Goal: Task Accomplishment & Management: Manage account settings

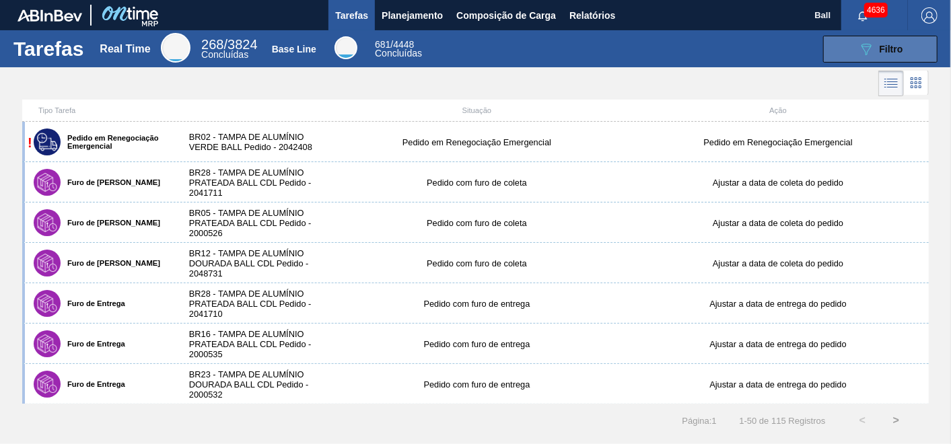
click at [875, 47] on div "089F7B8B-B2A5-4AFE-B5C0-19BA573D28AC Filtro" at bounding box center [880, 49] width 45 height 16
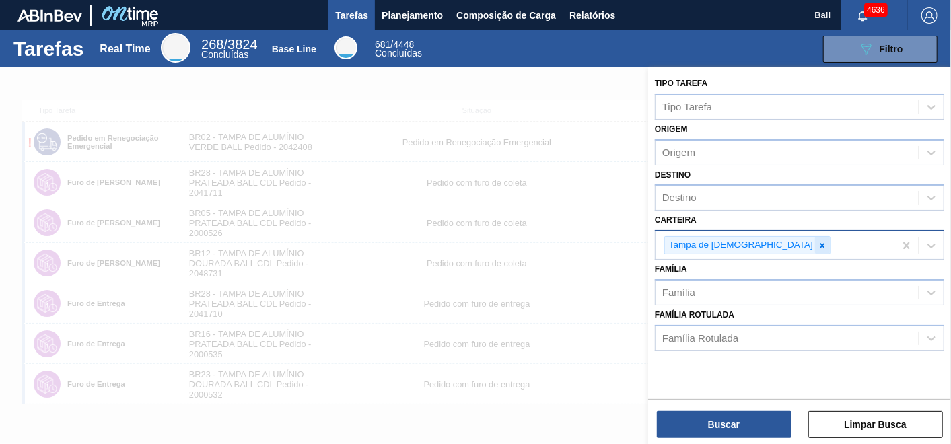
click at [817, 242] on icon at bounding box center [821, 245] width 9 height 9
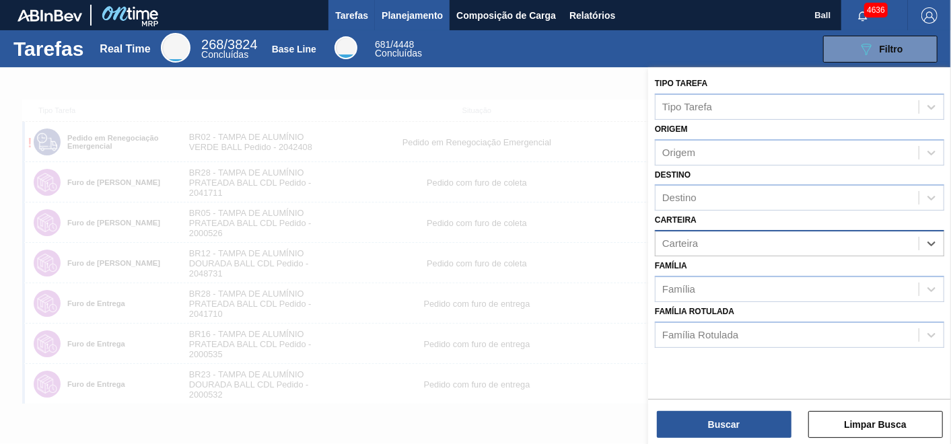
click at [390, 18] on span "Planejamento" at bounding box center [411, 15] width 61 height 16
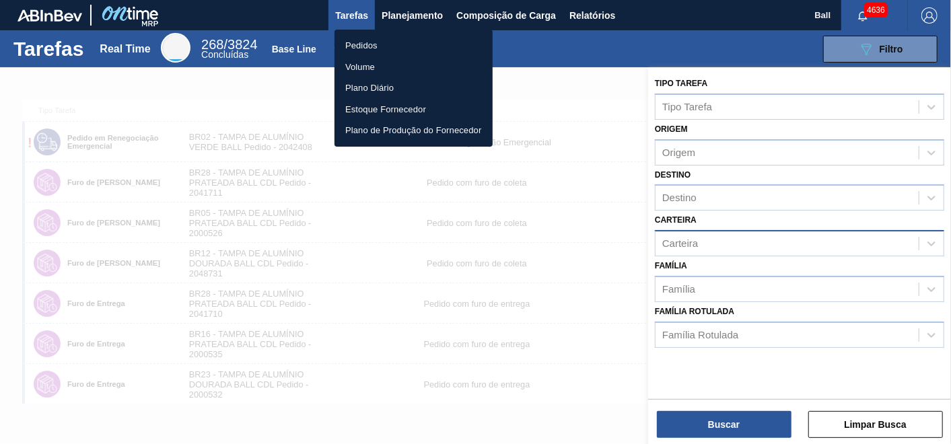
click at [383, 44] on li "Pedidos" at bounding box center [413, 46] width 158 height 22
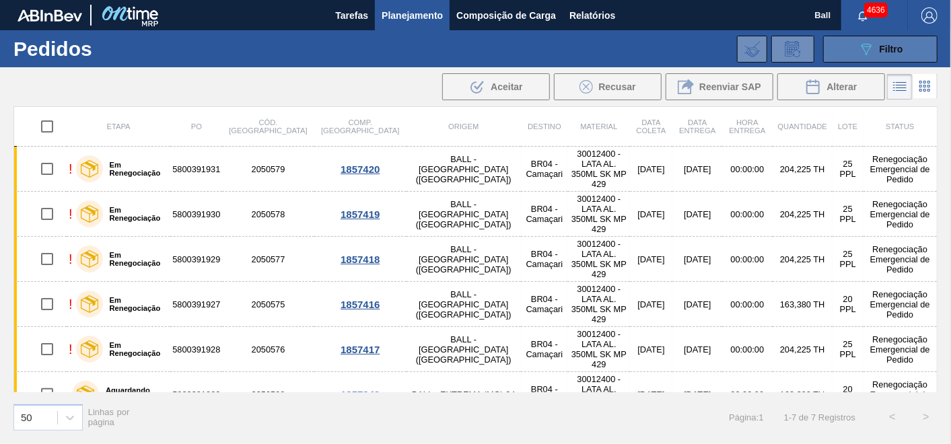
click at [868, 40] on button "089F7B8B-B2A5-4AFE-B5C0-19BA573D28AC Filtro" at bounding box center [880, 49] width 114 height 27
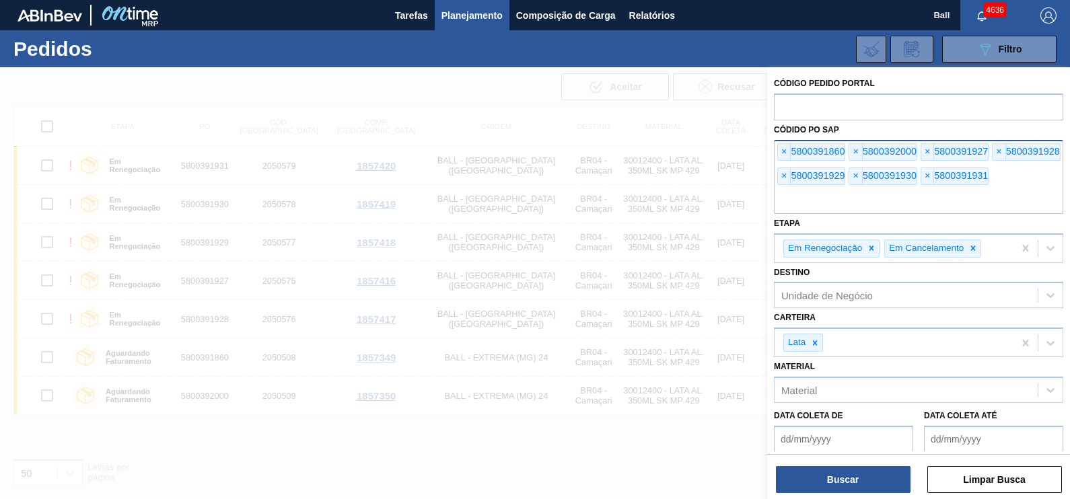
click at [903, 199] on input "text" at bounding box center [918, 201] width 289 height 26
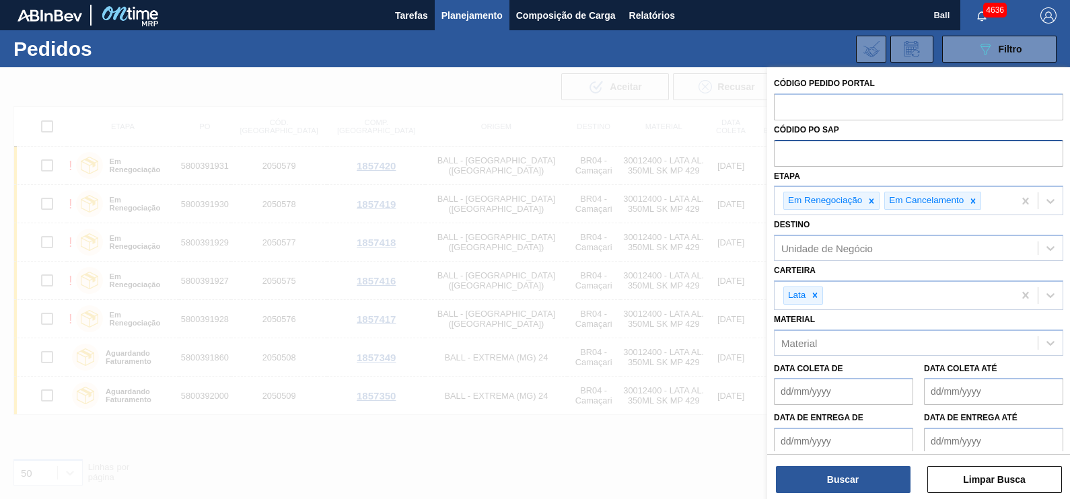
paste input "text"
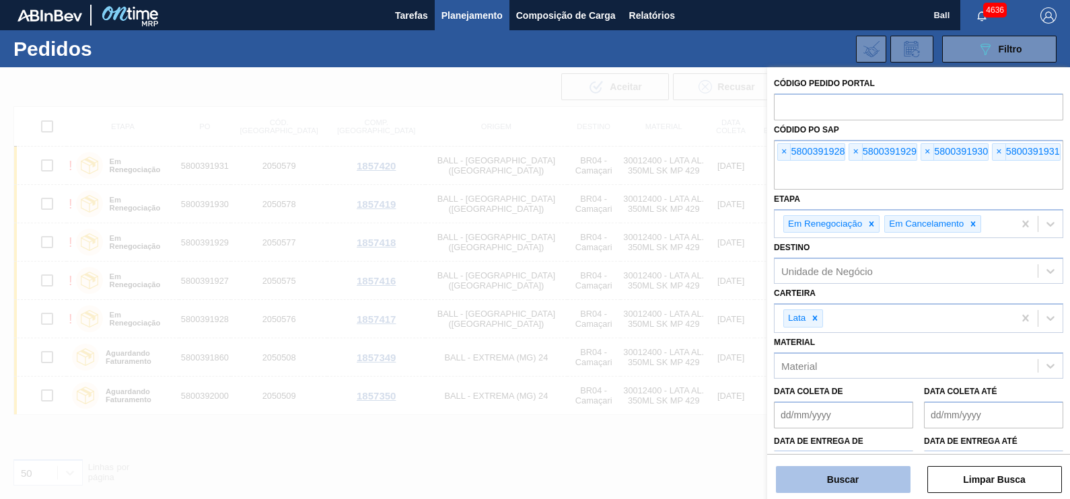
click at [875, 443] on button "Buscar" at bounding box center [843, 479] width 135 height 27
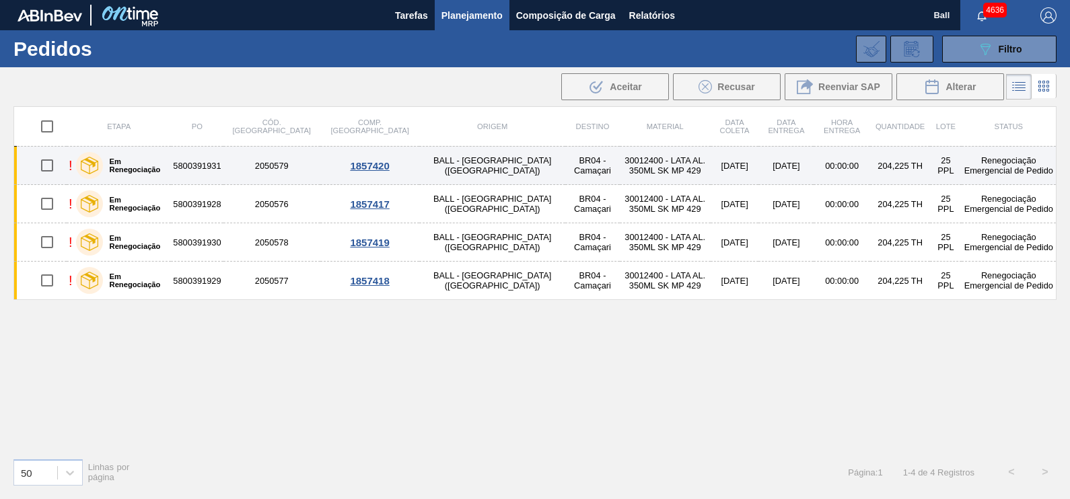
click at [151, 168] on label "Em Renegociação" at bounding box center [134, 165] width 63 height 16
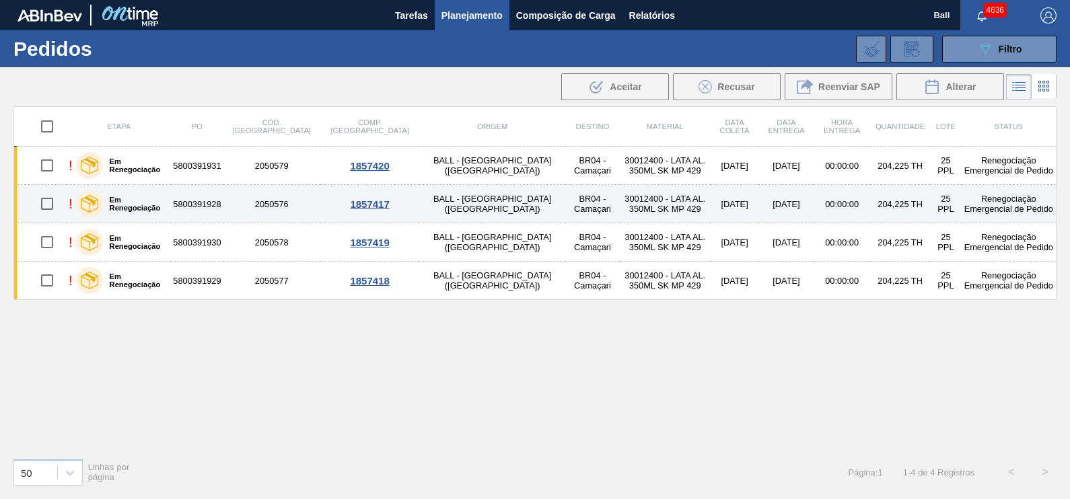
click at [151, 202] on label "Em Renegociação" at bounding box center [134, 204] width 63 height 16
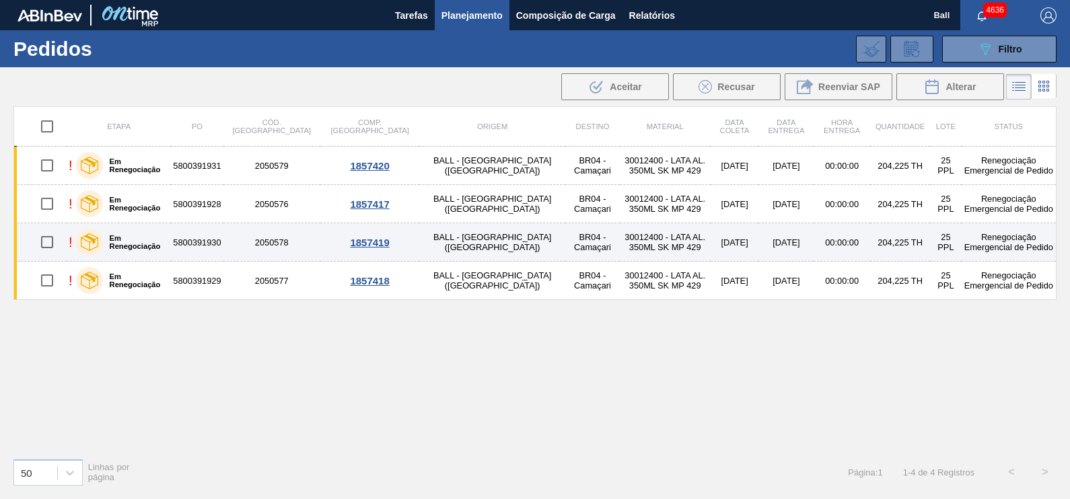
click at [157, 239] on label "Em Renegociação" at bounding box center [134, 242] width 63 height 16
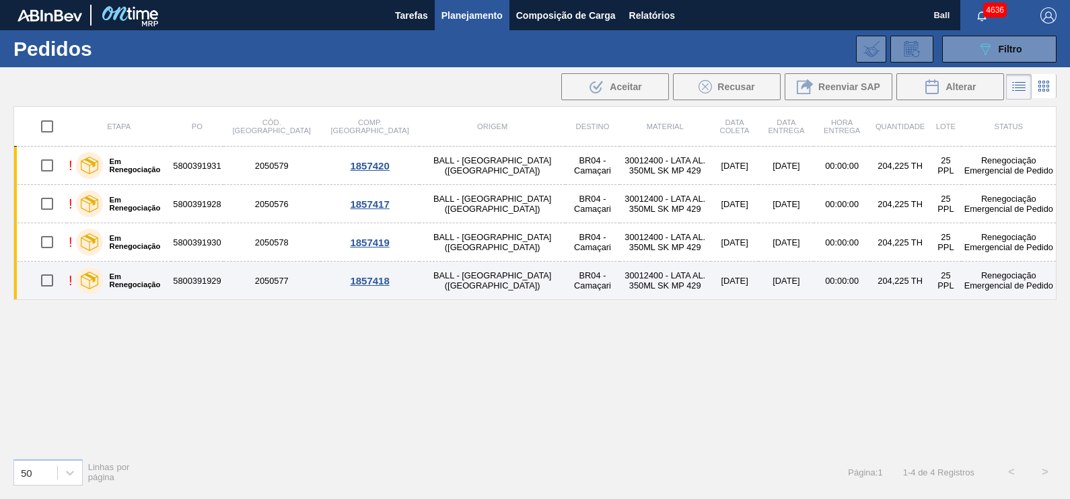
click at [154, 269] on div "Em Renegociação" at bounding box center [121, 281] width 97 height 34
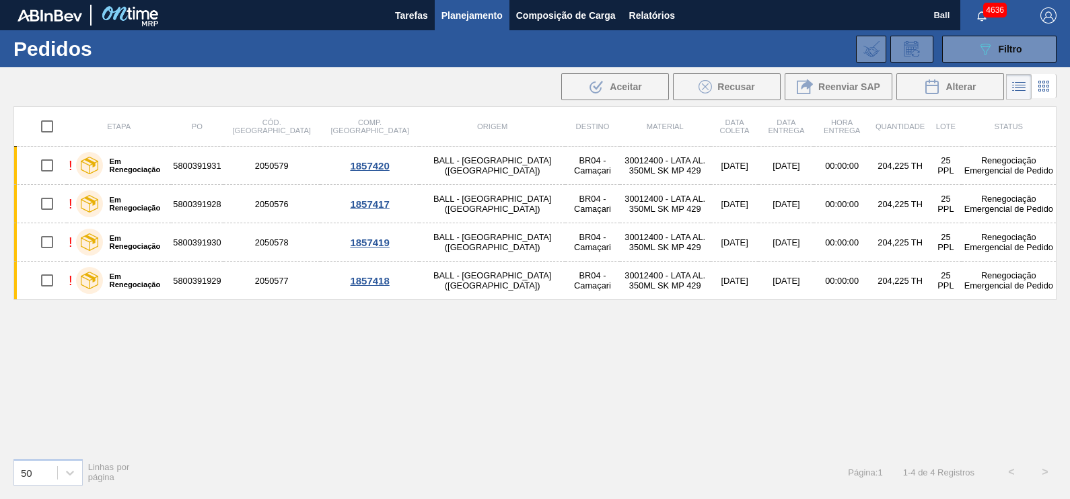
click at [50, 124] on input "checkbox" at bounding box center [47, 126] width 28 height 28
checkbox input "true"
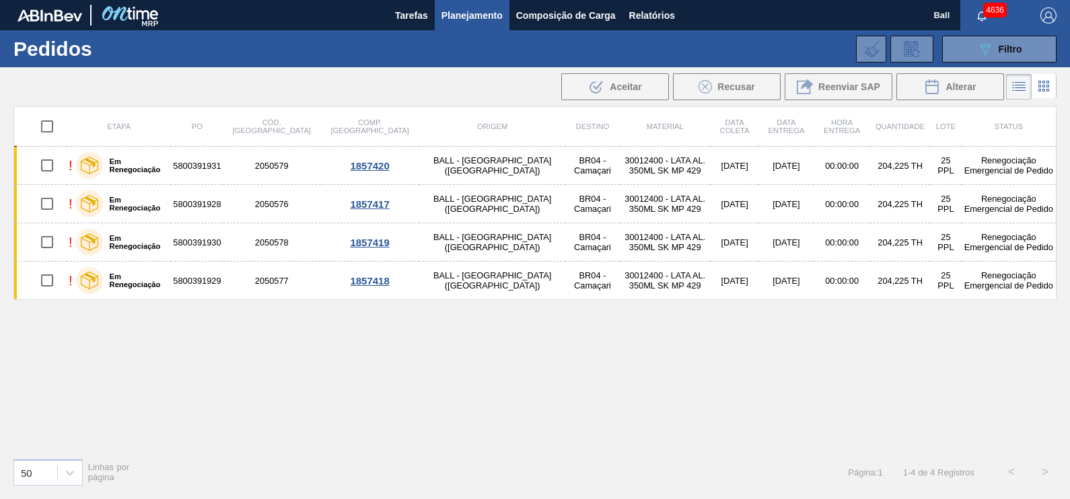
checkbox input "true"
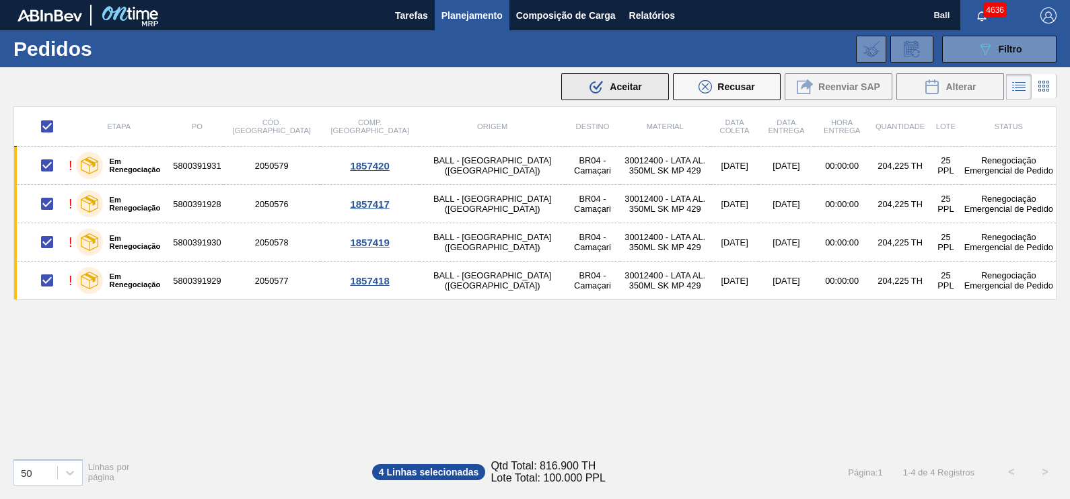
click at [612, 88] on span "Aceitar" at bounding box center [625, 86] width 32 height 11
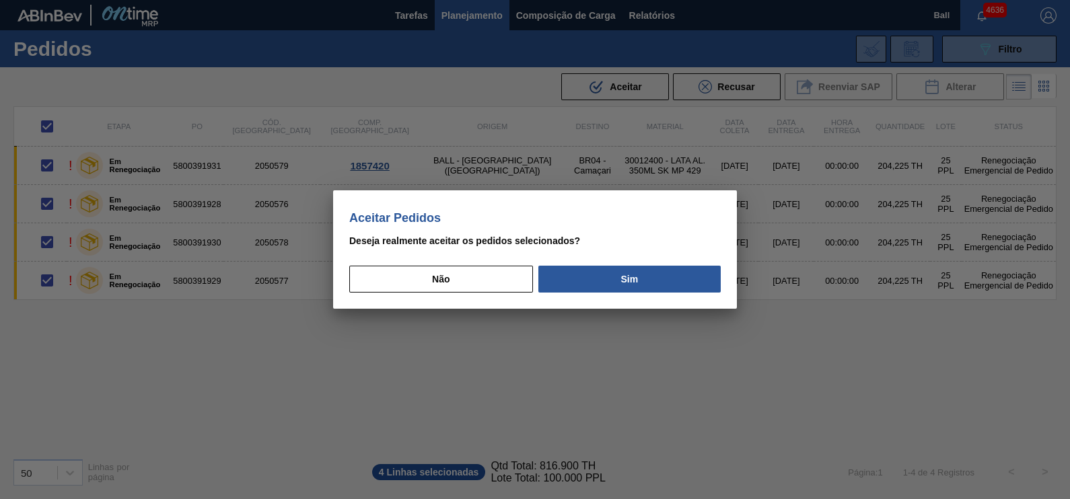
click at [661, 265] on div "Não Sim" at bounding box center [534, 275] width 371 height 36
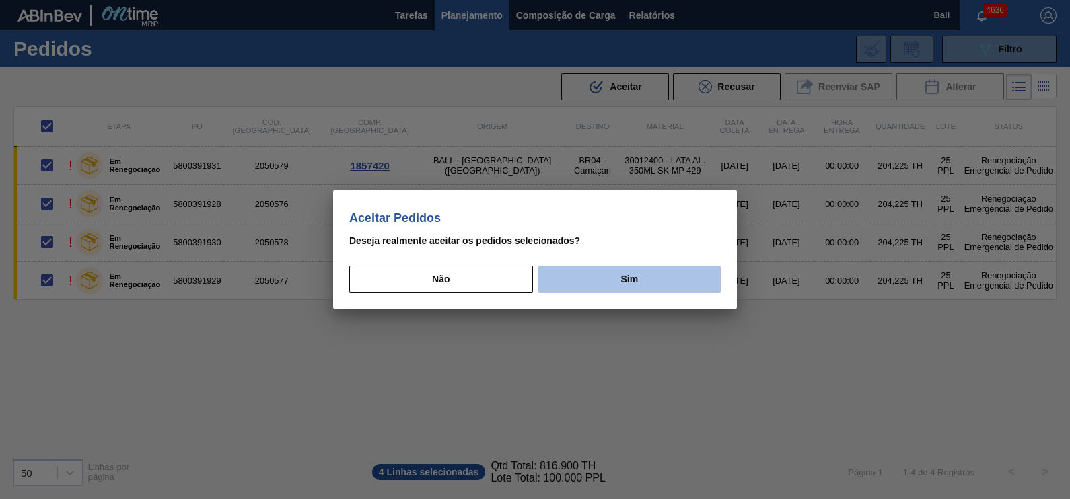
click at [657, 283] on button "Sim" at bounding box center [629, 279] width 182 height 27
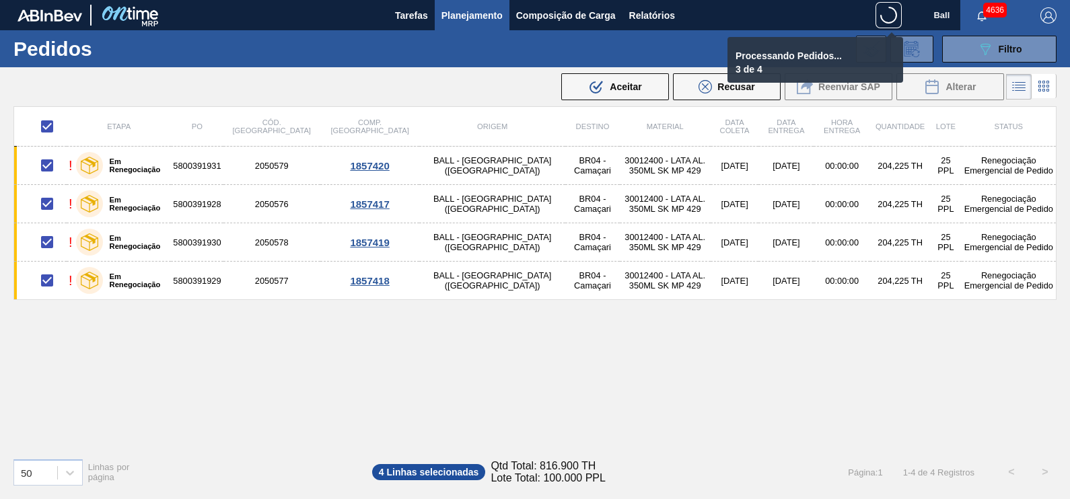
checkbox input "false"
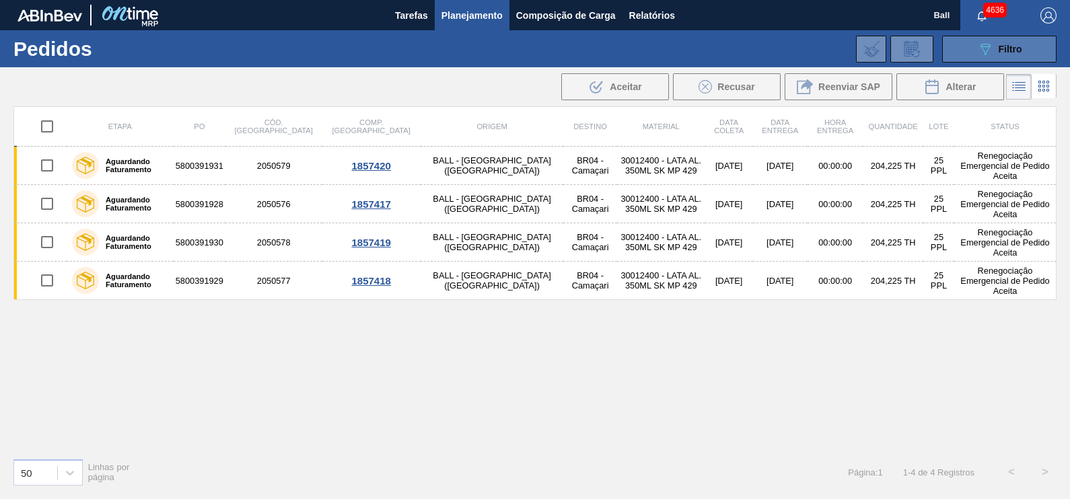
click at [950, 44] on icon at bounding box center [985, 49] width 10 height 11
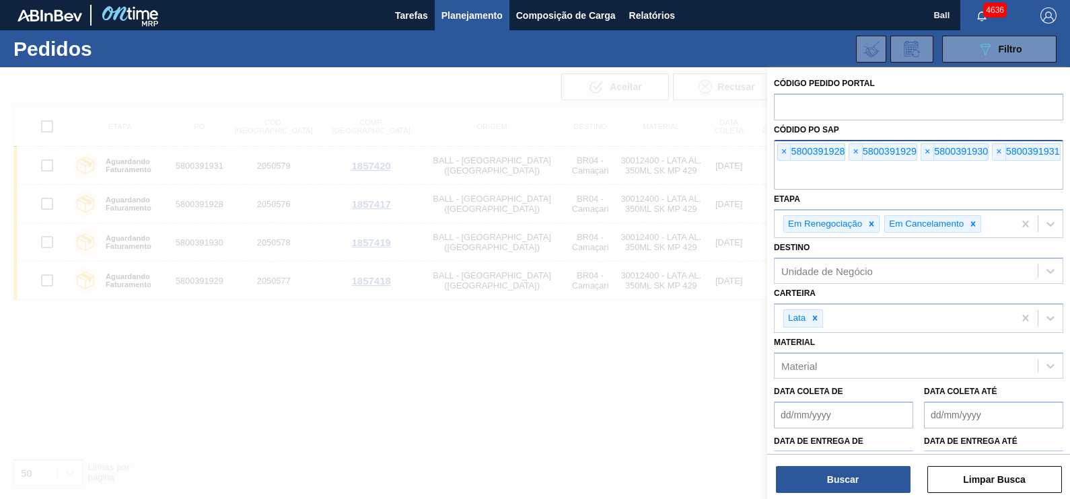
click at [950, 172] on input "text" at bounding box center [918, 177] width 289 height 26
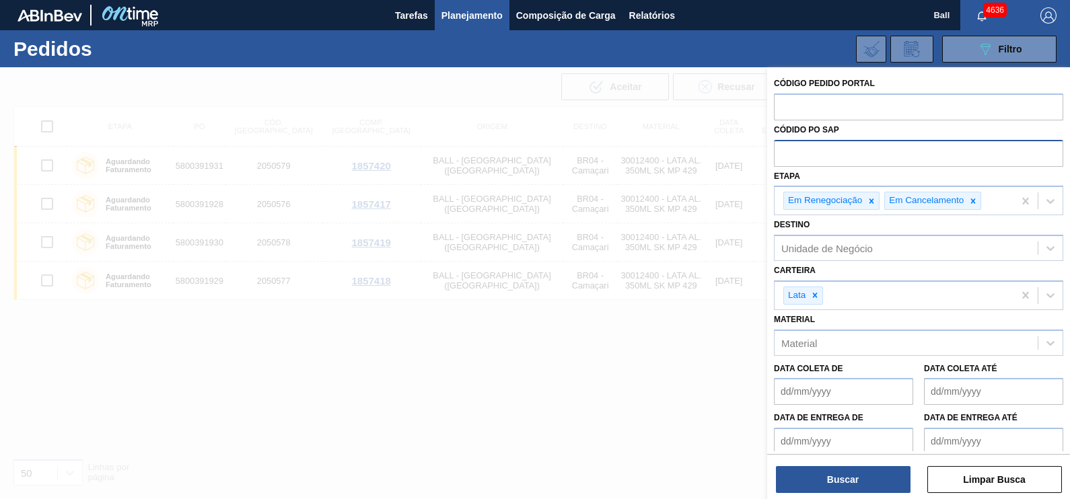
paste input "text"
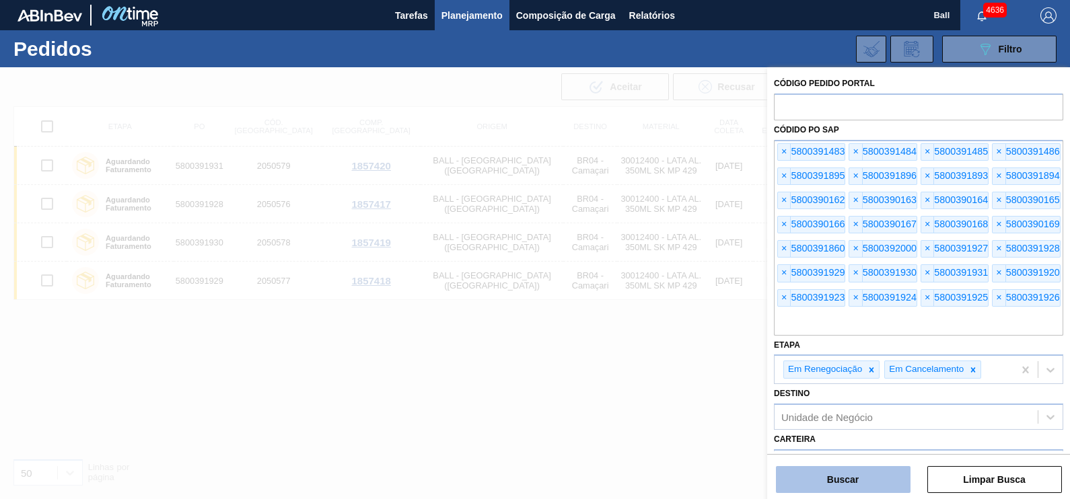
click at [862, 443] on button "Buscar" at bounding box center [843, 479] width 135 height 27
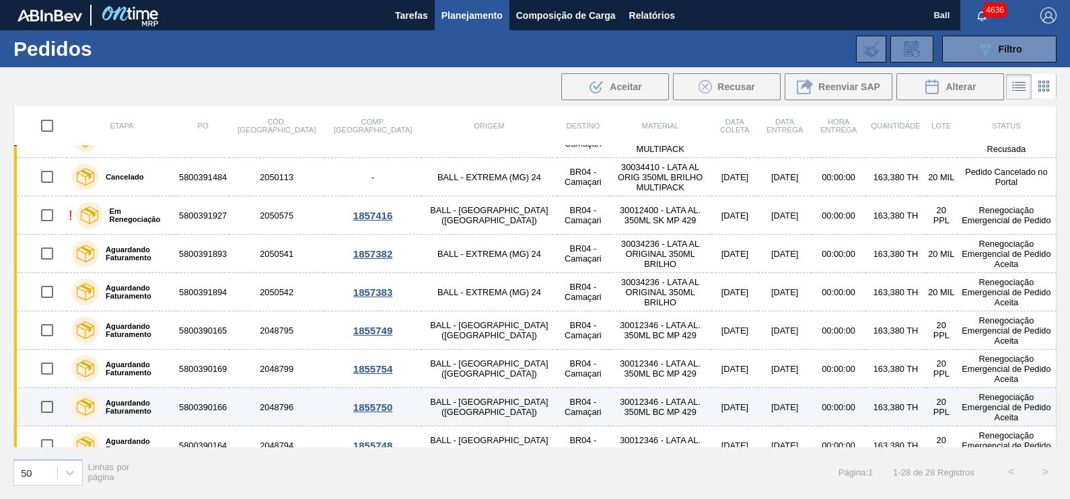
scroll to position [12, 0]
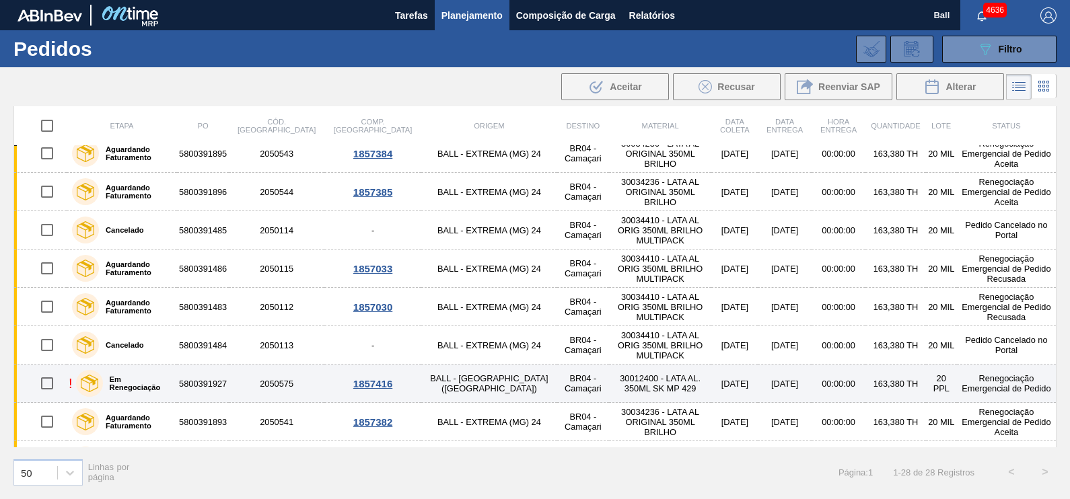
click at [172, 385] on label "Em Renegociação" at bounding box center [137, 383] width 69 height 16
click at [135, 380] on label "Em Renegociação" at bounding box center [137, 383] width 69 height 16
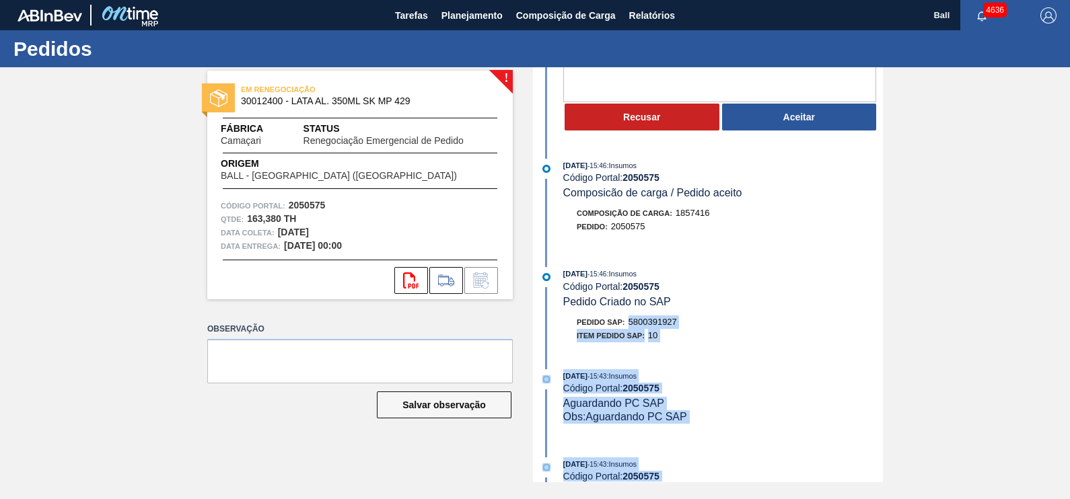
scroll to position [219, 0]
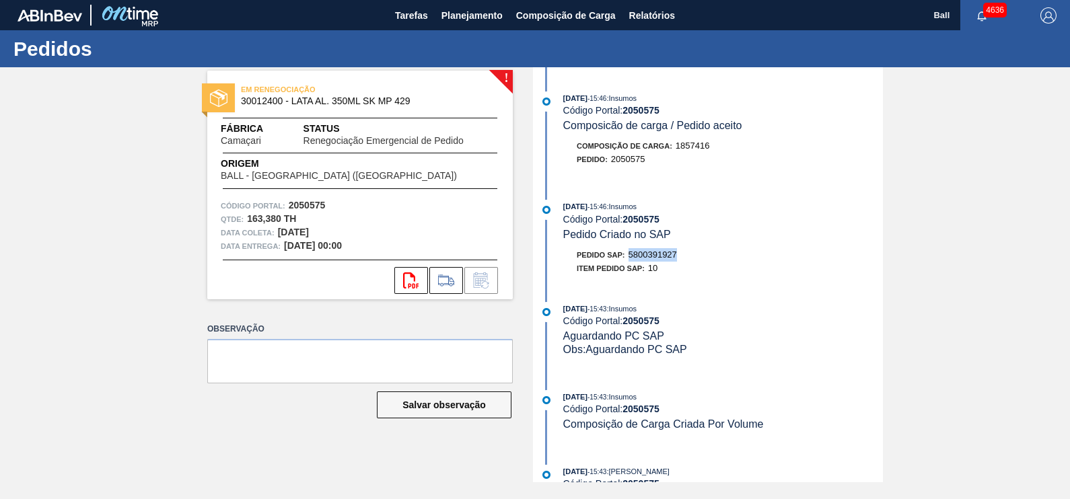
drag, startPoint x: 628, startPoint y: 476, endPoint x: 683, endPoint y: 254, distance: 229.4
click at [683, 254] on div "Pedido SAP: 5800391927" at bounding box center [723, 254] width 320 height 13
copy span "5800391927"
click at [730, 225] on div "Código Portal: 2050575" at bounding box center [723, 219] width 320 height 11
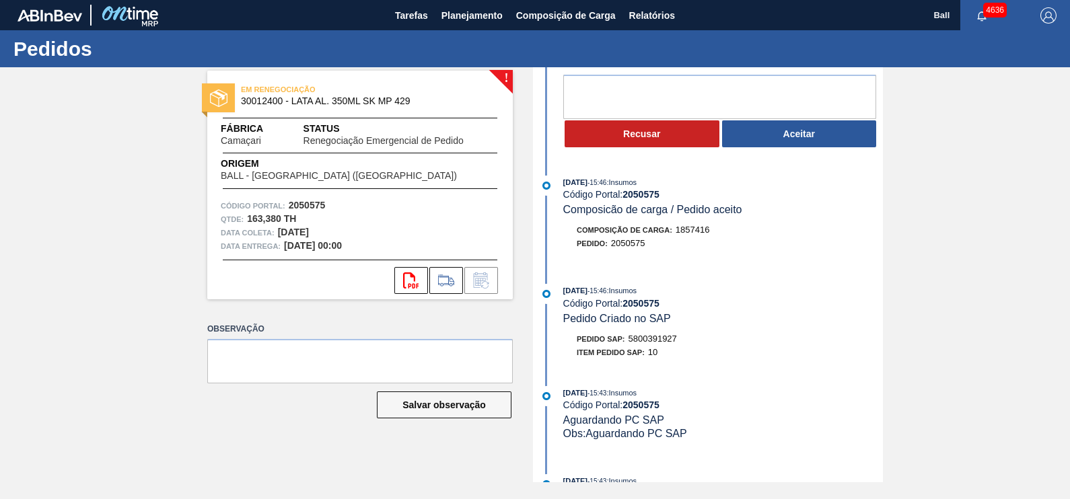
scroll to position [0, 0]
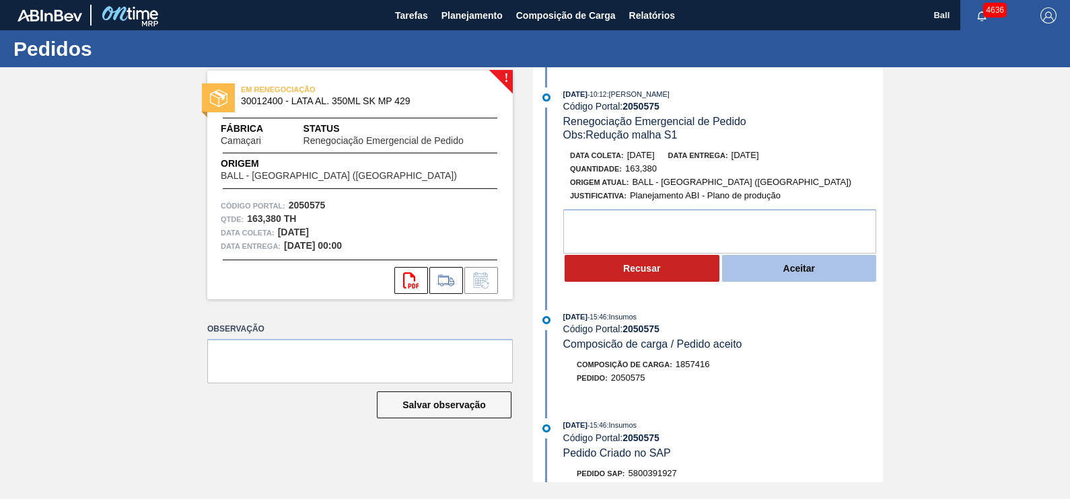
click at [786, 279] on button "Aceitar" at bounding box center [799, 268] width 155 height 27
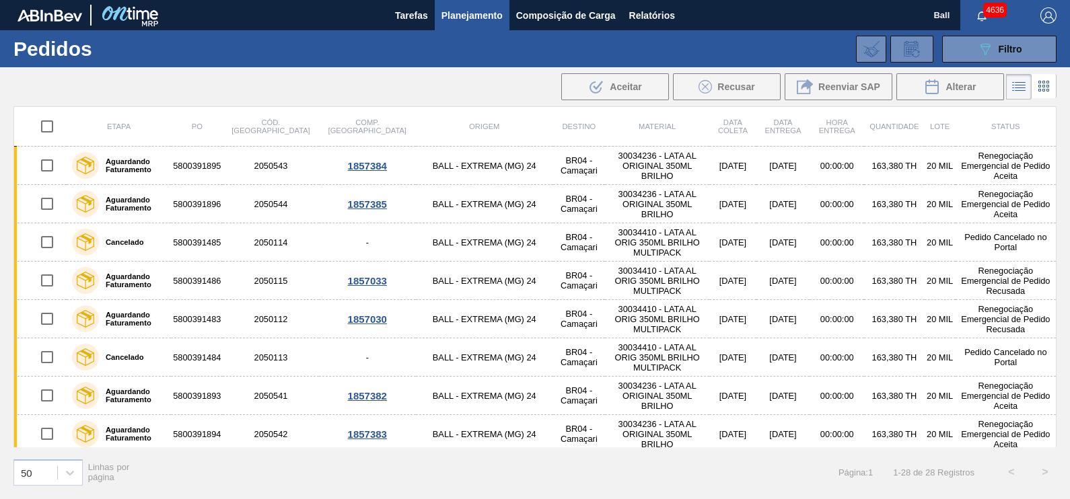
click at [1031, 71] on div at bounding box center [1031, 87] width 50 height 32
click at [1027, 52] on button "089F7B8B-B2A5-4AFE-B5C0-19BA573D28AC Filtro" at bounding box center [999, 49] width 114 height 27
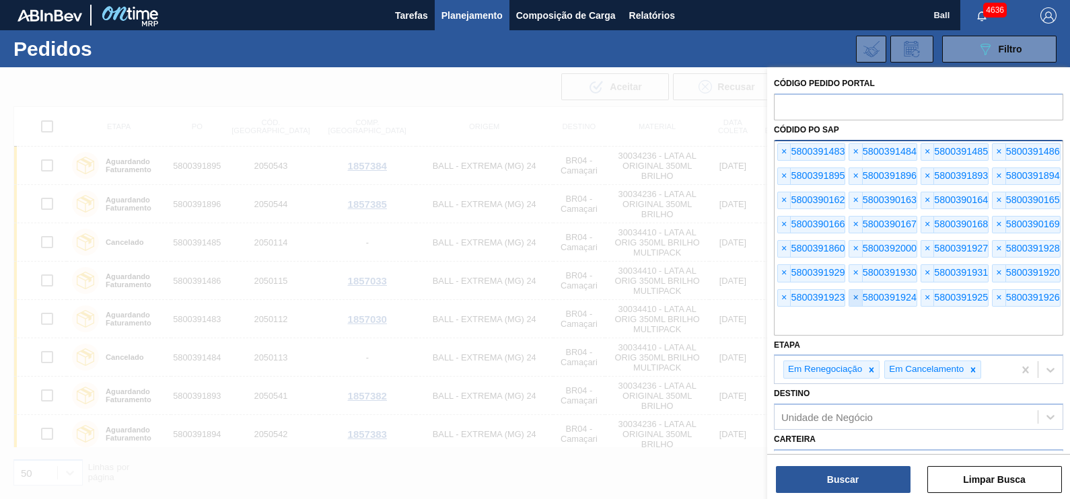
click at [851, 290] on span "×" at bounding box center [855, 298] width 13 height 16
click at [848, 316] on input "text" at bounding box center [918, 323] width 289 height 26
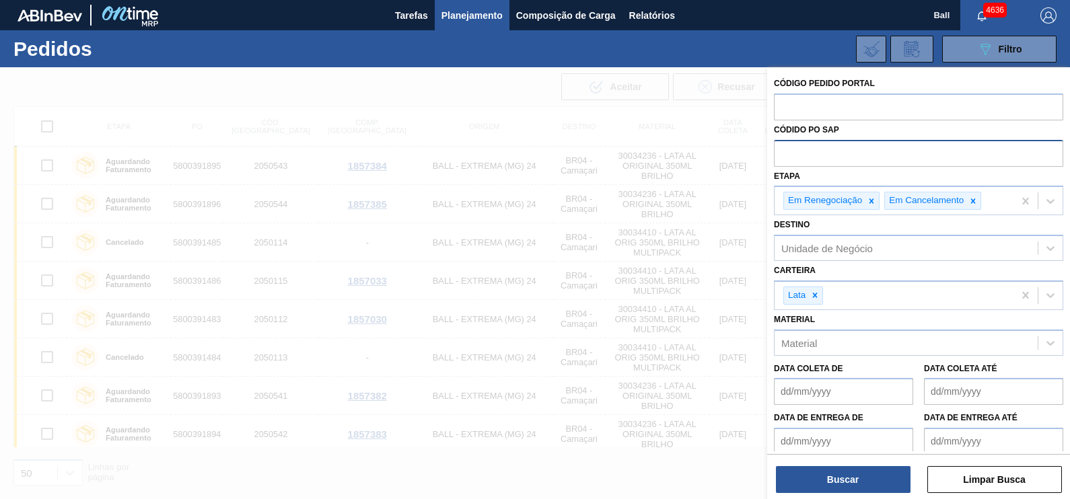
paste input "text"
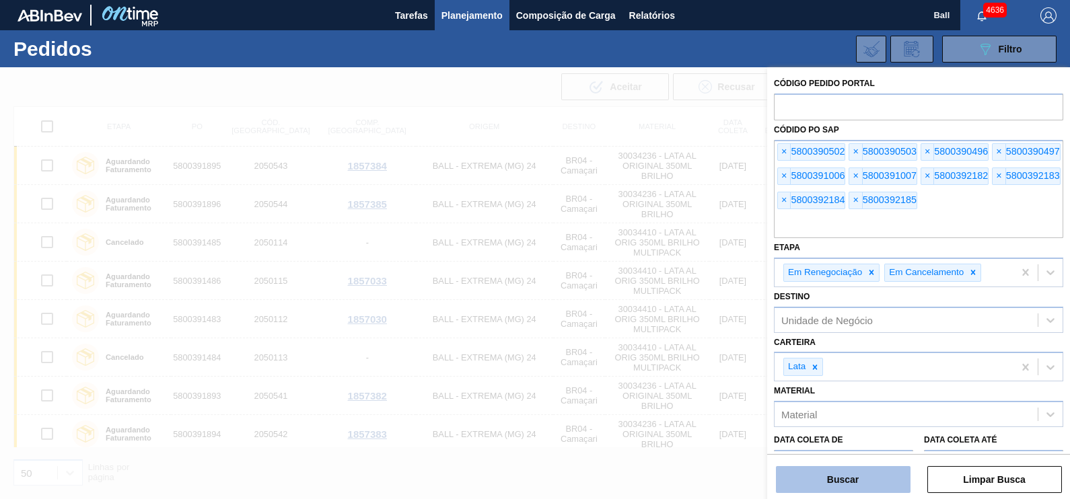
click at [867, 483] on button "Buscar" at bounding box center [843, 479] width 135 height 27
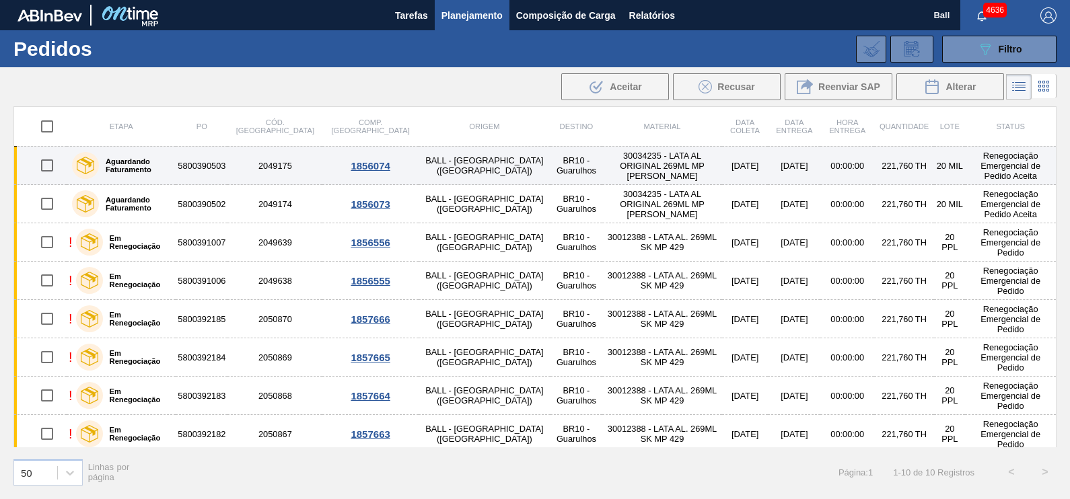
click at [602, 168] on td "30034235 - LATA AL ORIGINAL 269ML MP BRILHO" at bounding box center [662, 166] width 120 height 38
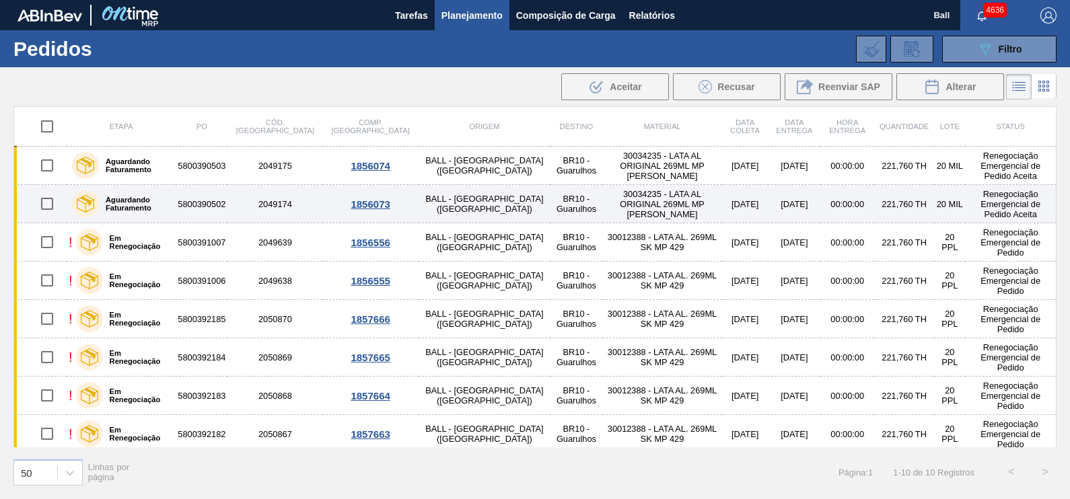
click at [602, 209] on td "30034235 - LATA AL ORIGINAL 269ML MP BRILHO" at bounding box center [662, 204] width 120 height 38
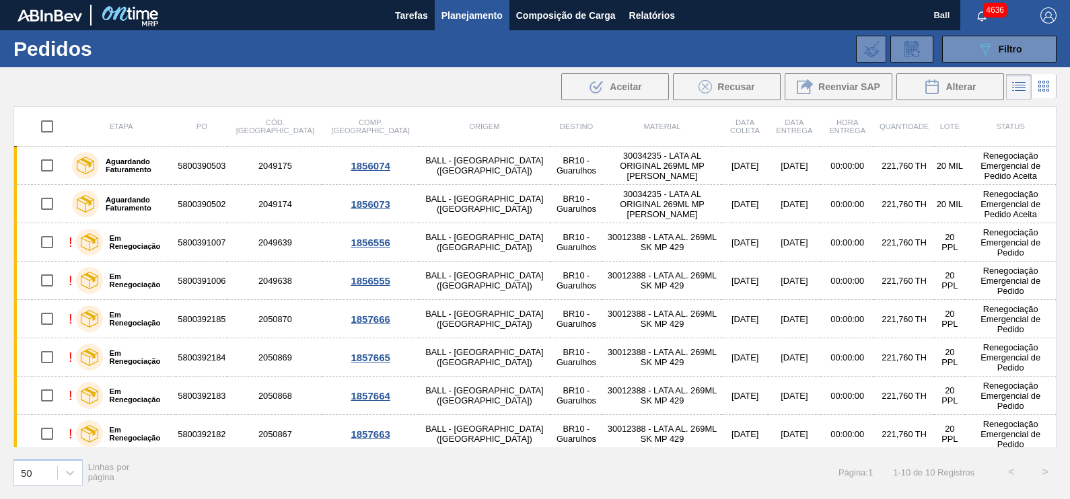
click at [1022, 63] on div "089F7B8B-B2A5-4AFE-B5C0-19BA573D28AC Filtro Código Pedido Portal Códido PO SAP …" at bounding box center [635, 49] width 855 height 40
click at [1024, 54] on button "089F7B8B-B2A5-4AFE-B5C0-19BA573D28AC Filtro" at bounding box center [999, 49] width 114 height 27
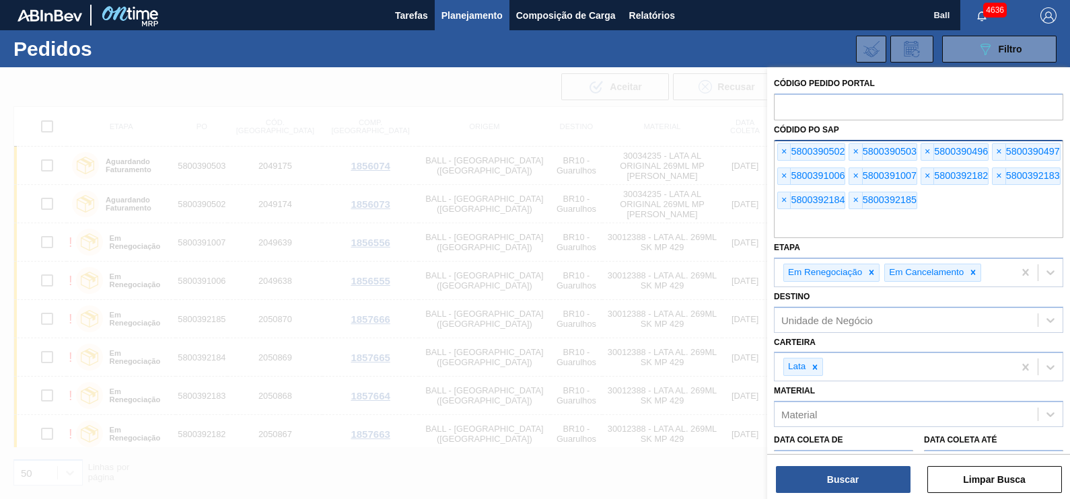
click at [981, 219] on input "text" at bounding box center [918, 226] width 289 height 26
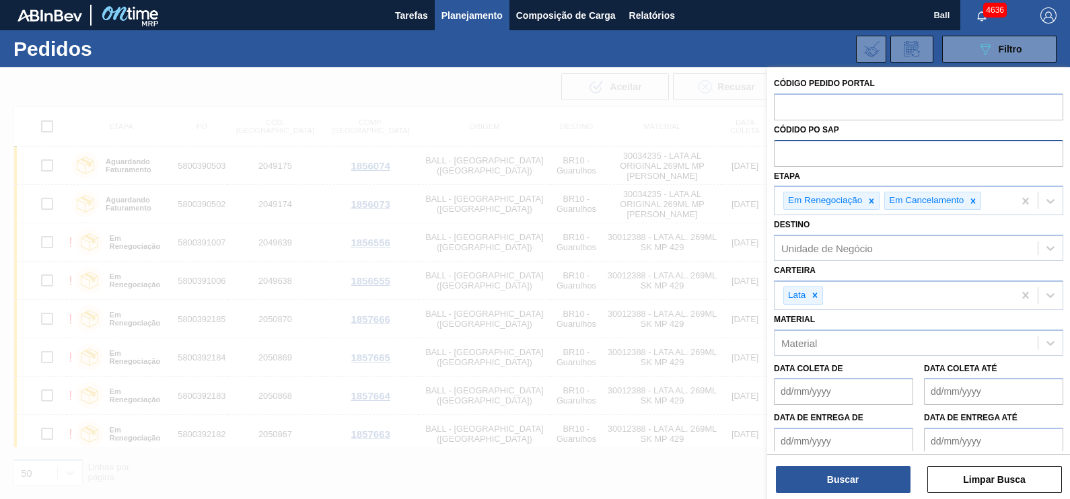
paste input "text"
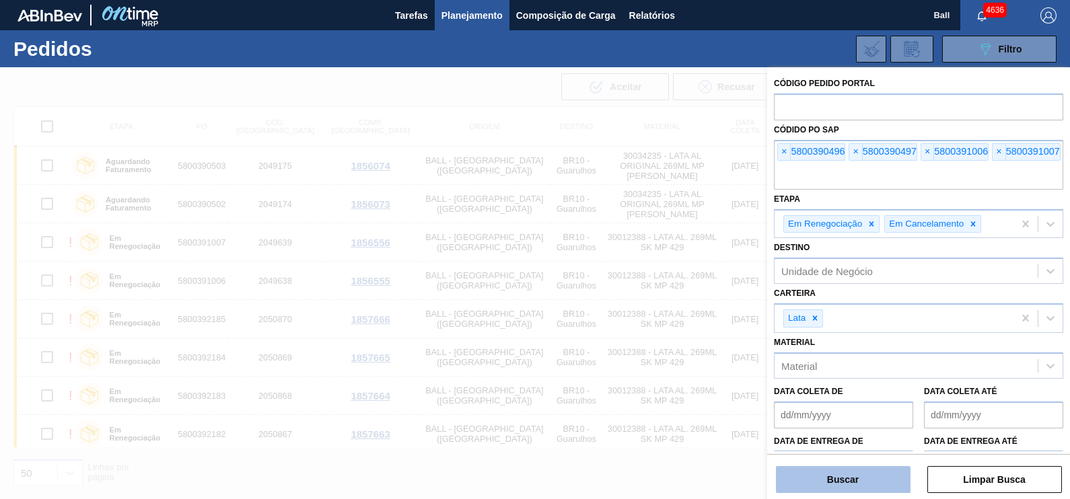
click at [824, 470] on button "Buscar" at bounding box center [843, 479] width 135 height 27
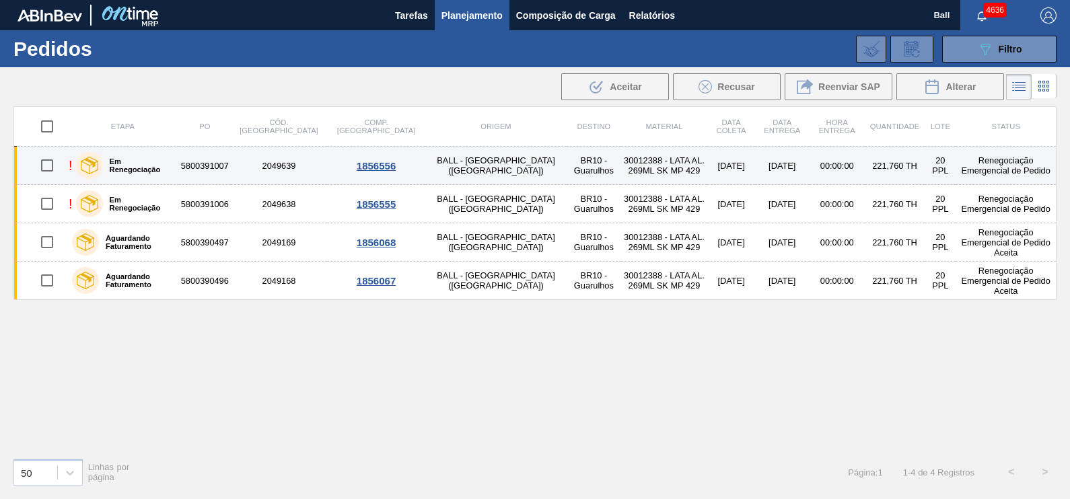
click at [170, 172] on div "Em Renegociação" at bounding box center [125, 166] width 104 height 34
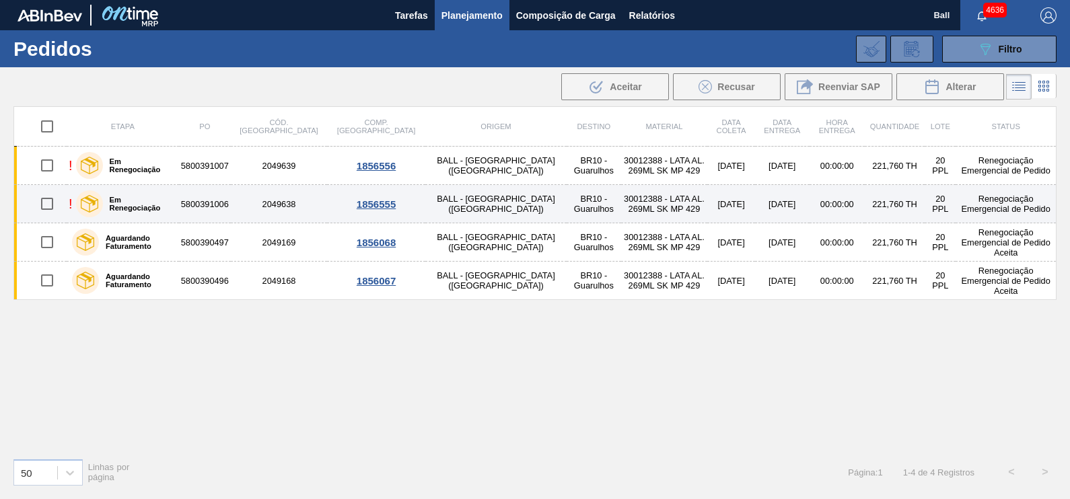
click at [161, 213] on div "Em Renegociação" at bounding box center [125, 204] width 104 height 34
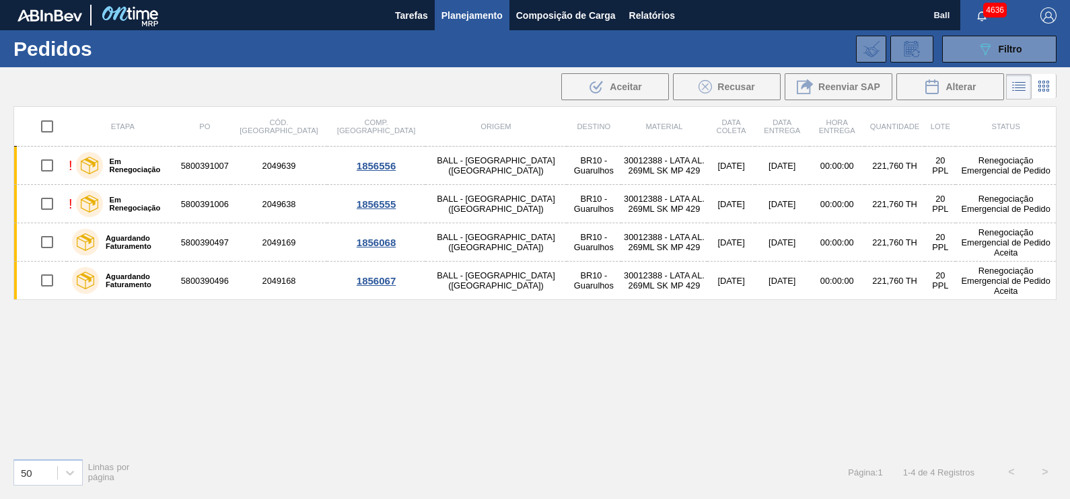
click at [311, 391] on div "Etapa PO Cód. Pedido Comp. Carga Origem Destino Material Data coleta Data Entre…" at bounding box center [534, 276] width 1043 height 341
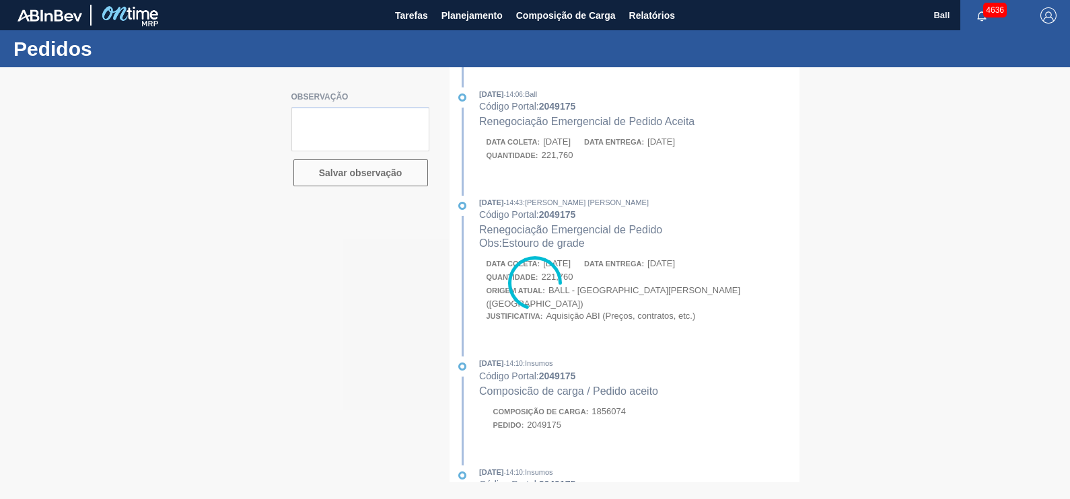
click at [954, 339] on div at bounding box center [535, 283] width 1070 height 432
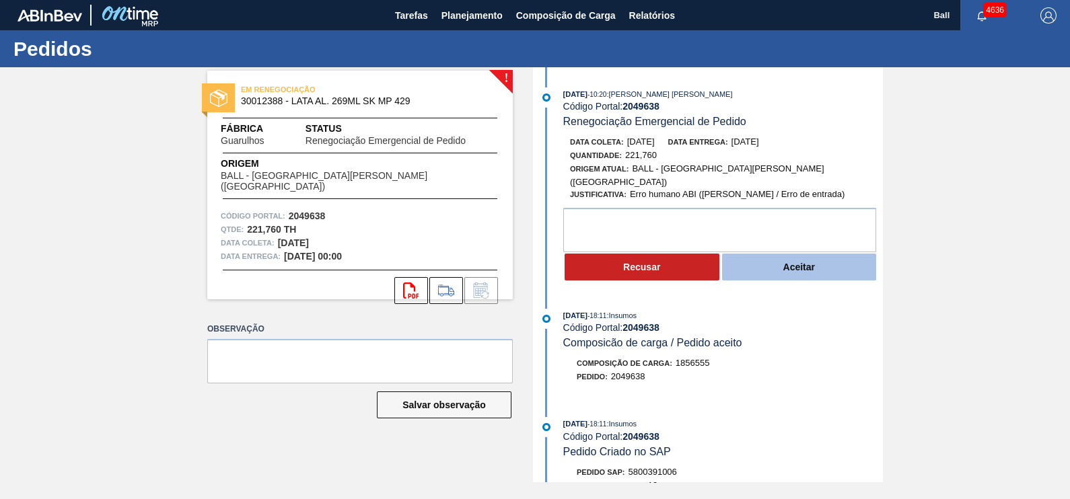
click at [857, 270] on button "Aceitar" at bounding box center [799, 267] width 155 height 27
click at [796, 262] on button "Aceitar" at bounding box center [799, 267] width 155 height 27
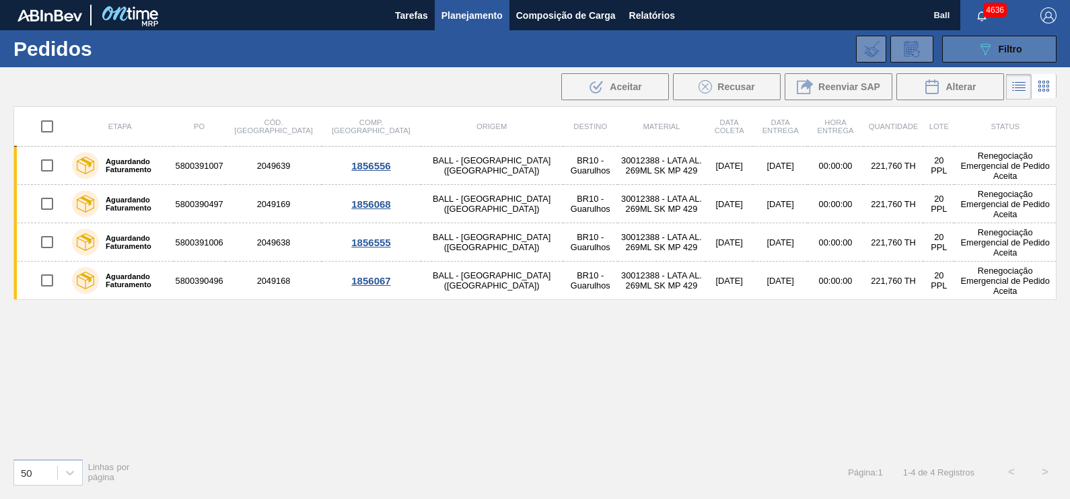
click at [977, 41] on icon "089F7B8B-B2A5-4AFE-B5C0-19BA573D28AC" at bounding box center [985, 49] width 16 height 16
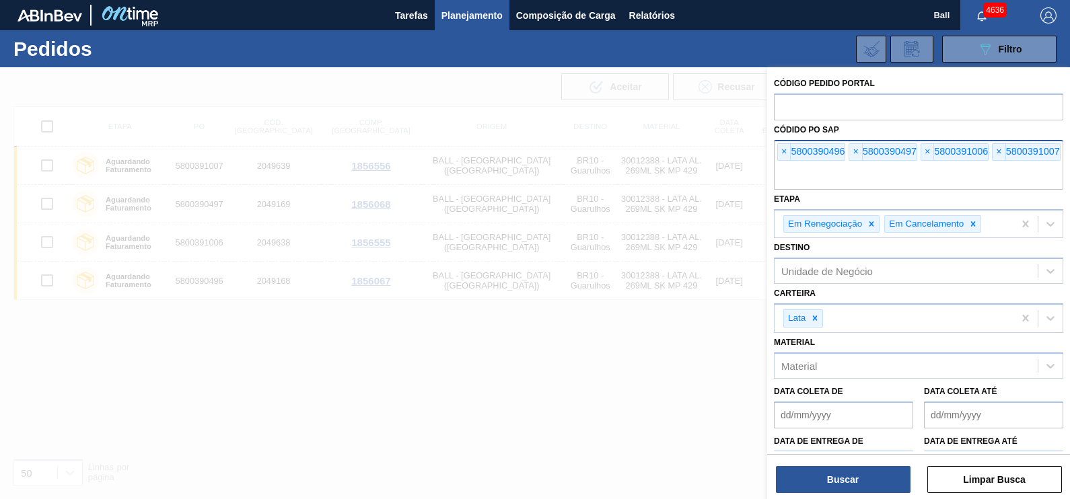
click at [922, 167] on input "text" at bounding box center [918, 177] width 289 height 26
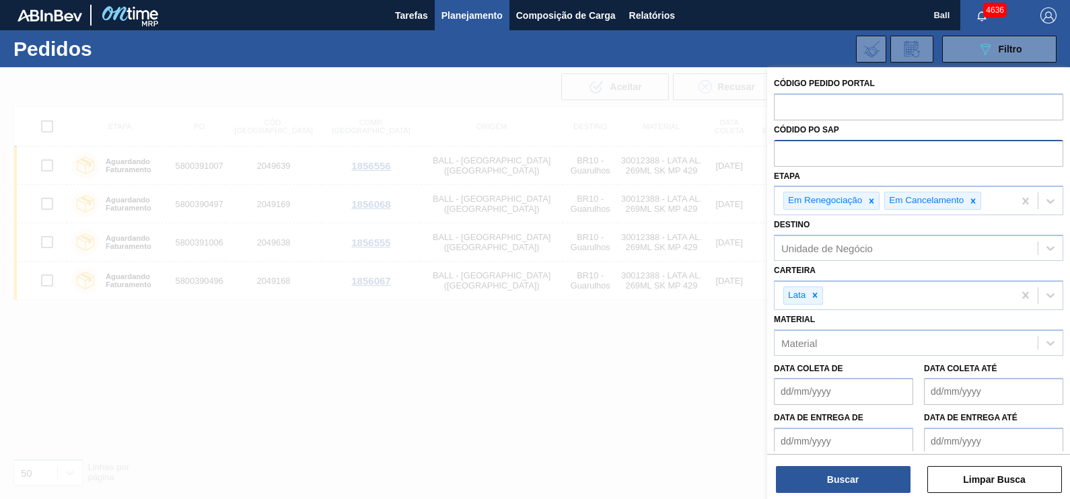
paste input "text"
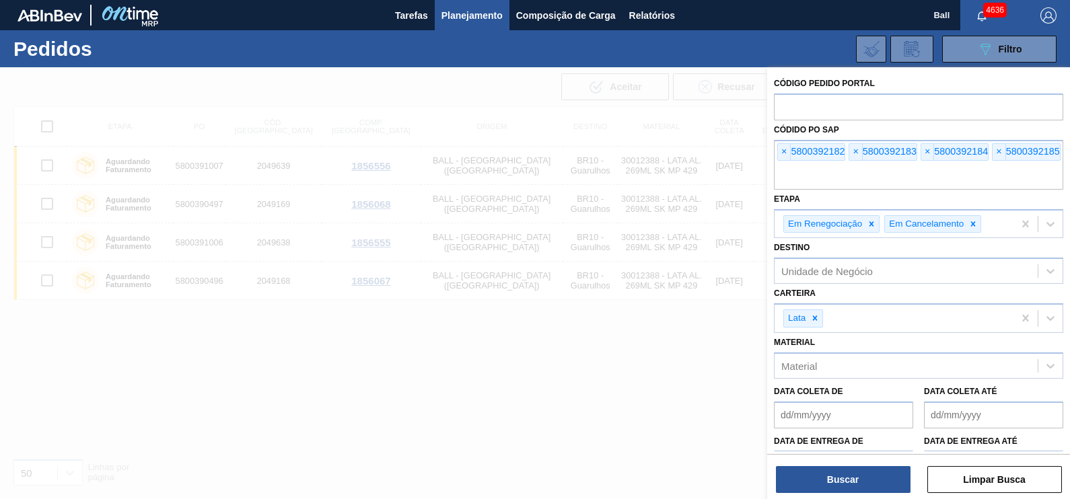
click at [879, 498] on div "Código Pedido Portal Códido PO SAP × 5800392182 × 5800392183 × 5800392184 × 580…" at bounding box center [918, 284] width 303 height 435
click at [877, 488] on button "Buscar" at bounding box center [843, 479] width 135 height 27
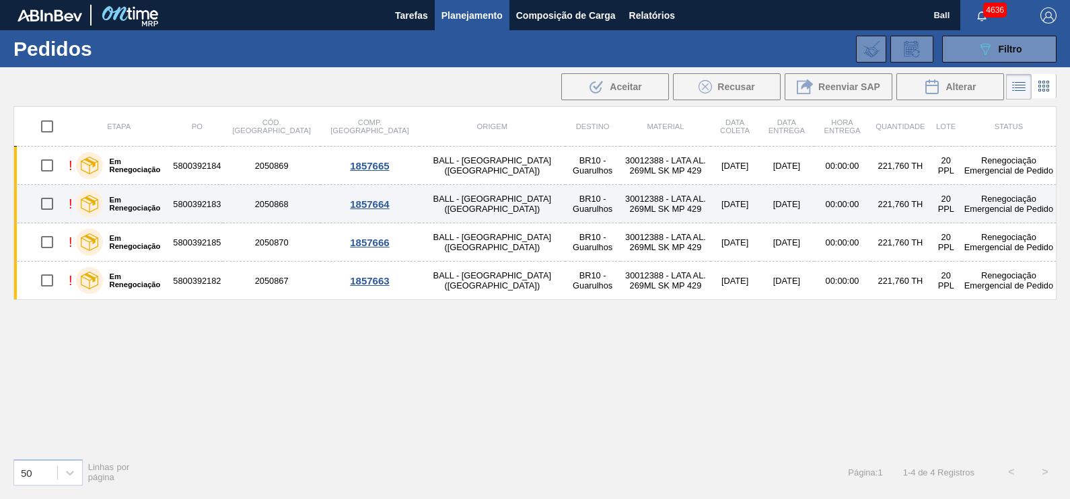
click at [258, 204] on td "2050868" at bounding box center [271, 204] width 97 height 38
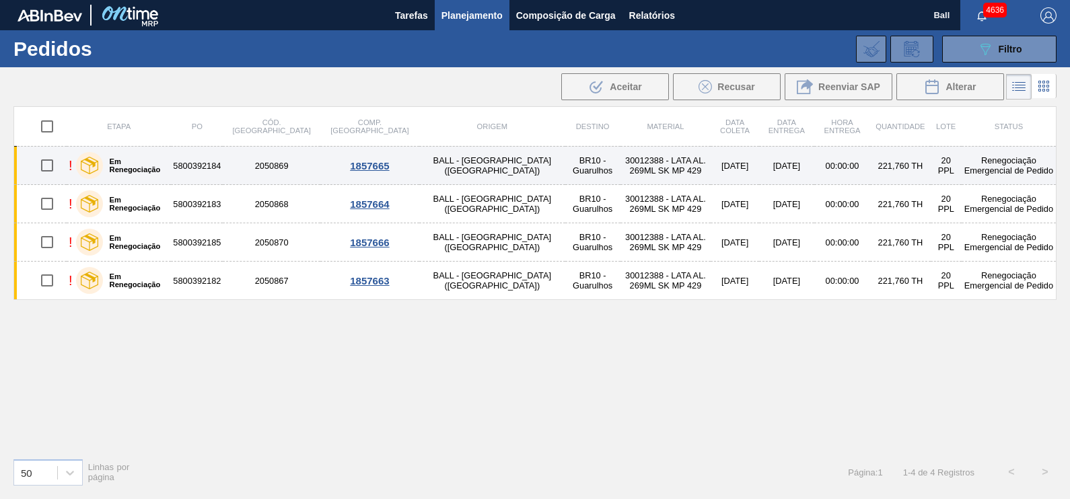
click at [210, 164] on td "5800392184" at bounding box center [197, 166] width 52 height 38
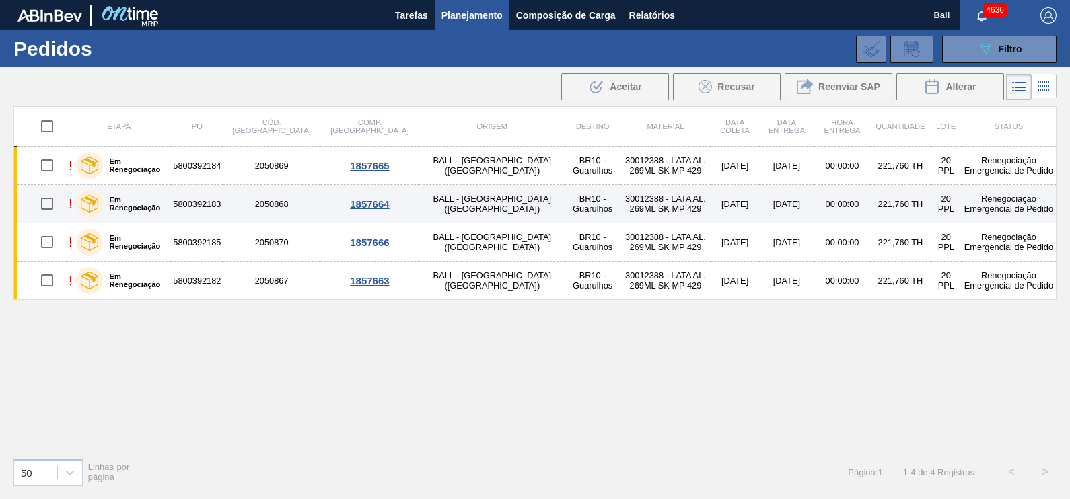
click at [207, 192] on td "5800392183" at bounding box center [197, 204] width 52 height 38
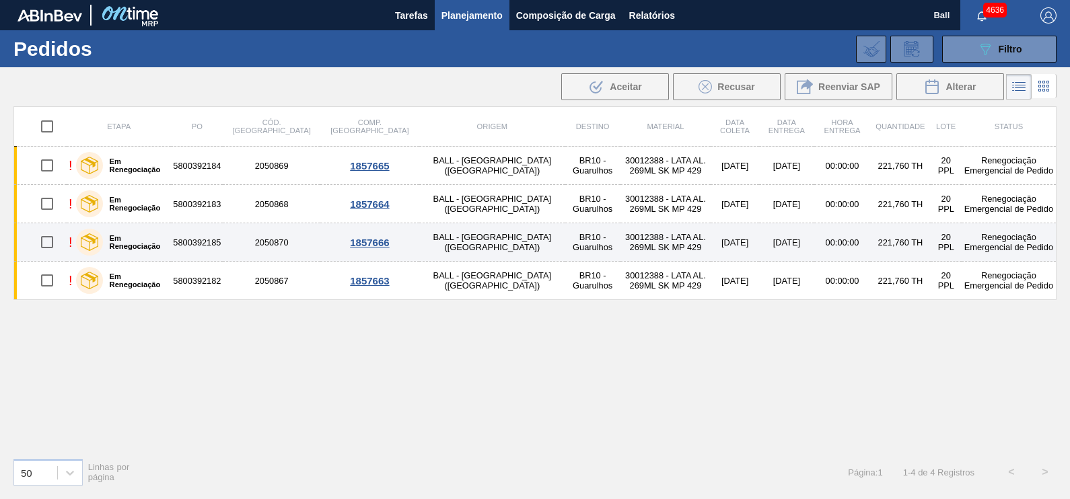
click at [201, 229] on td "5800392185" at bounding box center [197, 242] width 52 height 38
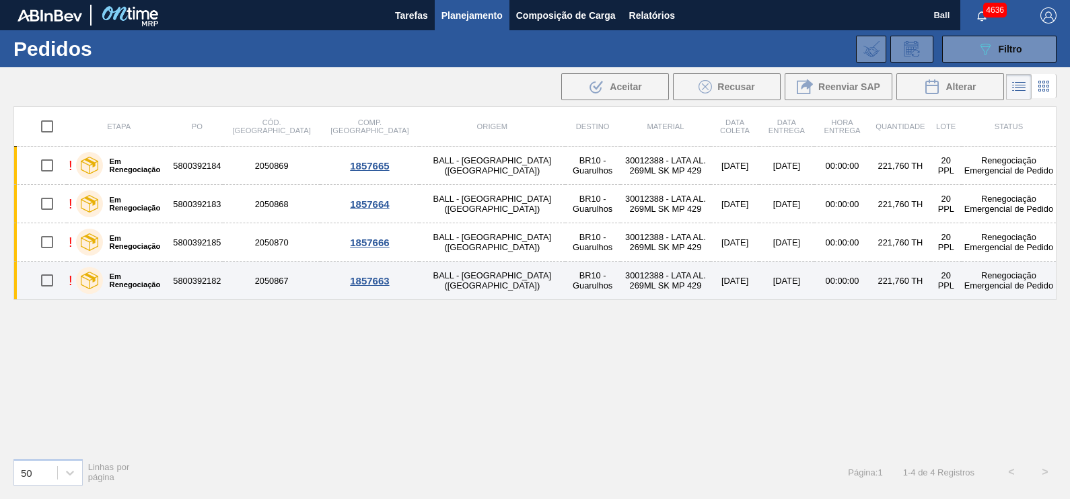
click at [200, 272] on td "5800392182" at bounding box center [197, 281] width 52 height 38
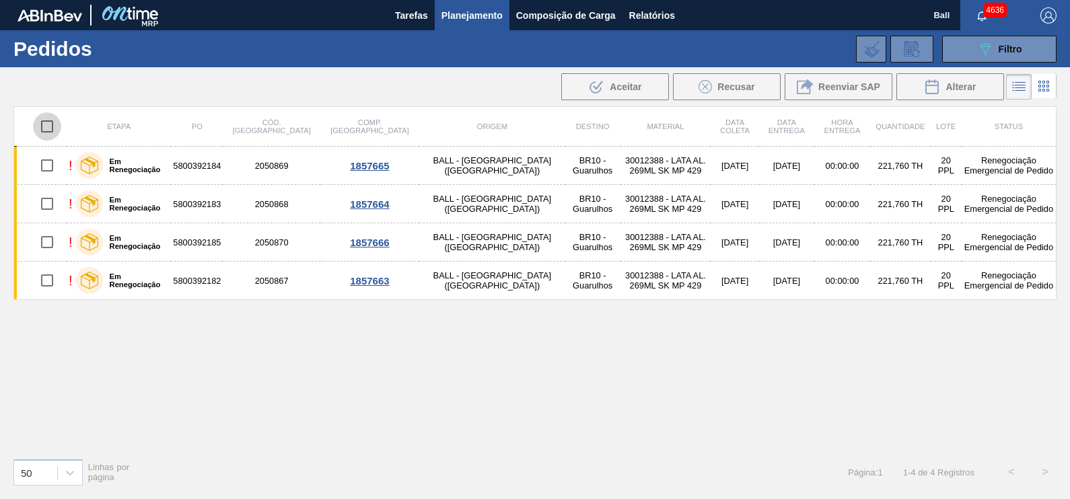
click at [57, 124] on input "checkbox" at bounding box center [47, 126] width 28 height 28
checkbox input "true"
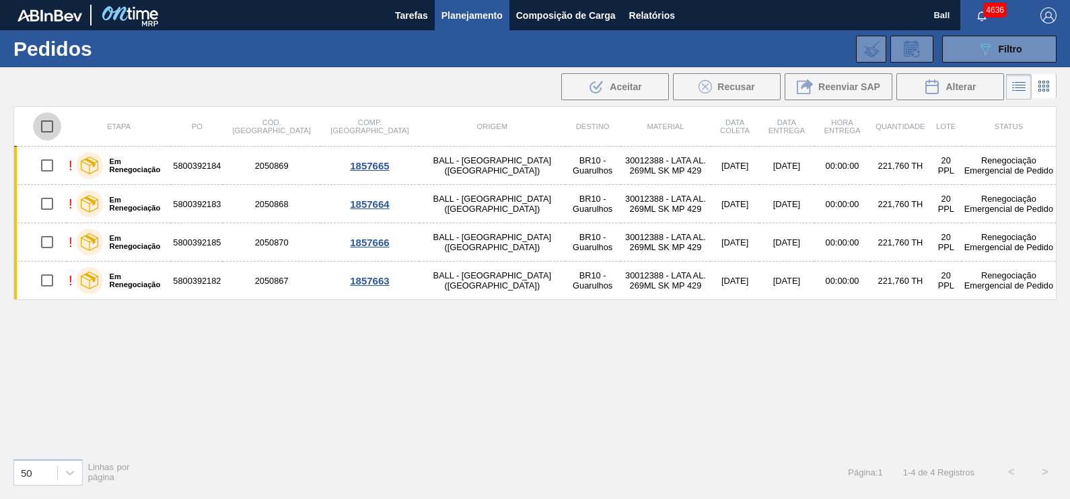
checkbox input "true"
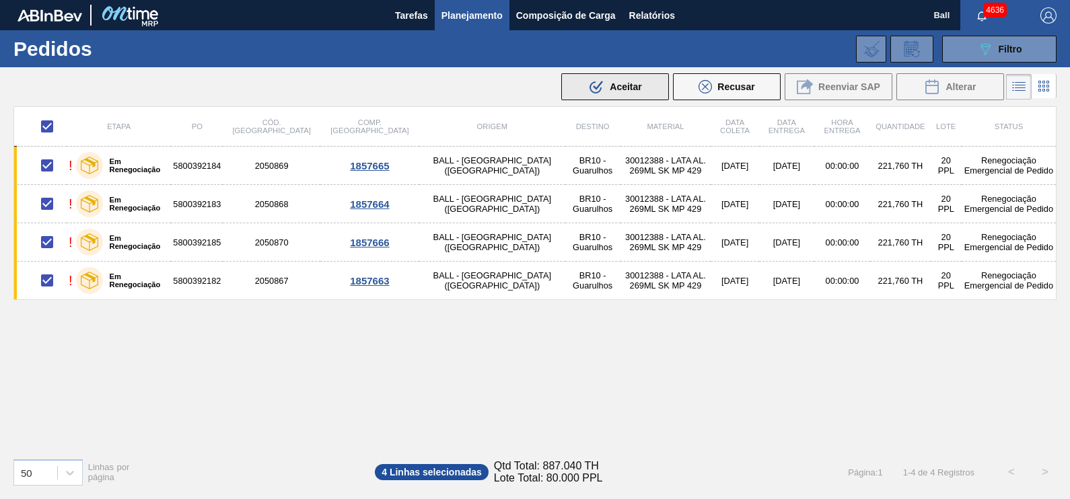
click at [634, 86] on span "Aceitar" at bounding box center [625, 86] width 32 height 11
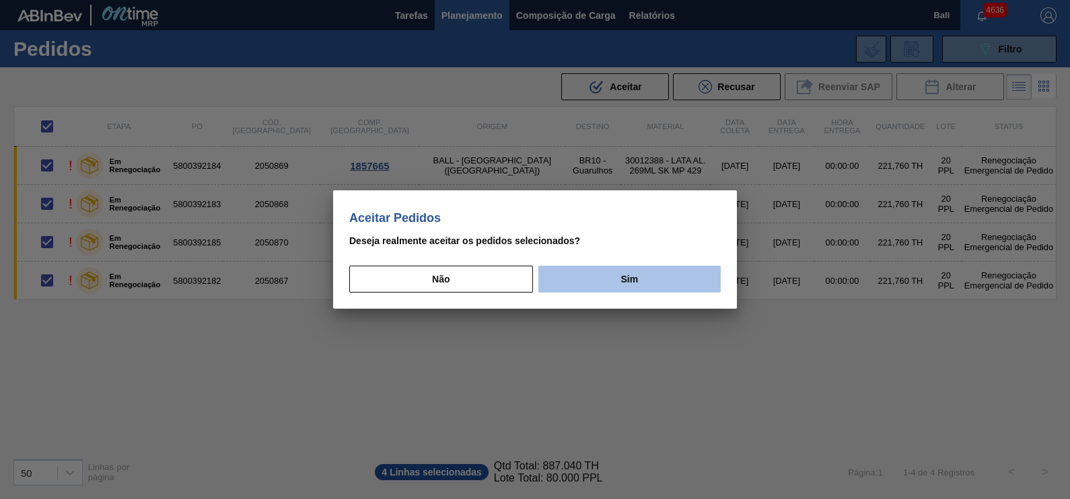
click at [590, 272] on button "Sim" at bounding box center [629, 279] width 182 height 27
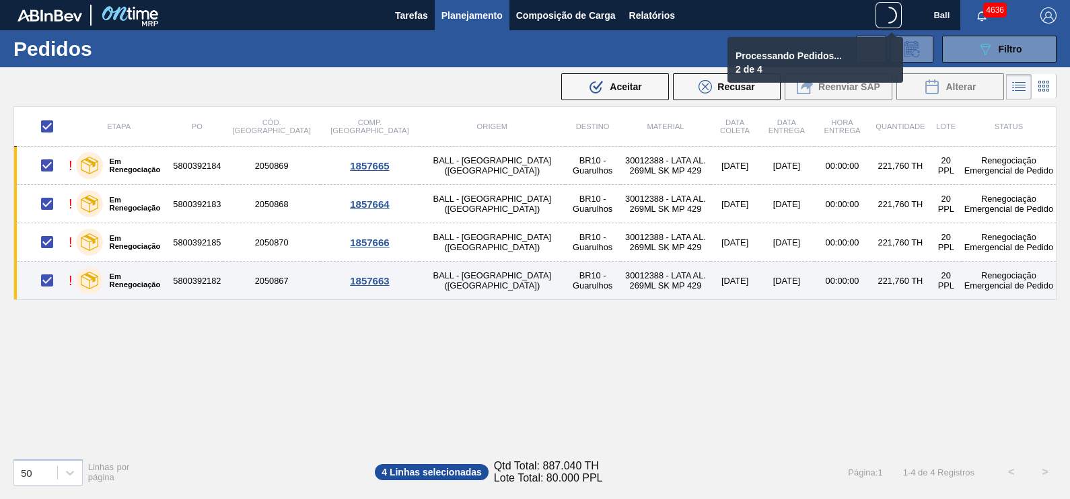
checkbox input "false"
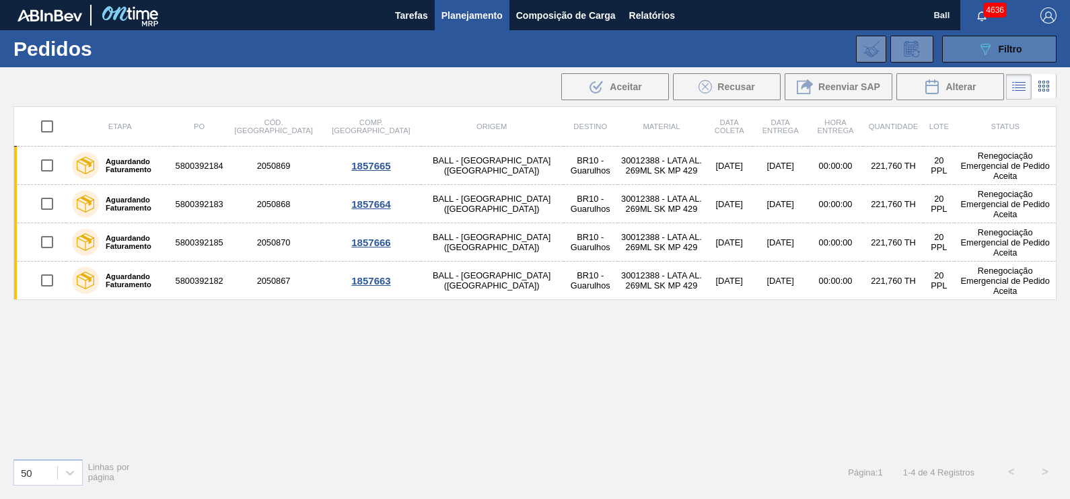
click at [1002, 50] on span "Filtro" at bounding box center [1010, 49] width 24 height 11
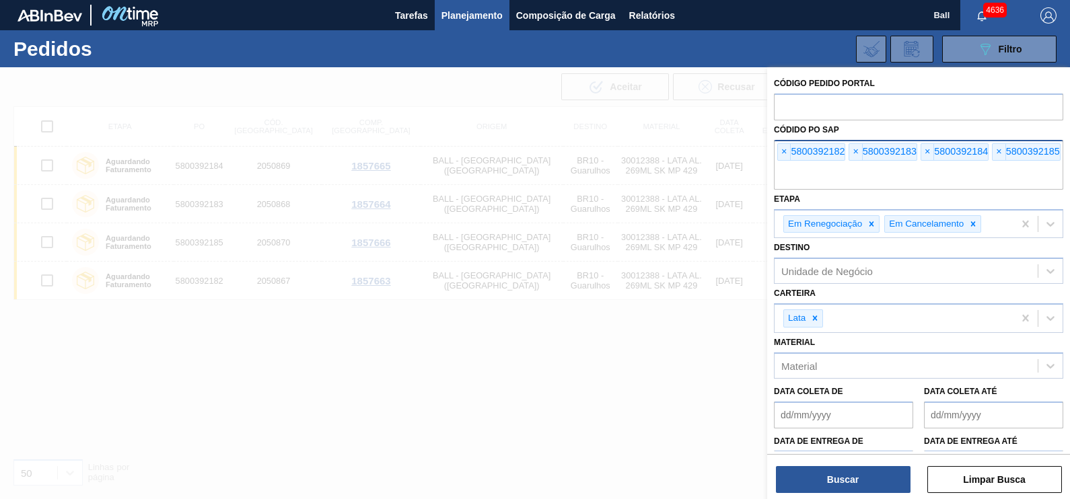
click at [1009, 182] on input "text" at bounding box center [918, 177] width 289 height 26
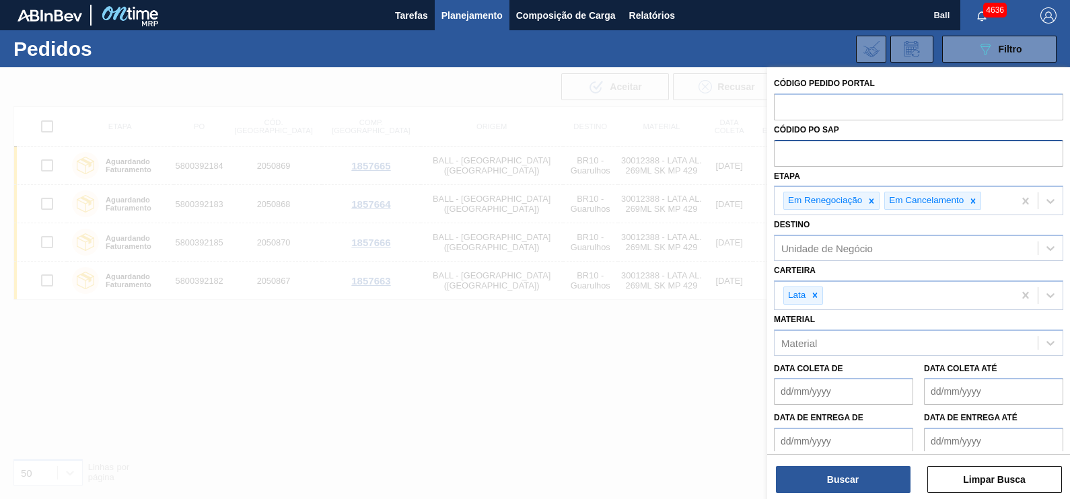
paste input "text"
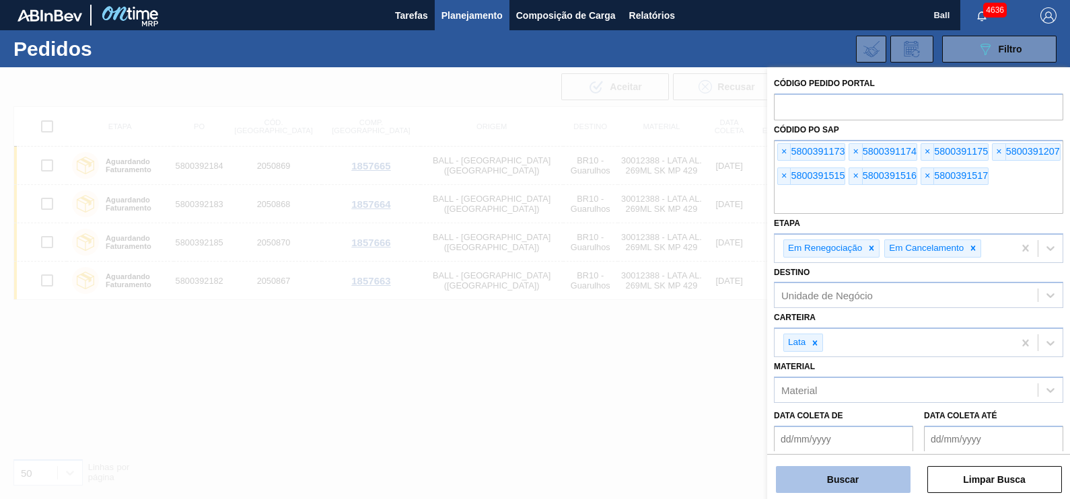
click at [881, 480] on button "Buscar" at bounding box center [843, 479] width 135 height 27
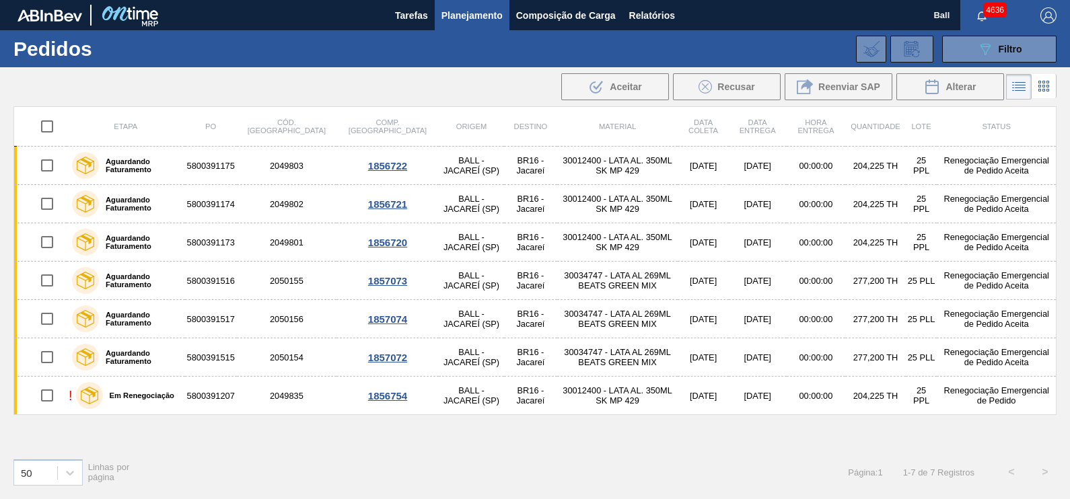
click at [614, 431] on div "Etapa PO Cód. Pedido Comp. Carga Origem Destino Material Data coleta Data Entre…" at bounding box center [534, 276] width 1043 height 341
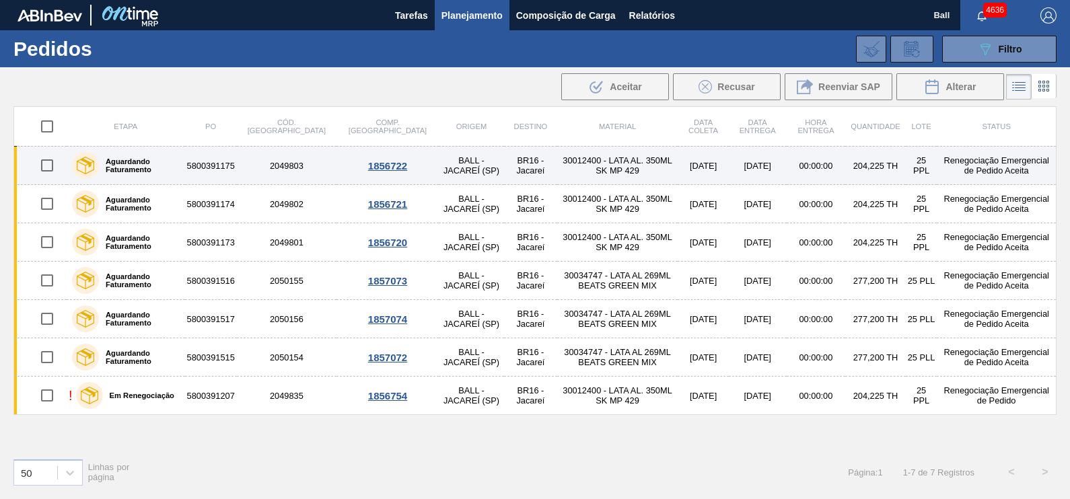
click at [622, 158] on td "30012400 - LATA AL. 350ML SK MP 429" at bounding box center [617, 166] width 120 height 38
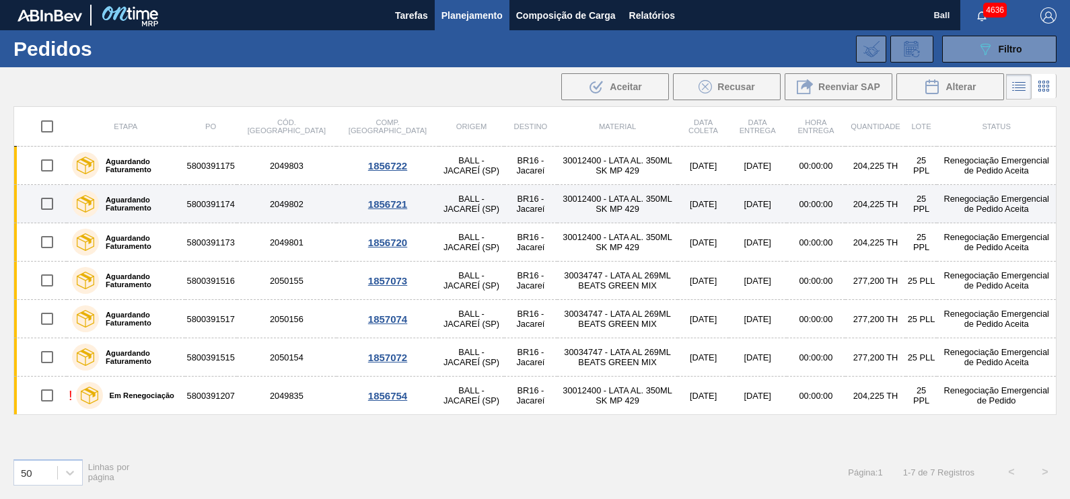
click at [602, 203] on td "30012400 - LATA AL. 350ML SK MP 429" at bounding box center [617, 204] width 120 height 38
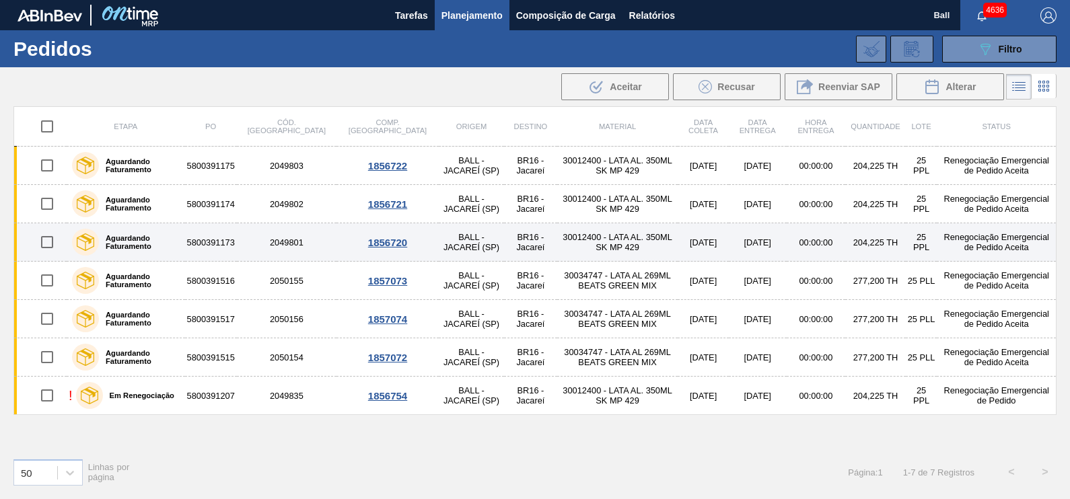
click at [603, 248] on td "30012400 - LATA AL. 350ML SK MP 429" at bounding box center [617, 242] width 120 height 38
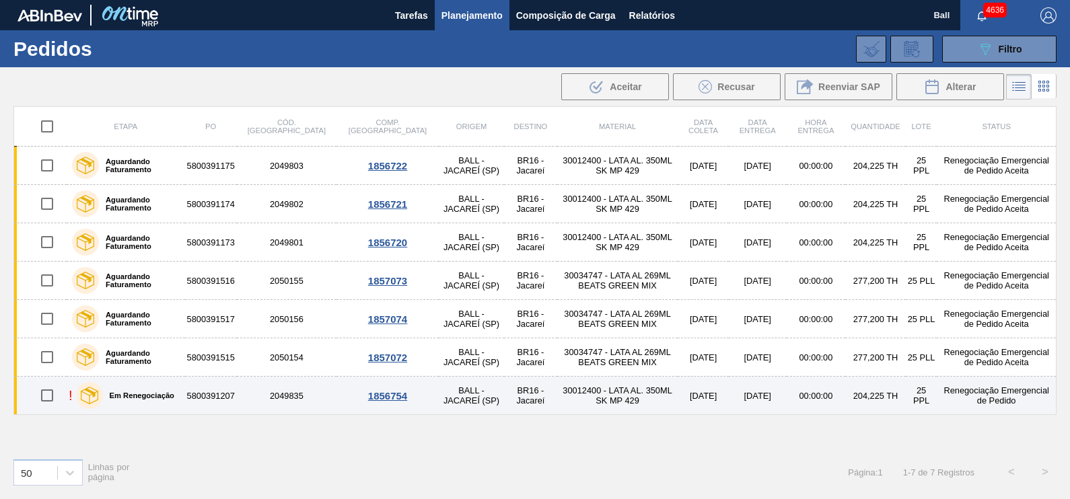
click at [597, 399] on td "30012400 - LATA AL. 350ML SK MP 429" at bounding box center [617, 396] width 120 height 38
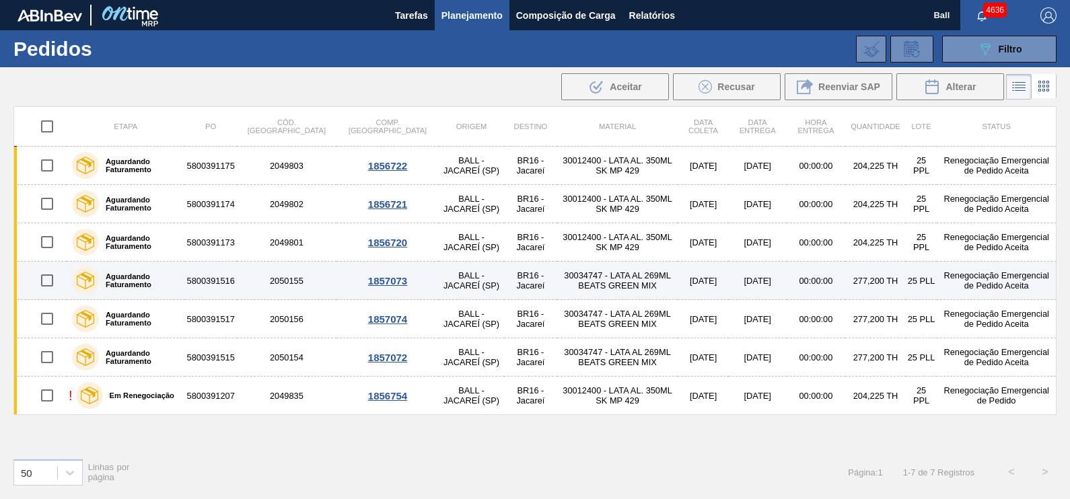
click at [576, 275] on td "30034747 - LATA AL 269ML BEATS GREEN MIX" at bounding box center [617, 281] width 120 height 38
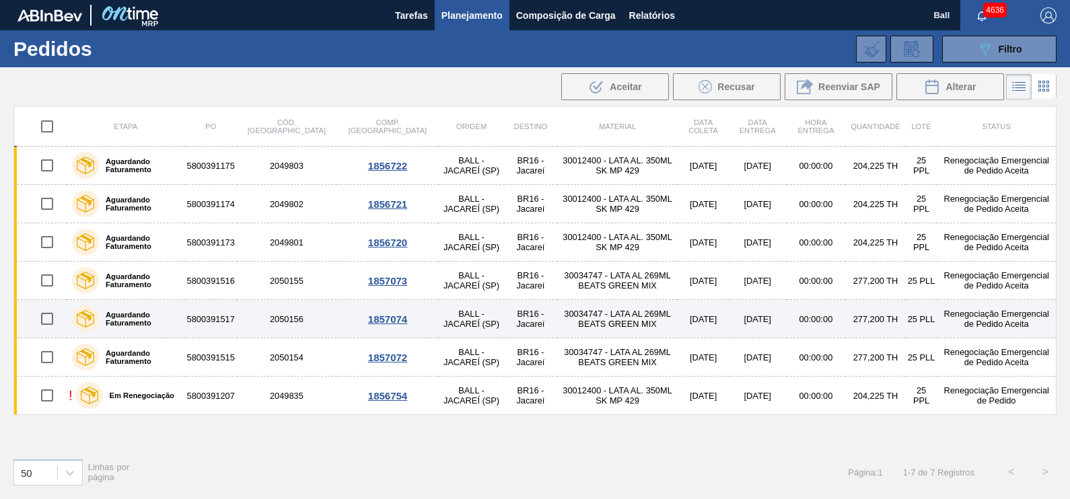
click at [577, 320] on td "30034747 - LATA AL 269ML BEATS GREEN MIX" at bounding box center [617, 319] width 120 height 38
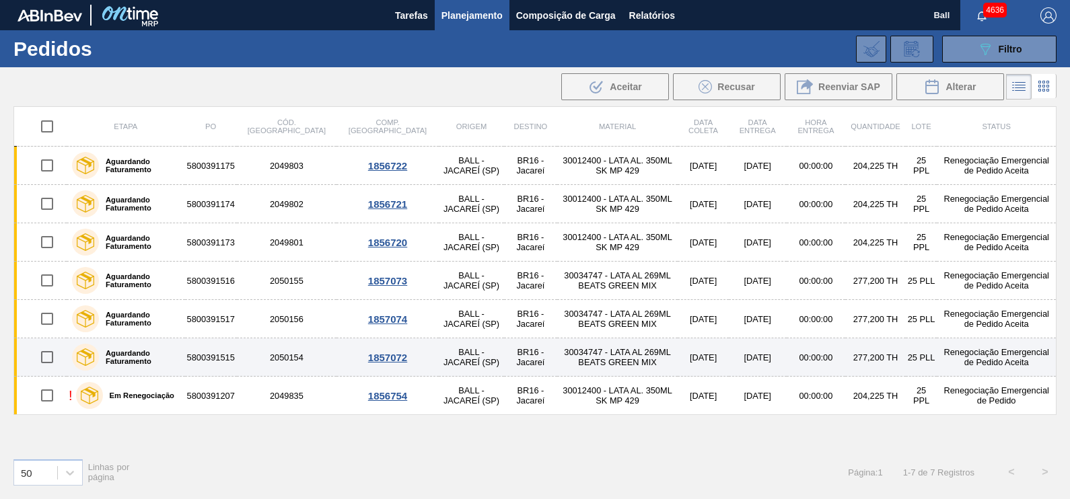
click at [585, 361] on td "30034747 - LATA AL 269ML BEATS GREEN MIX" at bounding box center [617, 357] width 120 height 38
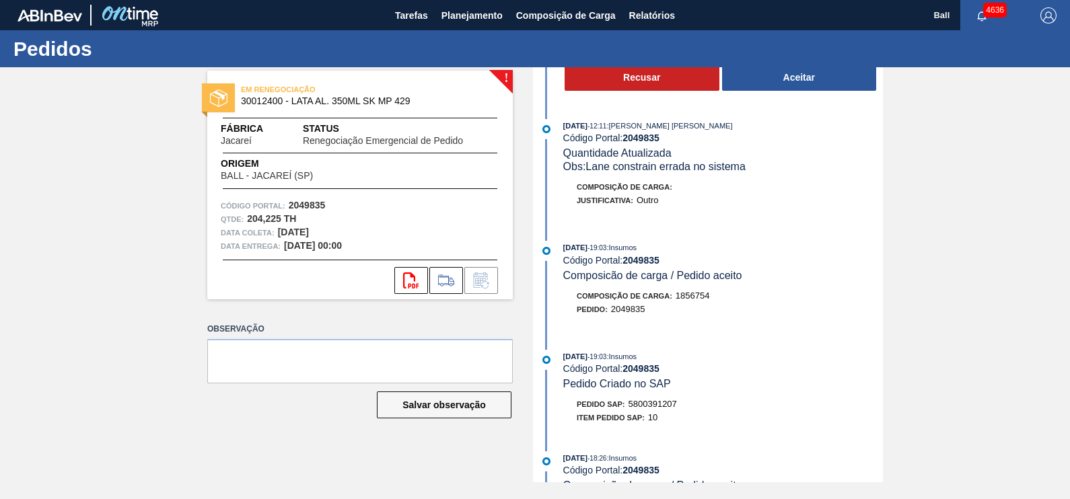
scroll to position [252, 0]
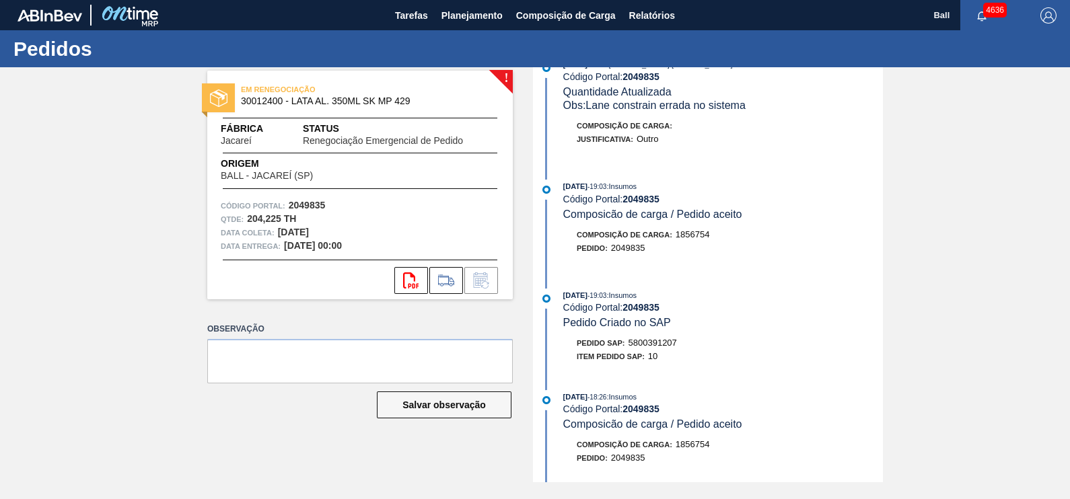
click at [650, 348] on span "5800391207" at bounding box center [652, 343] width 48 height 10
copy span "5800391207"
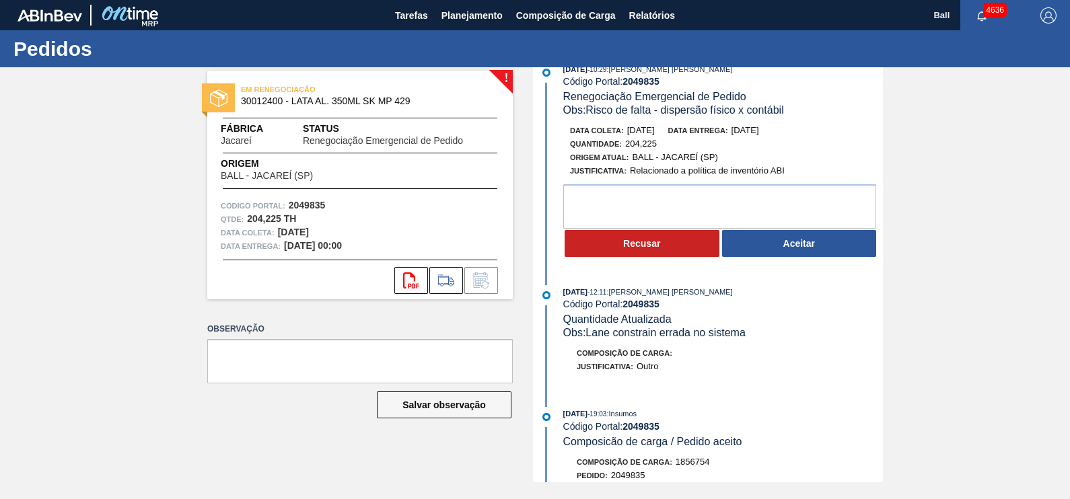
scroll to position [0, 0]
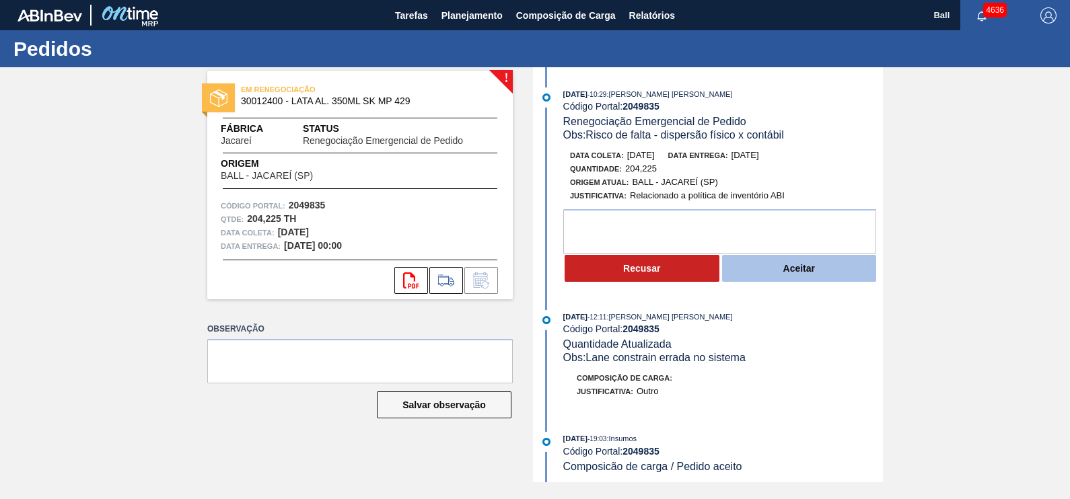
click at [796, 279] on button "Aceitar" at bounding box center [799, 268] width 155 height 27
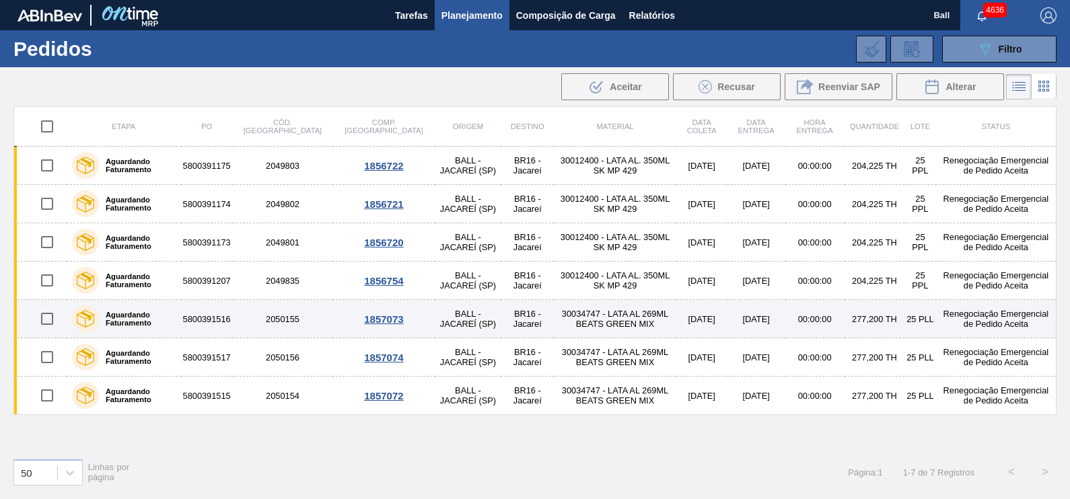
click at [554, 322] on td "30034747 - LATA AL 269ML BEATS GREEN MIX" at bounding box center [615, 319] width 122 height 38
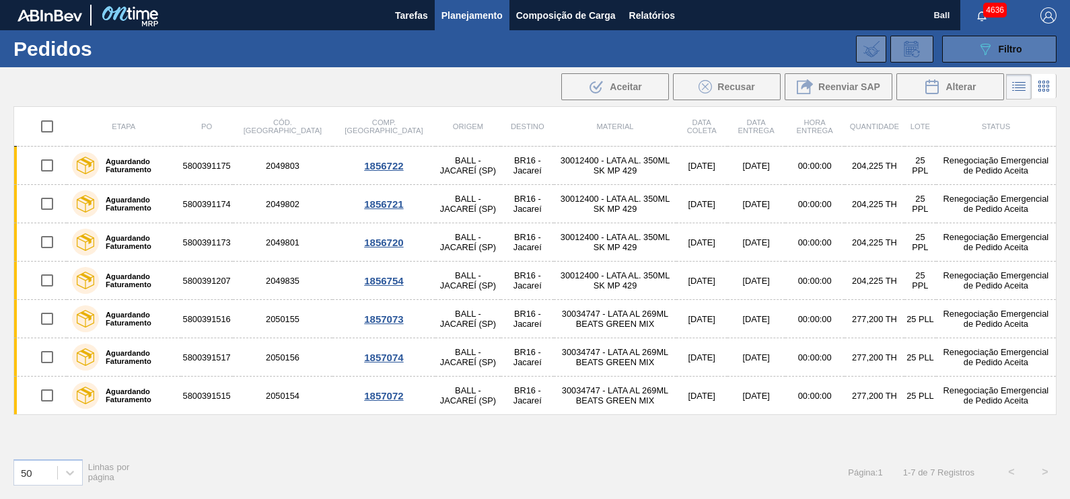
click at [1030, 48] on button "089F7B8B-B2A5-4AFE-B5C0-19BA573D28AC Filtro" at bounding box center [999, 49] width 114 height 27
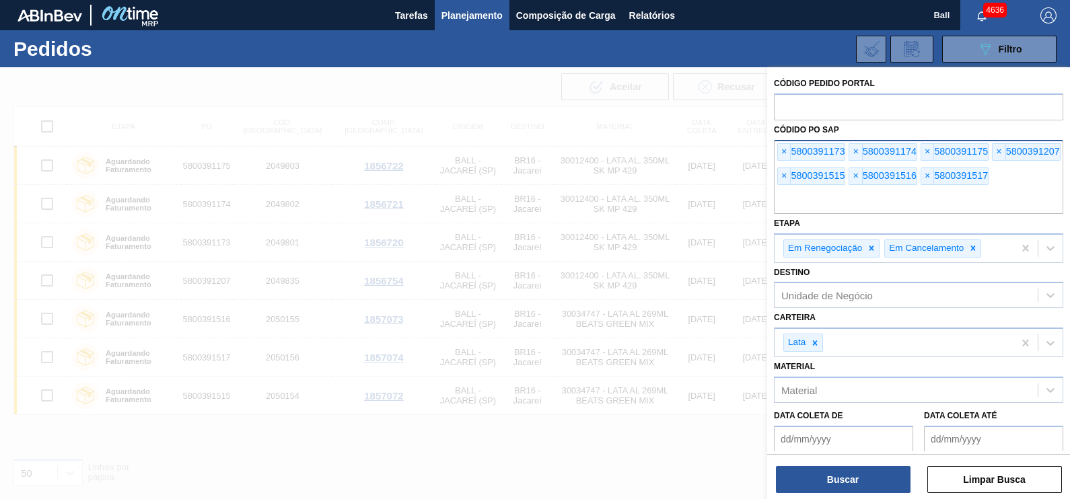
click at [903, 200] on input "text" at bounding box center [918, 201] width 289 height 26
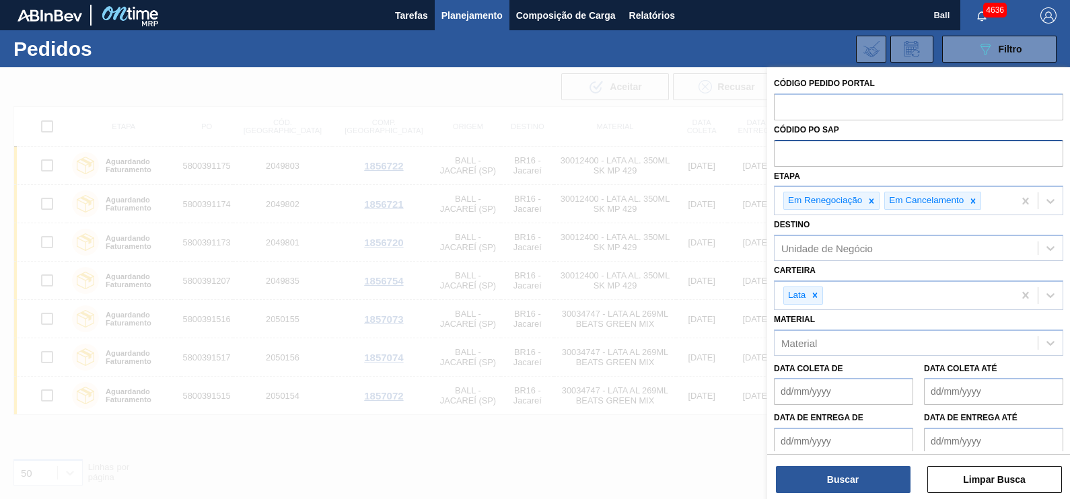
paste input "text"
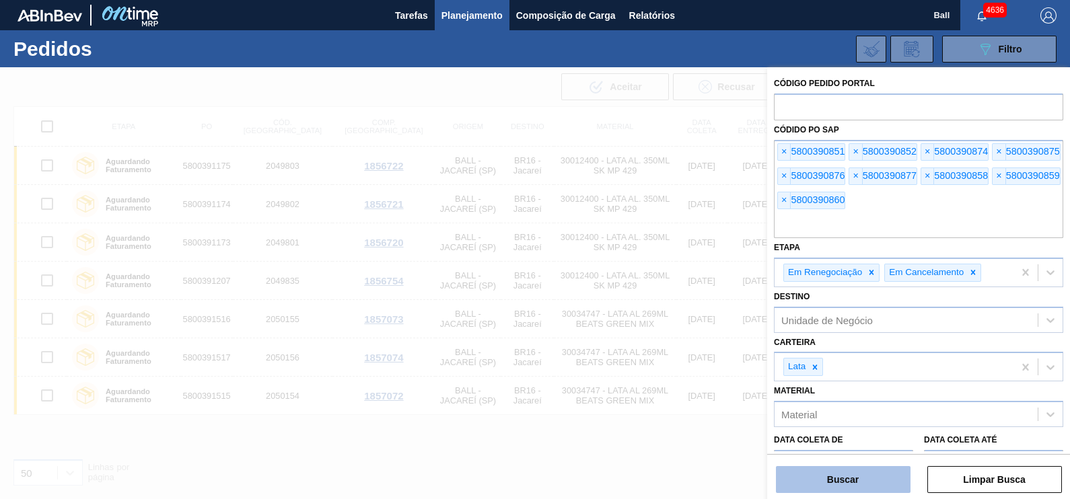
click at [858, 485] on button "Buscar" at bounding box center [843, 479] width 135 height 27
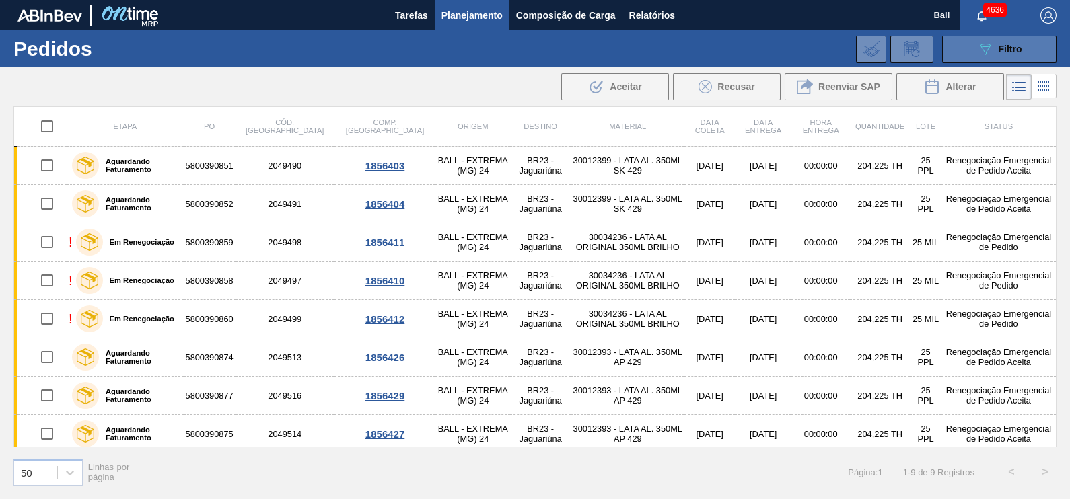
click at [1013, 56] on div "089F7B8B-B2A5-4AFE-B5C0-19BA573D28AC Filtro" at bounding box center [999, 49] width 45 height 16
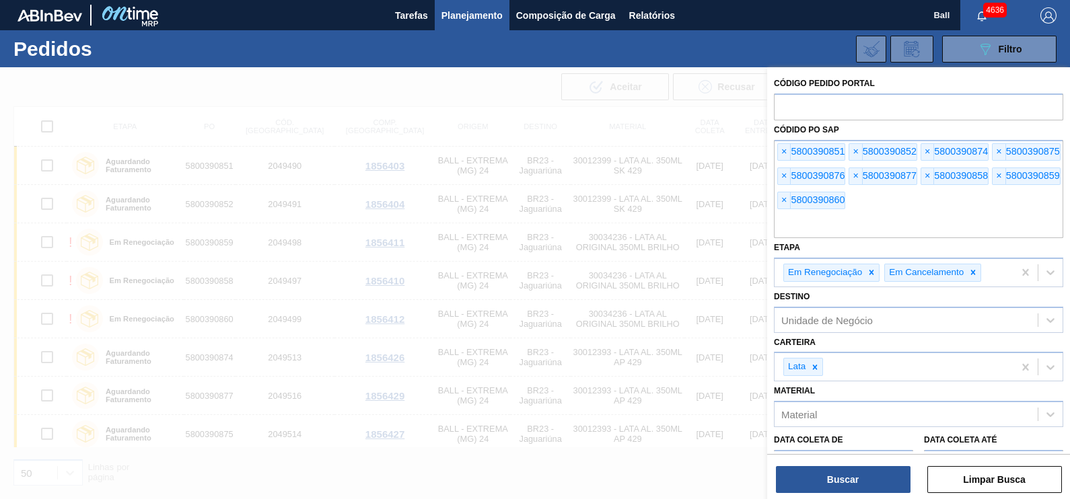
drag, startPoint x: 908, startPoint y: 212, endPoint x: 692, endPoint y: 198, distance: 217.0
click at [767, 198] on div "Código Pedido Portal Códido PO SAP × 5800390851 × 5800390852 × 5800390874 × 580…" at bounding box center [918, 316] width 303 height 499
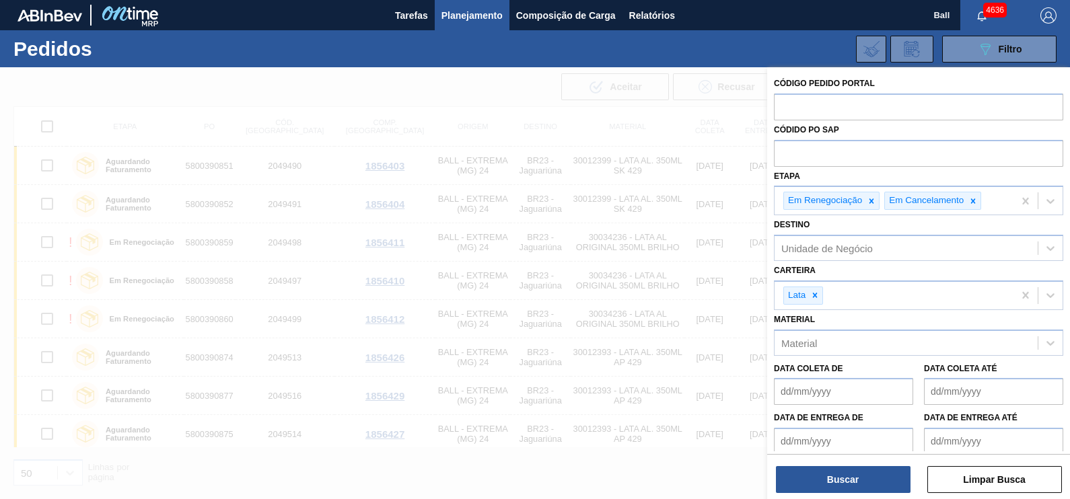
paste input "text"
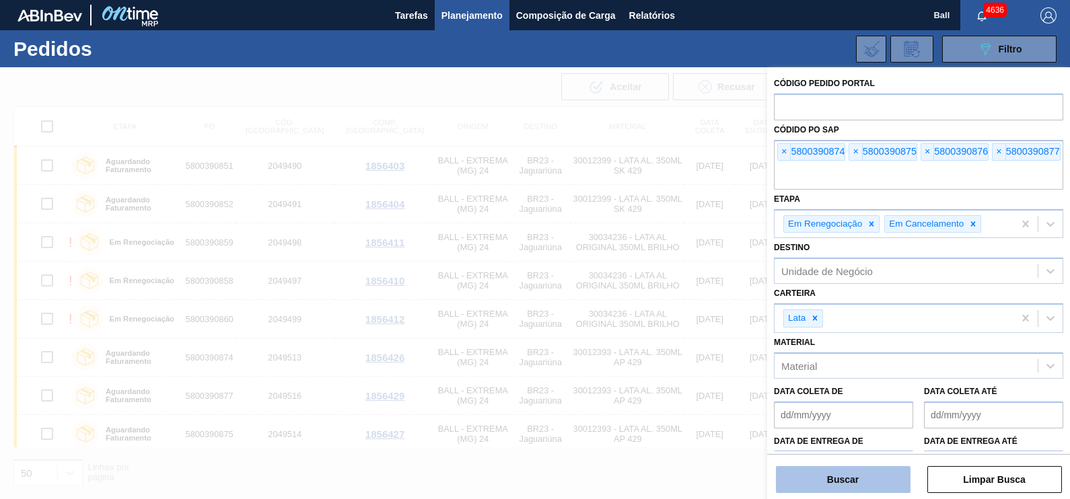
click at [870, 481] on button "Buscar" at bounding box center [843, 479] width 135 height 27
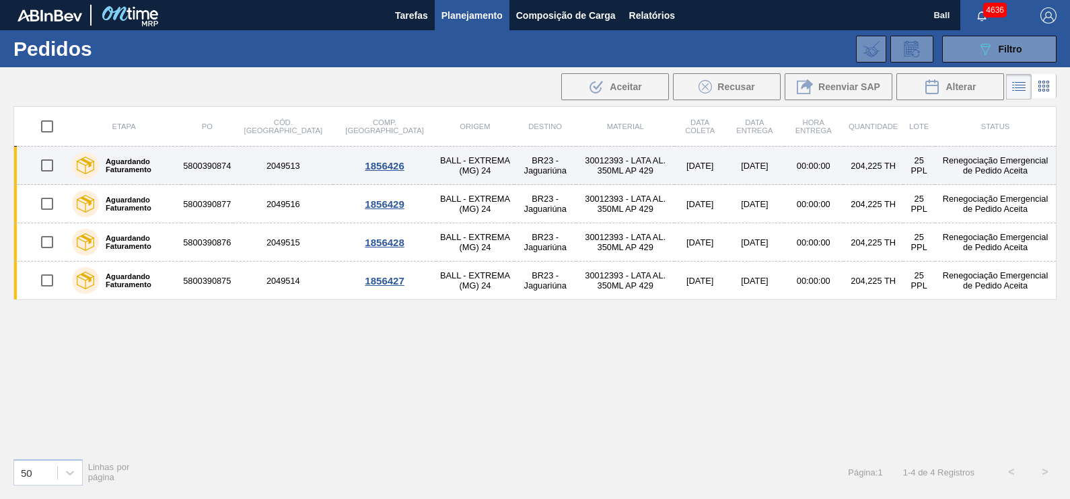
click at [175, 158] on label "Aguardando Faturamento" at bounding box center [137, 165] width 77 height 16
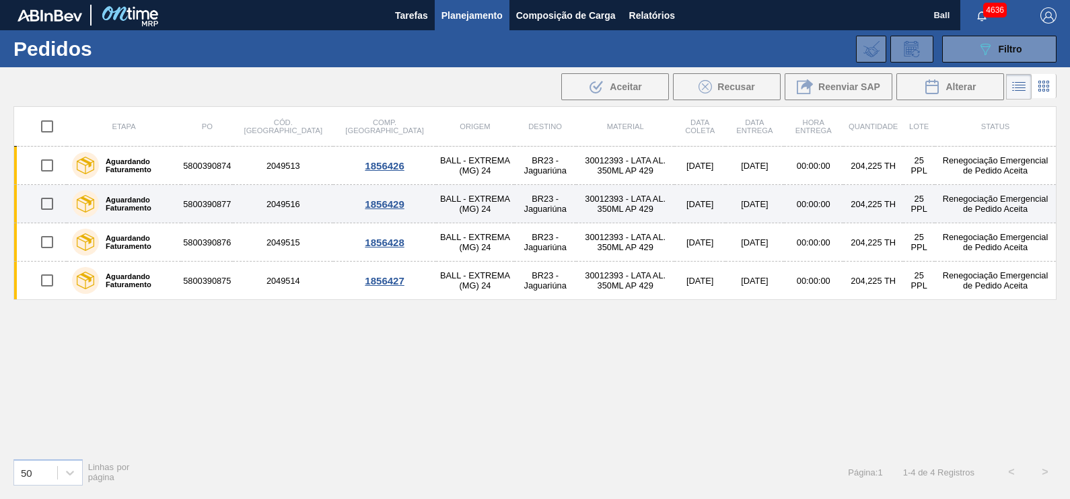
click at [171, 204] on label "Aguardando Faturamento" at bounding box center [137, 204] width 77 height 16
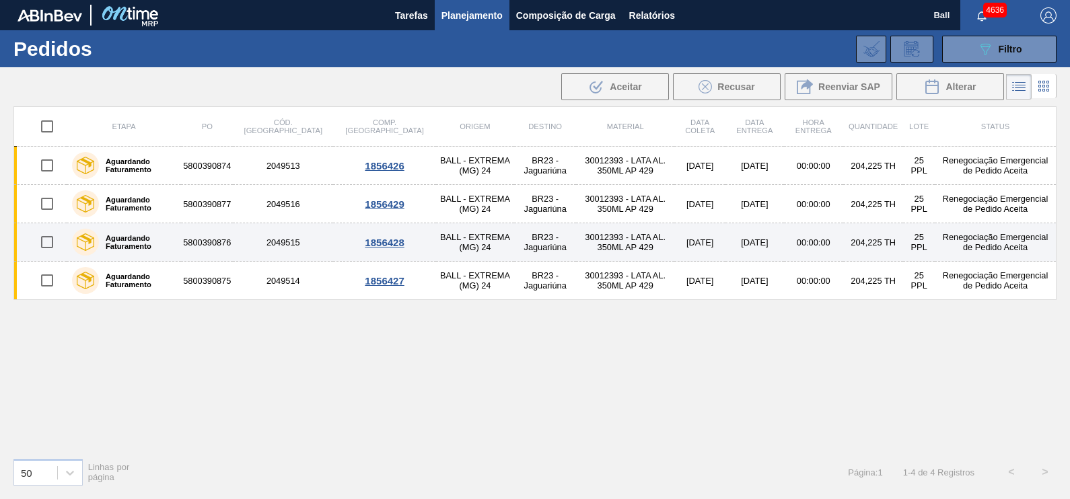
click at [168, 246] on label "Aguardando Faturamento" at bounding box center [137, 242] width 77 height 16
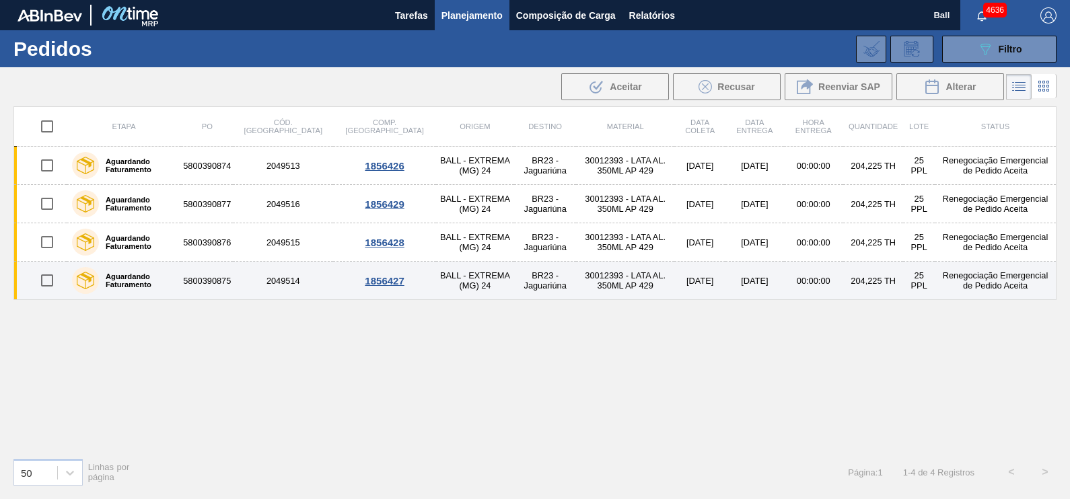
click at [161, 280] on label "Aguardando Faturamento" at bounding box center [137, 280] width 77 height 16
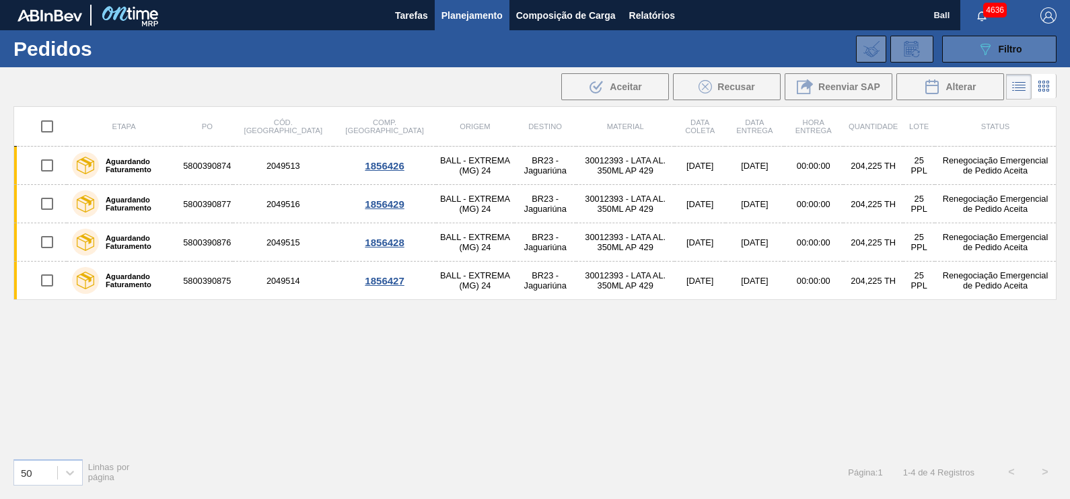
click at [1000, 50] on span "Filtro" at bounding box center [1010, 49] width 24 height 11
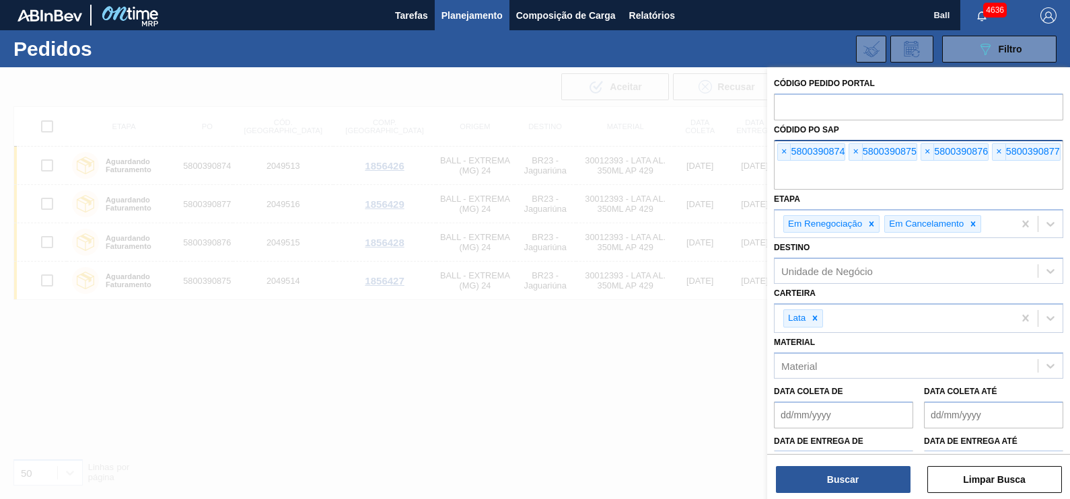
click at [932, 178] on input "text" at bounding box center [918, 177] width 289 height 26
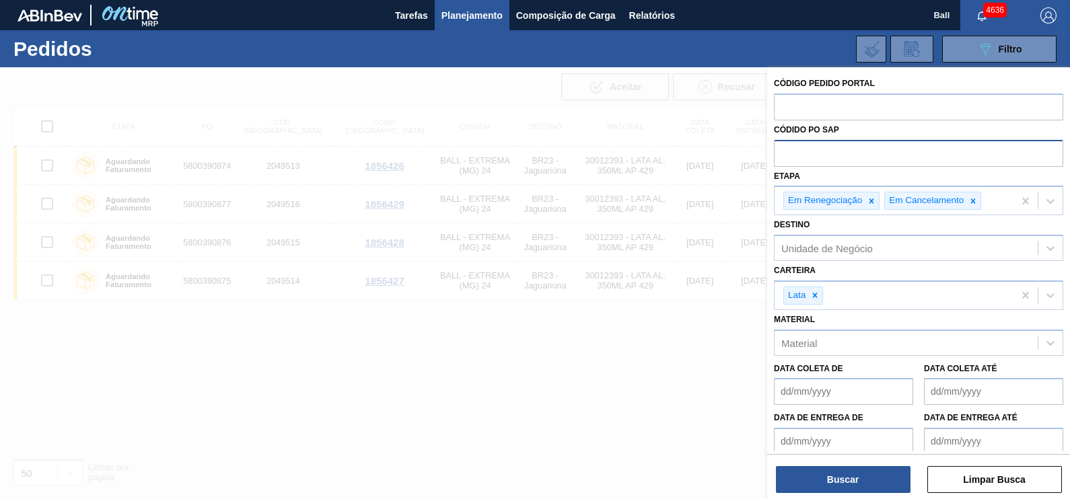
paste input "text"
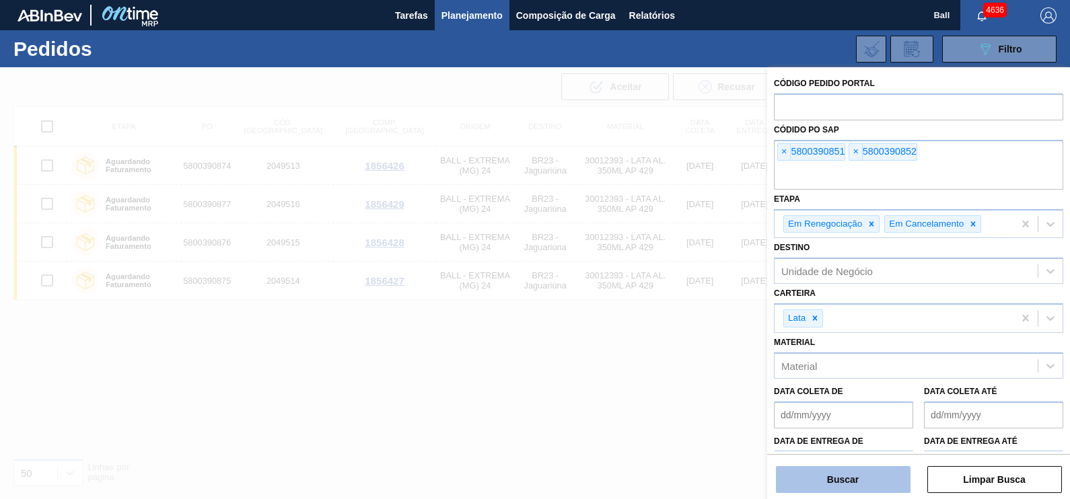
click at [860, 474] on button "Buscar" at bounding box center [843, 479] width 135 height 27
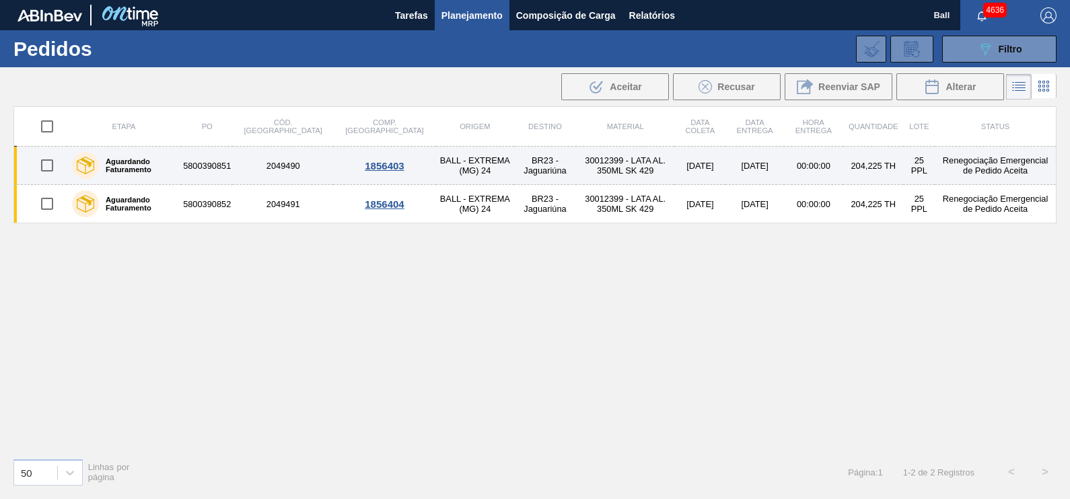
click at [168, 163] on label "Aguardando Faturamento" at bounding box center [137, 165] width 77 height 16
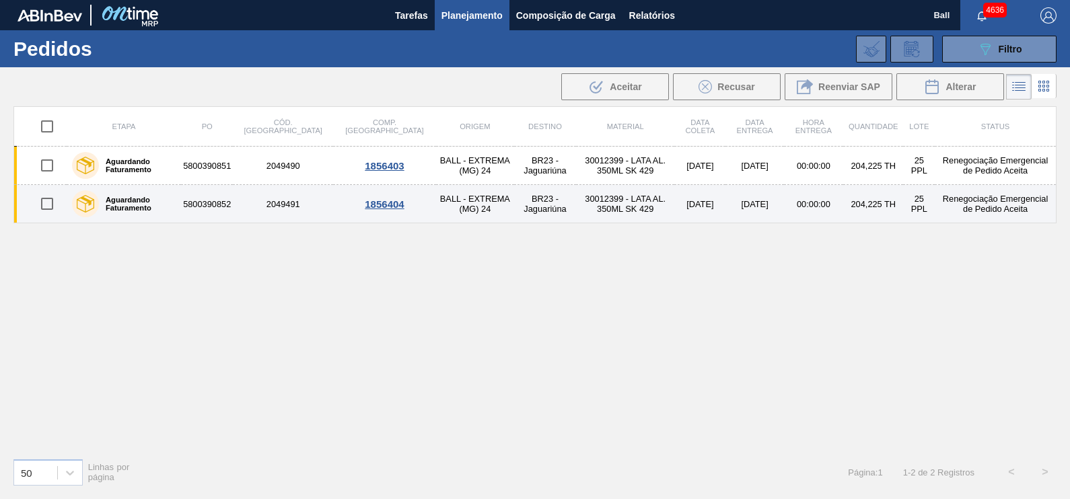
click at [169, 191] on div "Aguardando Faturamento" at bounding box center [124, 204] width 110 height 34
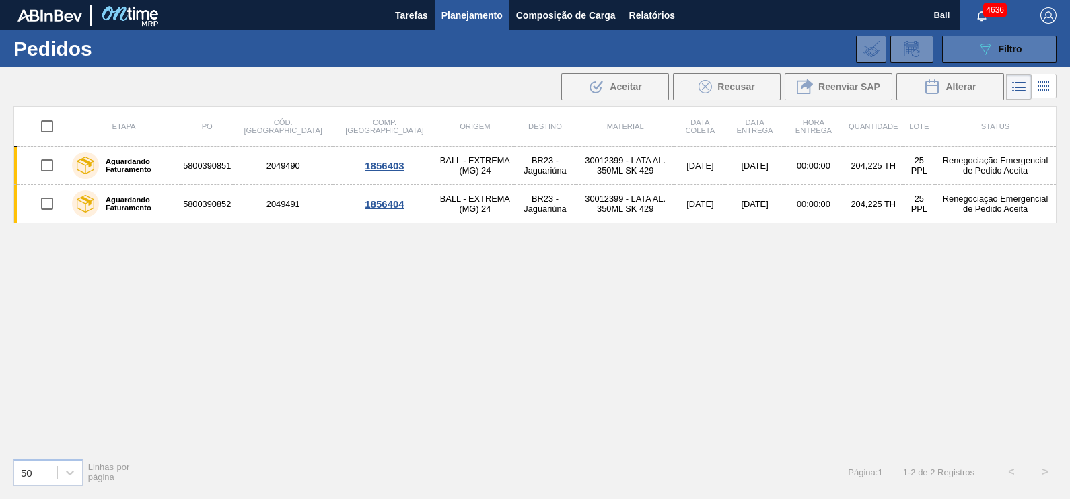
click at [1026, 47] on button "089F7B8B-B2A5-4AFE-B5C0-19BA573D28AC Filtro" at bounding box center [999, 49] width 114 height 27
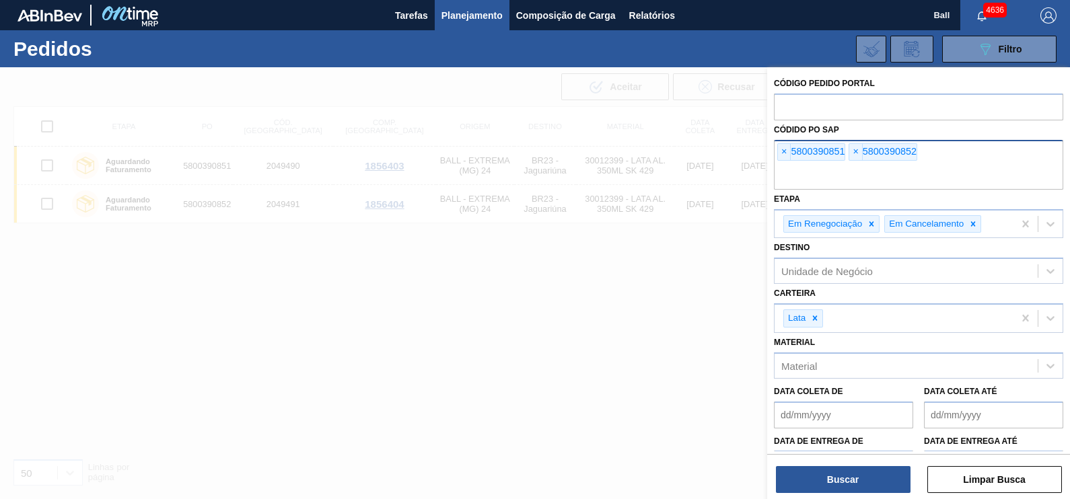
click at [915, 170] on input "text" at bounding box center [918, 177] width 289 height 26
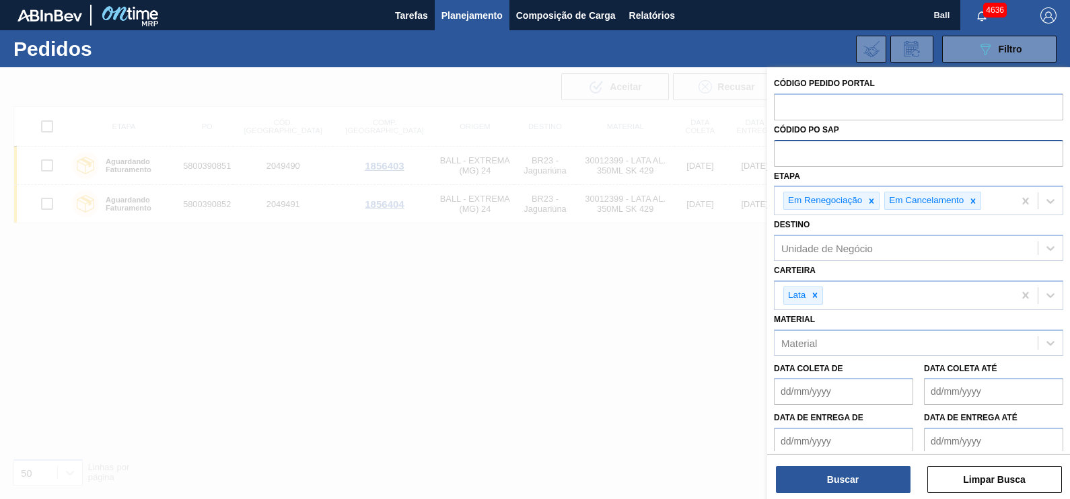
paste input "text"
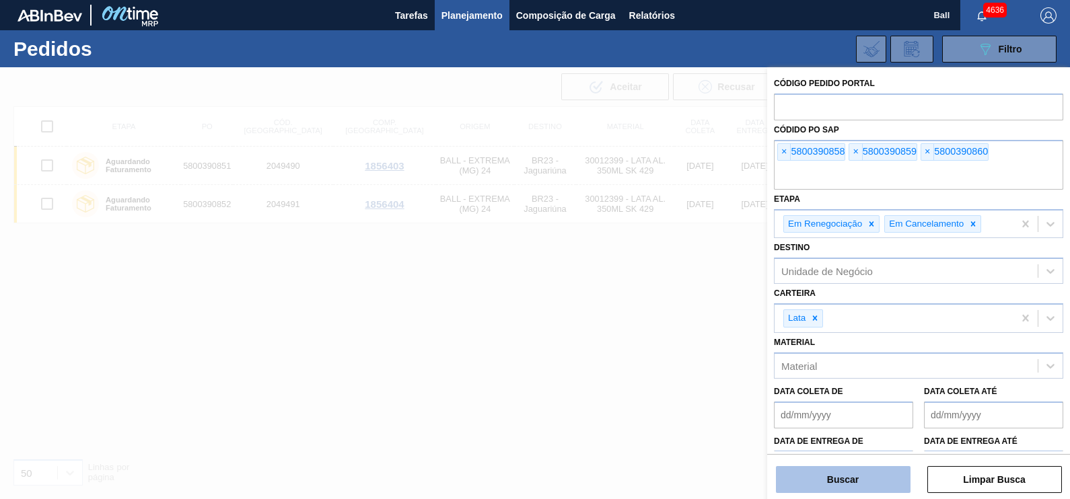
click at [827, 481] on button "Buscar" at bounding box center [843, 479] width 135 height 27
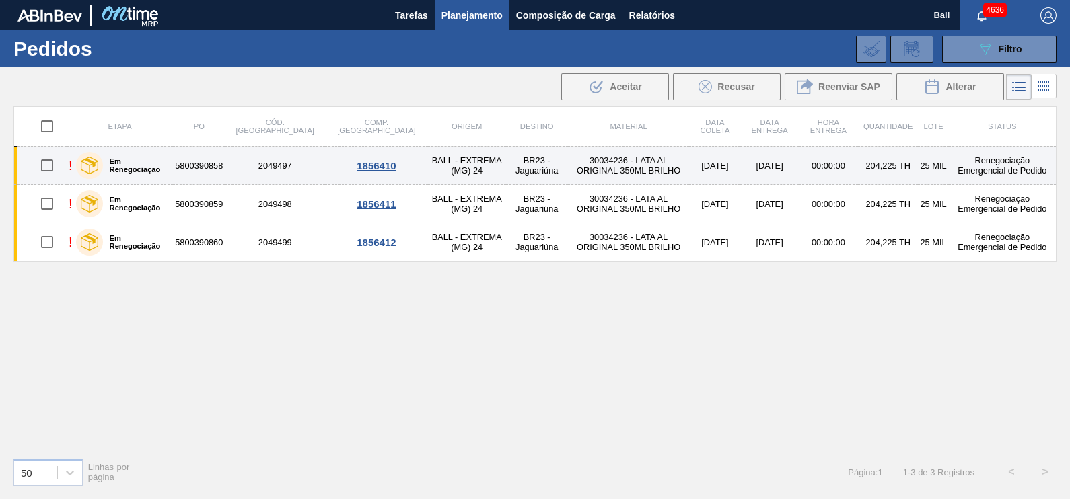
click at [182, 174] on td "5800390858" at bounding box center [199, 166] width 52 height 38
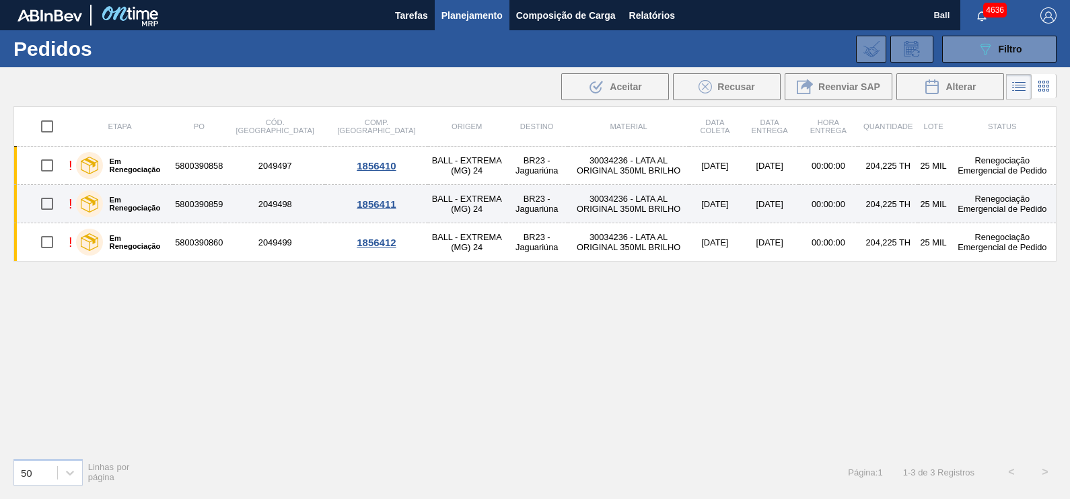
click at [168, 217] on div "Em Renegociação" at bounding box center [122, 204] width 99 height 34
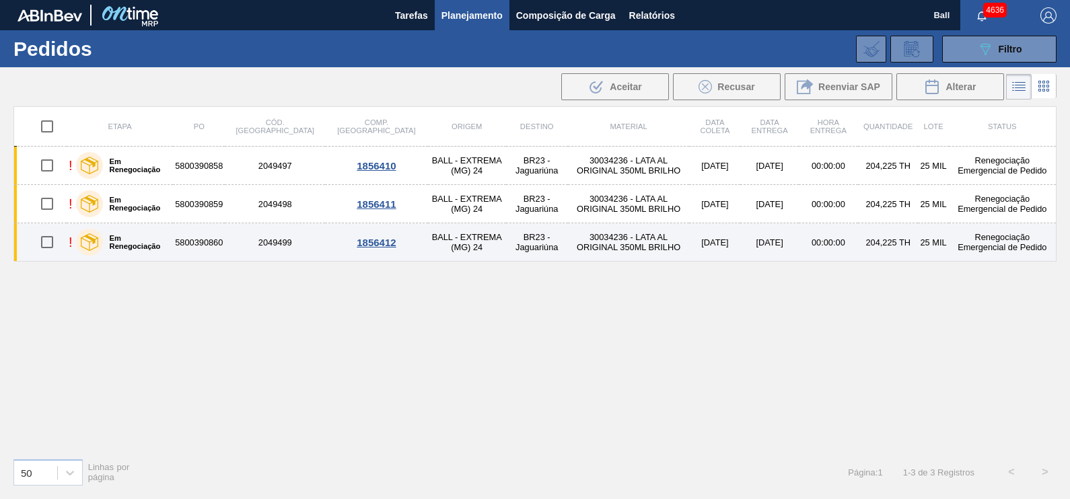
click at [168, 242] on label "Em Renegociação" at bounding box center [135, 242] width 65 height 16
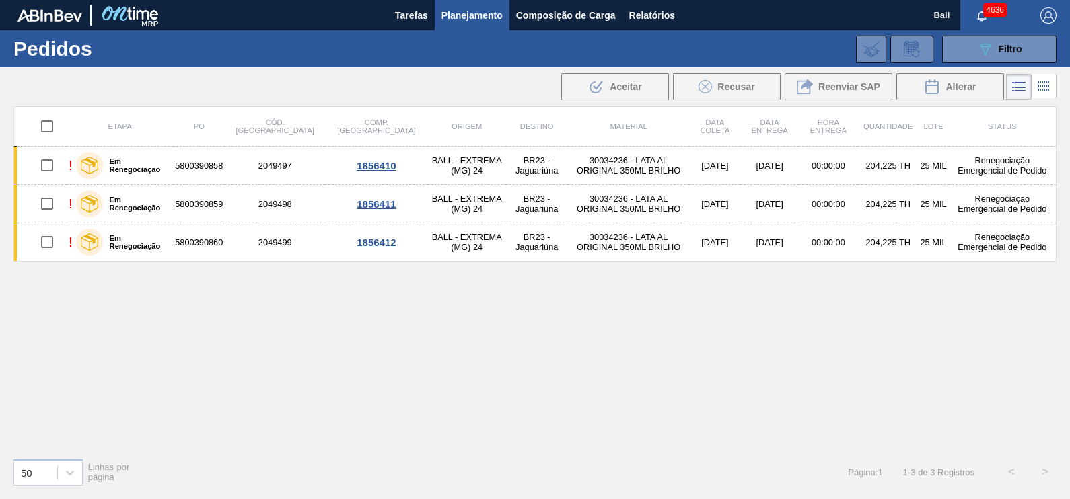
click at [48, 119] on input "checkbox" at bounding box center [47, 126] width 28 height 28
checkbox input "true"
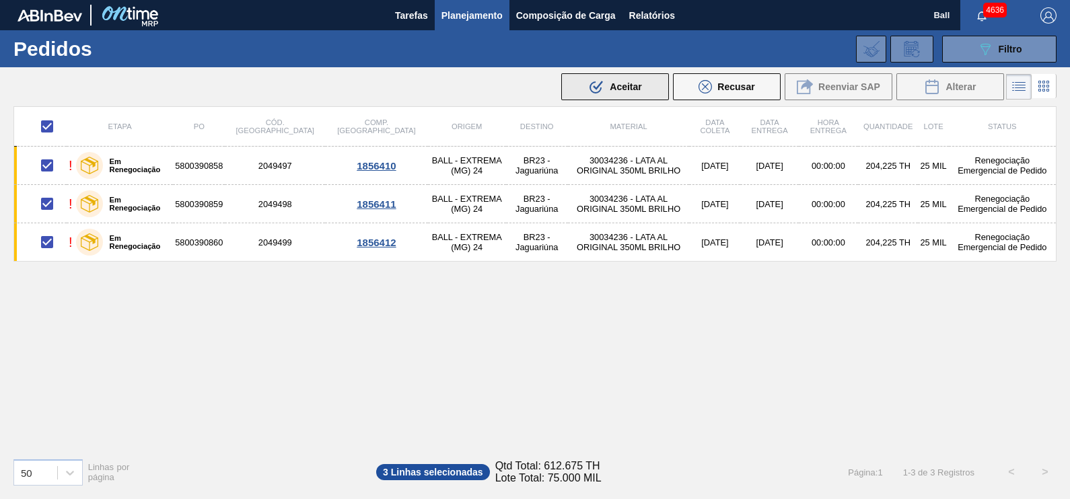
click at [626, 90] on span "Aceitar" at bounding box center [625, 86] width 32 height 11
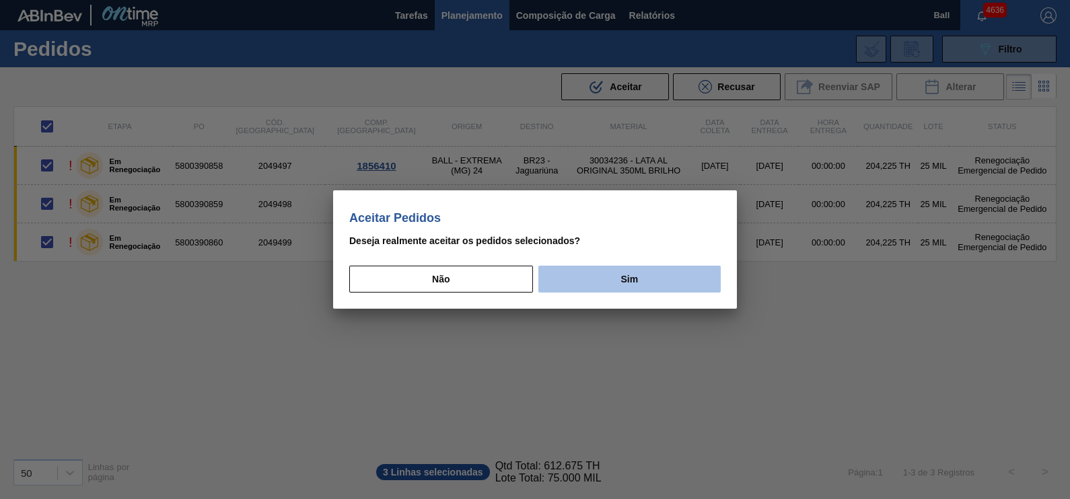
click at [630, 276] on button "Sim" at bounding box center [629, 279] width 182 height 27
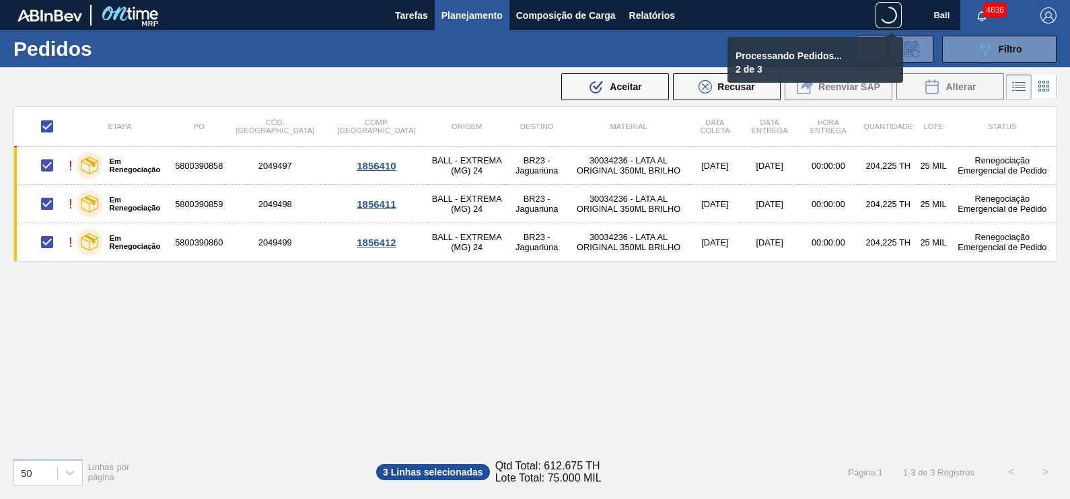
checkbox input "false"
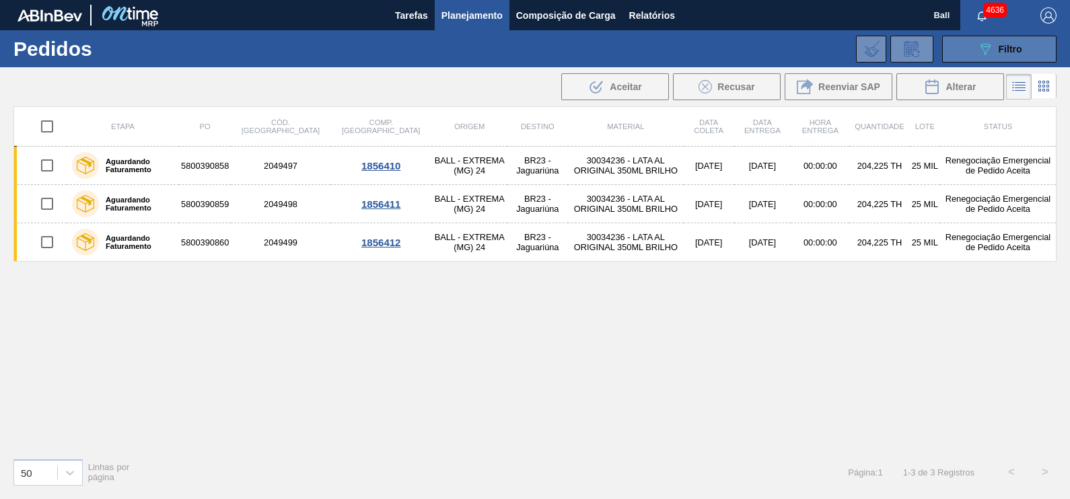
click at [1037, 54] on button "089F7B8B-B2A5-4AFE-B5C0-19BA573D28AC Filtro" at bounding box center [999, 49] width 114 height 27
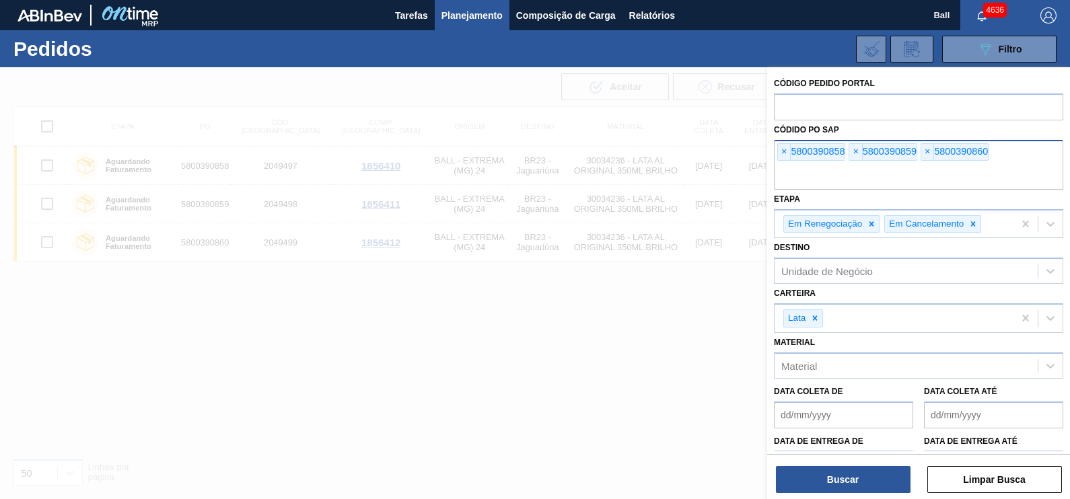
click at [827, 185] on input "text" at bounding box center [918, 177] width 289 height 26
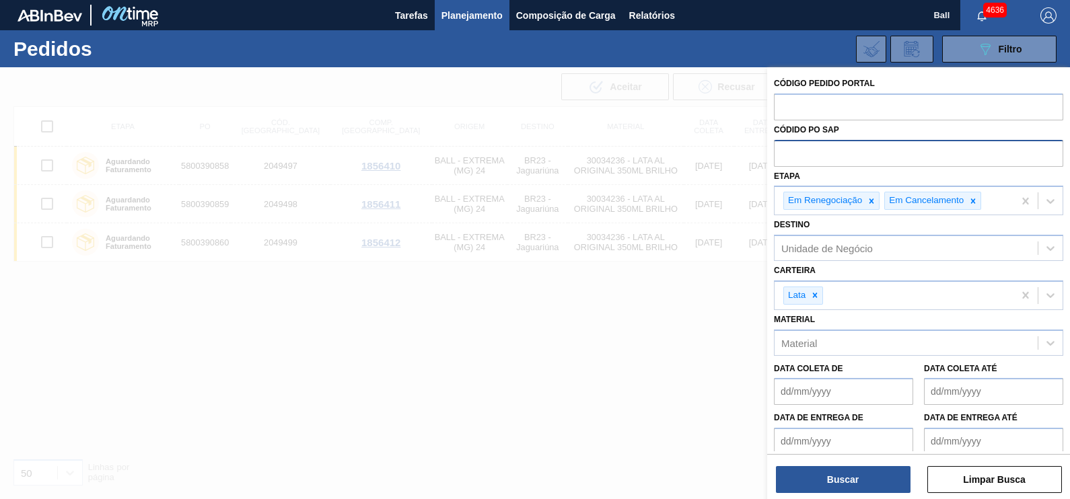
paste input "text"
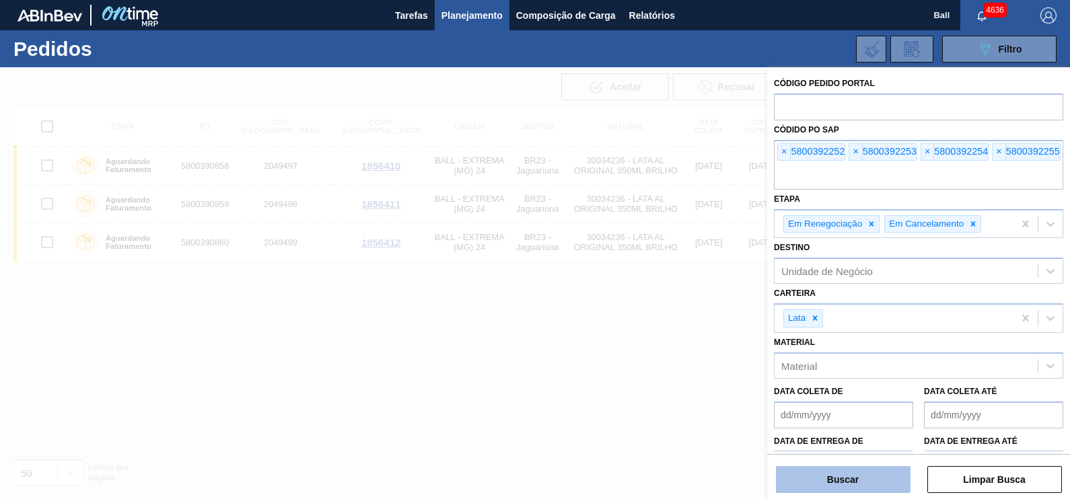
click at [848, 480] on button "Buscar" at bounding box center [843, 479] width 135 height 27
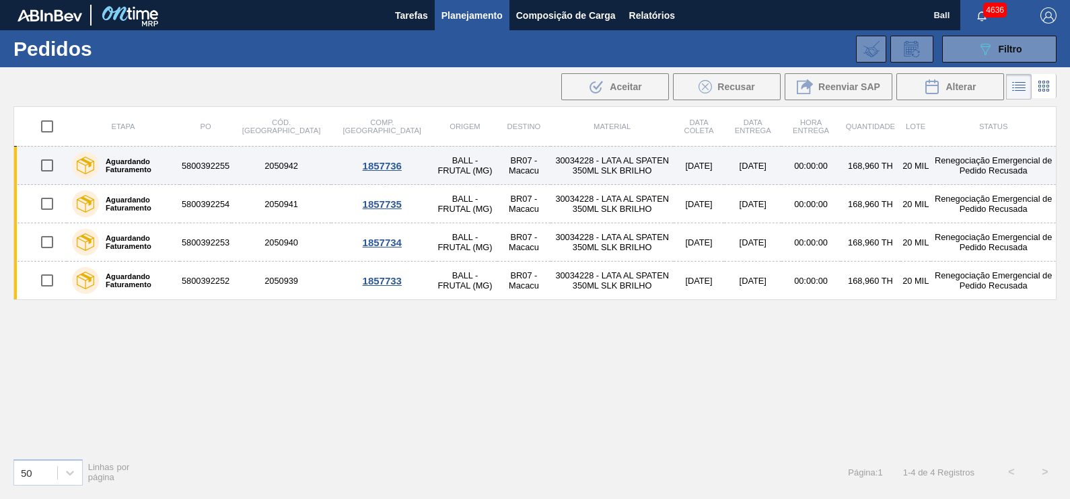
click at [163, 168] on label "Aguardando Faturamento" at bounding box center [136, 165] width 75 height 16
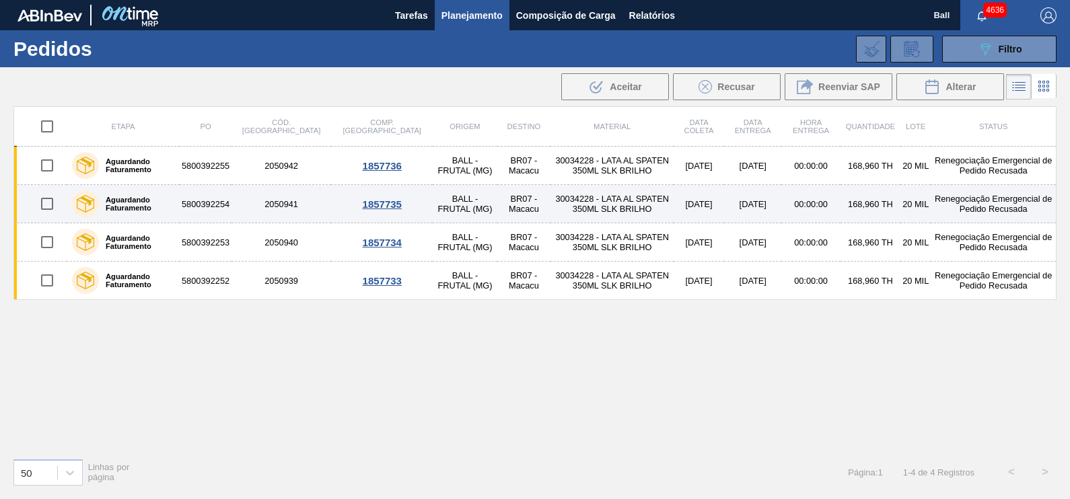
click at [163, 215] on div "Aguardando Faturamento" at bounding box center [123, 204] width 109 height 34
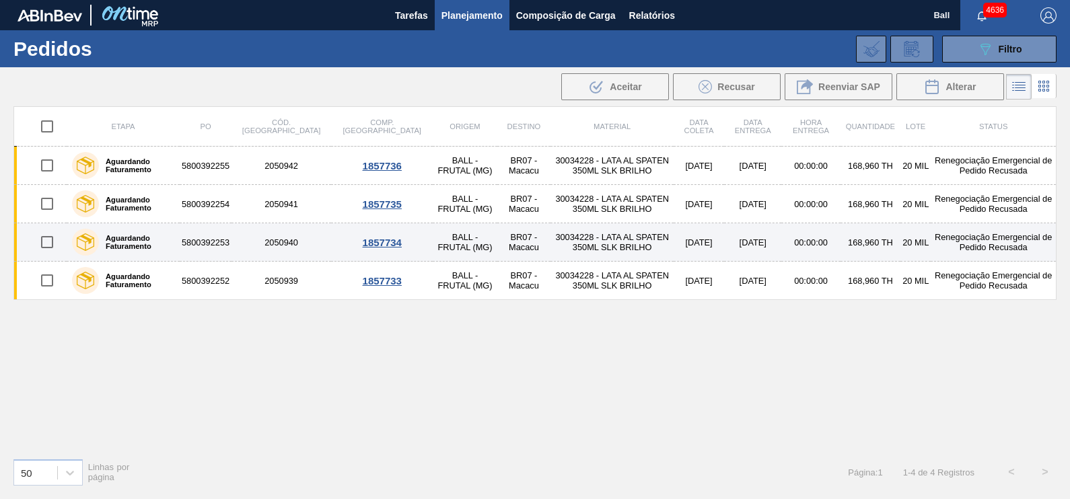
click at [163, 242] on label "Aguardando Faturamento" at bounding box center [136, 242] width 75 height 16
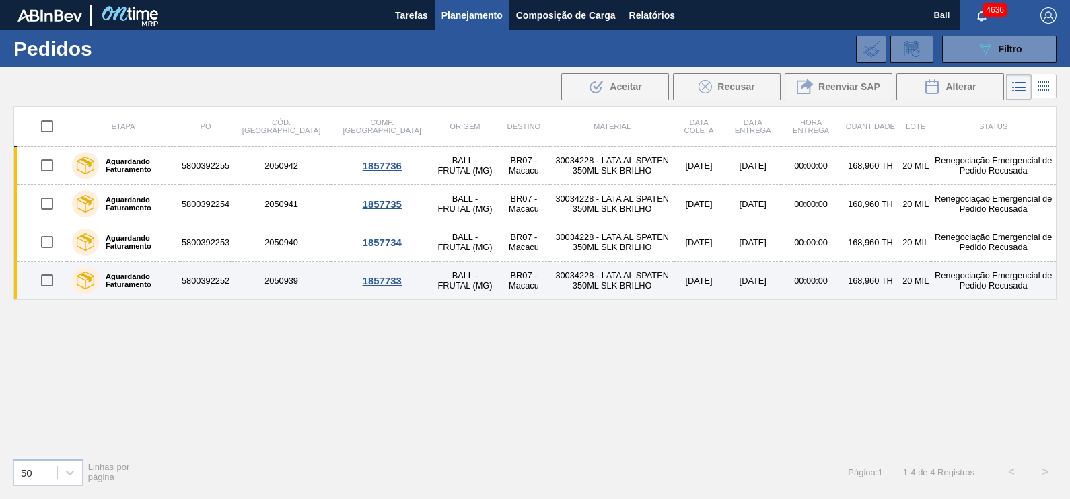
click at [168, 281] on label "Aguardando Faturamento" at bounding box center [136, 280] width 75 height 16
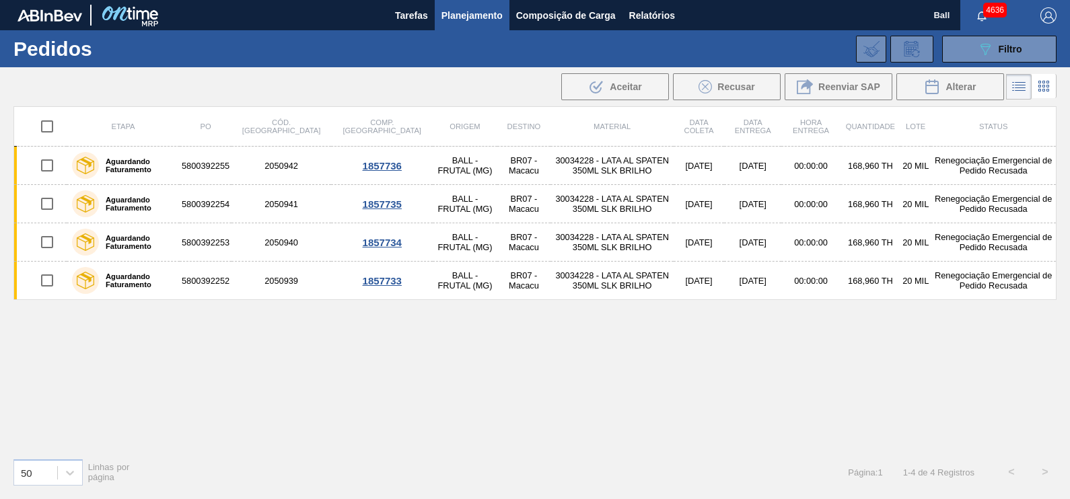
click at [457, 358] on div "Etapa PO Cód. Pedido Comp. Carga Origem Destino Material Data coleta Data Entre…" at bounding box center [534, 276] width 1043 height 341
drag, startPoint x: 1010, startPoint y: 54, endPoint x: 991, endPoint y: 71, distance: 25.7
click at [1010, 54] on span "Filtro" at bounding box center [1010, 49] width 24 height 11
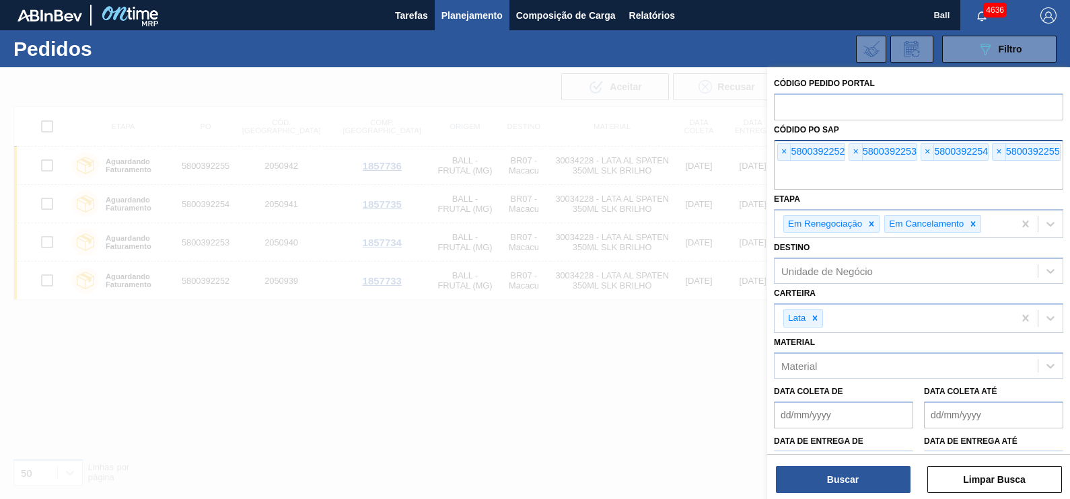
click at [940, 174] on input "text" at bounding box center [918, 177] width 289 height 26
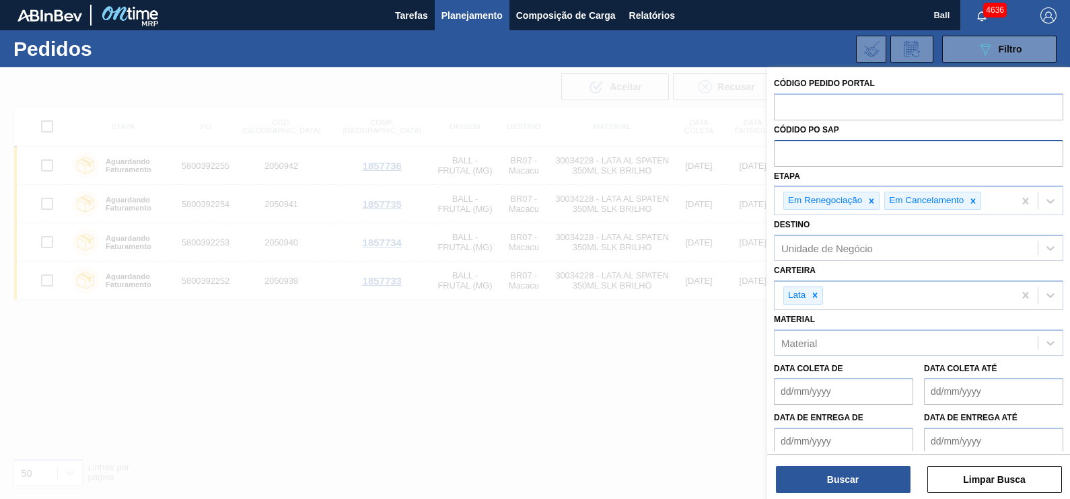
paste input "text"
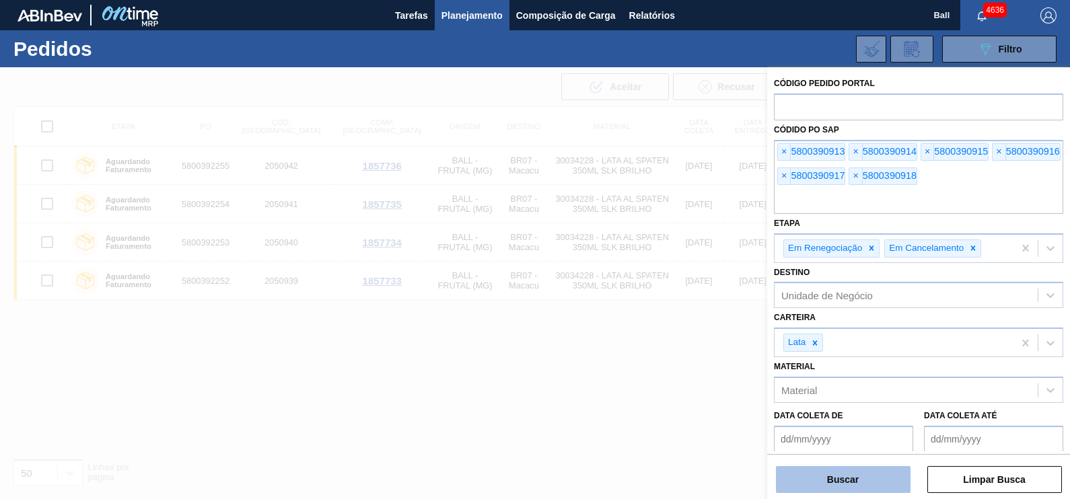
click at [876, 484] on button "Buscar" at bounding box center [843, 479] width 135 height 27
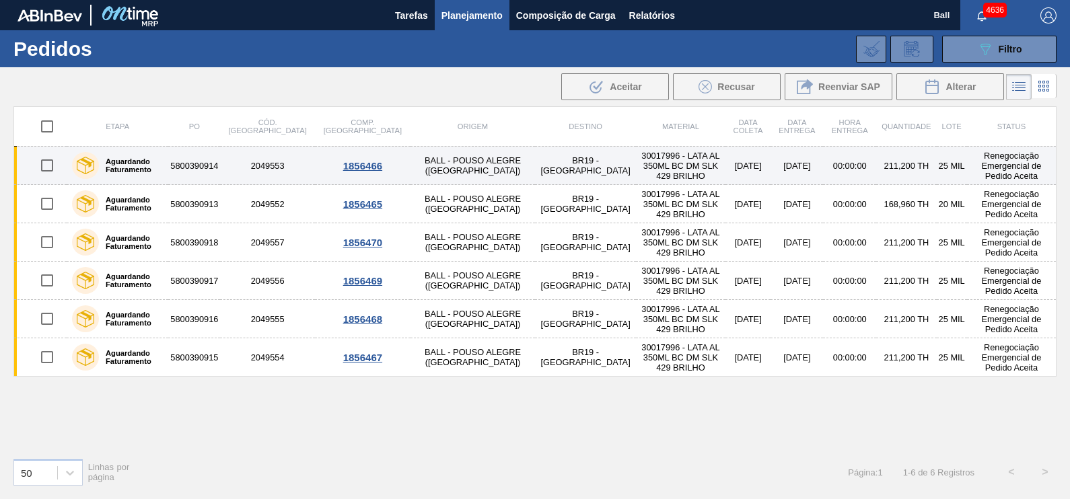
click at [163, 166] on label "Aguardando Faturamento" at bounding box center [131, 165] width 64 height 16
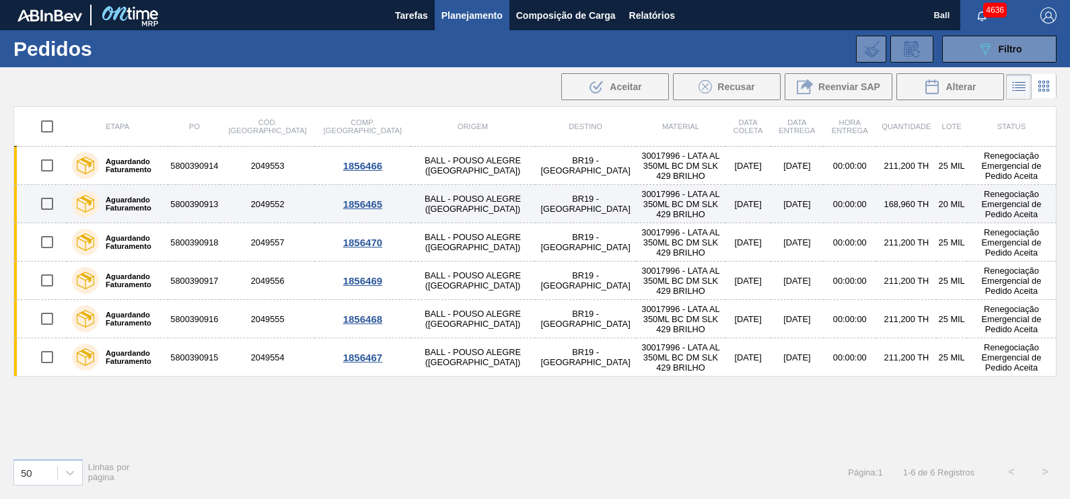
click at [163, 203] on label "Aguardando Faturamento" at bounding box center [131, 204] width 64 height 16
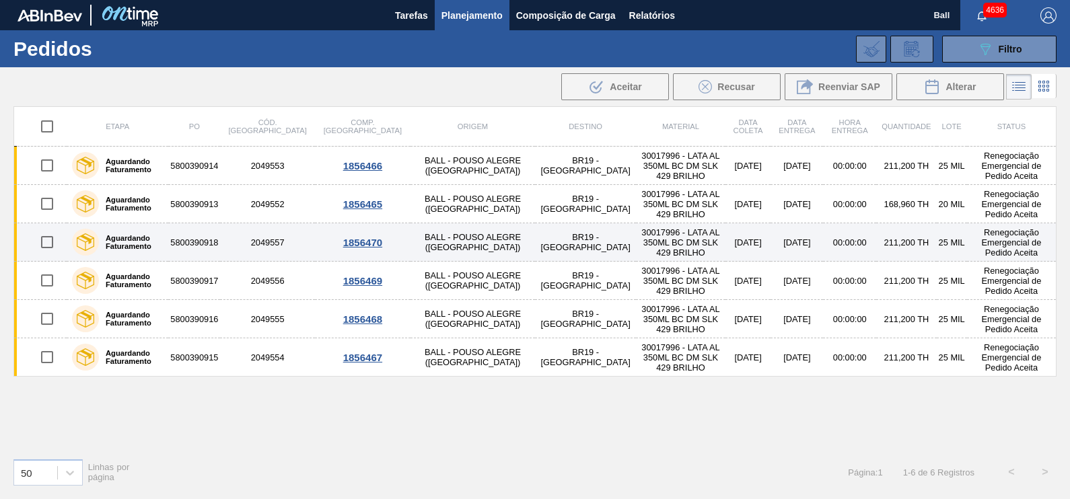
click at [163, 243] on label "Aguardando Faturamento" at bounding box center [131, 242] width 64 height 16
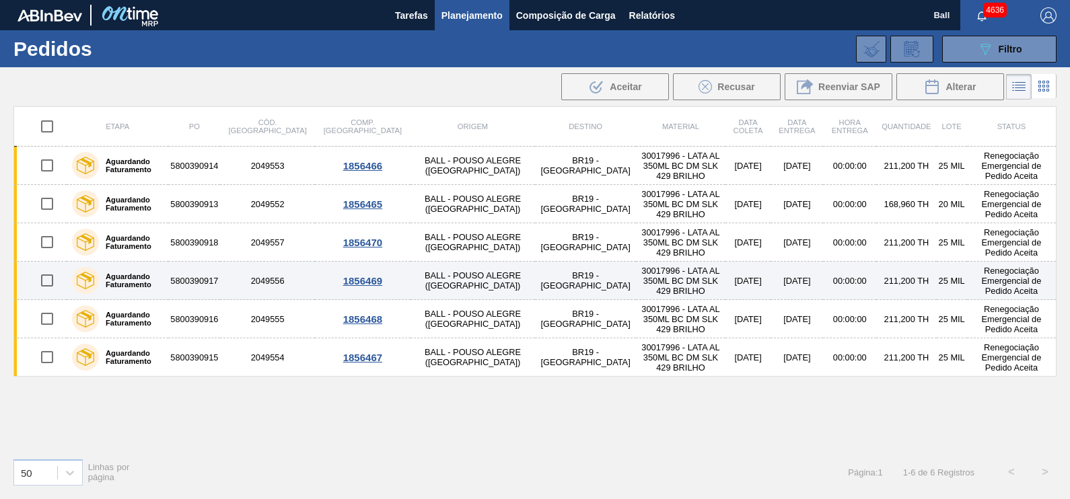
click at [163, 281] on label "Aguardando Faturamento" at bounding box center [131, 280] width 64 height 16
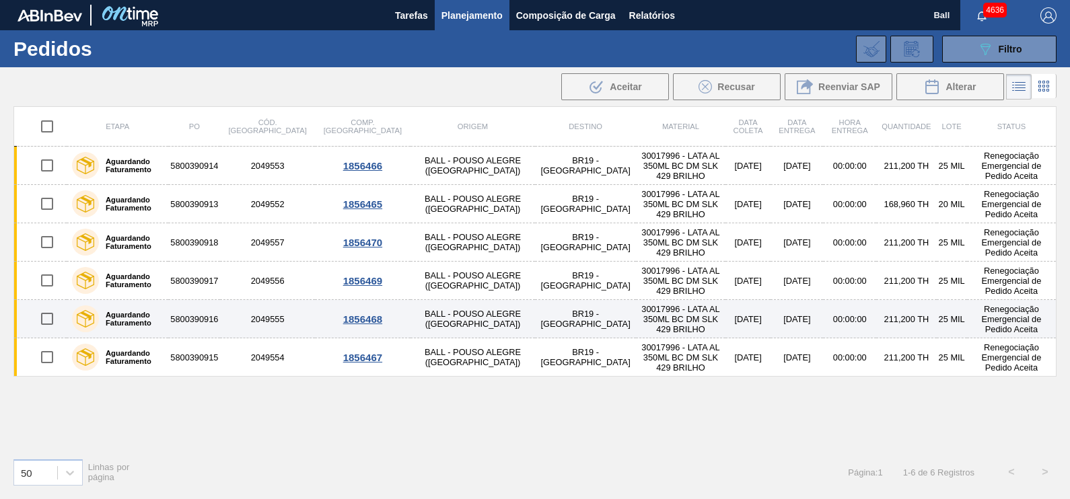
click at [163, 316] on label "Aguardando Faturamento" at bounding box center [131, 319] width 64 height 16
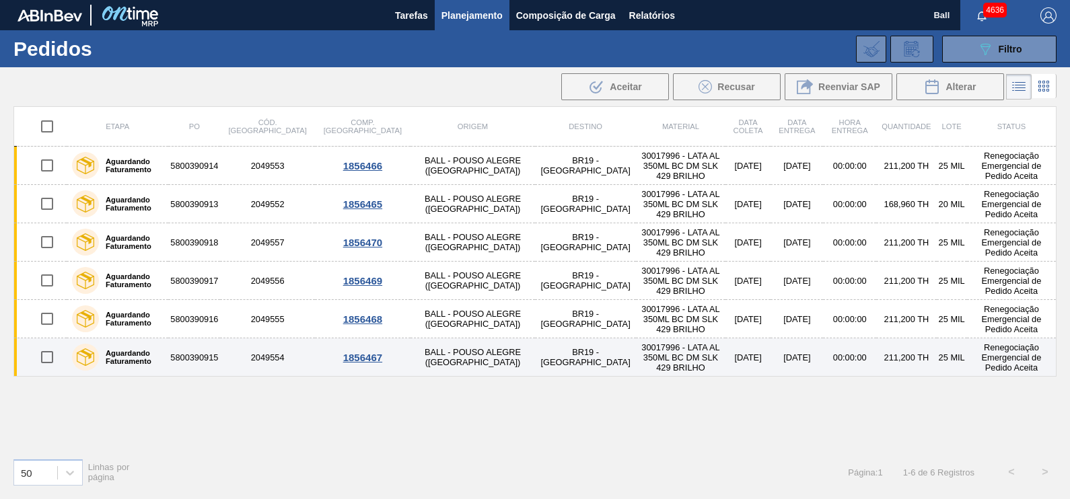
click at [163, 359] on label "Aguardando Faturamento" at bounding box center [131, 357] width 64 height 16
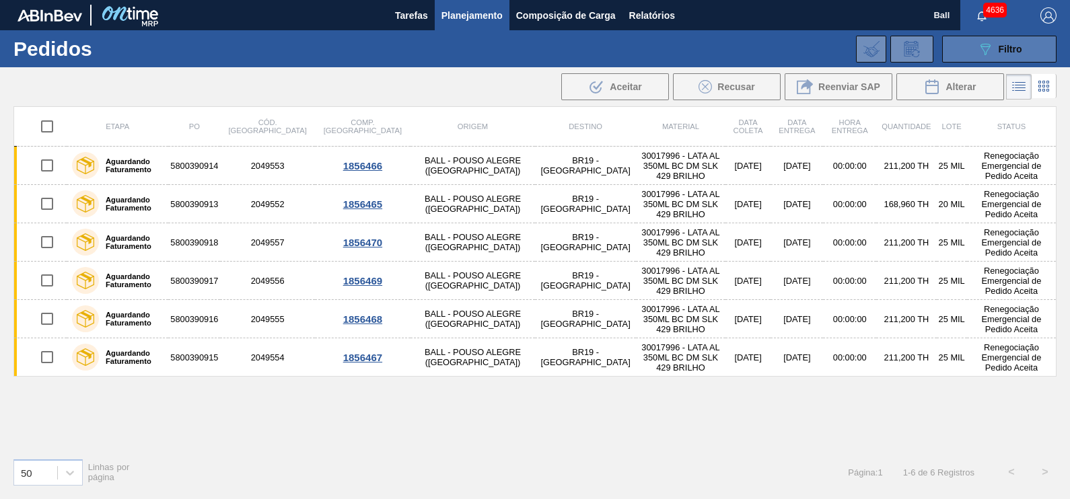
click at [992, 42] on icon "089F7B8B-B2A5-4AFE-B5C0-19BA573D28AC" at bounding box center [985, 49] width 16 height 16
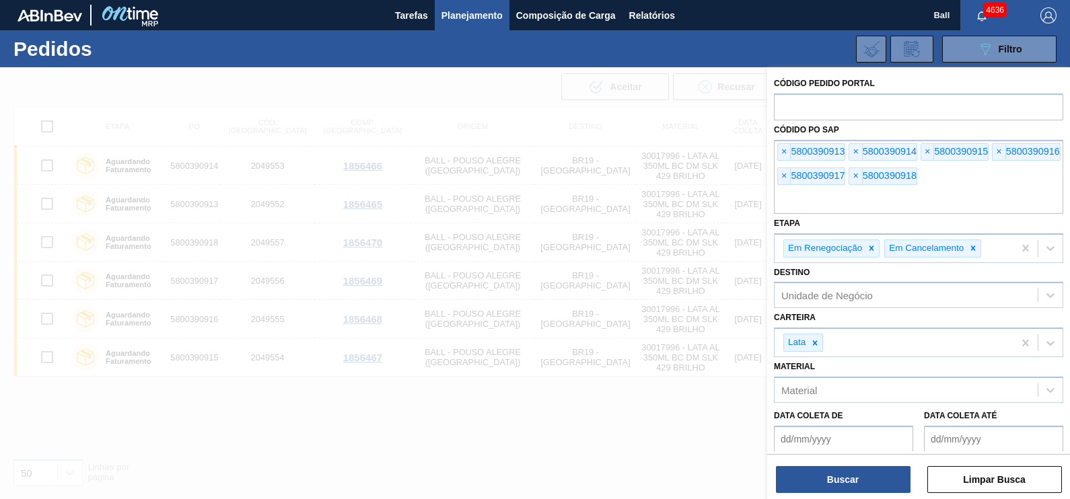
drag, startPoint x: 931, startPoint y: 206, endPoint x: 695, endPoint y: 172, distance: 238.5
click at [767, 176] on div "Código Pedido Portal Códido PO SAP × 5800390913 × 5800390914 × 5800390915 × 580…" at bounding box center [918, 316] width 303 height 499
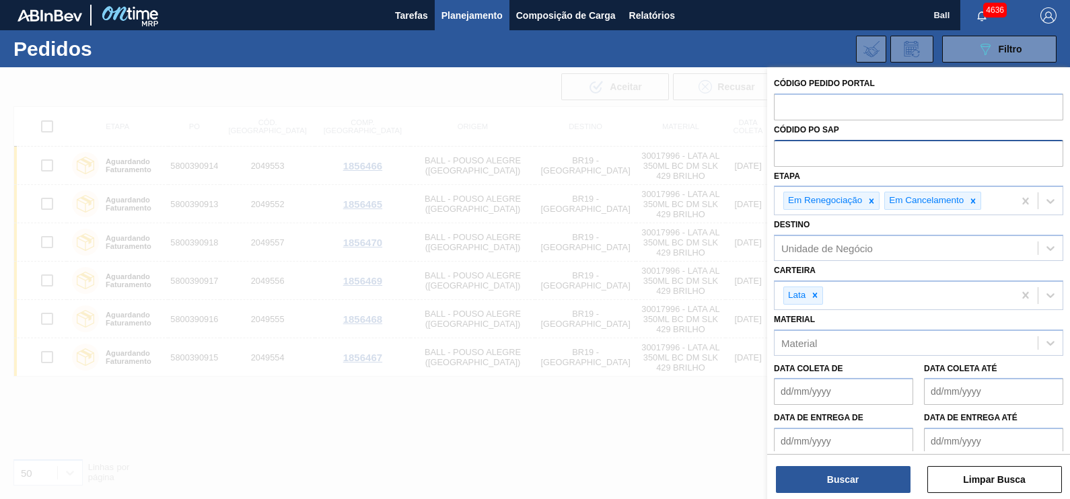
paste input "text"
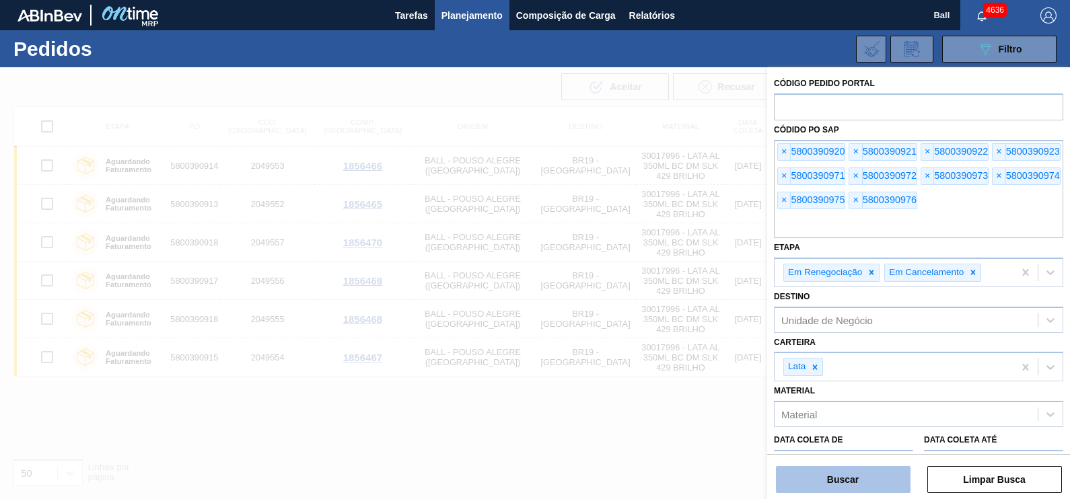
click at [836, 484] on button "Buscar" at bounding box center [843, 479] width 135 height 27
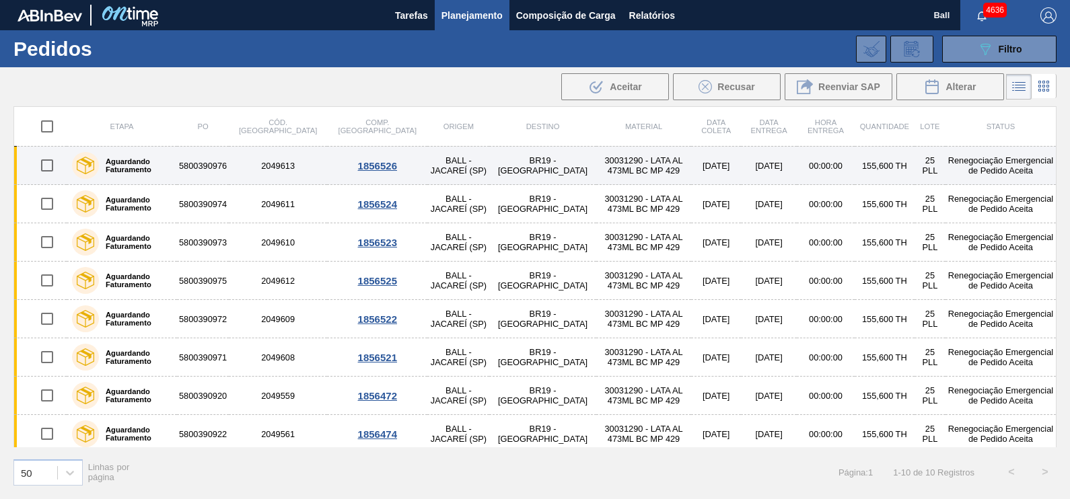
click at [162, 167] on label "Aguardando Faturamento" at bounding box center [135, 165] width 73 height 16
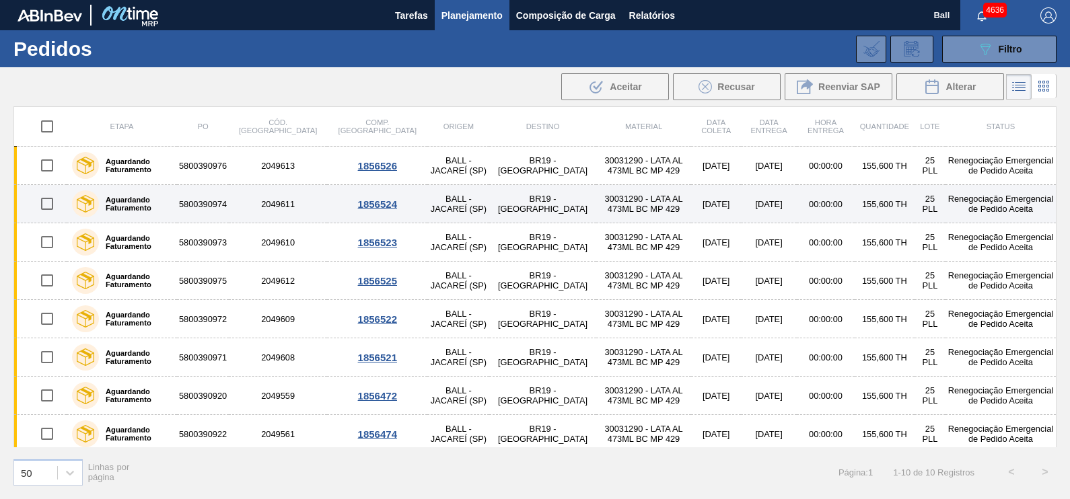
click at [157, 202] on label "Aguardando Faturamento" at bounding box center [135, 204] width 73 height 16
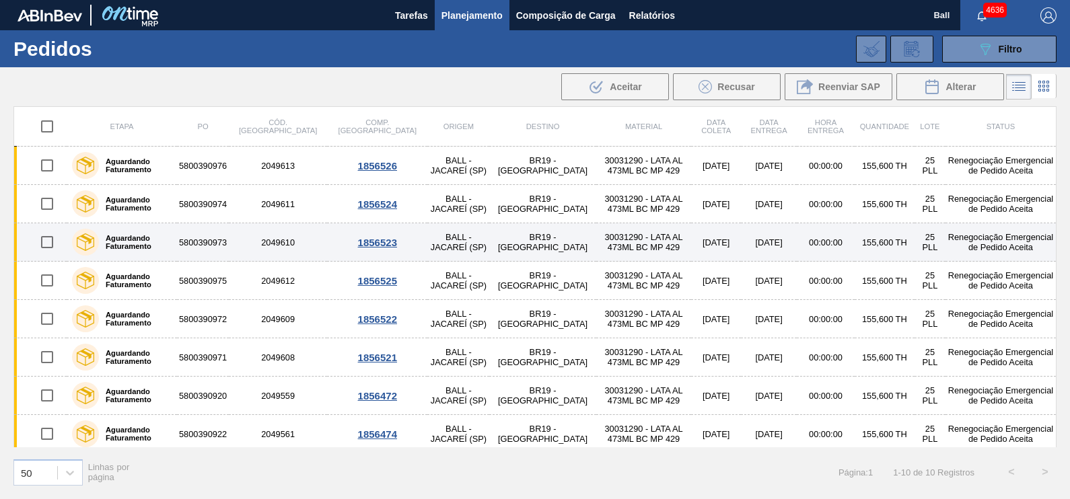
click at [155, 241] on label "Aguardando Faturamento" at bounding box center [135, 242] width 73 height 16
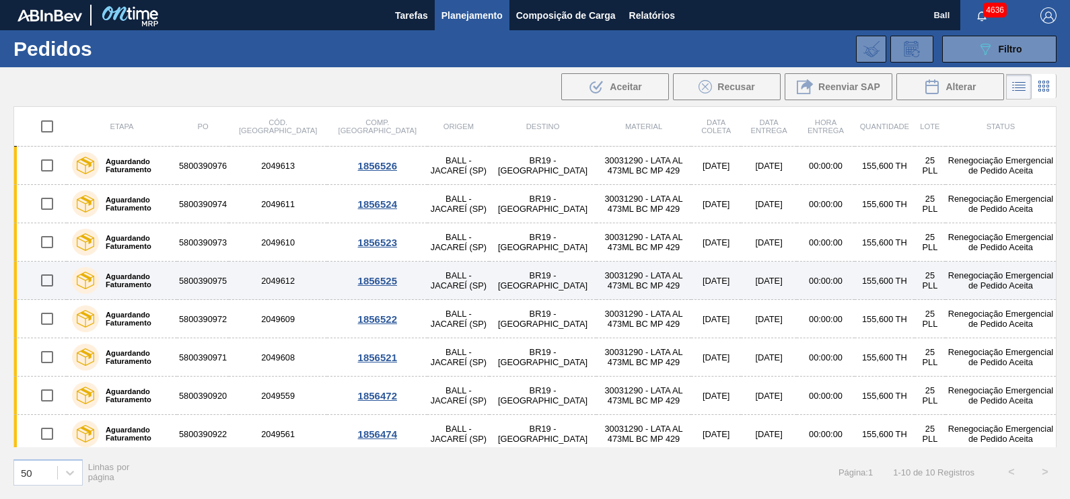
click at [151, 272] on label "Aguardando Faturamento" at bounding box center [135, 280] width 73 height 16
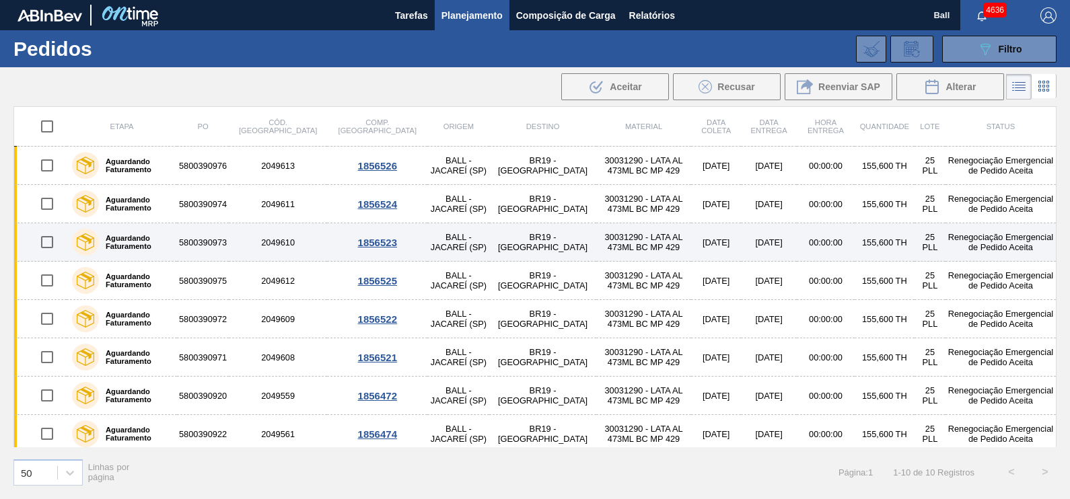
scroll to position [80, 0]
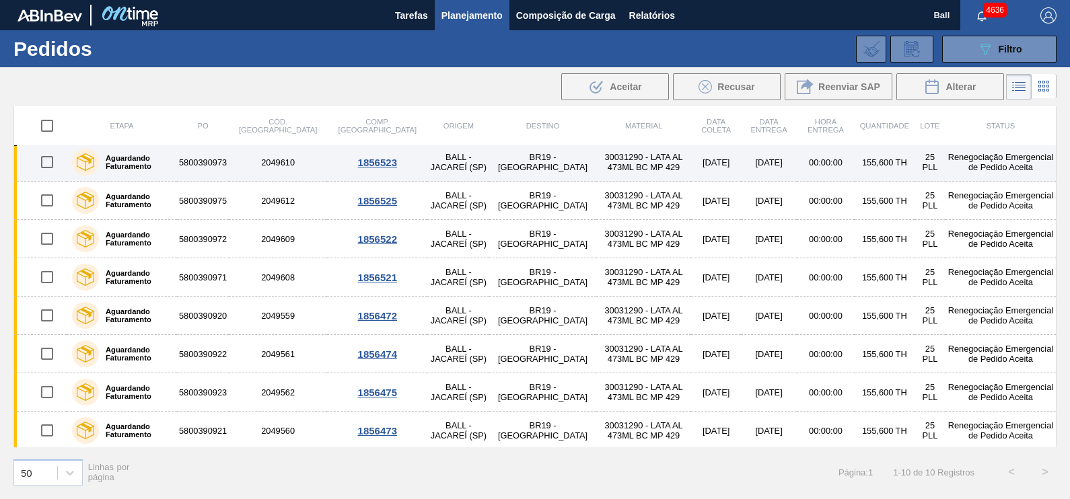
click at [151, 164] on label "Aguardando Faturamento" at bounding box center [135, 162] width 73 height 16
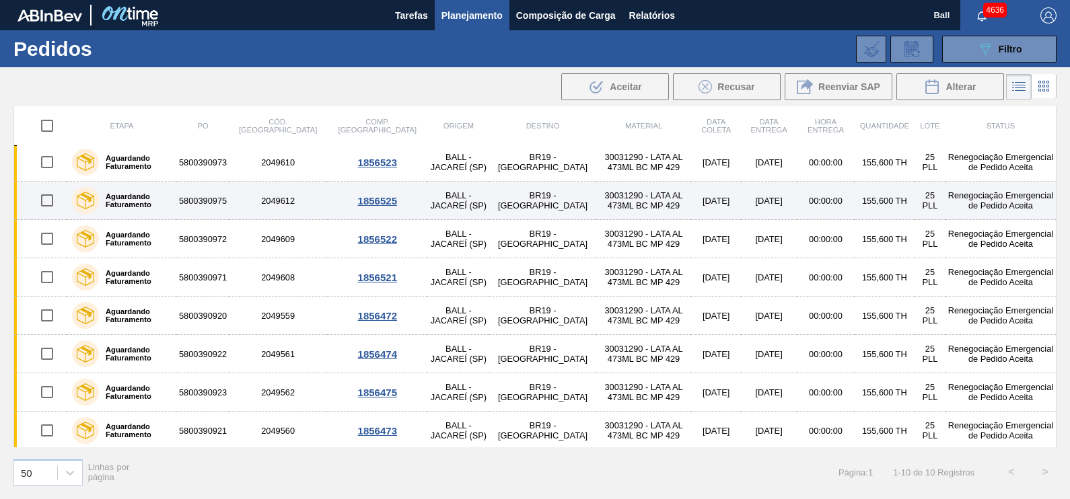
click at [145, 200] on label "Aguardando Faturamento" at bounding box center [135, 200] width 73 height 16
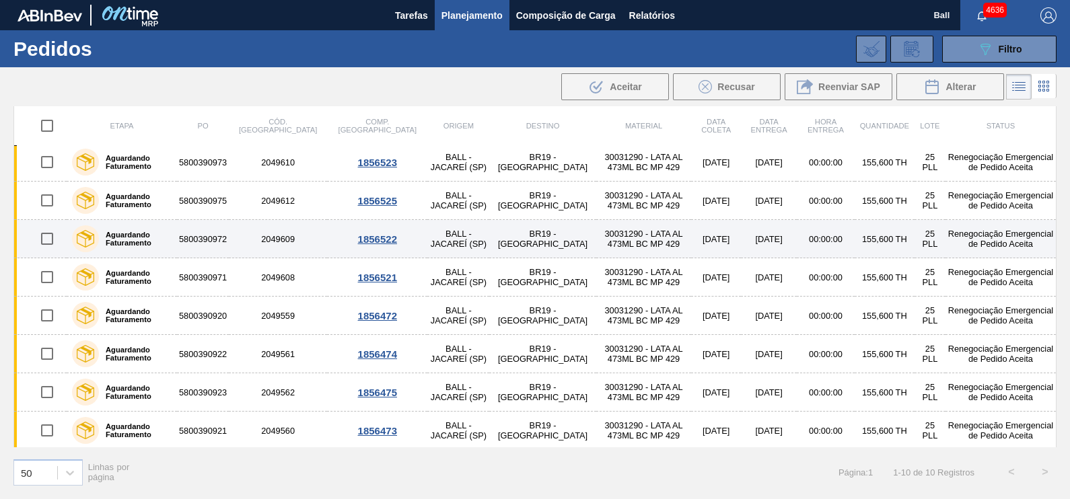
click at [143, 233] on label "Aguardando Faturamento" at bounding box center [135, 239] width 73 height 16
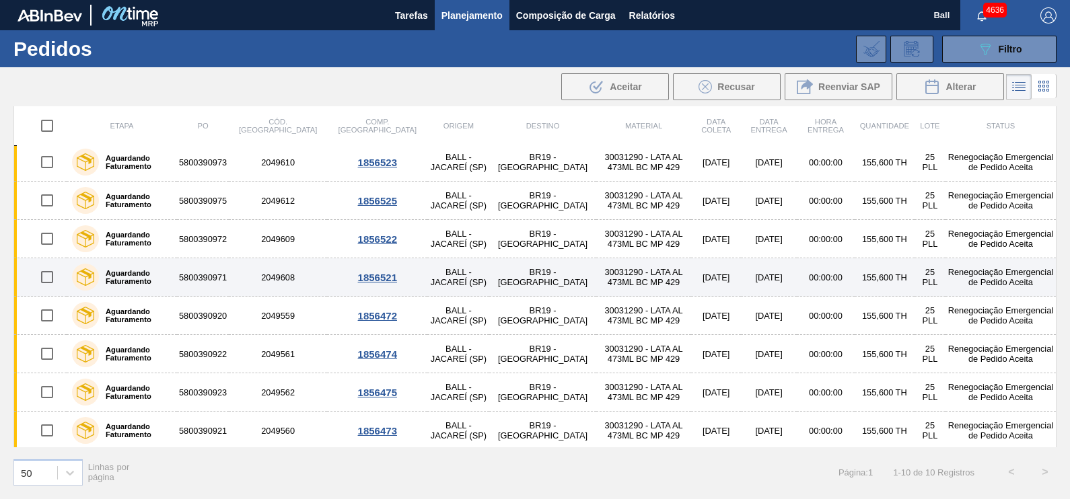
click at [143, 272] on label "Aguardando Faturamento" at bounding box center [135, 277] width 73 height 16
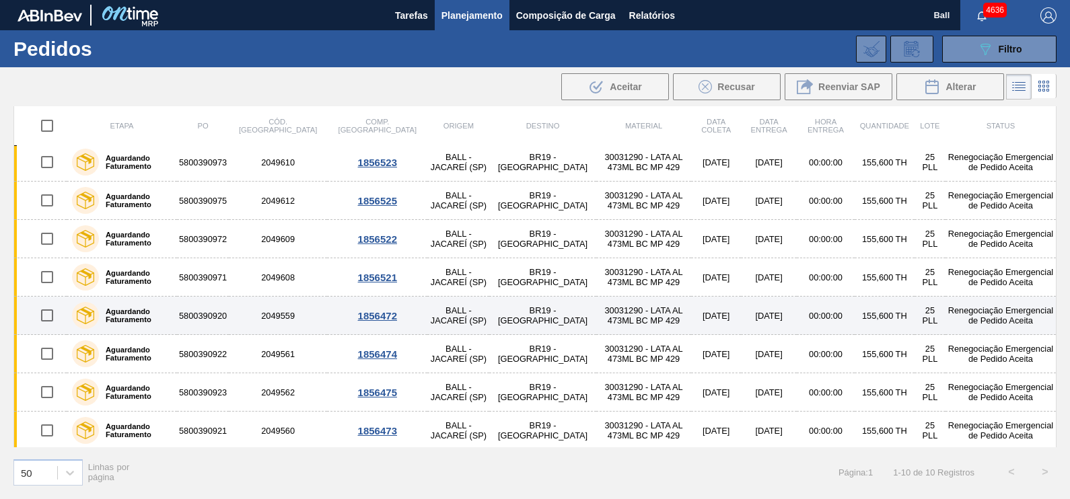
click at [141, 307] on label "Aguardando Faturamento" at bounding box center [135, 315] width 73 height 16
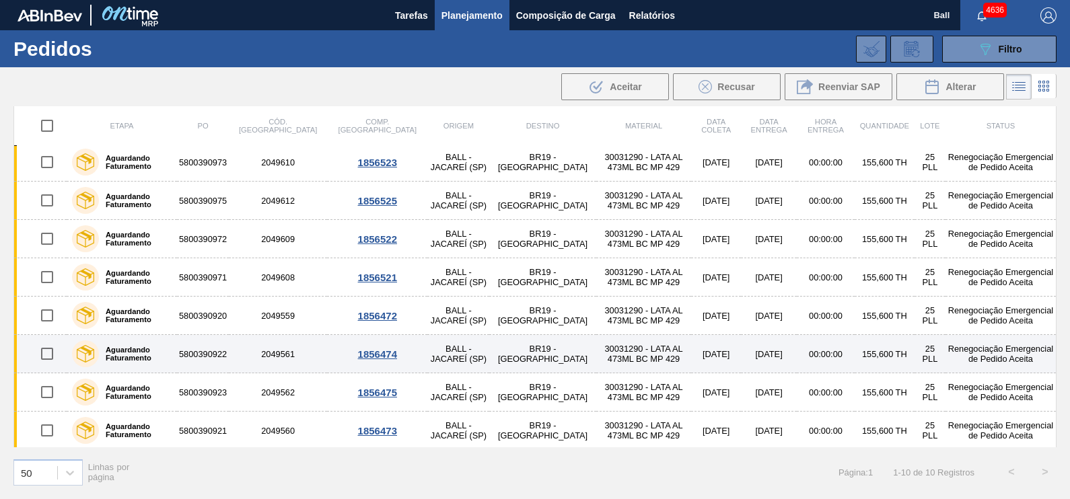
click at [139, 350] on label "Aguardando Faturamento" at bounding box center [135, 354] width 73 height 16
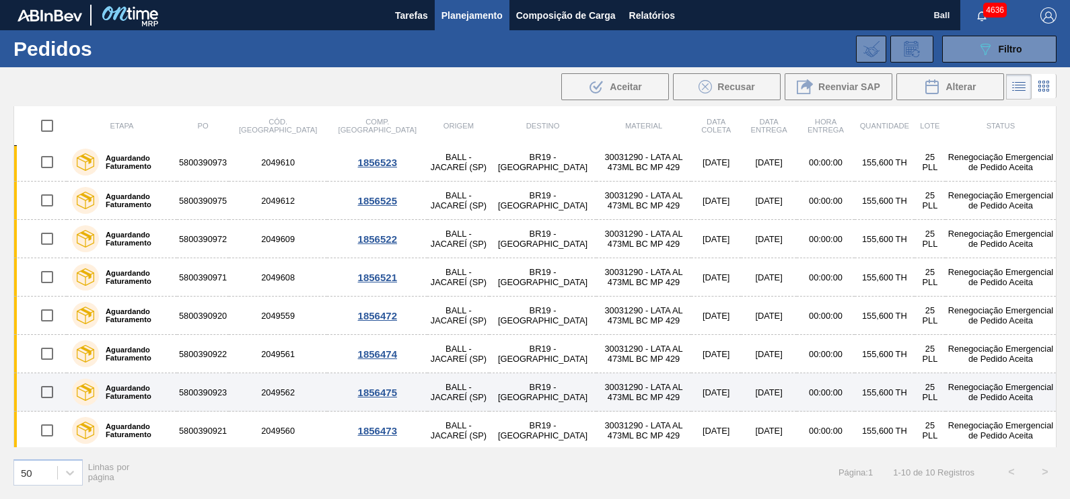
click at [145, 384] on label "Aguardando Faturamento" at bounding box center [135, 392] width 73 height 16
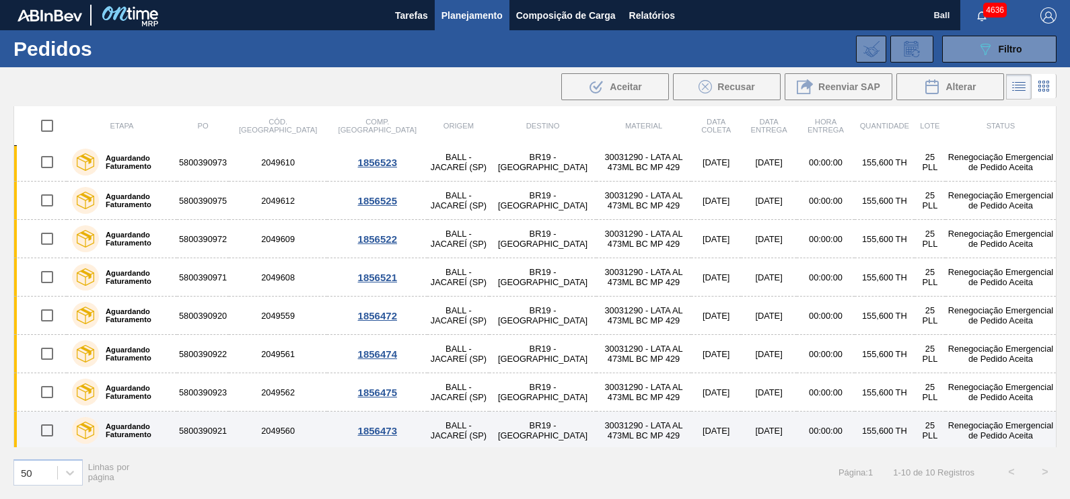
click at [144, 422] on label "Aguardando Faturamento" at bounding box center [135, 430] width 73 height 16
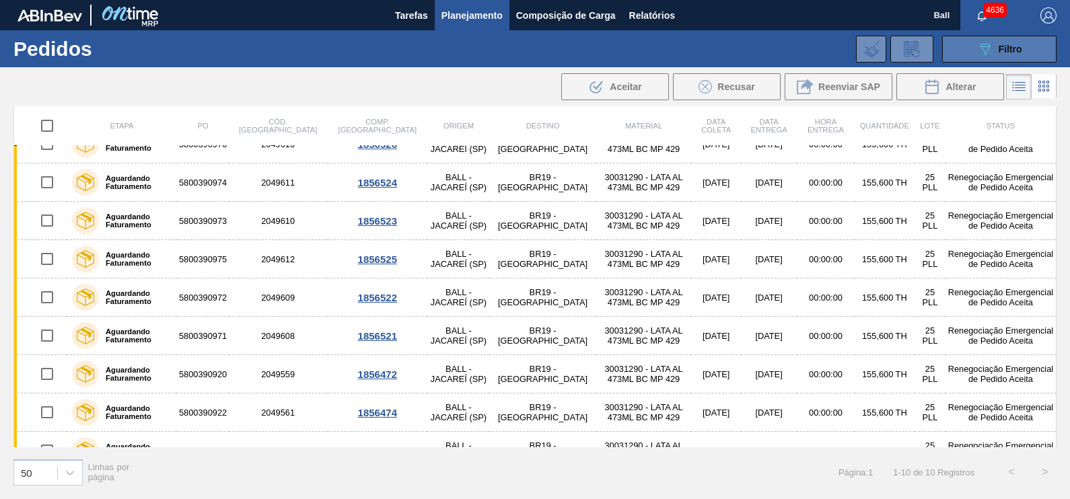
scroll to position [0, 0]
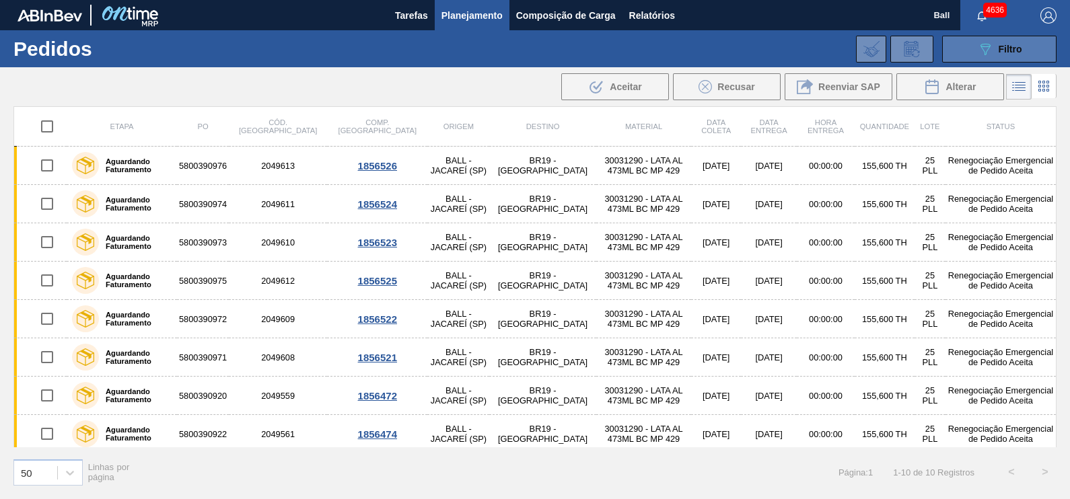
drag, startPoint x: 1015, startPoint y: 52, endPoint x: 1006, endPoint y: 56, distance: 10.2
click at [1015, 52] on span "Filtro" at bounding box center [1010, 49] width 24 height 11
click at [457, 17] on span "Planejamento" at bounding box center [471, 15] width 61 height 16
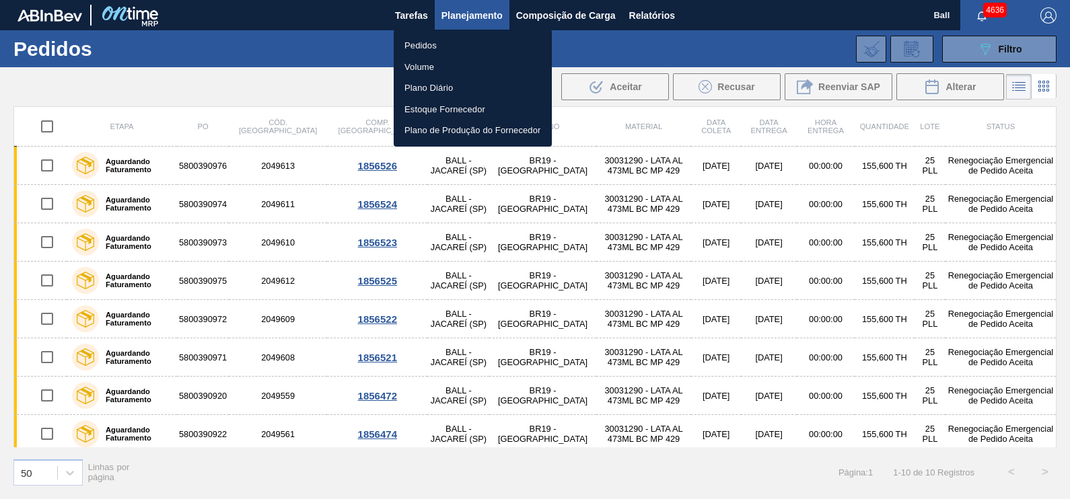
click at [232, 37] on div at bounding box center [535, 249] width 1070 height 499
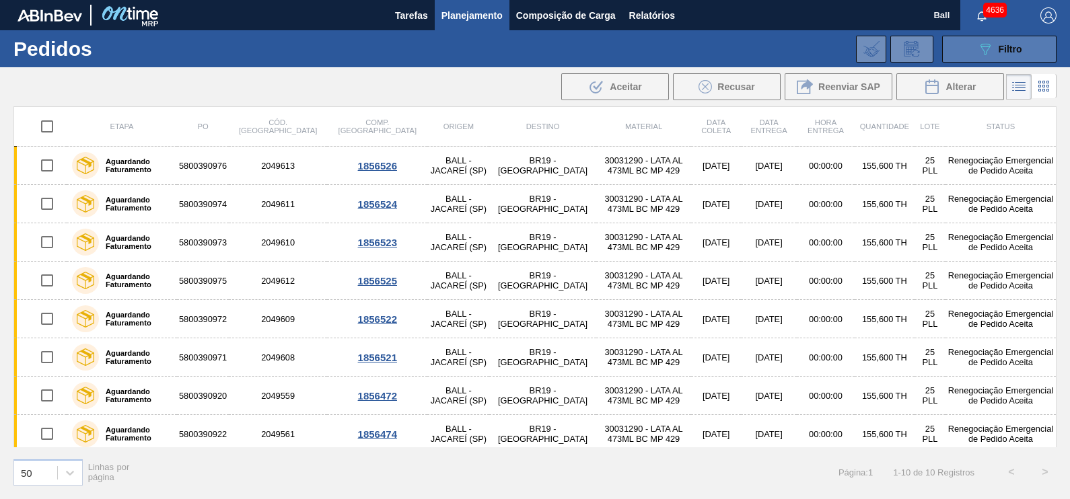
click at [1005, 49] on span "Filtro" at bounding box center [1010, 49] width 24 height 11
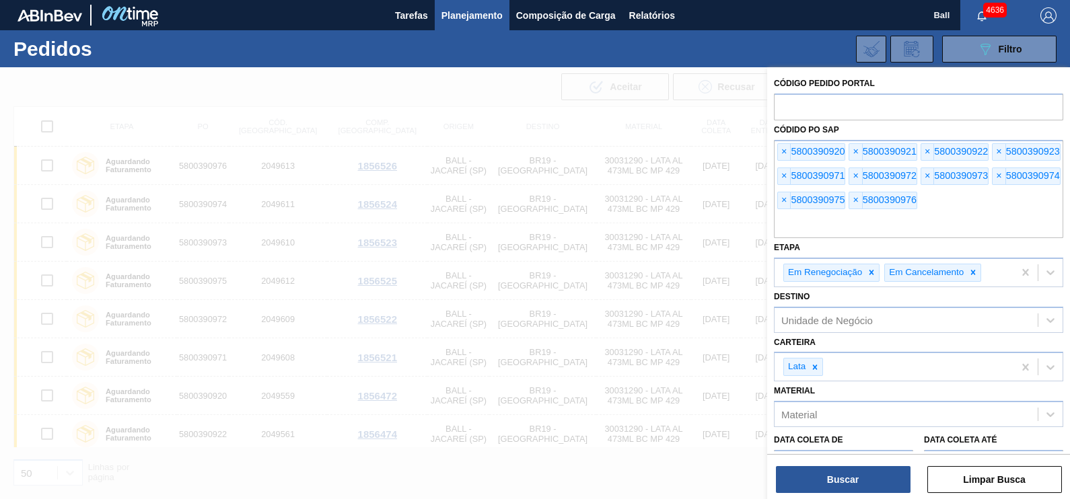
click at [798, 240] on div "Etapa Em Renegociação Em Cancelamento" at bounding box center [918, 262] width 289 height 49
click at [799, 233] on input "text" at bounding box center [918, 226] width 289 height 26
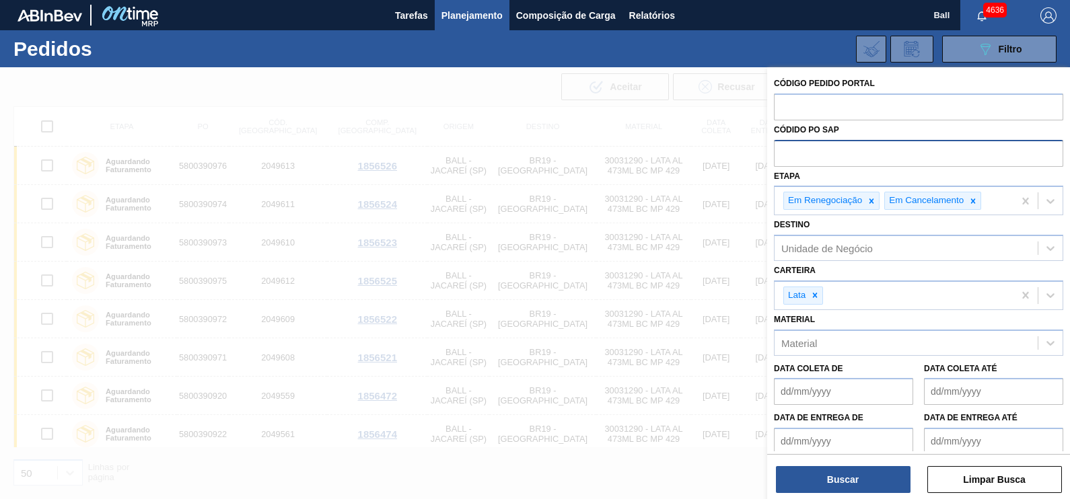
paste input "text"
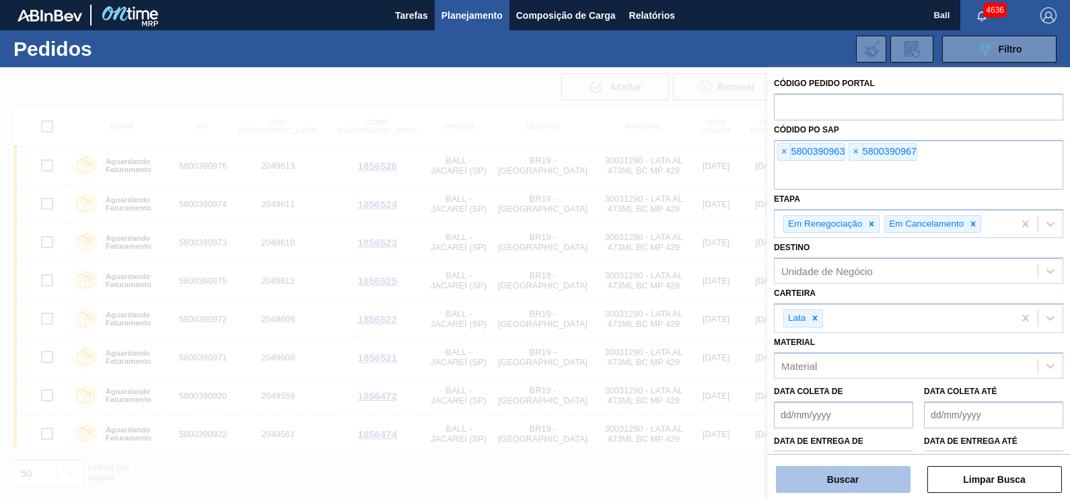
click at [841, 478] on button "Buscar" at bounding box center [843, 479] width 135 height 27
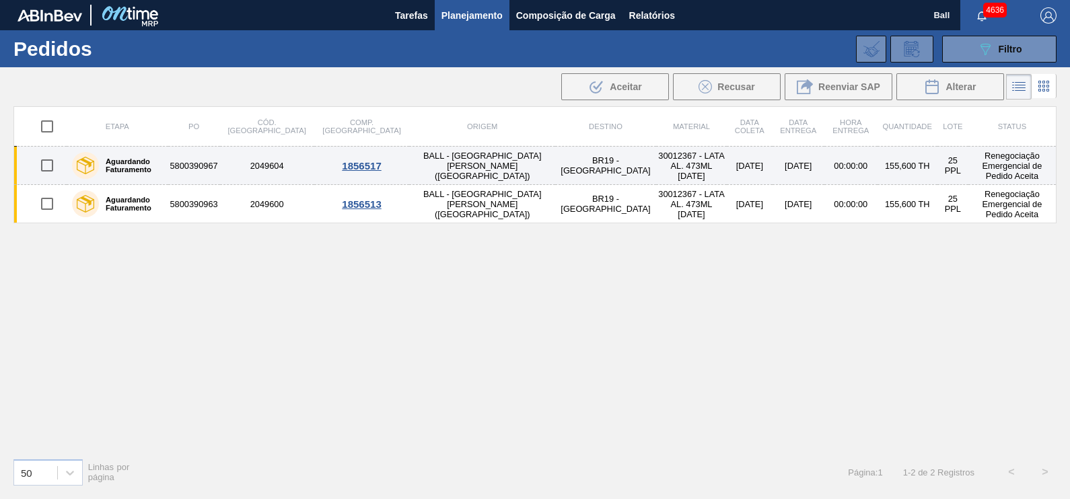
click at [163, 161] on label "Aguardando Faturamento" at bounding box center [131, 165] width 64 height 16
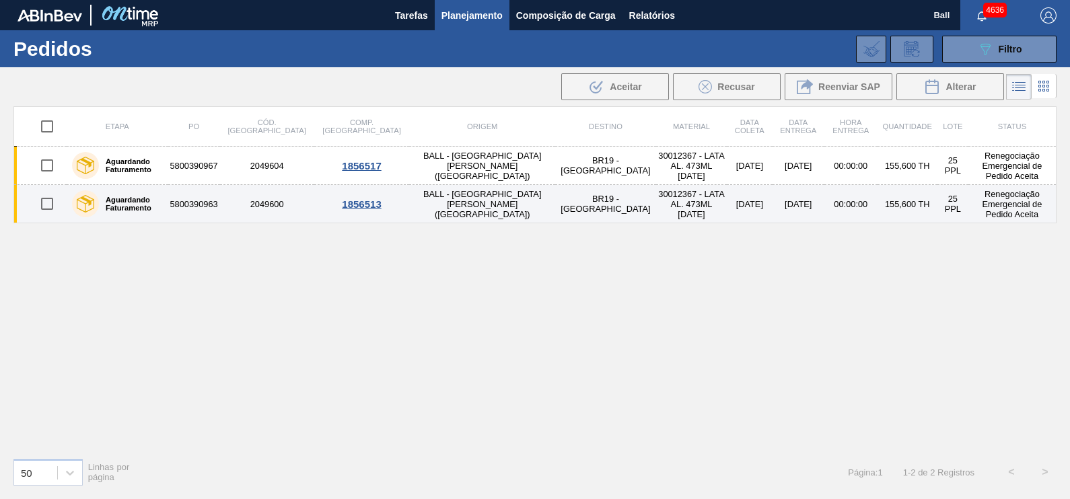
click at [163, 197] on label "Aguardando Faturamento" at bounding box center [131, 204] width 64 height 16
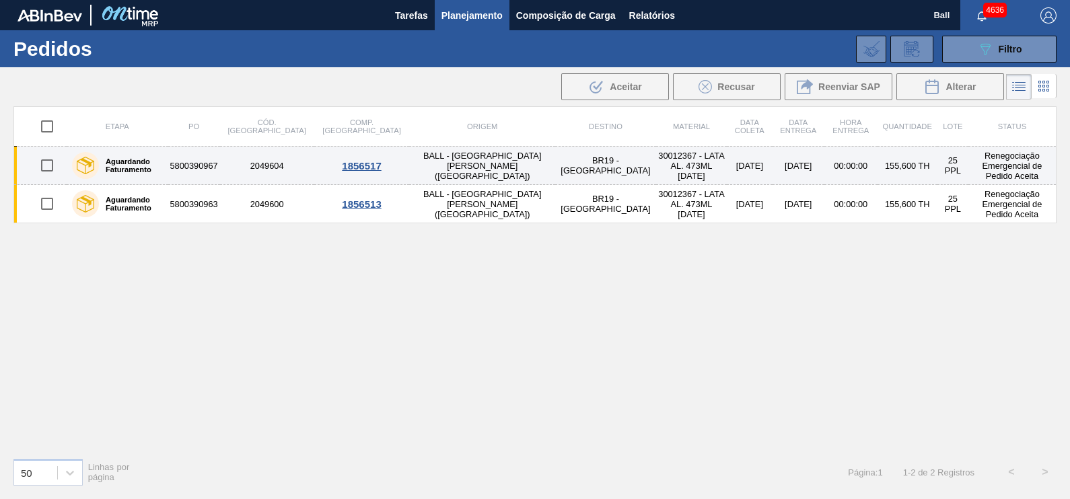
click at [163, 172] on label "Aguardando Faturamento" at bounding box center [131, 165] width 64 height 16
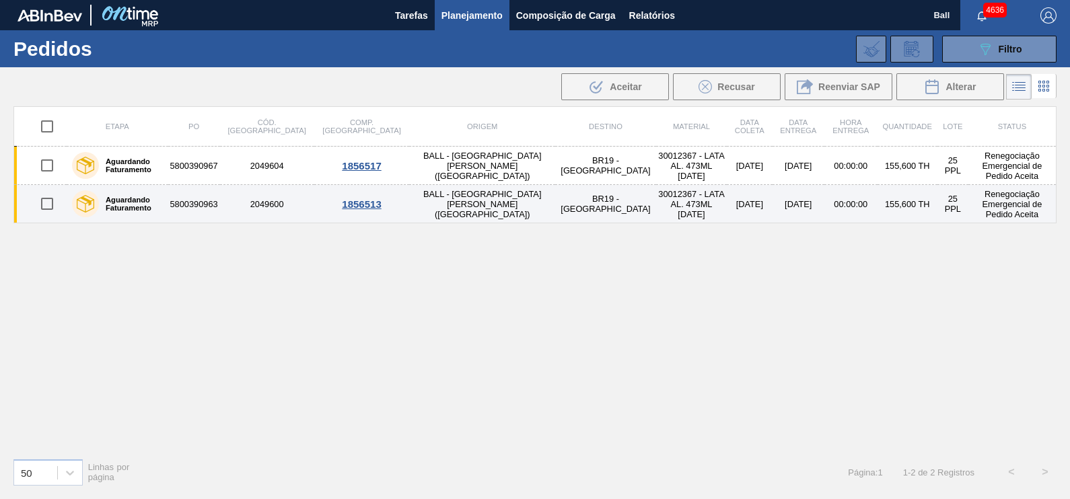
click at [159, 212] on div "Aguardando Faturamento" at bounding box center [118, 204] width 98 height 34
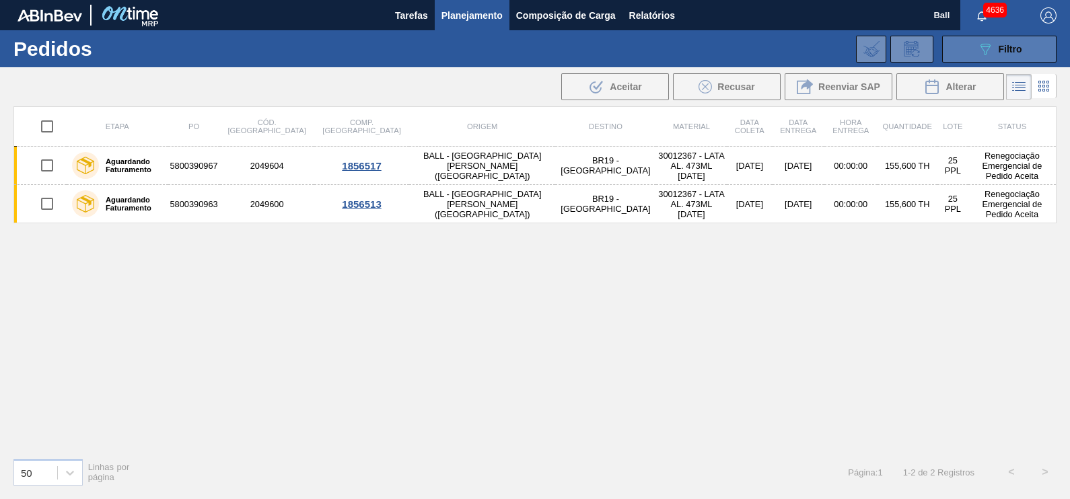
click at [1016, 54] on div "089F7B8B-B2A5-4AFE-B5C0-19BA573D28AC Filtro" at bounding box center [999, 49] width 45 height 16
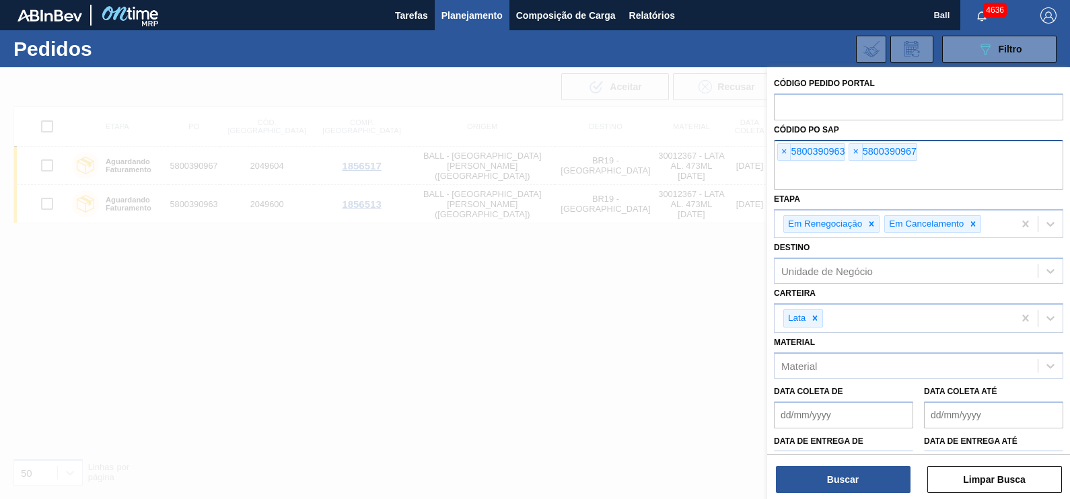
click at [883, 179] on input "text" at bounding box center [918, 177] width 289 height 26
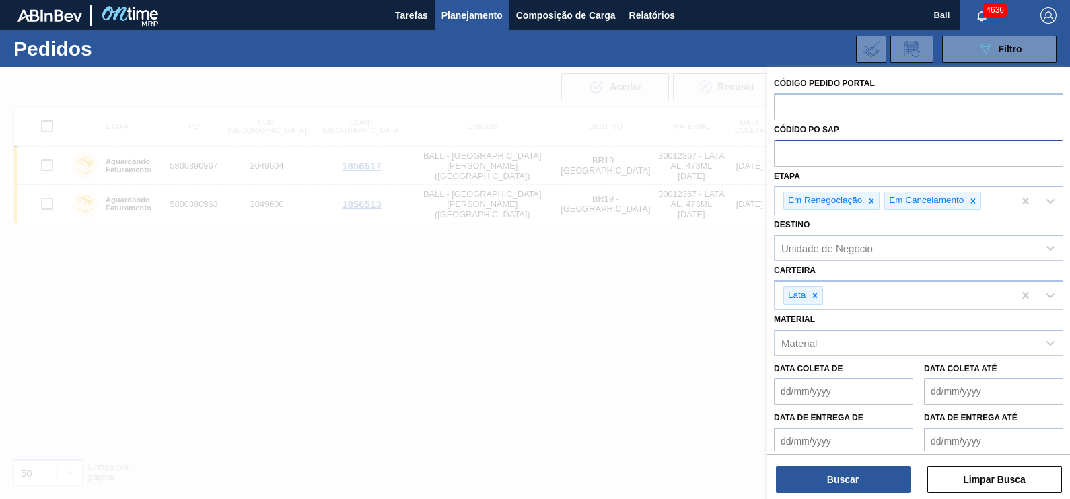
paste input "text"
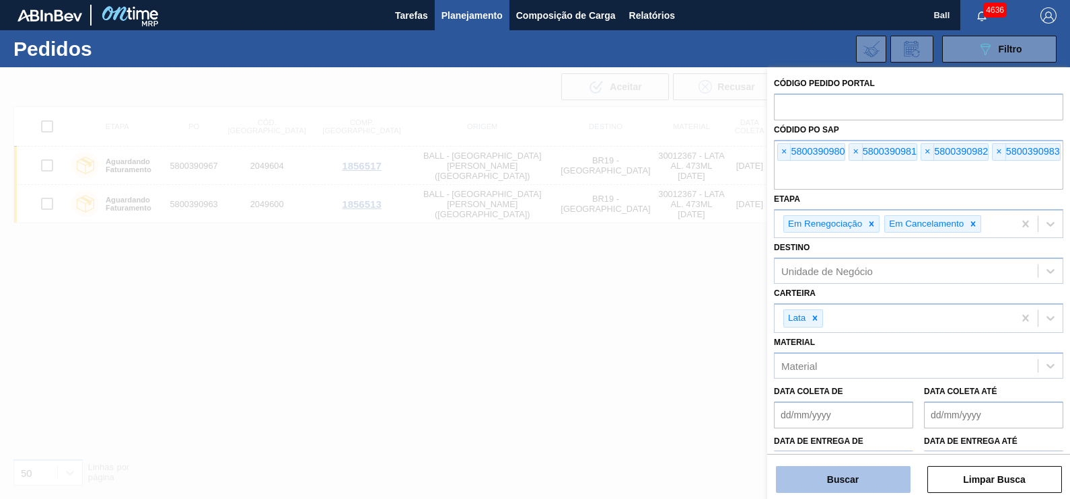
click at [861, 484] on button "Buscar" at bounding box center [843, 479] width 135 height 27
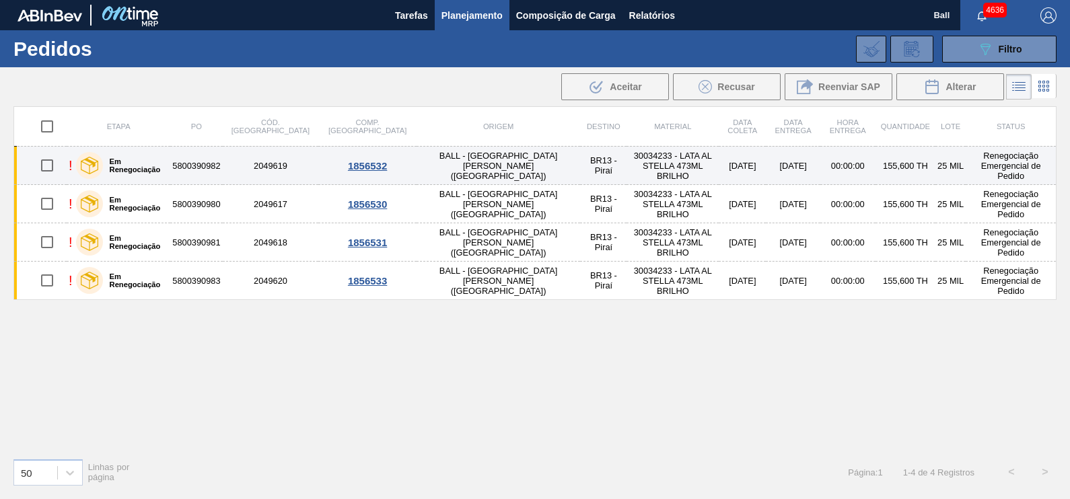
click at [158, 163] on label "Em Renegociação" at bounding box center [134, 165] width 63 height 16
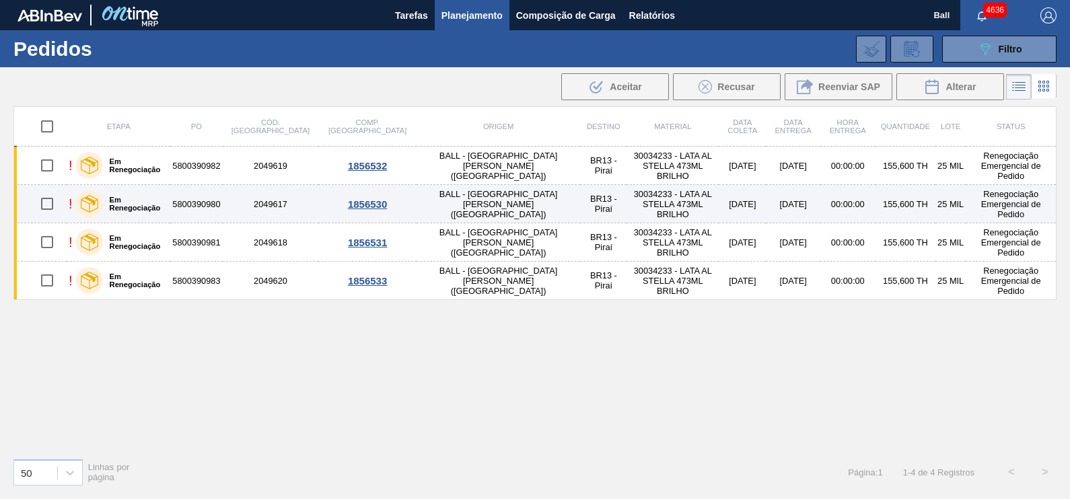
click at [164, 192] on div "Em Renegociação" at bounding box center [121, 204] width 96 height 34
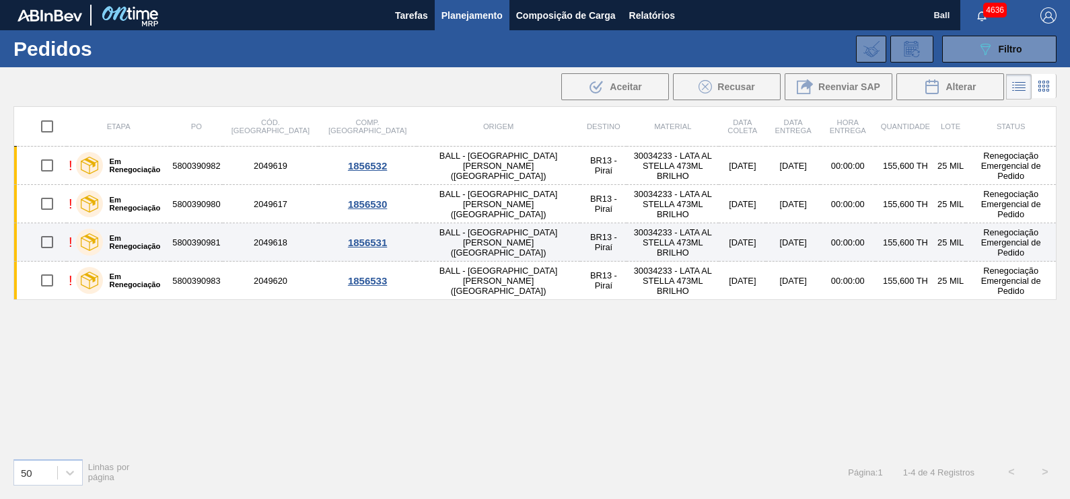
click at [157, 236] on label "Em Renegociação" at bounding box center [134, 242] width 63 height 16
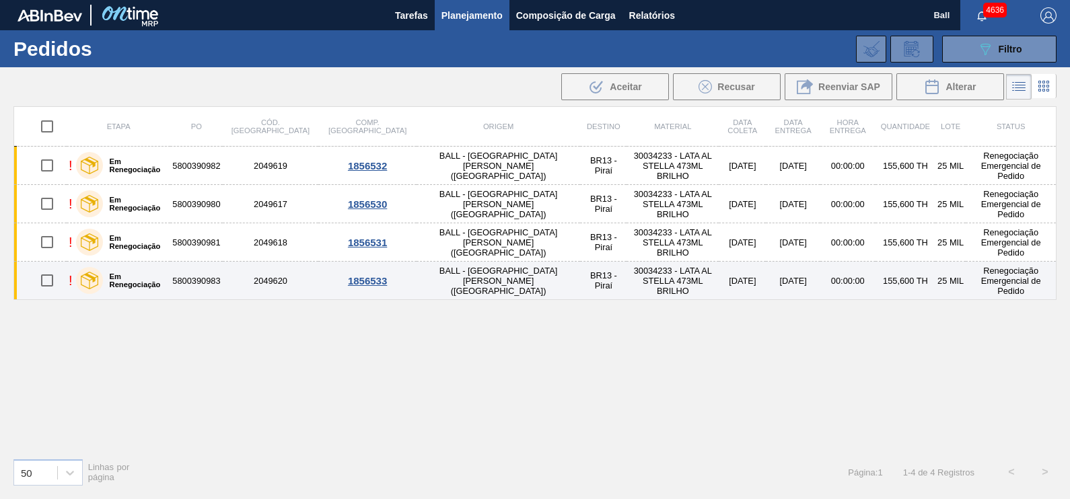
click at [157, 276] on label "Em Renegociação" at bounding box center [134, 280] width 63 height 16
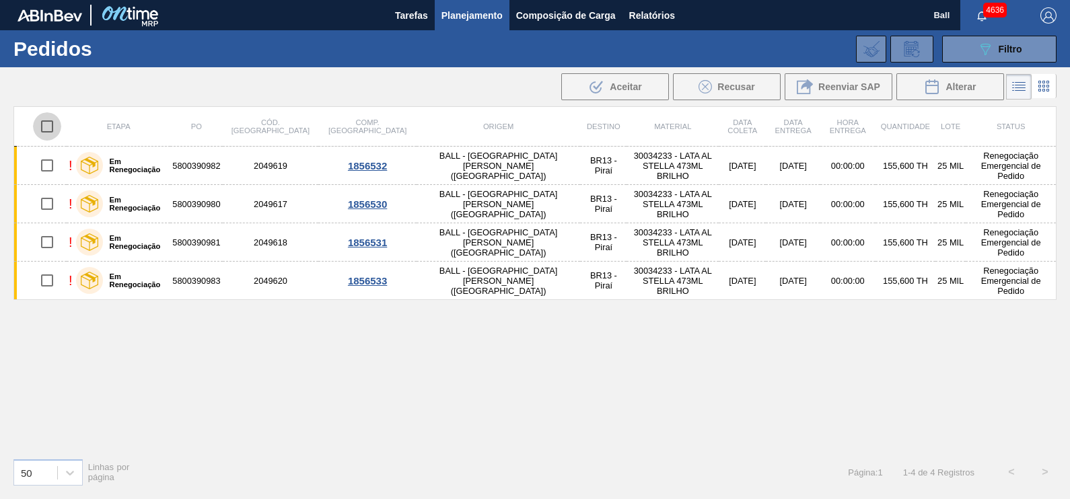
click at [50, 124] on input "checkbox" at bounding box center [47, 126] width 28 height 28
checkbox input "true"
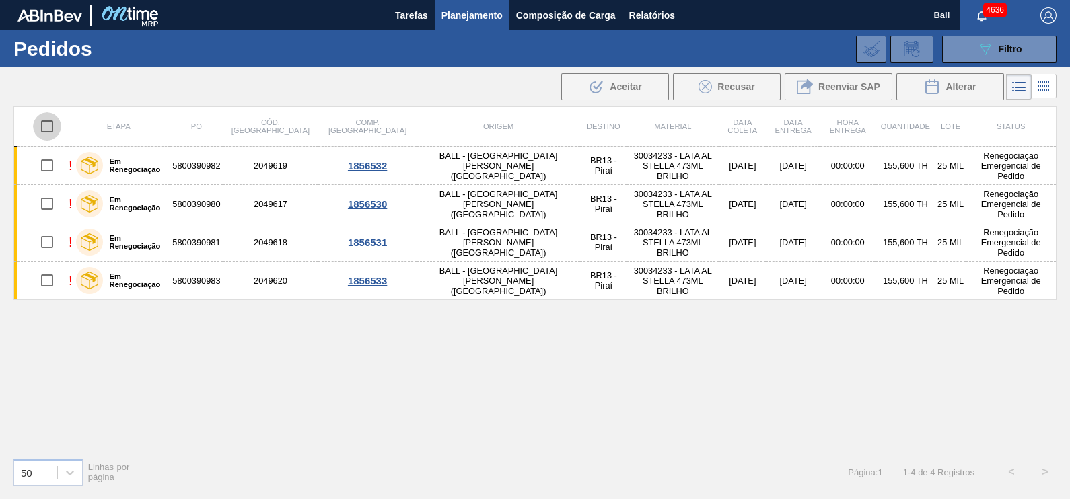
checkbox input "true"
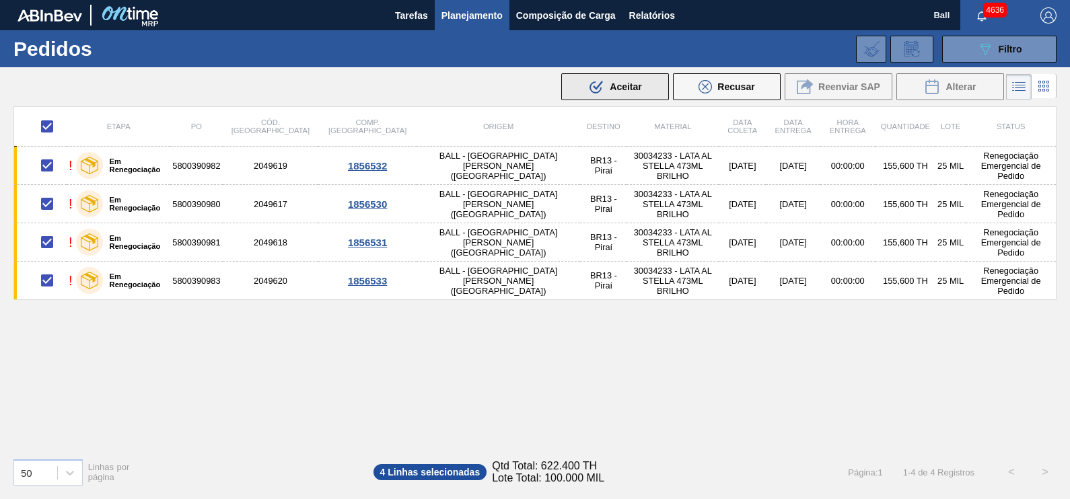
click at [635, 91] on span "Aceitar" at bounding box center [625, 86] width 32 height 11
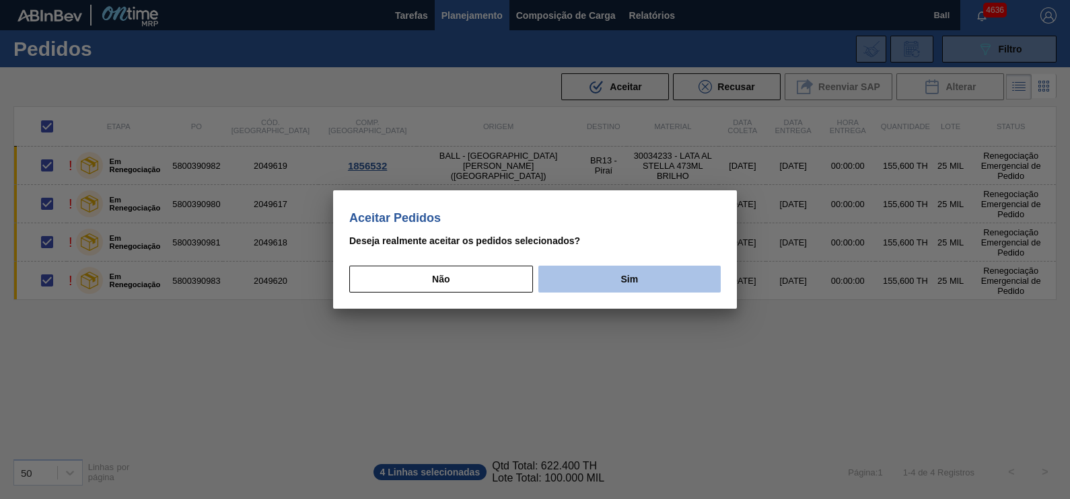
click at [627, 292] on button "Sim" at bounding box center [629, 279] width 182 height 27
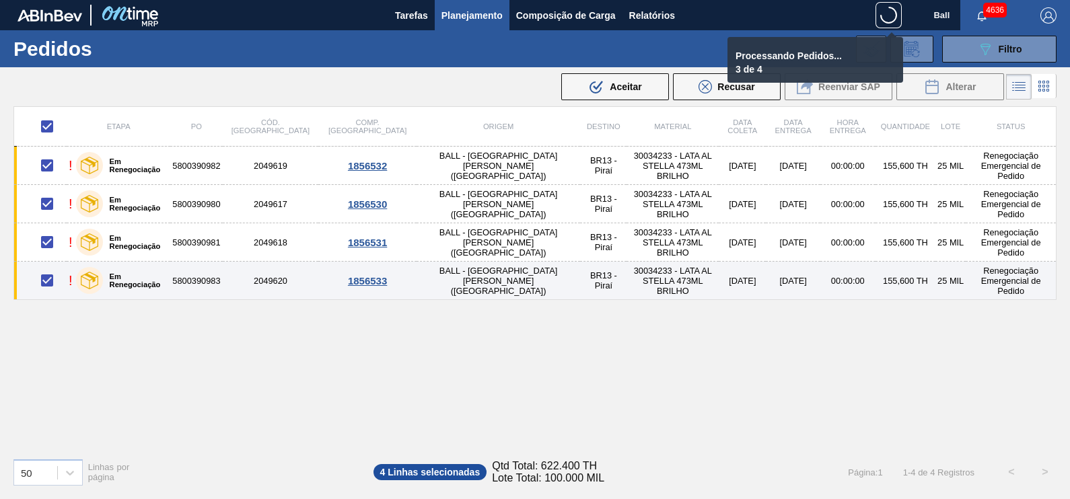
checkbox input "false"
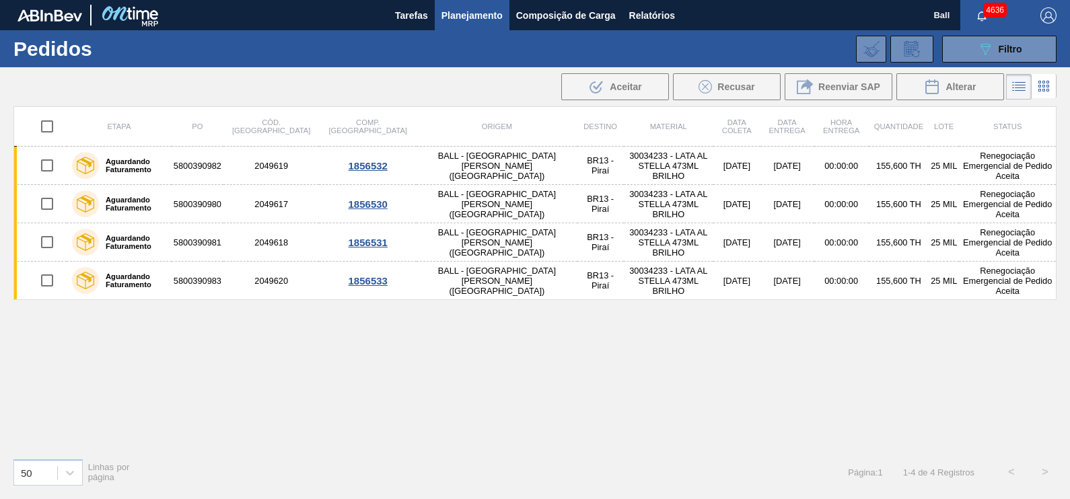
click at [1016, 64] on div "089F7B8B-B2A5-4AFE-B5C0-19BA573D28AC Filtro Código Pedido Portal Códido PO SAP …" at bounding box center [635, 49] width 855 height 40
click at [1012, 53] on span "Filtro" at bounding box center [1010, 49] width 24 height 11
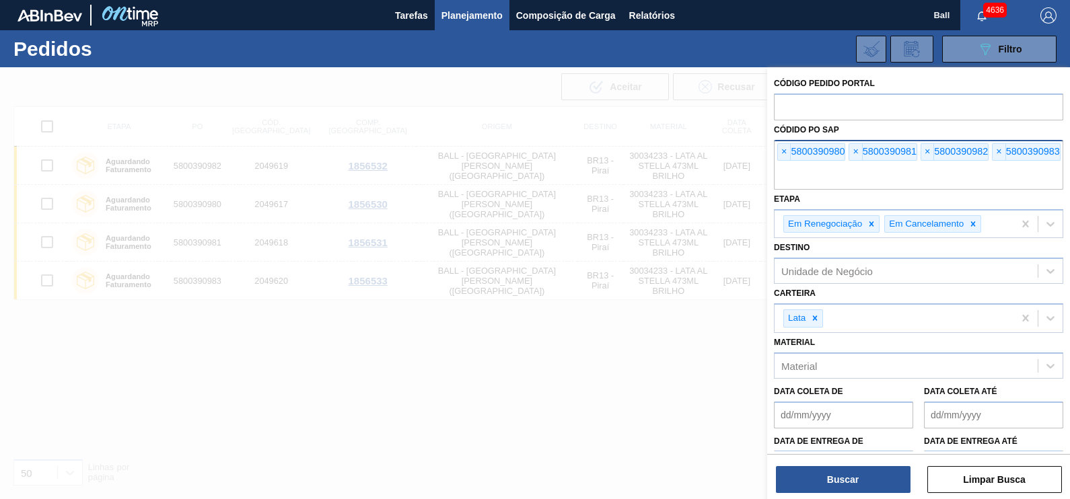
click at [866, 181] on input "text" at bounding box center [918, 177] width 289 height 26
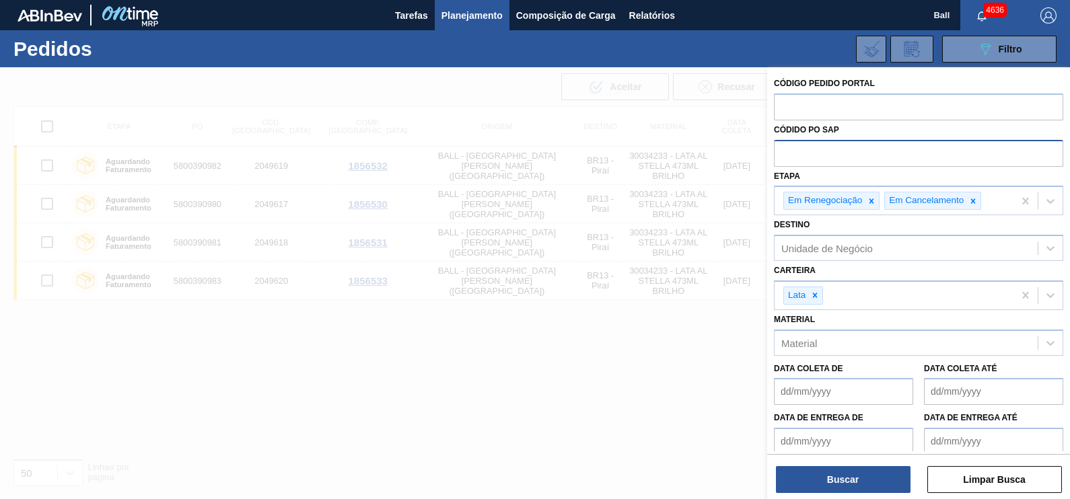
paste input "text"
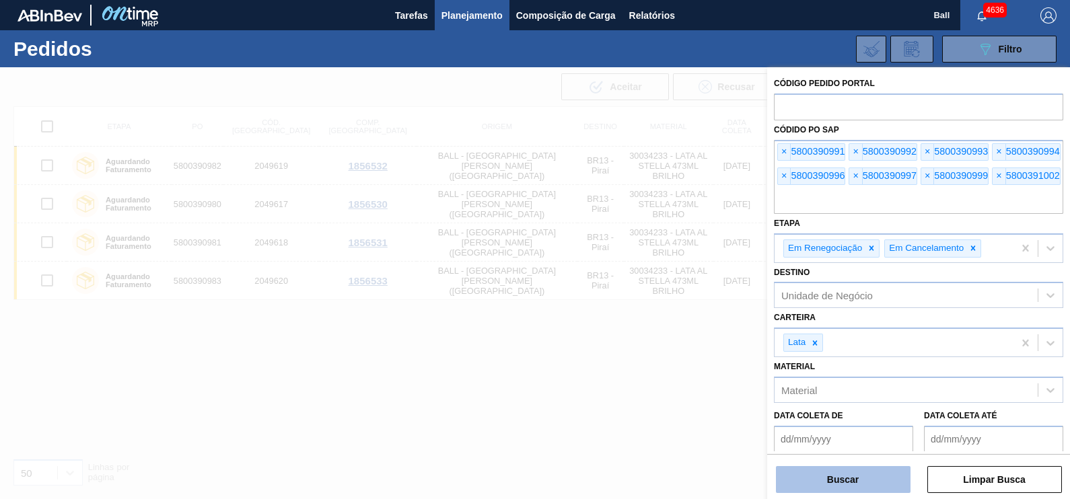
click at [846, 482] on button "Buscar" at bounding box center [843, 479] width 135 height 27
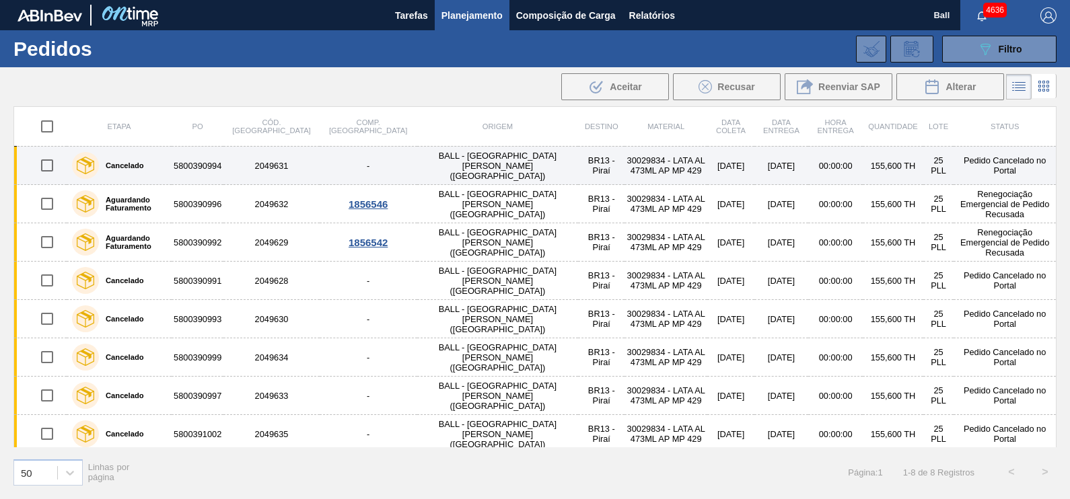
scroll to position [4, 0]
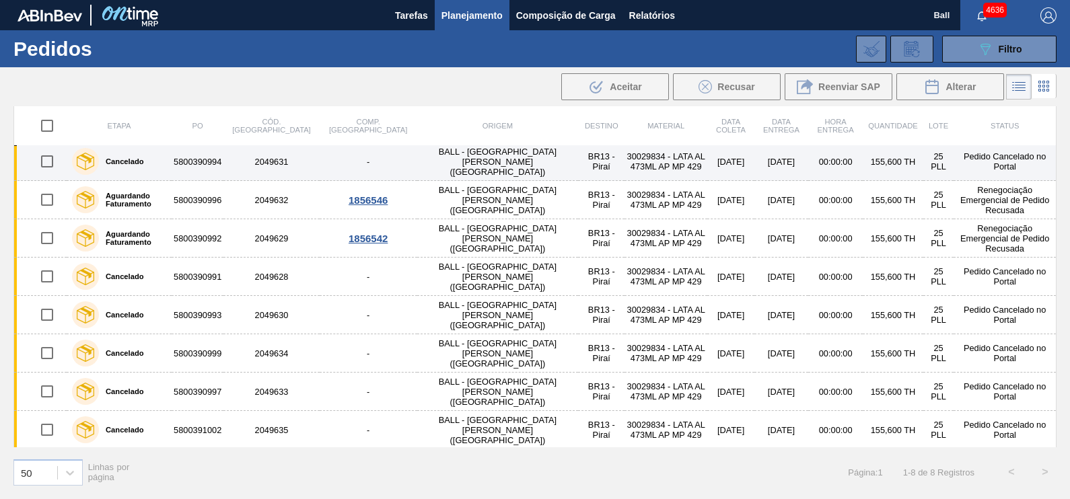
click at [223, 165] on td "5800390994" at bounding box center [198, 162] width 52 height 38
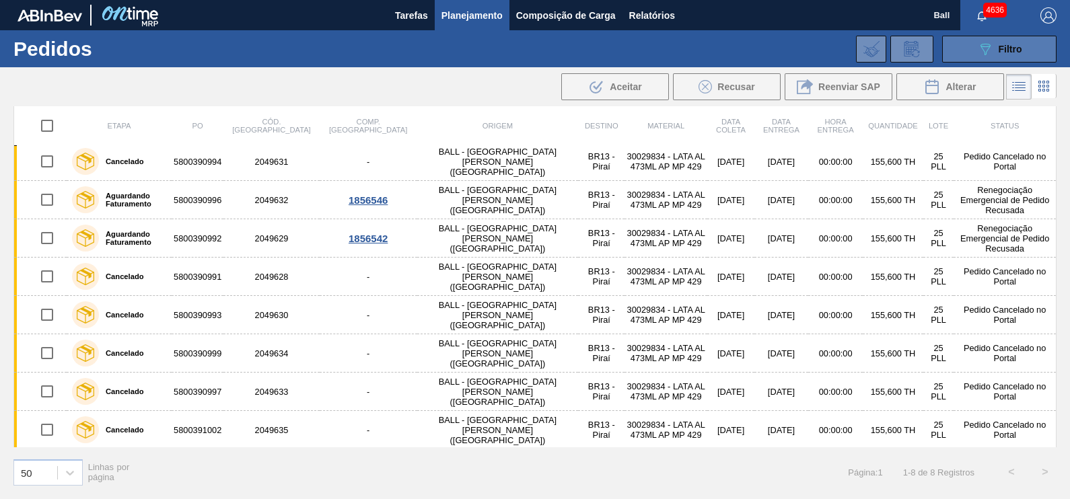
click at [977, 48] on icon "089F7B8B-B2A5-4AFE-B5C0-19BA573D28AC" at bounding box center [985, 49] width 16 height 16
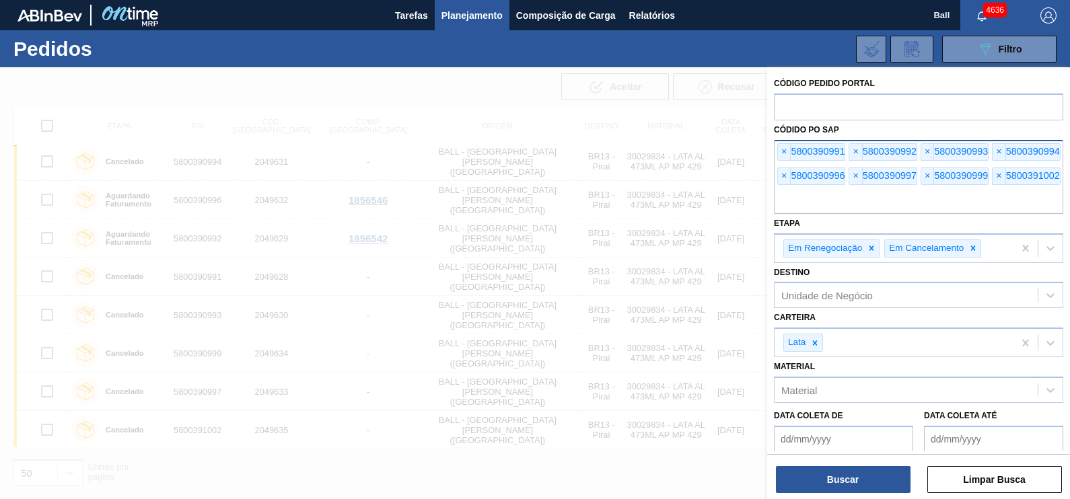
click at [866, 189] on input "text" at bounding box center [918, 201] width 289 height 26
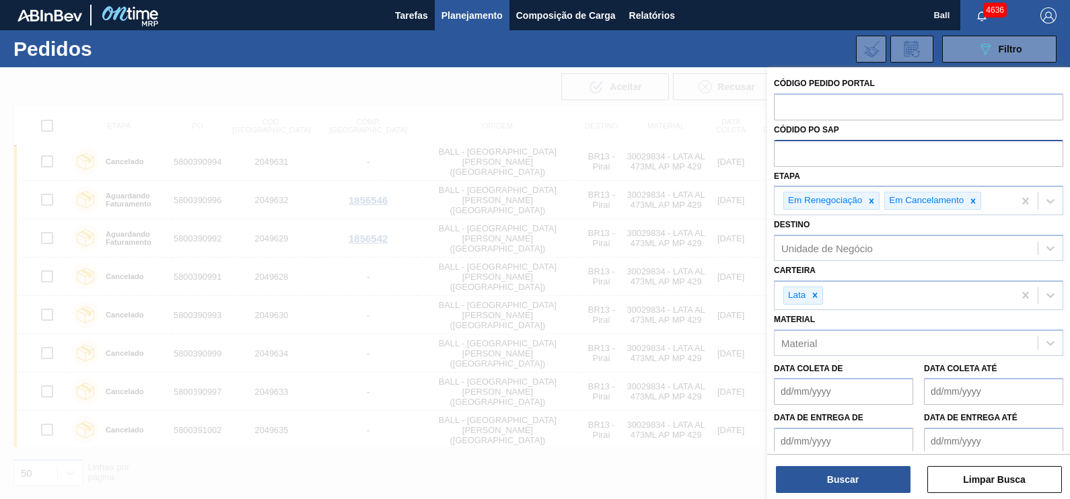
paste input "text"
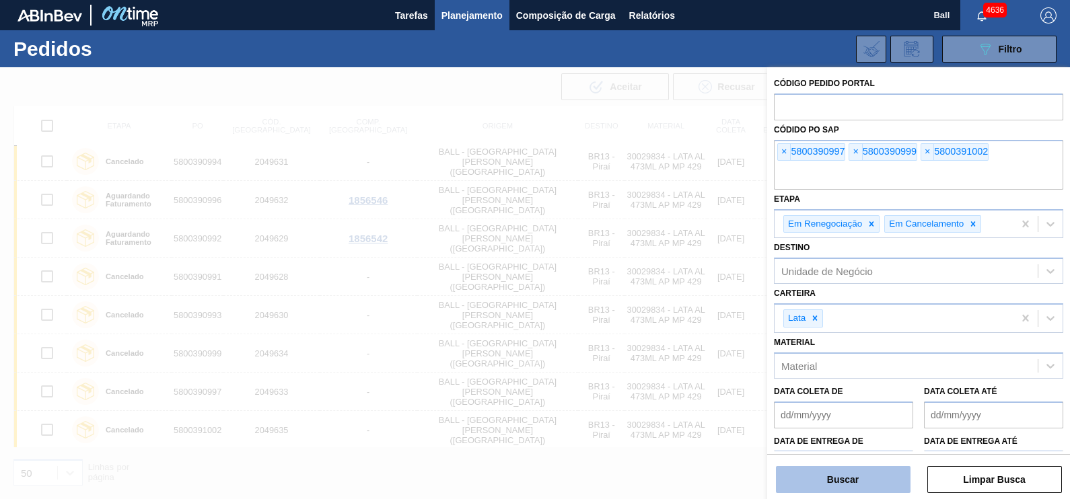
click at [864, 488] on button "Buscar" at bounding box center [843, 479] width 135 height 27
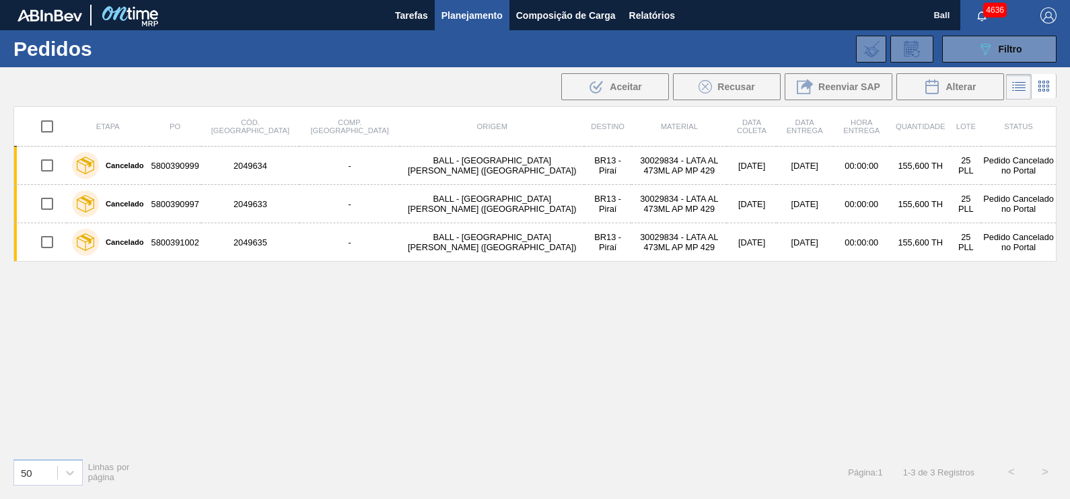
scroll to position [0, 0]
click at [1009, 67] on div "089F7B8B-B2A5-4AFE-B5C0-19BA573D28AC Filtro Código Pedido Portal Códido PO SAP …" at bounding box center [635, 49] width 855 height 40
click at [1011, 49] on span "Filtro" at bounding box center [1010, 49] width 24 height 11
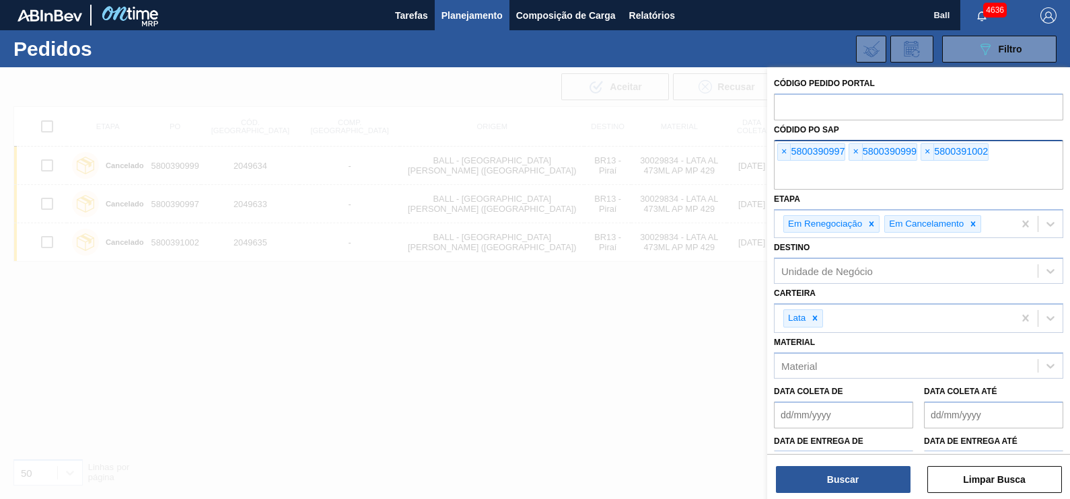
click at [857, 168] on input "text" at bounding box center [918, 177] width 289 height 26
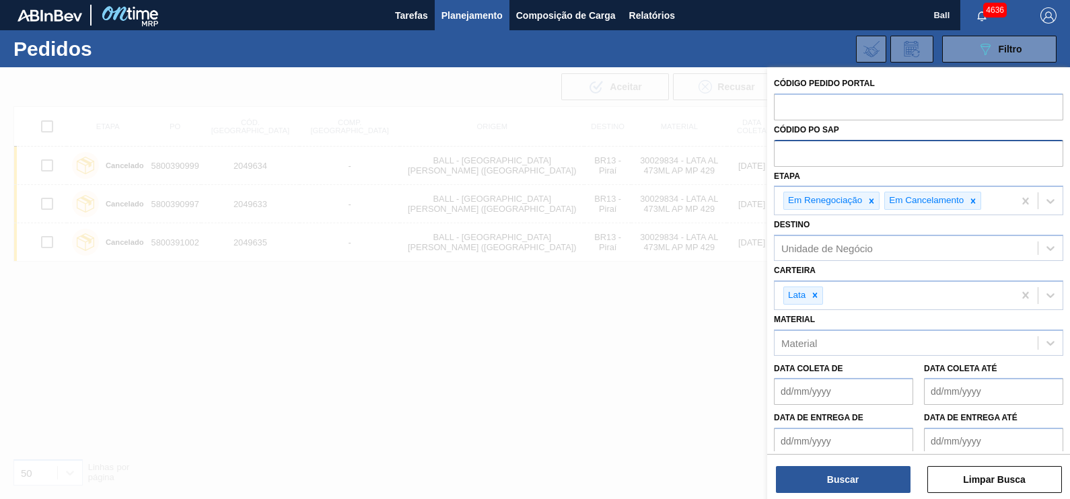
paste input "text"
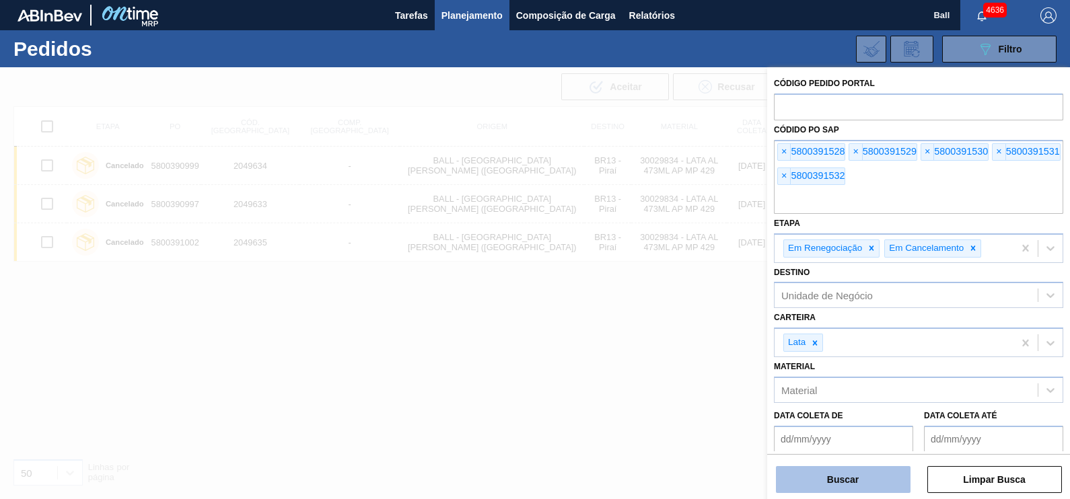
click at [868, 479] on button "Buscar" at bounding box center [843, 479] width 135 height 27
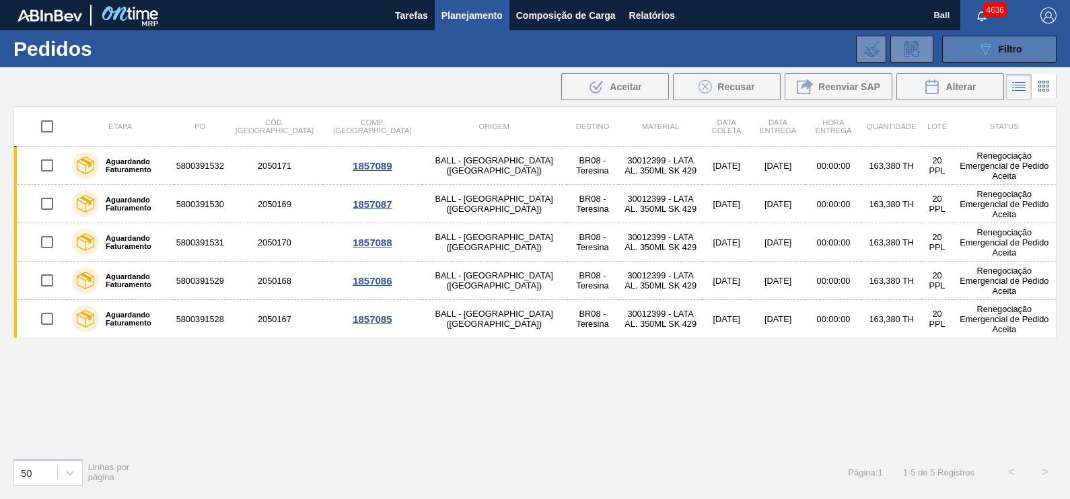
click at [1014, 48] on span "Filtro" at bounding box center [1010, 49] width 24 height 11
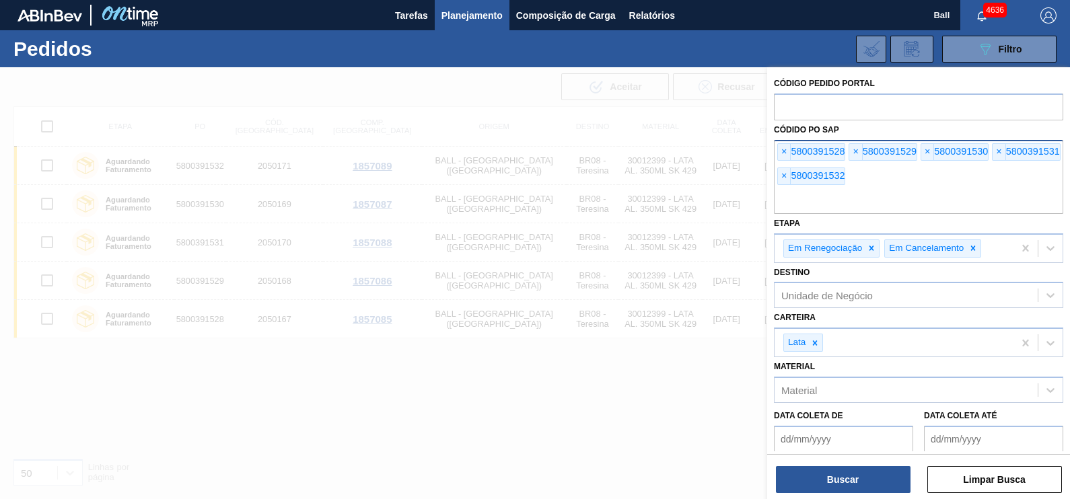
click at [872, 200] on input "text" at bounding box center [918, 201] width 289 height 26
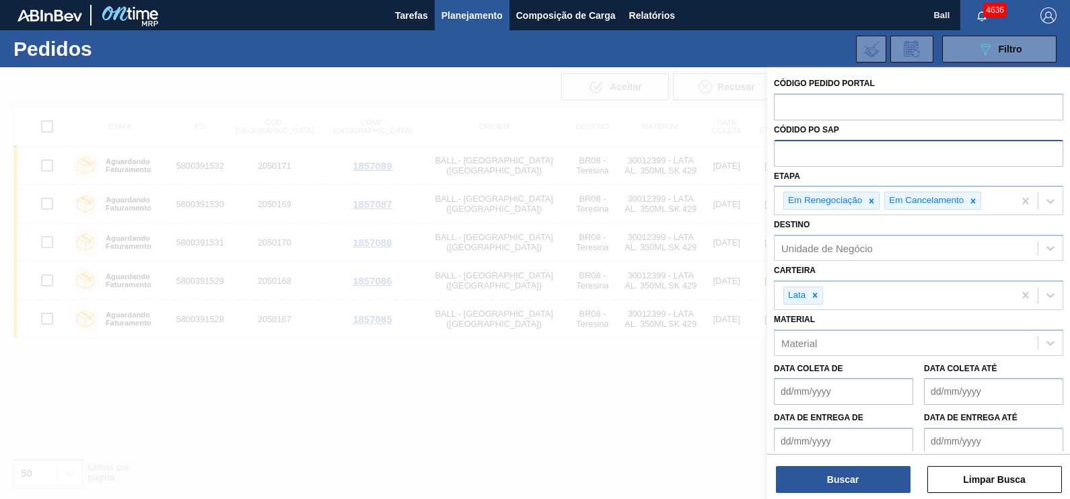
paste input "text"
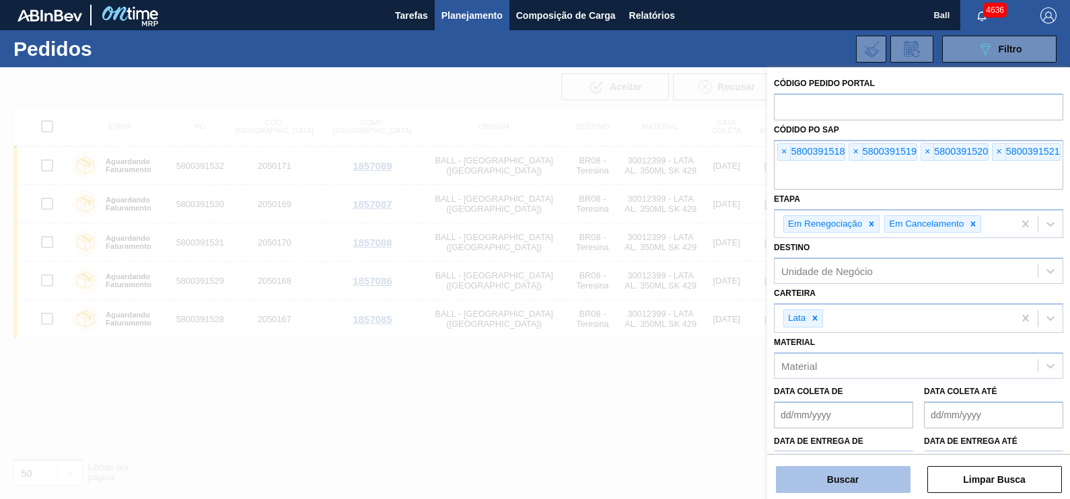
click at [869, 468] on button "Buscar" at bounding box center [843, 479] width 135 height 27
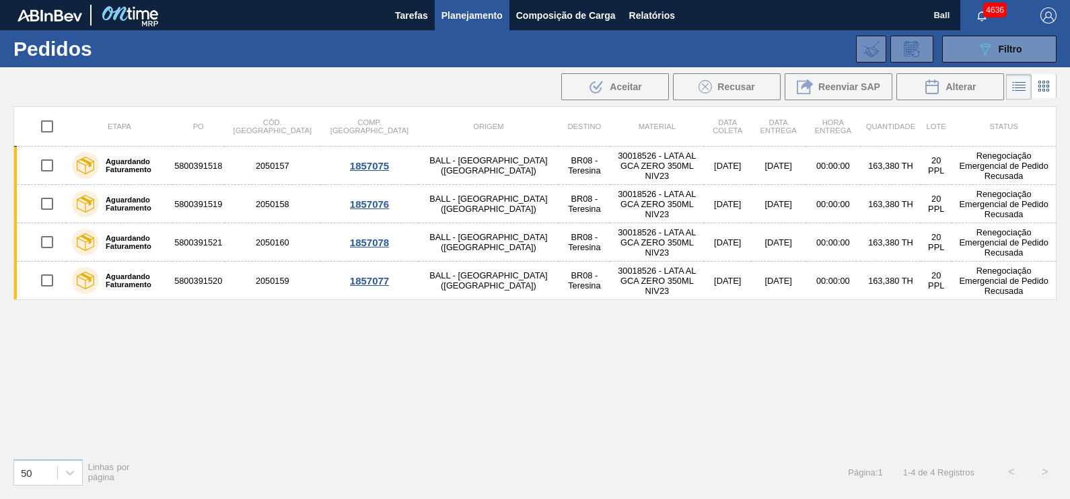
click at [1013, 34] on div "089F7B8B-B2A5-4AFE-B5C0-19BA573D28AC Filtro Código Pedido Portal Códido PO SAP …" at bounding box center [635, 49] width 855 height 40
click at [1019, 47] on span "Filtro" at bounding box center [1010, 49] width 24 height 11
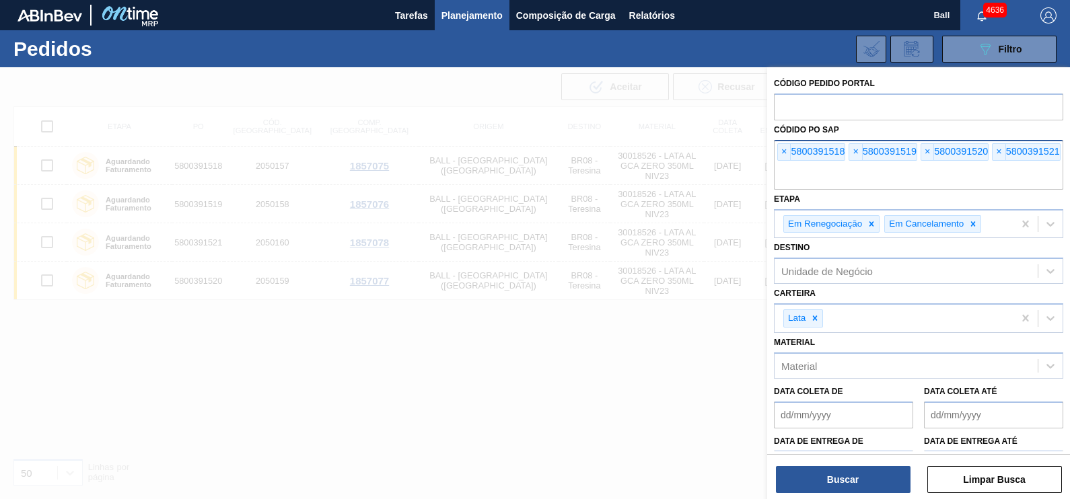
click at [862, 181] on input "text" at bounding box center [918, 177] width 289 height 26
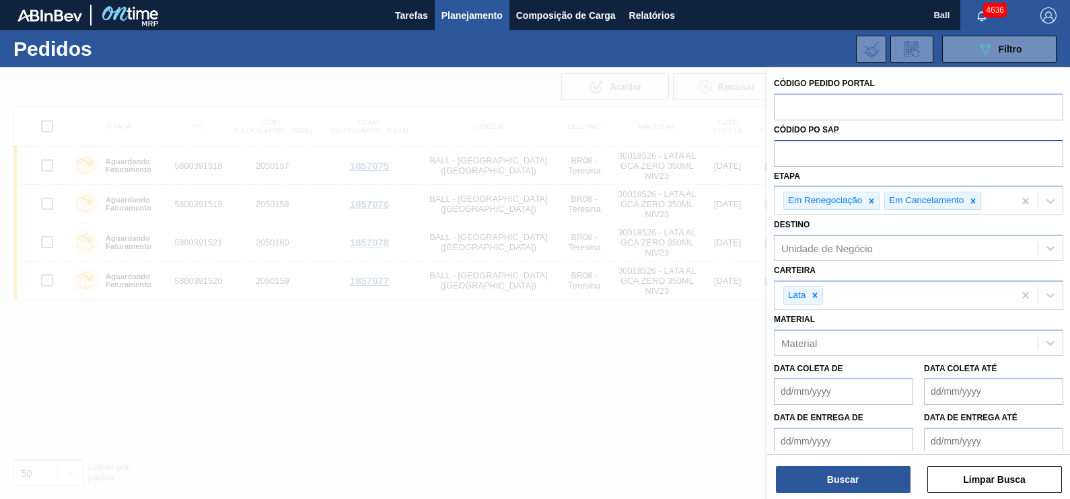
paste input "5800390919"
type input "5800390919"
click at [843, 441] on div at bounding box center [843, 441] width 139 height 27
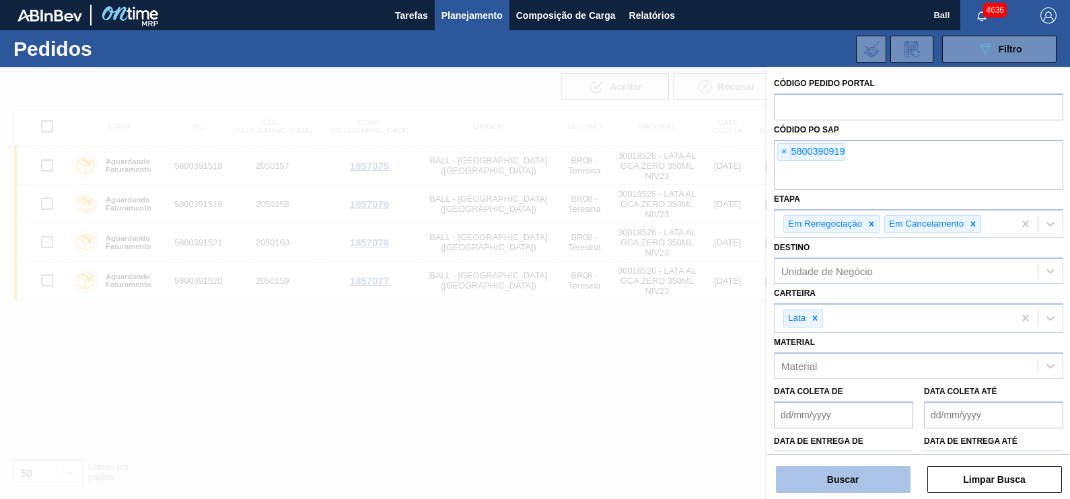
click at [845, 478] on button "Buscar" at bounding box center [843, 479] width 135 height 27
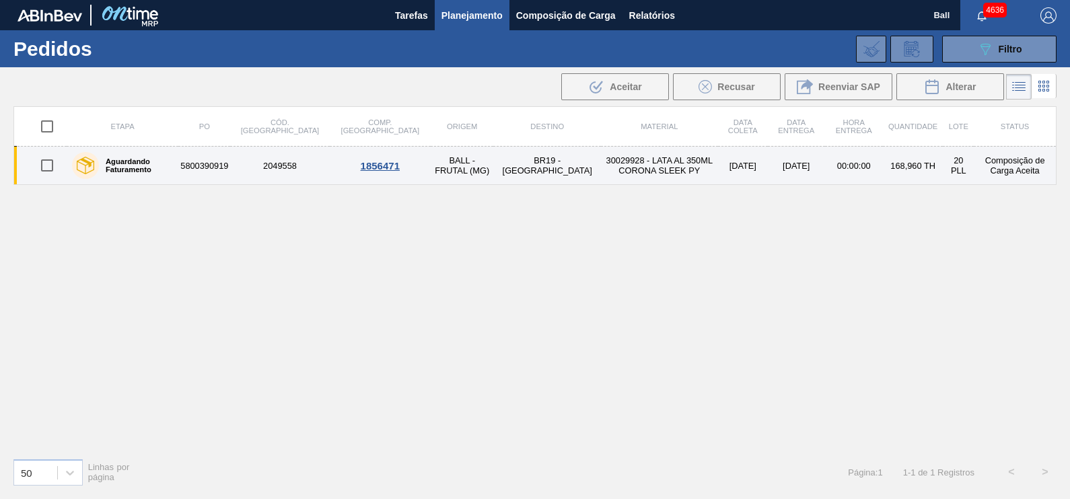
click at [52, 170] on input "checkbox" at bounding box center [47, 165] width 28 height 28
checkbox input "true"
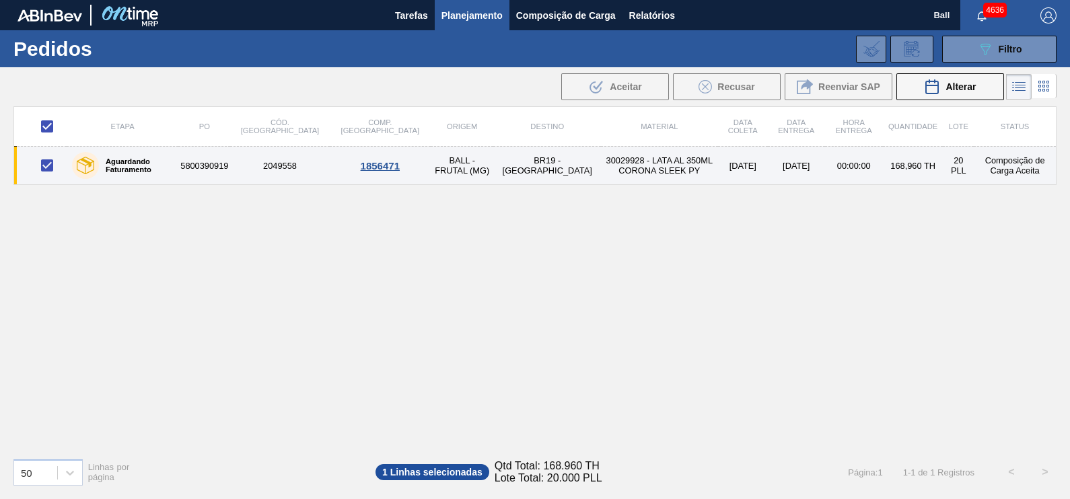
click at [825, 168] on td "00:00:00" at bounding box center [854, 166] width 58 height 38
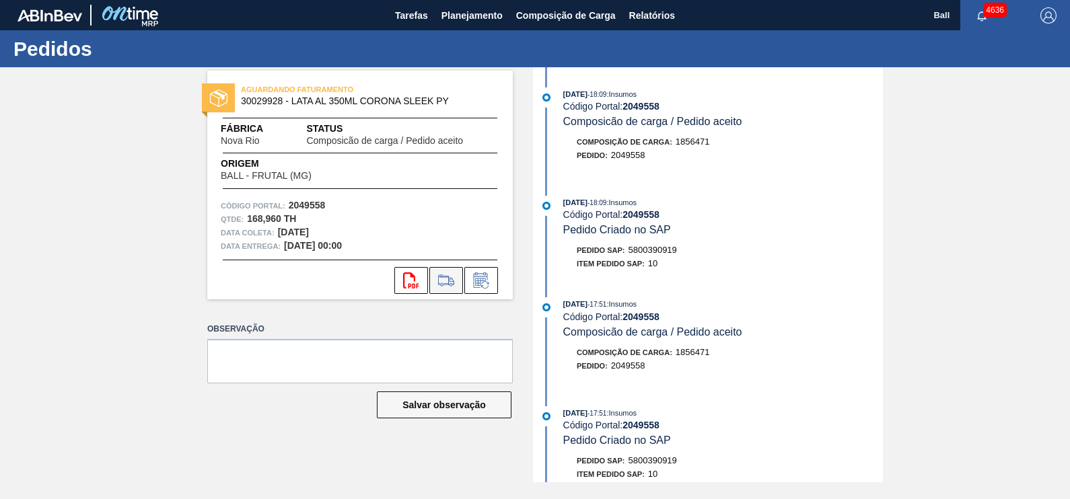
click at [448, 276] on icon at bounding box center [445, 280] width 15 height 9
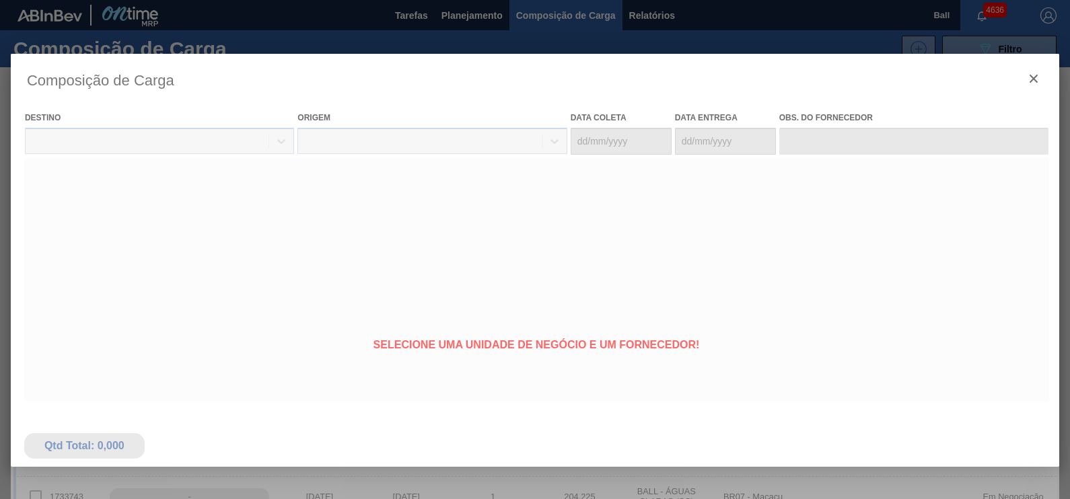
type coleta "[DATE]"
type Entrega "[DATE]"
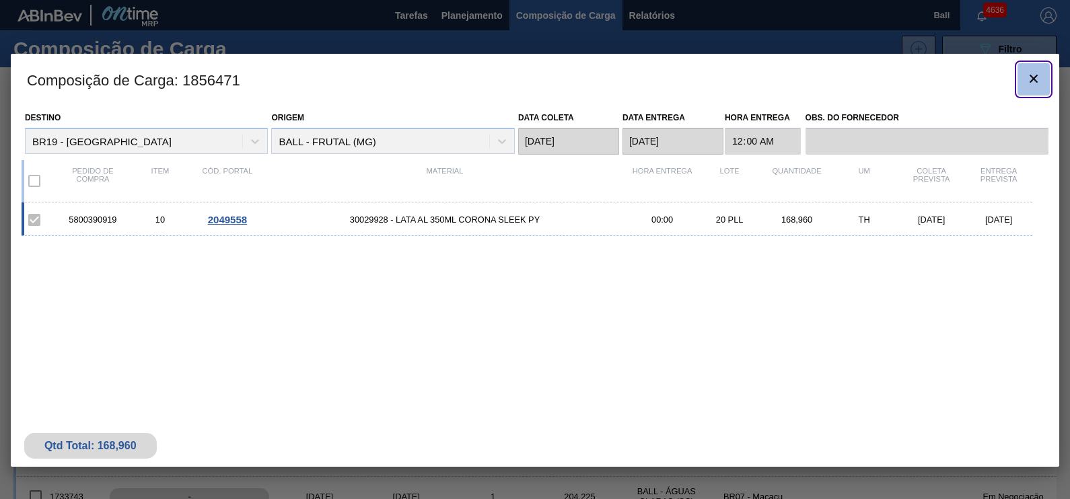
click at [1031, 79] on icon "botão de ícone" at bounding box center [1033, 79] width 16 height 16
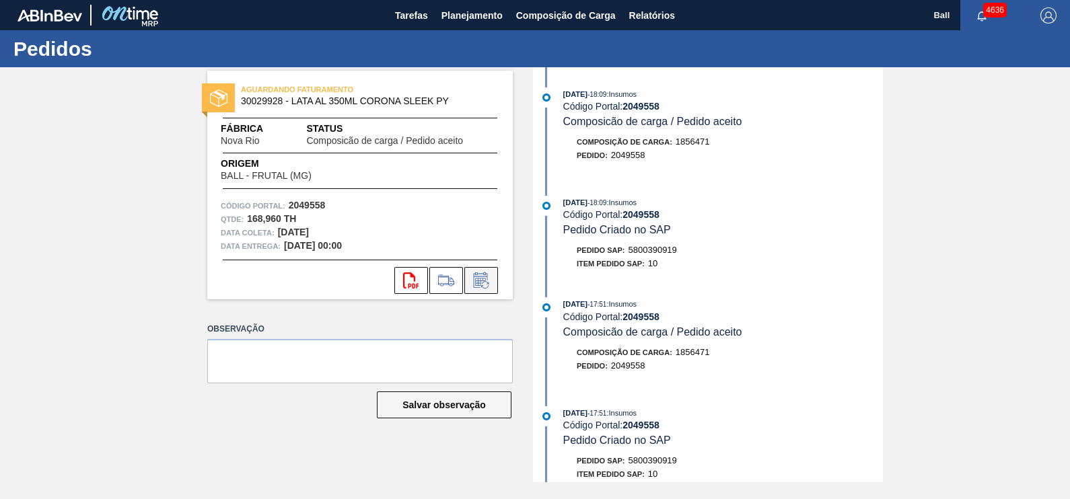
click at [491, 281] on icon at bounding box center [481, 280] width 22 height 16
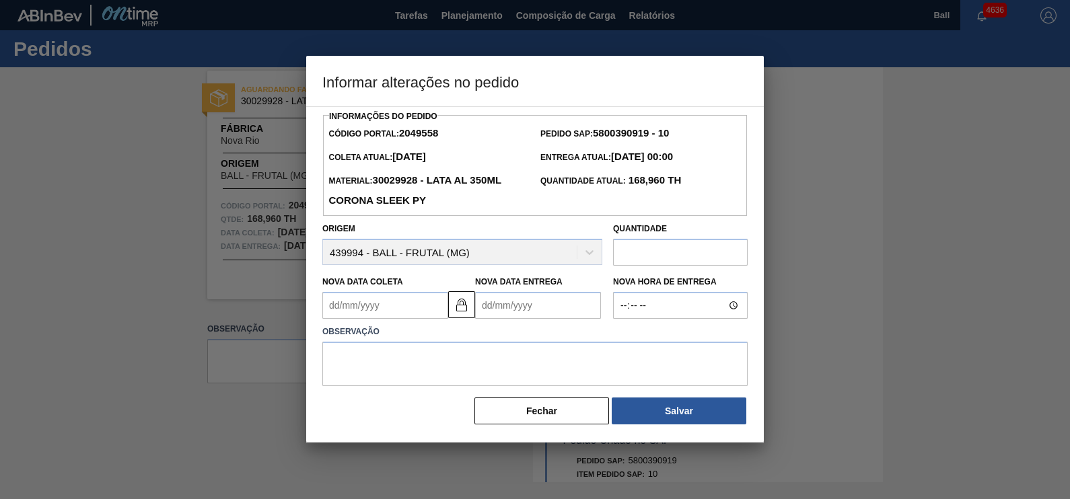
click at [659, 245] on input "text" at bounding box center [680, 252] width 135 height 27
paste input "211,200"
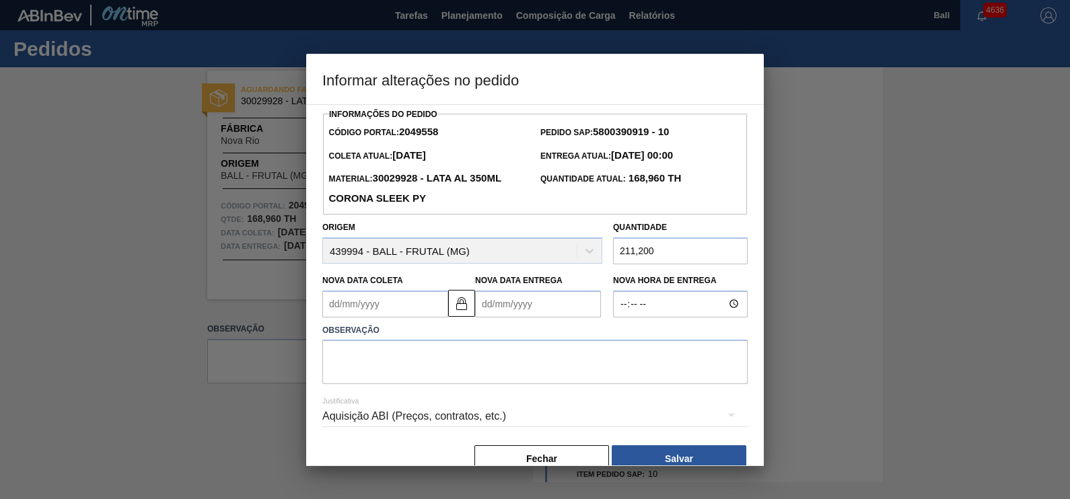
scroll to position [26, 0]
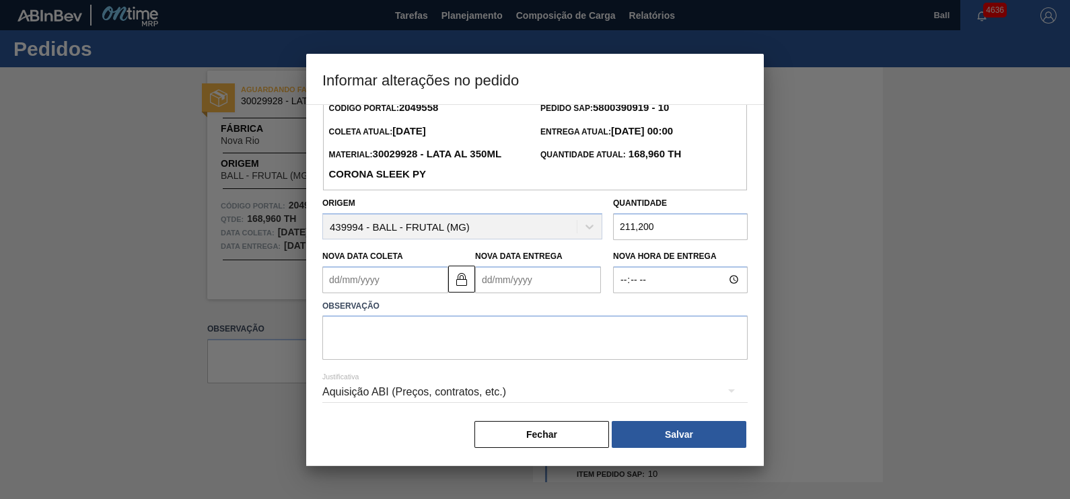
type input "211,200"
click at [505, 337] on textarea at bounding box center [534, 337] width 425 height 44
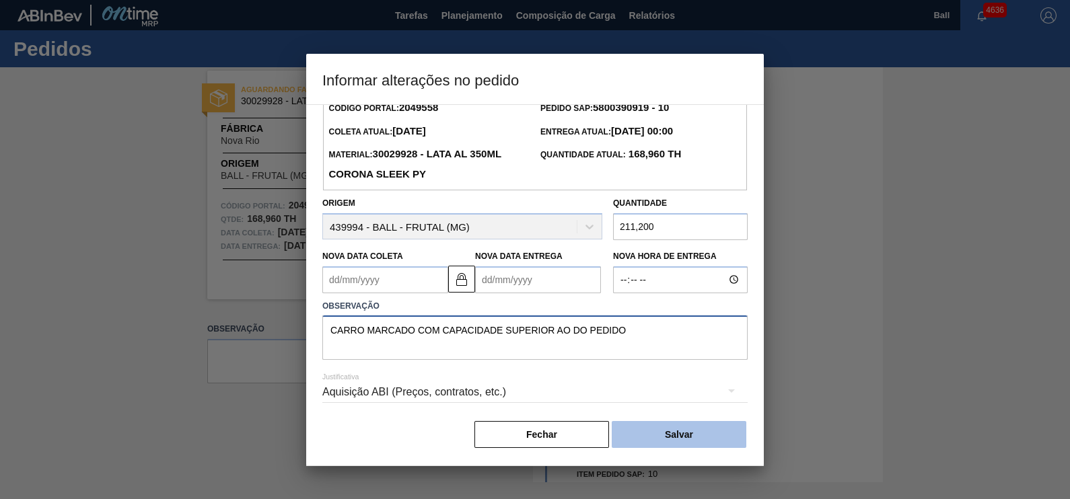
type textarea "CARRO MARCADO COM CAPACIDADE SUPERIOR AO DO PEDIDO"
click at [679, 430] on button "Salvar" at bounding box center [678, 434] width 135 height 27
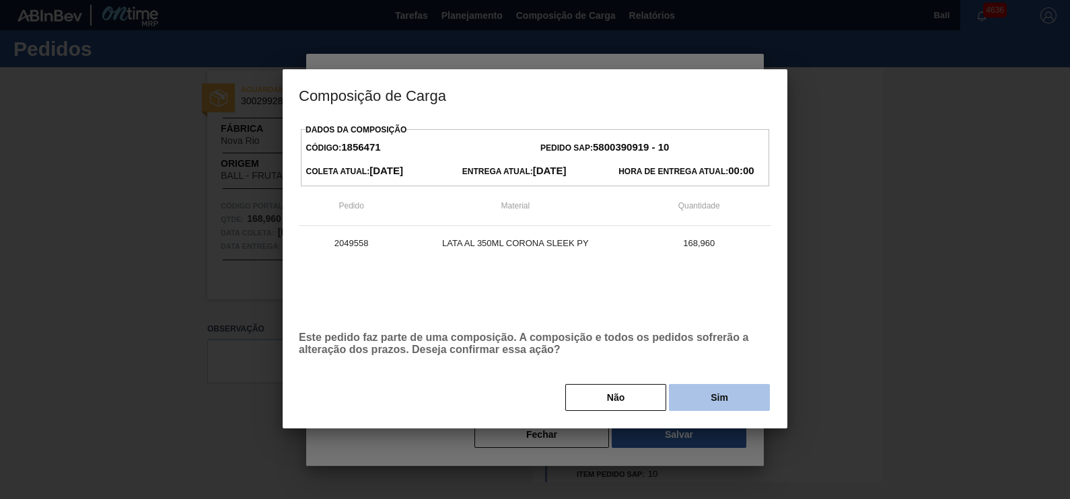
click at [716, 402] on button "Sim" at bounding box center [719, 397] width 101 height 27
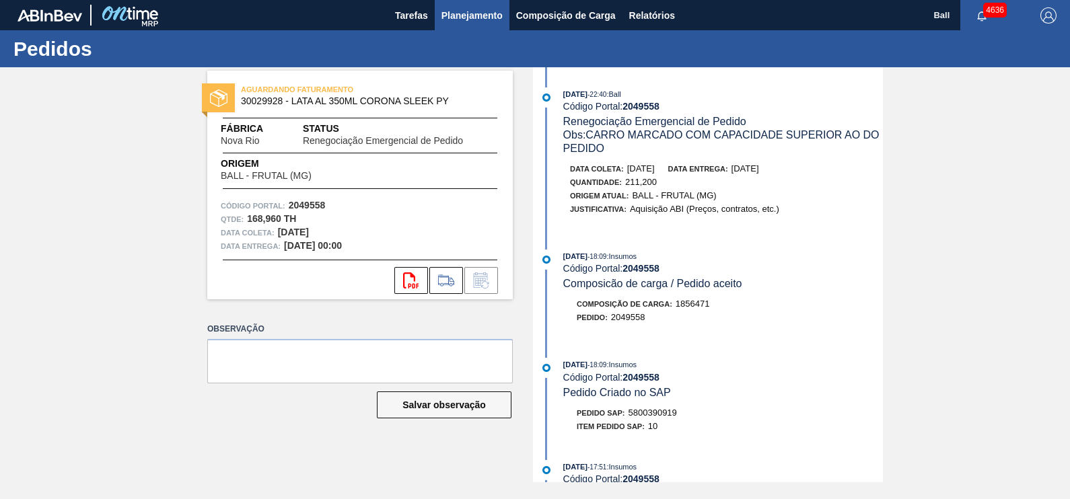
click at [474, 16] on span "Planejamento" at bounding box center [471, 15] width 61 height 16
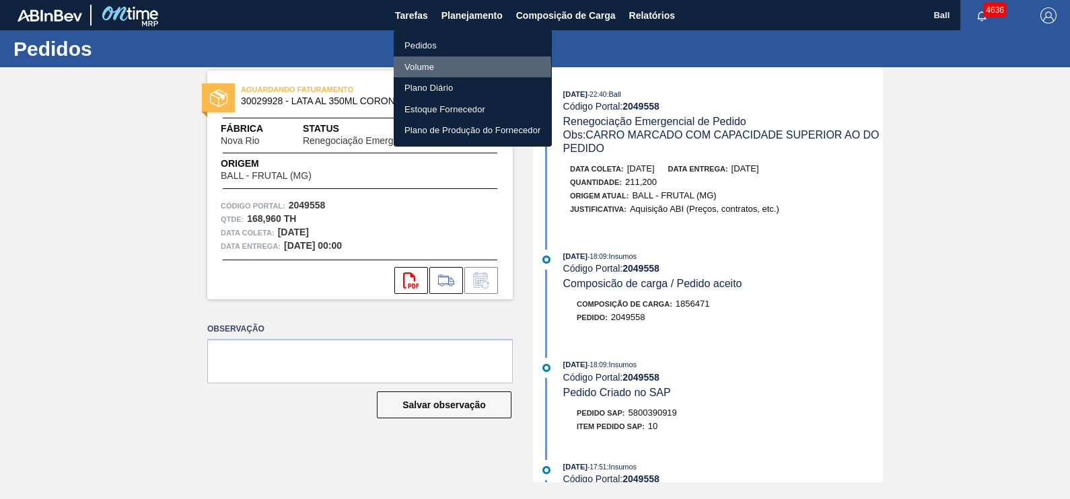
click at [425, 67] on li "Volume" at bounding box center [473, 68] width 158 height 22
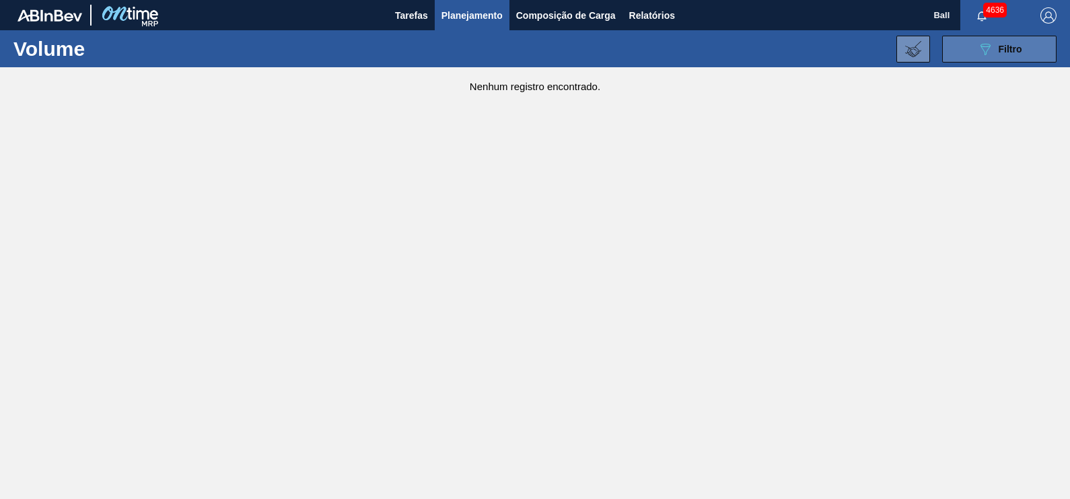
click at [1023, 50] on button "089F7B8B-B2A5-4AFE-B5C0-19BA573D28AC Filtro" at bounding box center [999, 49] width 114 height 27
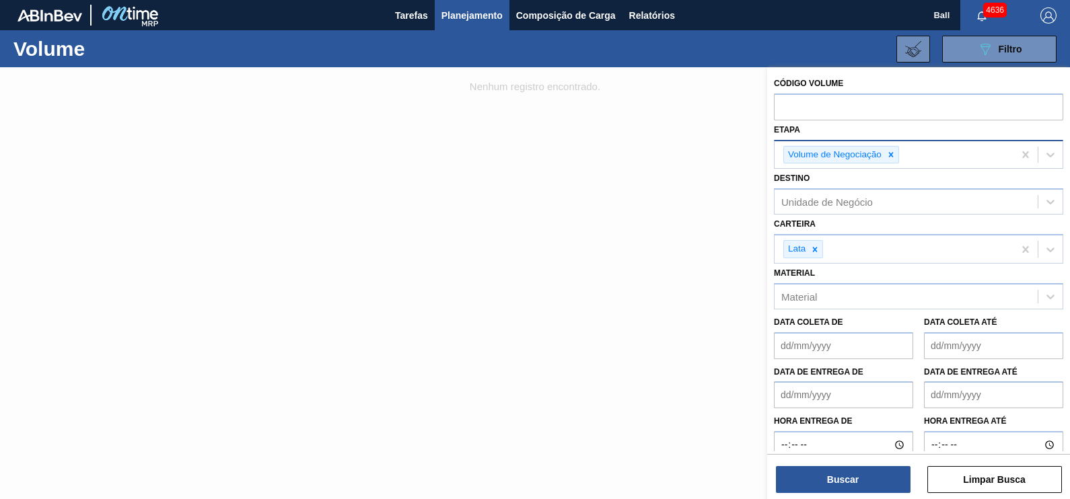
click at [918, 156] on div "Volume de Negociação" at bounding box center [893, 155] width 239 height 28
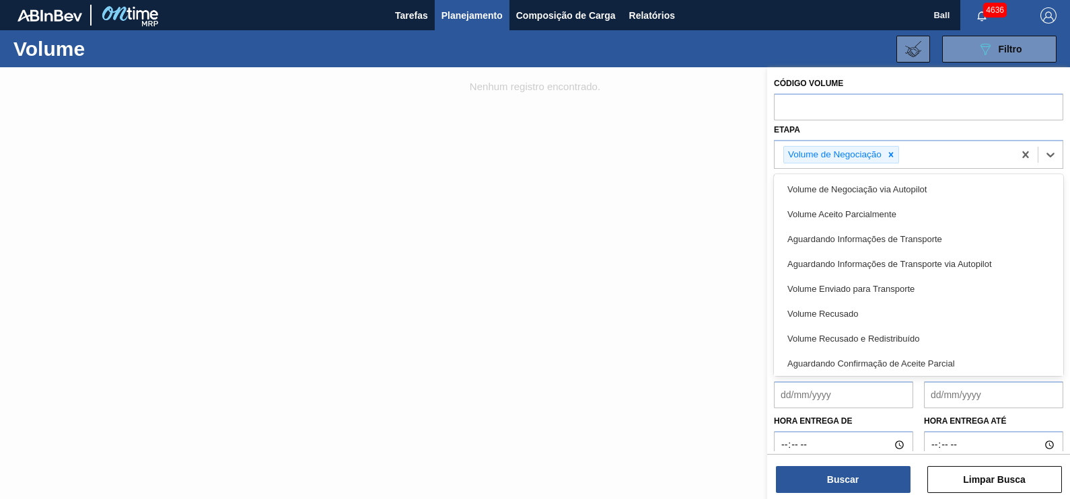
click at [724, 270] on div at bounding box center [535, 316] width 1070 height 499
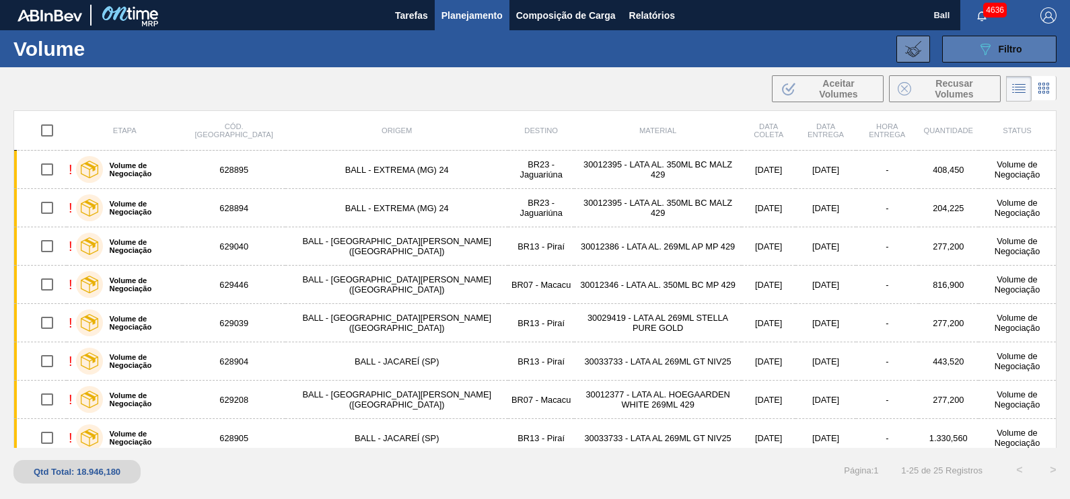
click at [1014, 47] on span "Filtro" at bounding box center [1010, 49] width 24 height 11
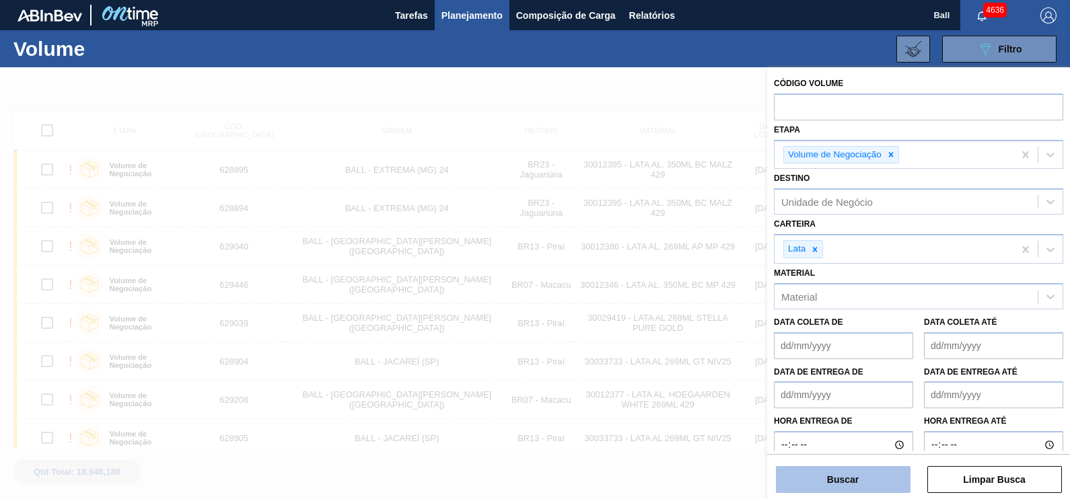
click at [858, 474] on button "Buscar" at bounding box center [843, 479] width 135 height 27
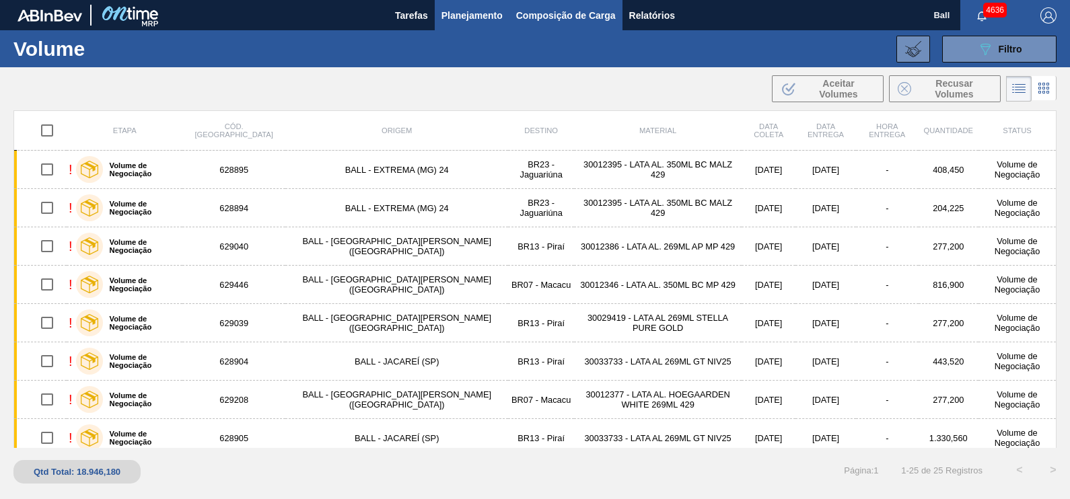
click at [560, 11] on span "Composição de Carga" at bounding box center [566, 15] width 100 height 16
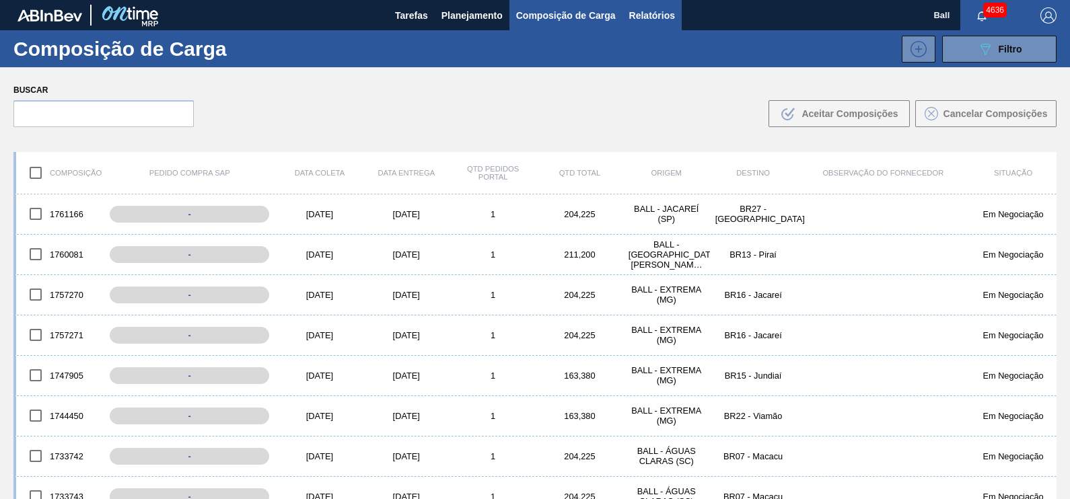
click at [655, 12] on span "Relatórios" at bounding box center [652, 15] width 46 height 16
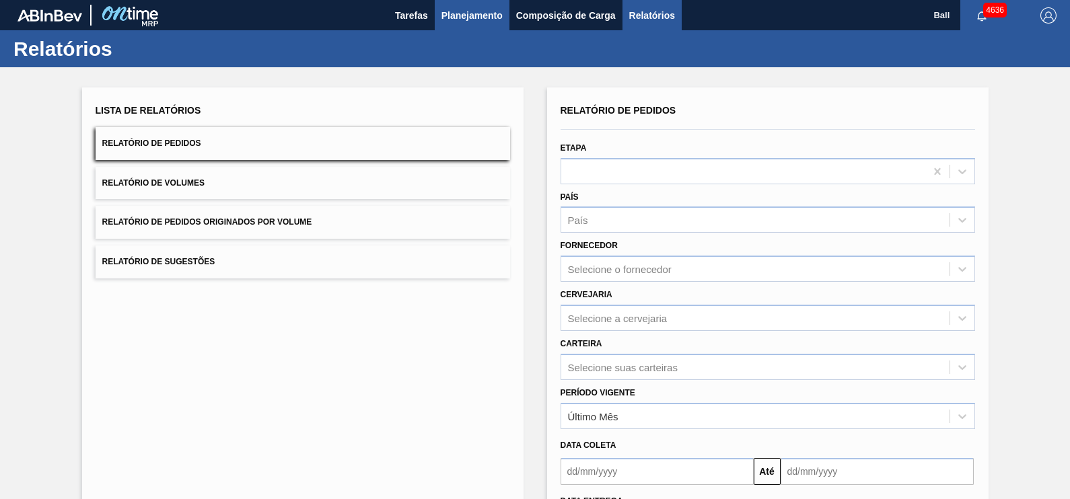
click at [470, 15] on span "Planejamento" at bounding box center [471, 15] width 61 height 16
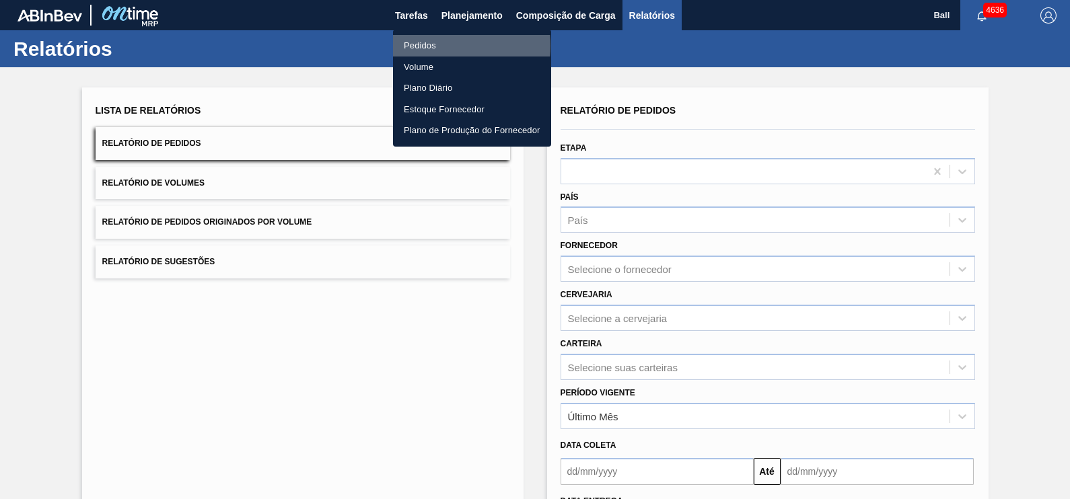
click at [431, 46] on li "Pedidos" at bounding box center [472, 46] width 158 height 22
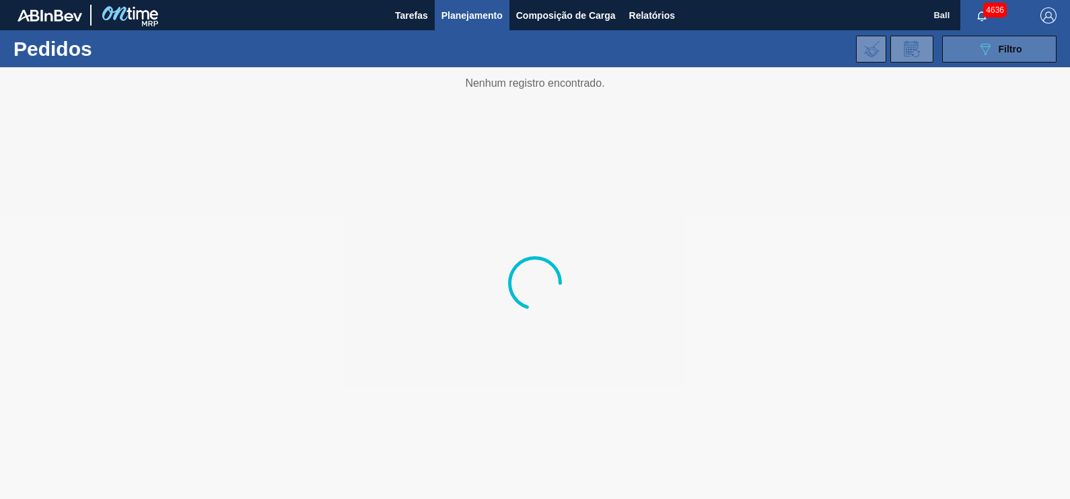
click at [1013, 48] on span "Filtro" at bounding box center [1010, 49] width 24 height 11
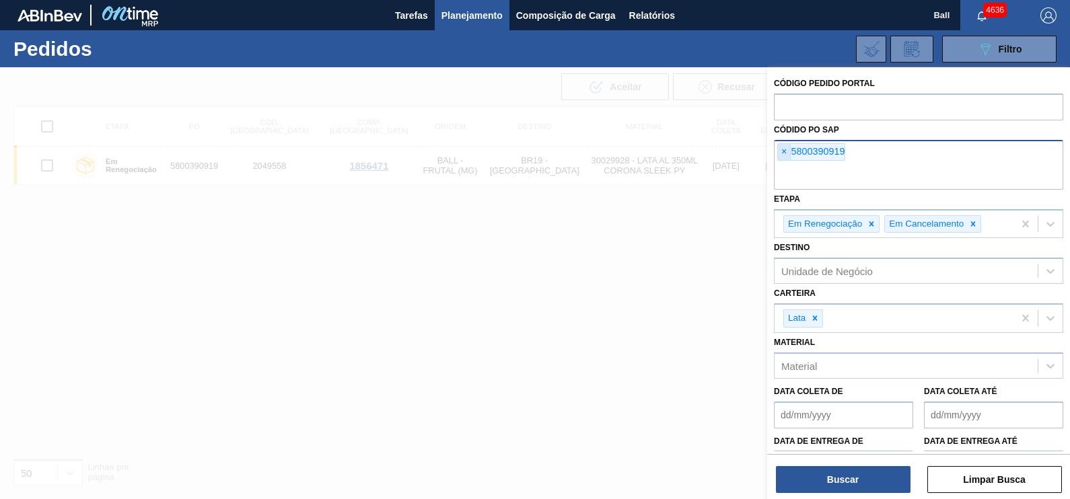
click at [784, 153] on span "×" at bounding box center [784, 152] width 13 height 16
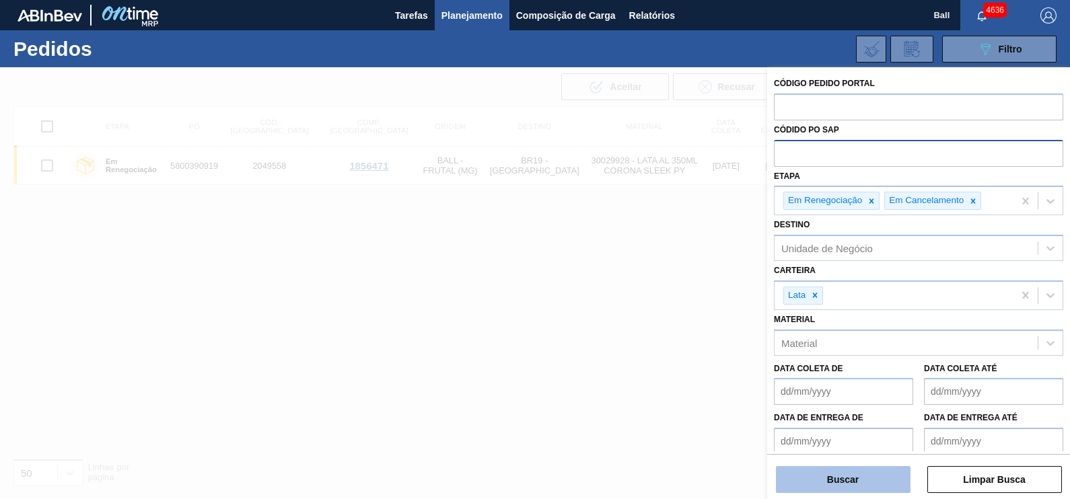
click at [870, 480] on button "Buscar" at bounding box center [843, 479] width 135 height 27
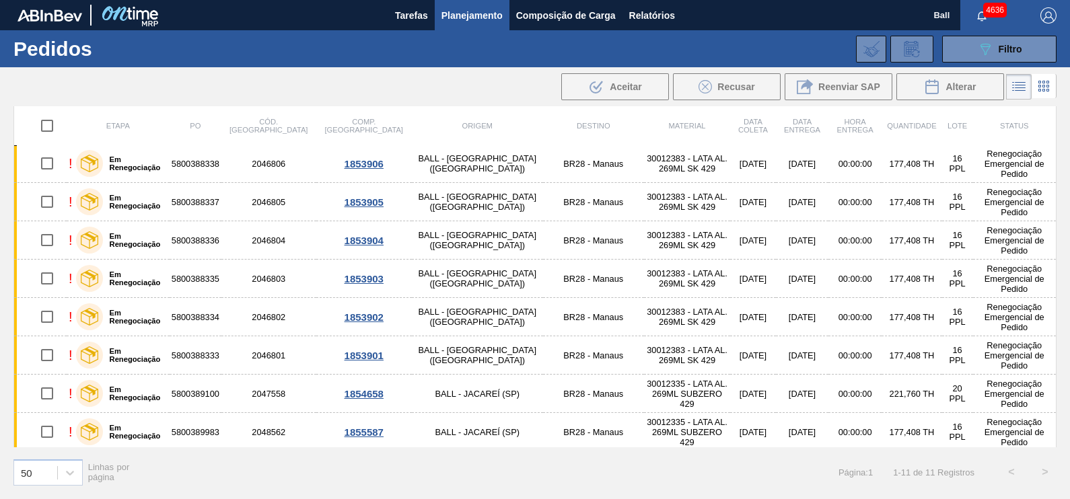
scroll to position [119, 0]
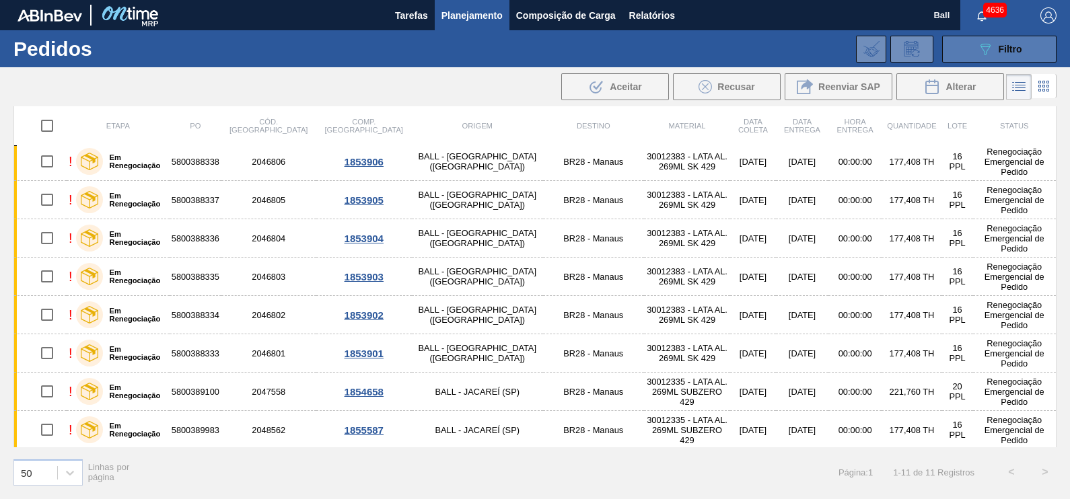
click at [975, 50] on button "089F7B8B-B2A5-4AFE-B5C0-19BA573D28AC Filtro" at bounding box center [999, 49] width 114 height 27
click at [443, 68] on div "089F7B8B-B2A5-4AFE-B5C0-19BA573D28AC Filtro Código Pedido Portal Códido PO SAP …" at bounding box center [635, 49] width 855 height 40
click at [1035, 46] on button "089F7B8B-B2A5-4AFE-B5C0-19BA573D28AC Filtro" at bounding box center [999, 49] width 114 height 27
click at [636, 16] on span "Relatórios" at bounding box center [652, 15] width 46 height 16
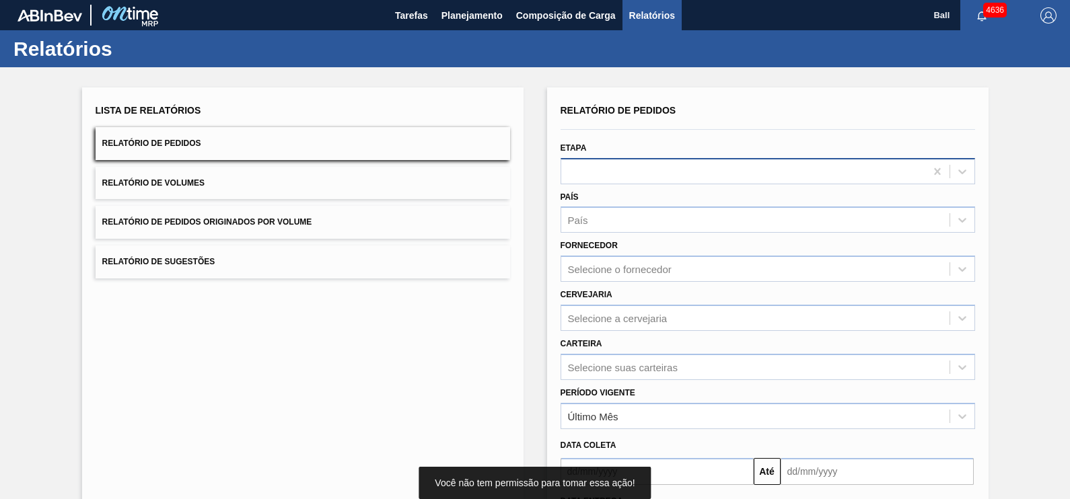
click at [821, 170] on div at bounding box center [743, 171] width 364 height 20
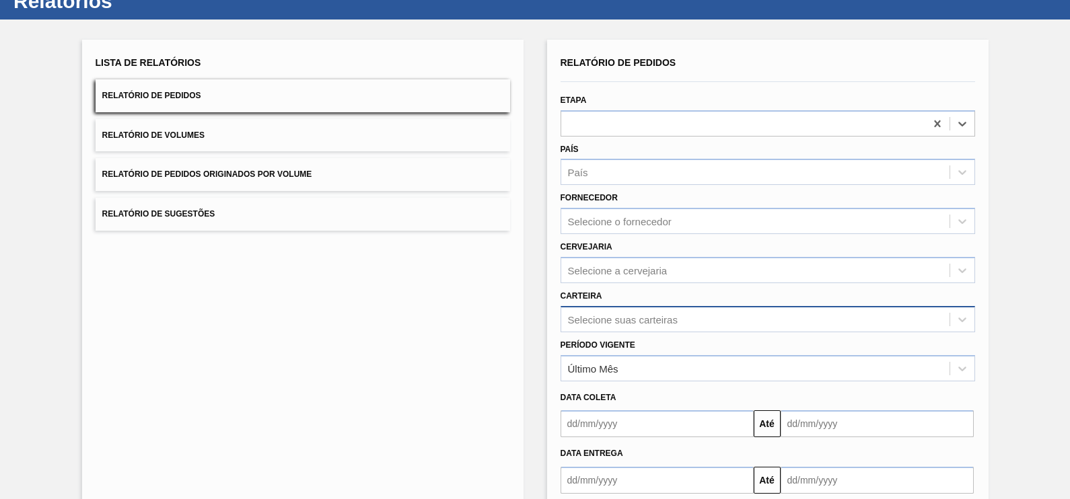
scroll to position [83, 0]
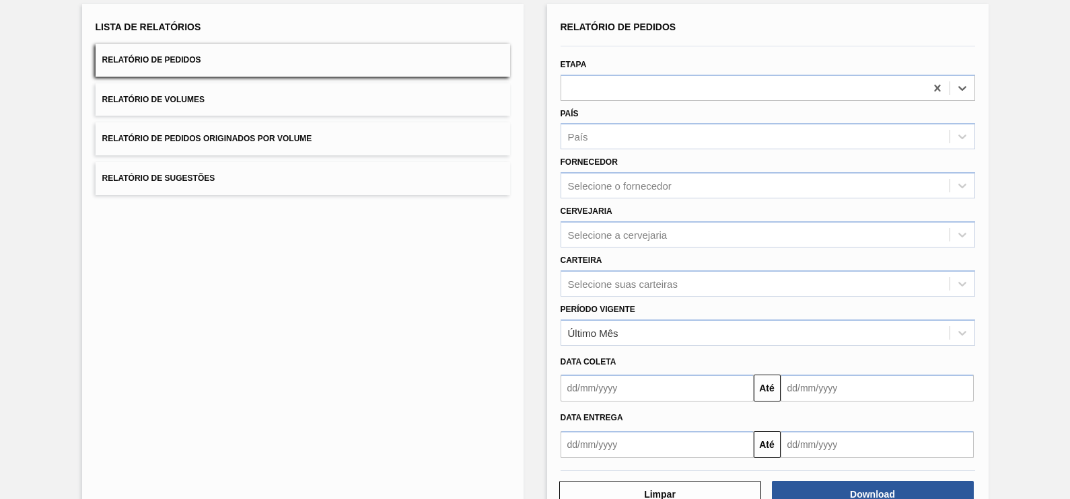
click at [694, 379] on input "text" at bounding box center [656, 388] width 193 height 27
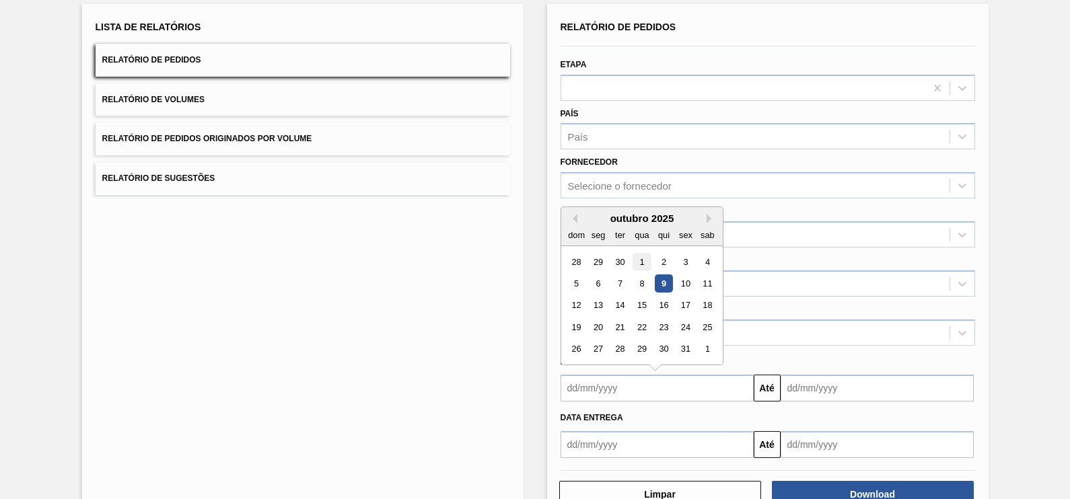
click at [639, 258] on div "1" at bounding box center [641, 262] width 18 height 18
type input "01/10/2025"
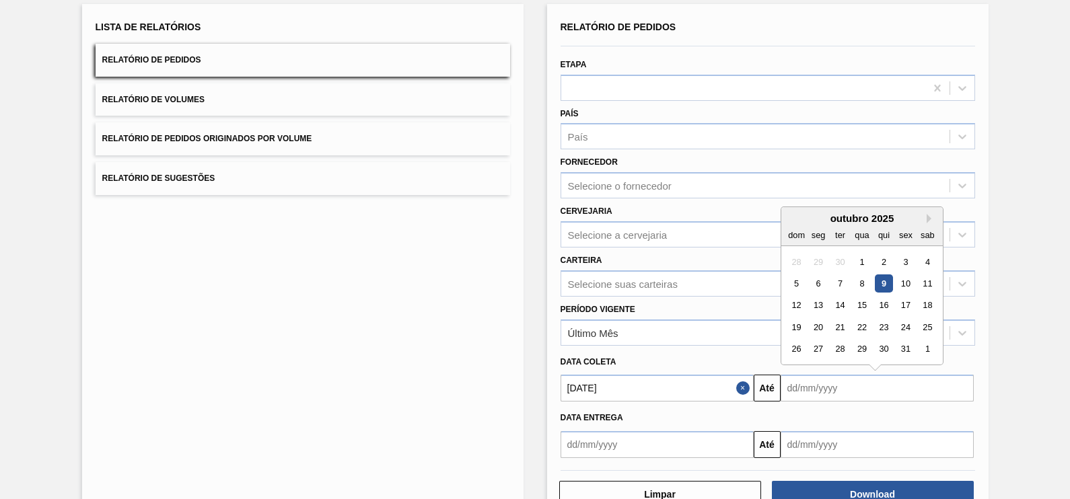
click at [929, 387] on input "text" at bounding box center [876, 388] width 193 height 27
click at [906, 341] on div "31" at bounding box center [905, 349] width 18 height 18
type input "31/10/2025"
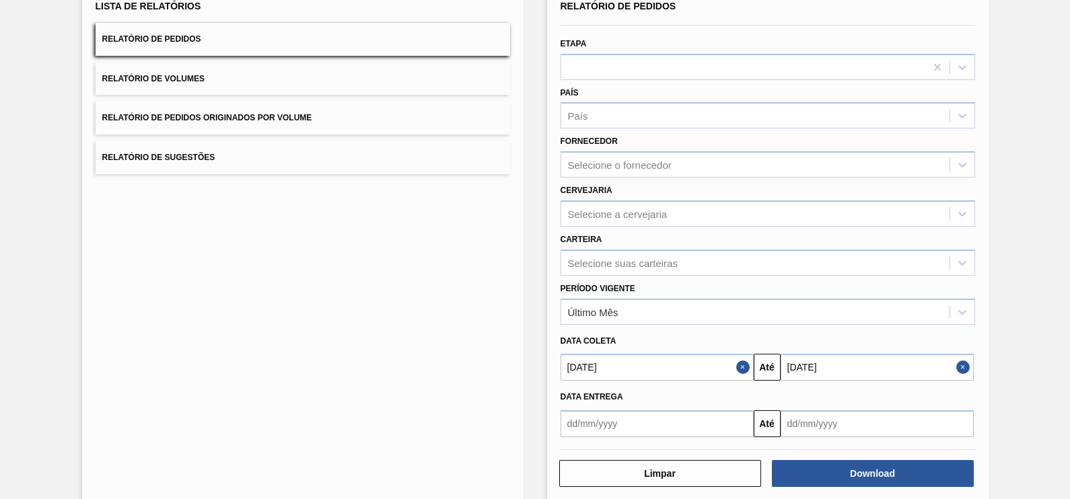
scroll to position [121, 0]
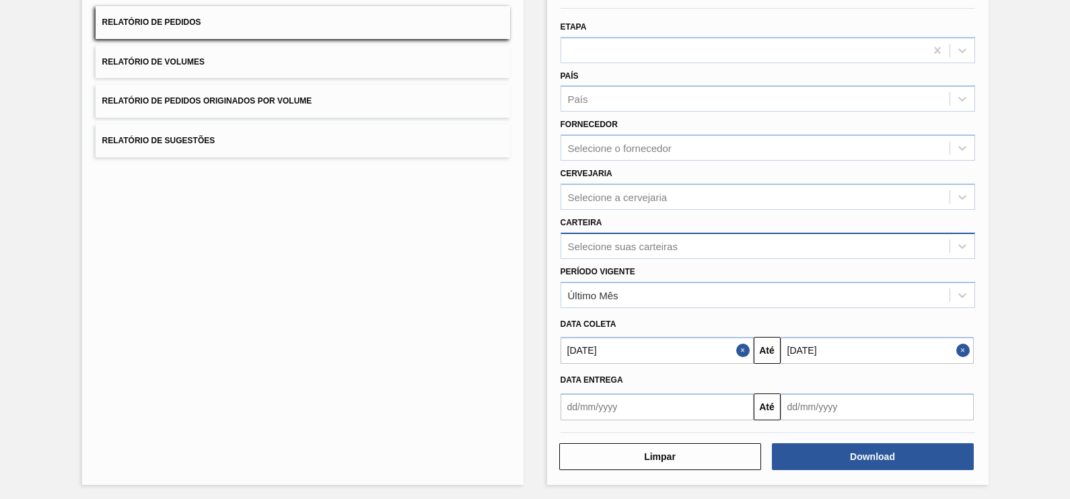
click at [713, 247] on div "Selecione suas carteiras" at bounding box center [755, 246] width 388 height 20
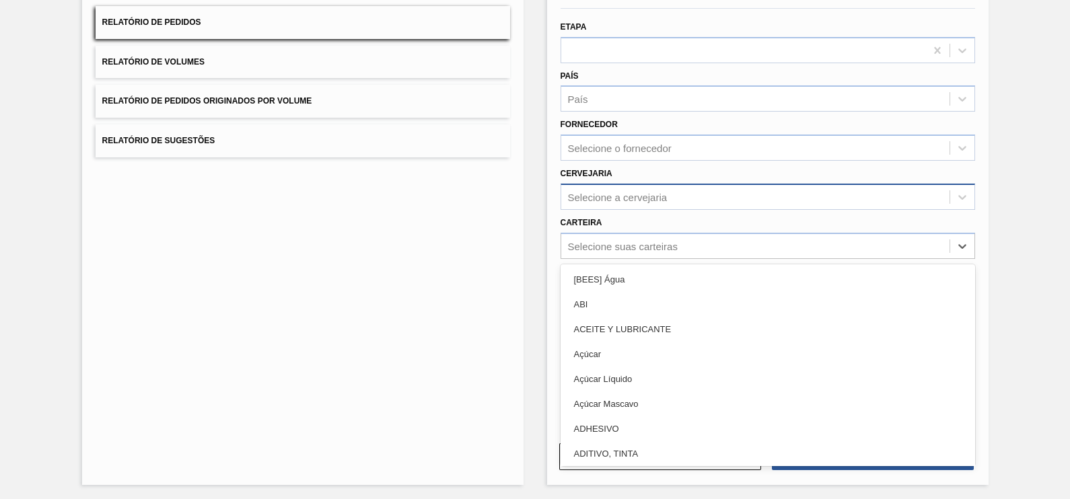
click at [636, 191] on div "Selecione a cervejaria" at bounding box center [618, 196] width 100 height 11
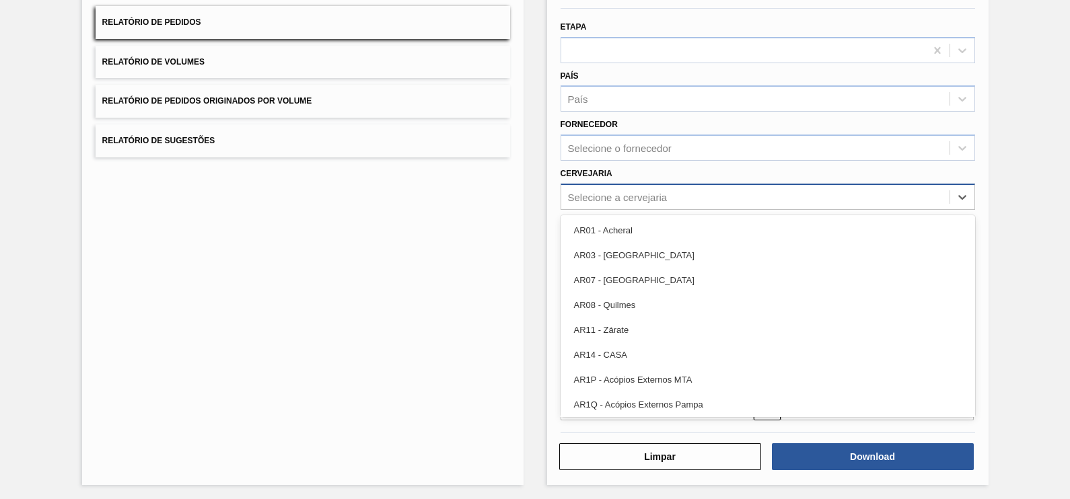
type input "l"
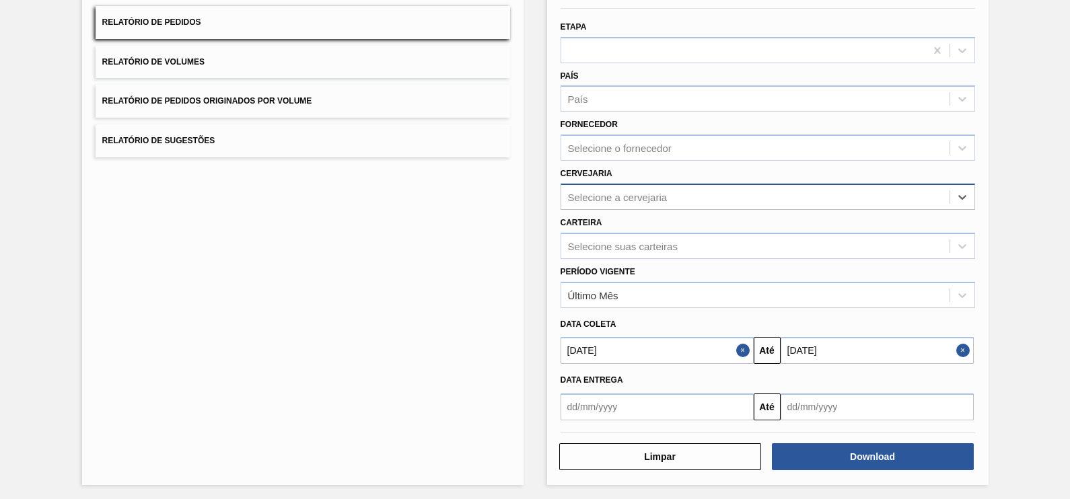
click at [641, 226] on div "Carteira Selecione suas carteiras" at bounding box center [767, 236] width 414 height 46
click at [638, 236] on div "Selecione suas carteiras" at bounding box center [755, 246] width 388 height 20
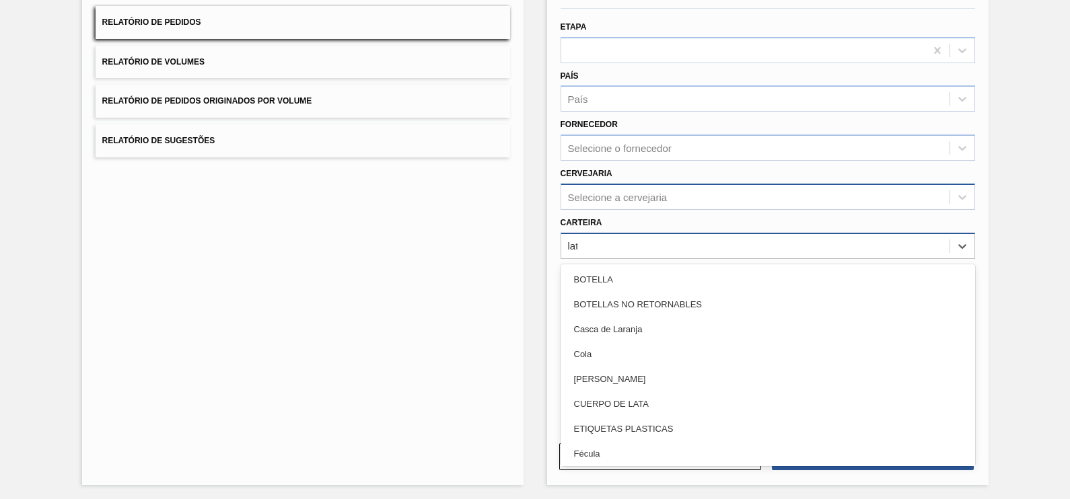
type input "lata"
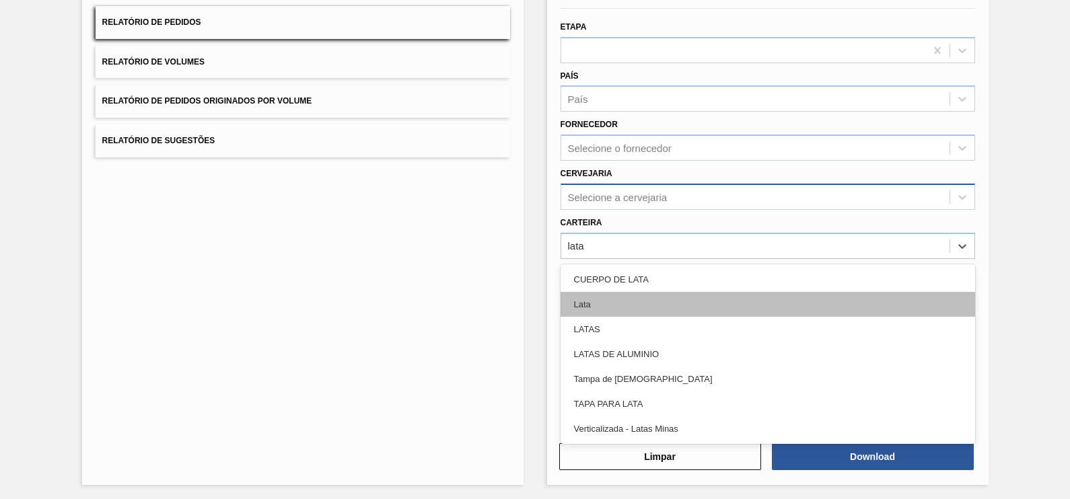
click at [589, 299] on div "Lata" at bounding box center [767, 304] width 414 height 25
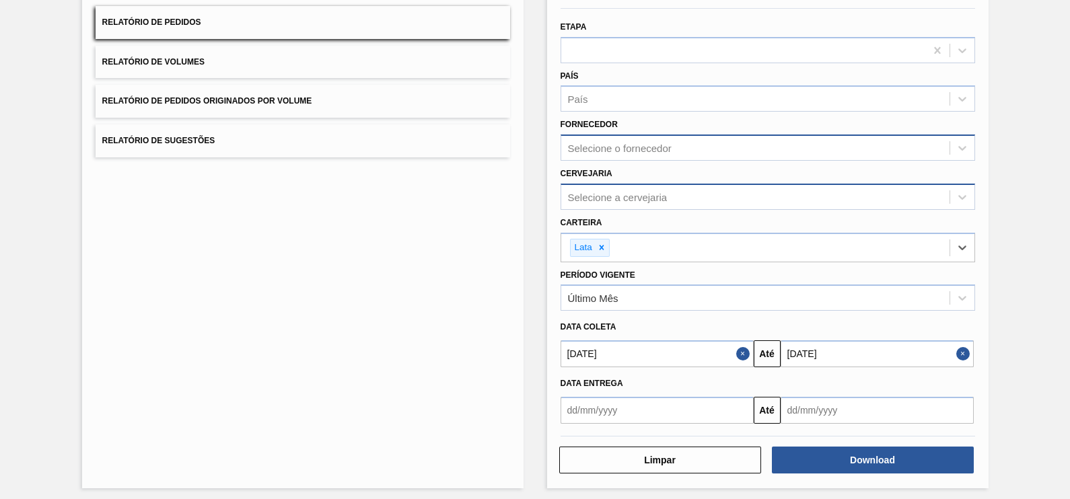
click at [690, 146] on div "Selecione o fornecedor" at bounding box center [755, 149] width 388 height 20
paste input "BR09"
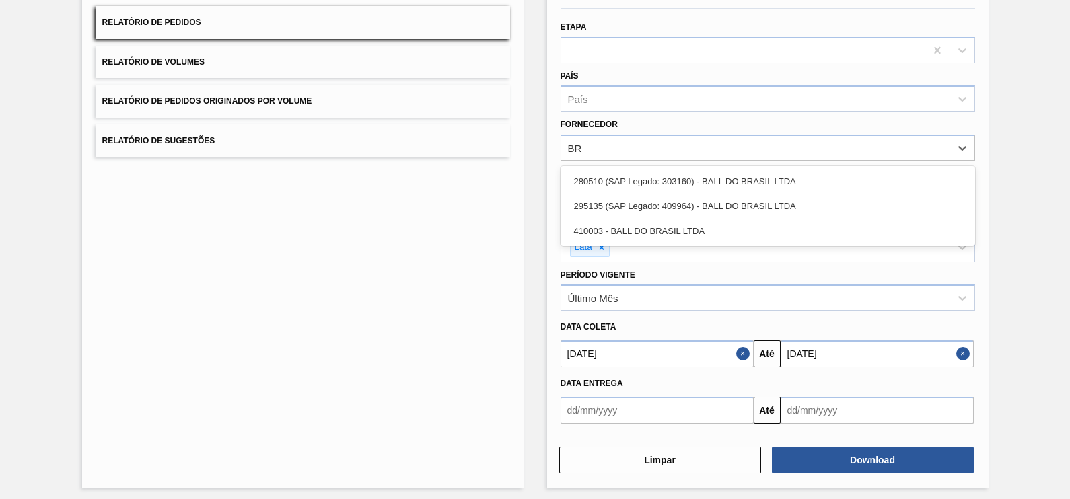
type input "B"
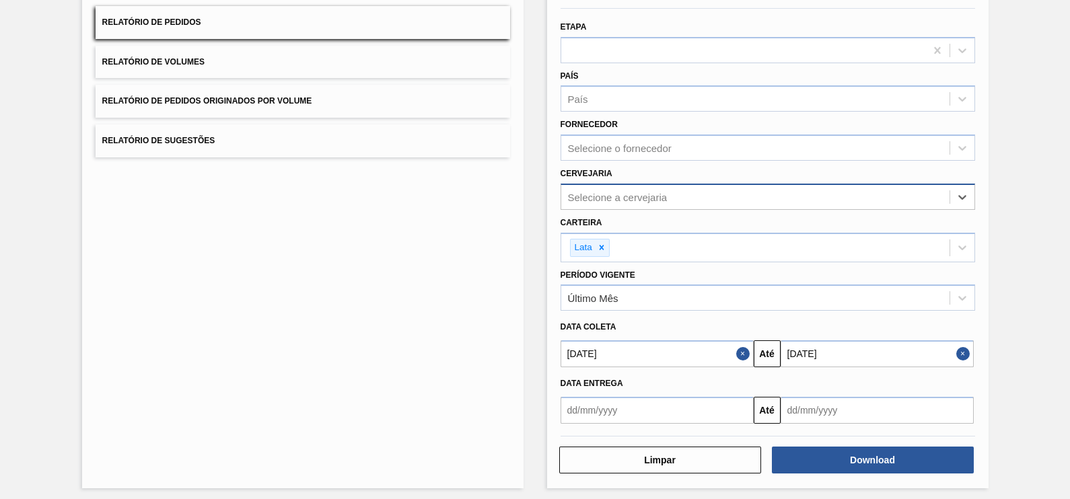
paste input "BR09"
type input "BR09"
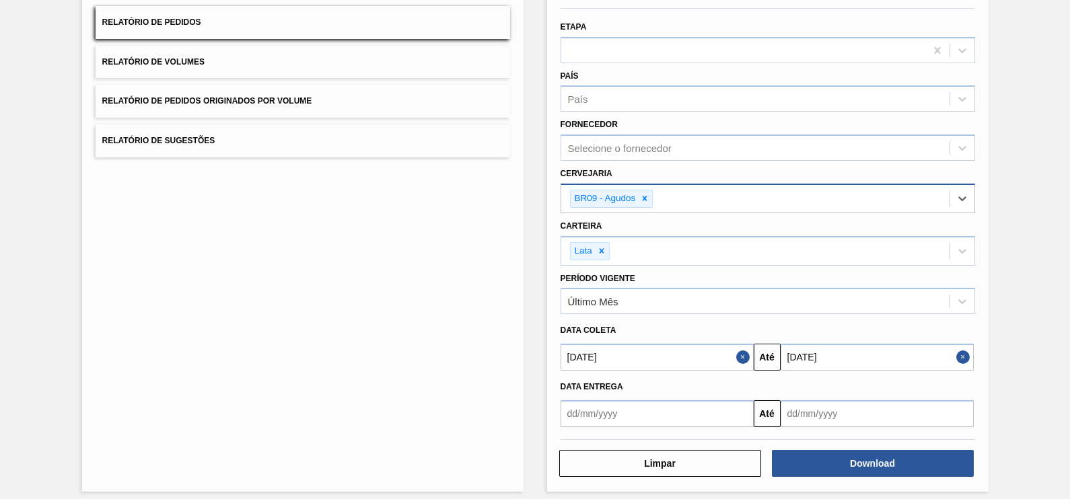
paste input "BR03"
type input "BR03"
paste input "BR04"
type input "BR04"
paste input "BR10"
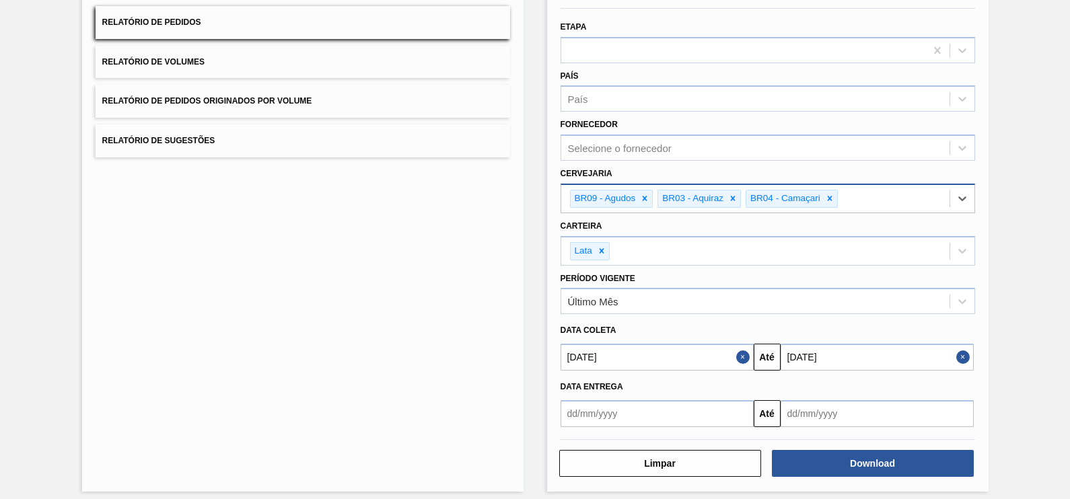
type input "BR10"
paste input "BR16"
type input "BR16"
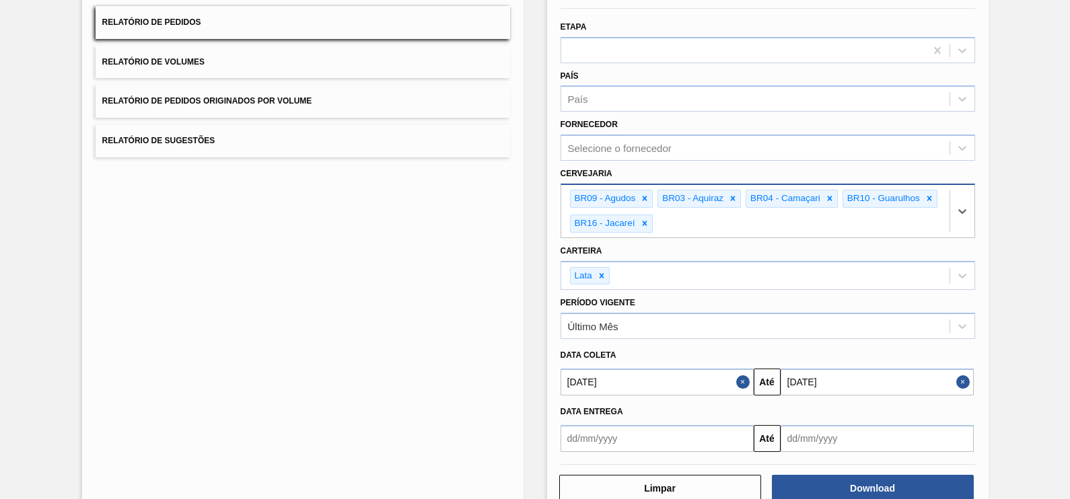
paste input "BR23"
type input "BR23"
paste input "BR15"
type input "BR15"
paste input "BR21"
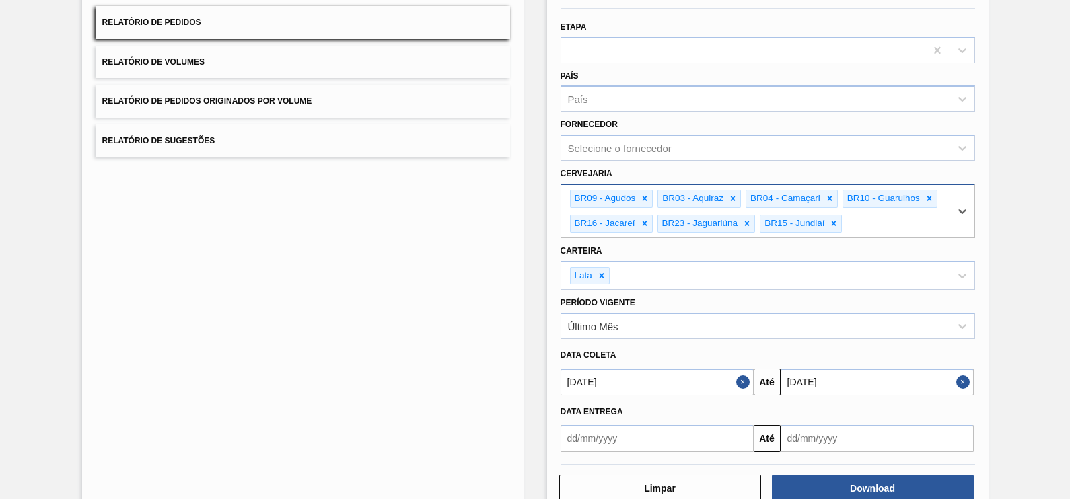
type input "BR21"
paste input "BR07"
type input "BR07"
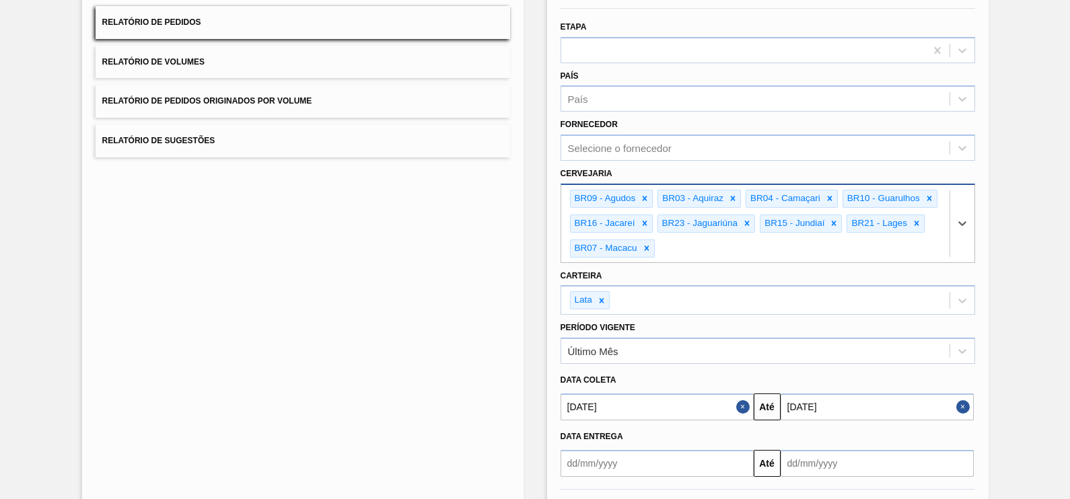
paste input "BR11"
type input "BR11"
paste input "BR19"
type input "BR19"
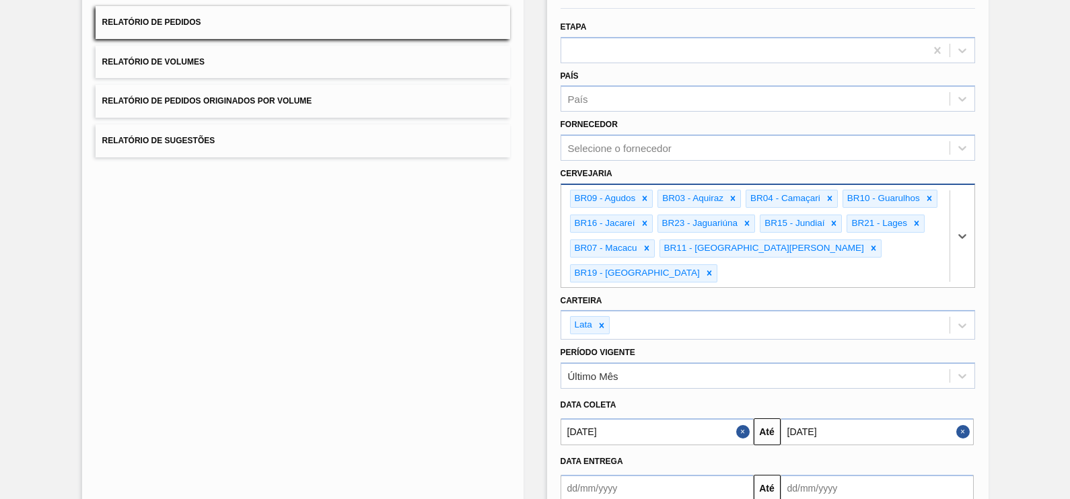
paste input "BR18"
type input "BR18"
paste input "BR24"
type input "BR24"
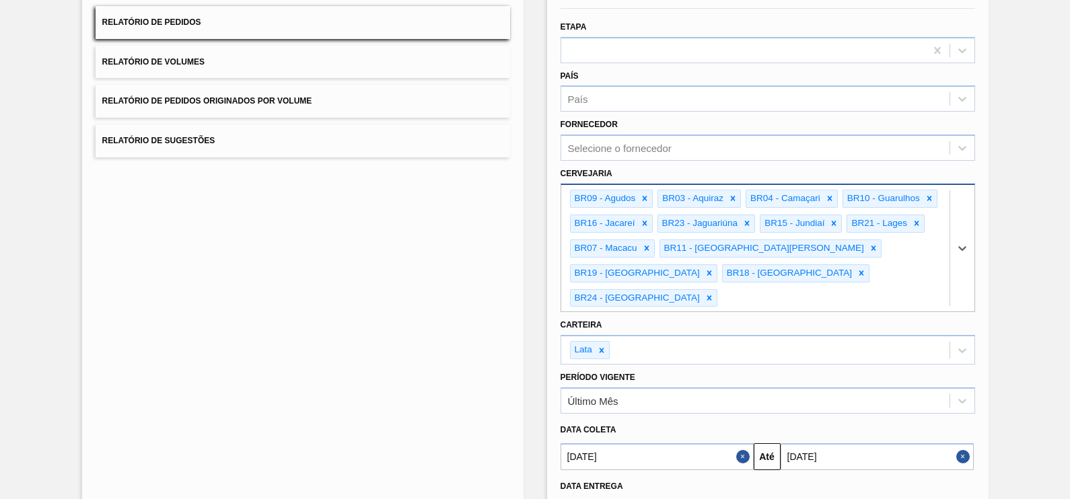
paste input "BR02"
type input "BR02"
paste input "BR08"
type input "BR08"
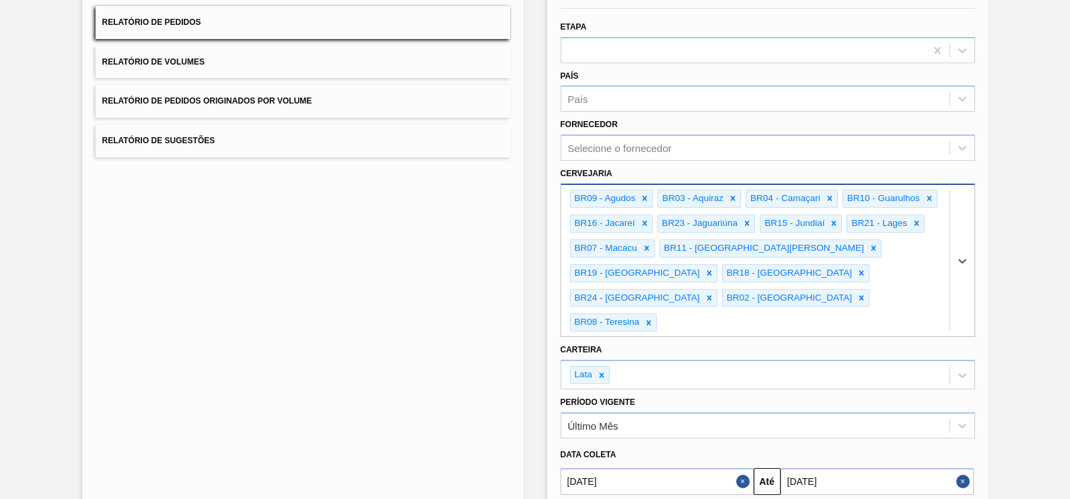
paste input "BR22"
type input "BR22"
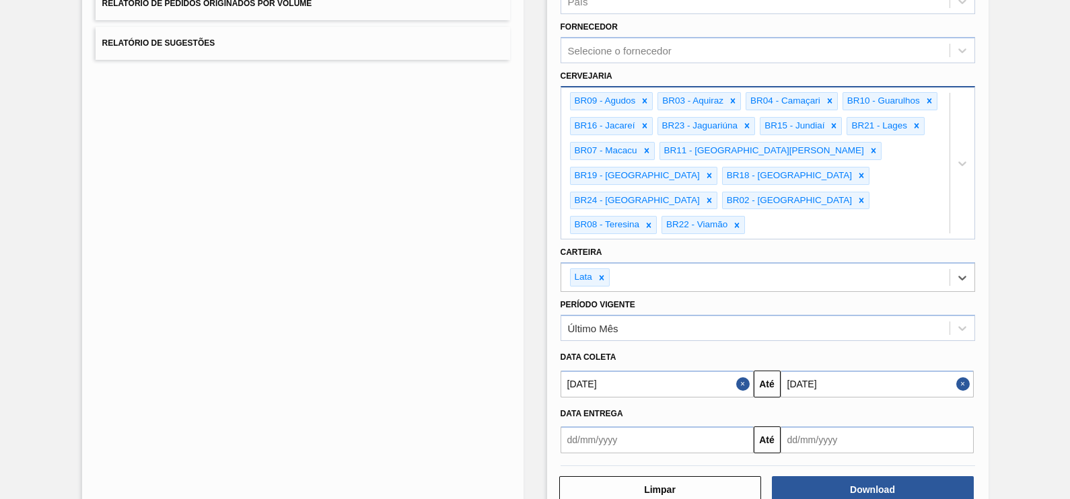
scroll to position [225, 0]
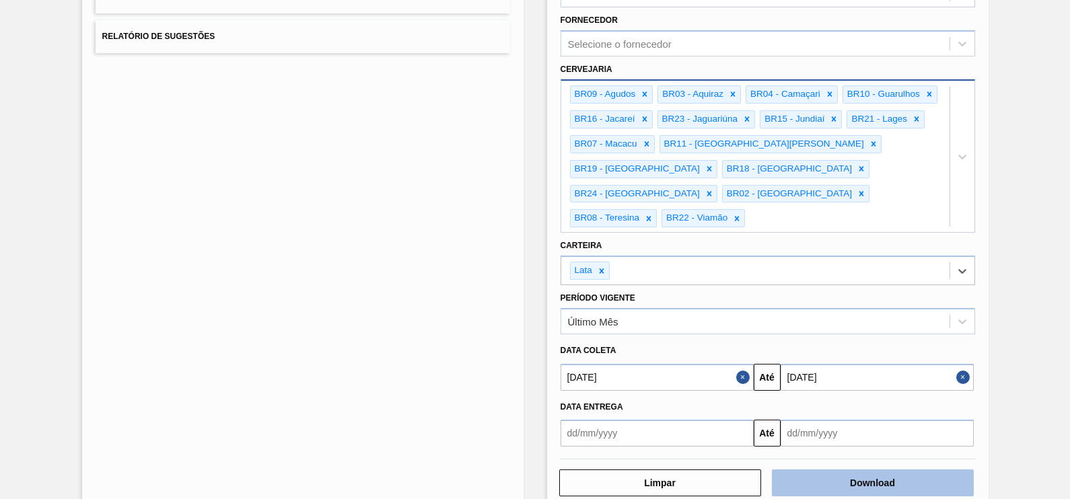
click at [868, 470] on button "Download" at bounding box center [873, 483] width 202 height 27
click at [222, 334] on div "Lista de Relatórios Relatório de Pedidos Relatório de Volumes Relatório de Pedi…" at bounding box center [302, 186] width 441 height 649
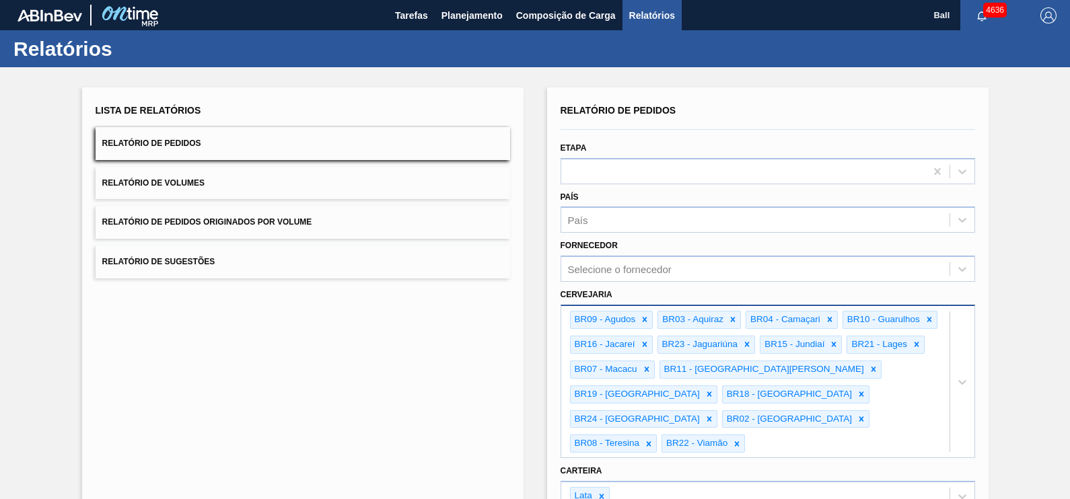
click at [271, 187] on button "Relatório de Volumes" at bounding box center [303, 183] width 414 height 33
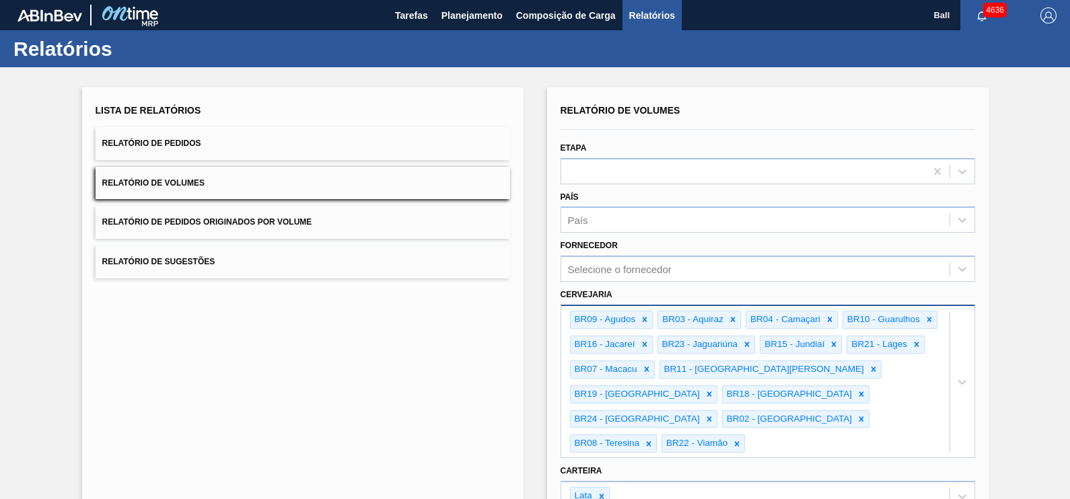
click at [215, 188] on button "Relatório de Volumes" at bounding box center [303, 183] width 414 height 33
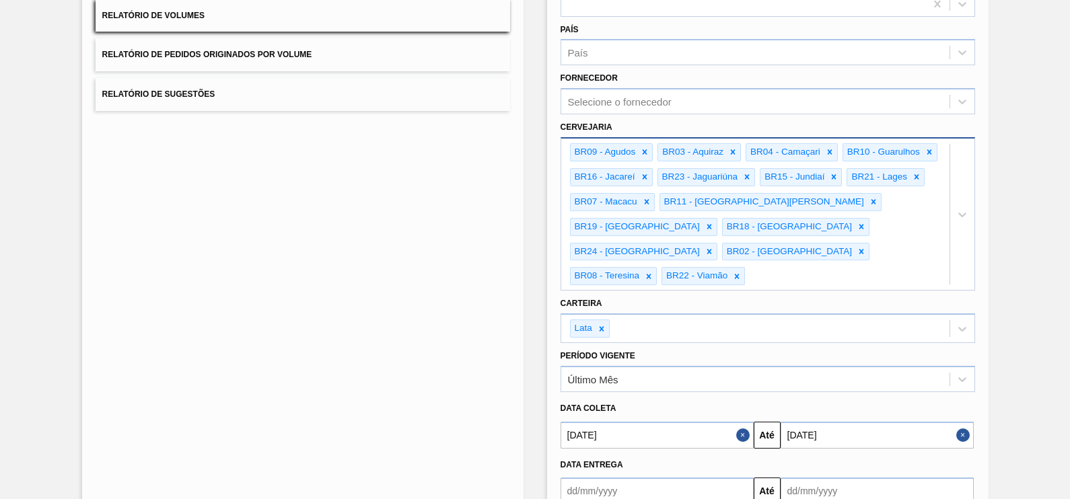
scroll to position [225, 0]
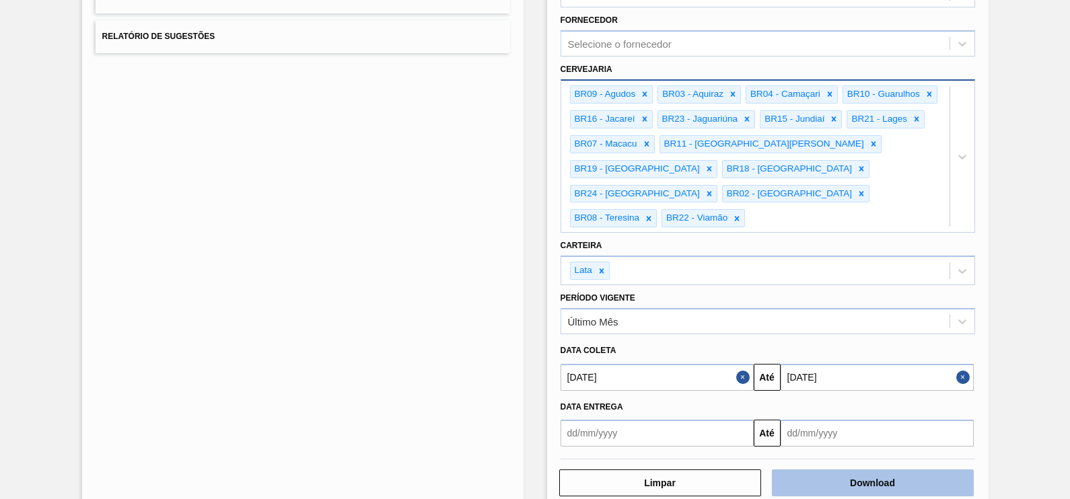
click at [900, 470] on button "Download" at bounding box center [873, 483] width 202 height 27
drag, startPoint x: 397, startPoint y: 389, endPoint x: 406, endPoint y: 410, distance: 22.6
click at [397, 389] on div "Lista de Relatórios Relatório de Pedidos Relatório de Volumes Relatório de Pedi…" at bounding box center [302, 186] width 441 height 649
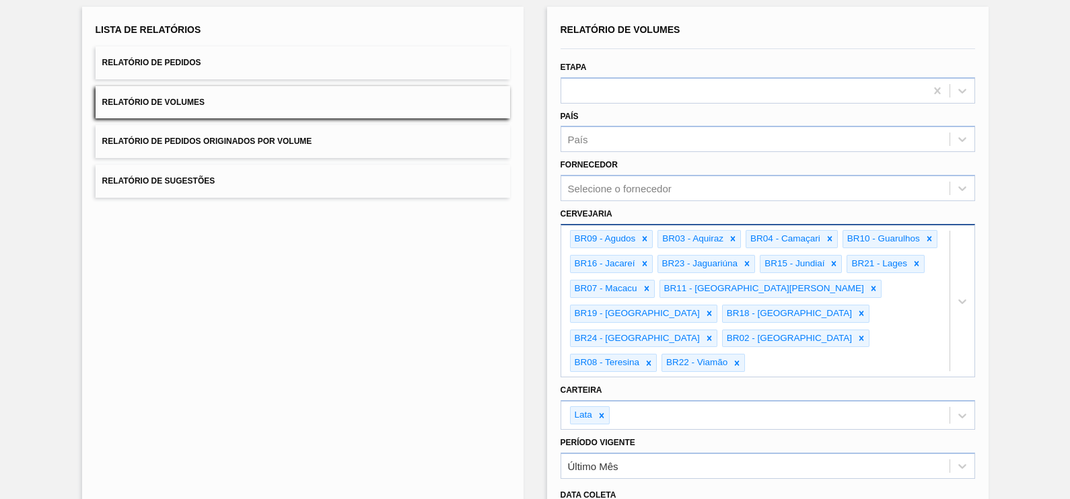
scroll to position [0, 0]
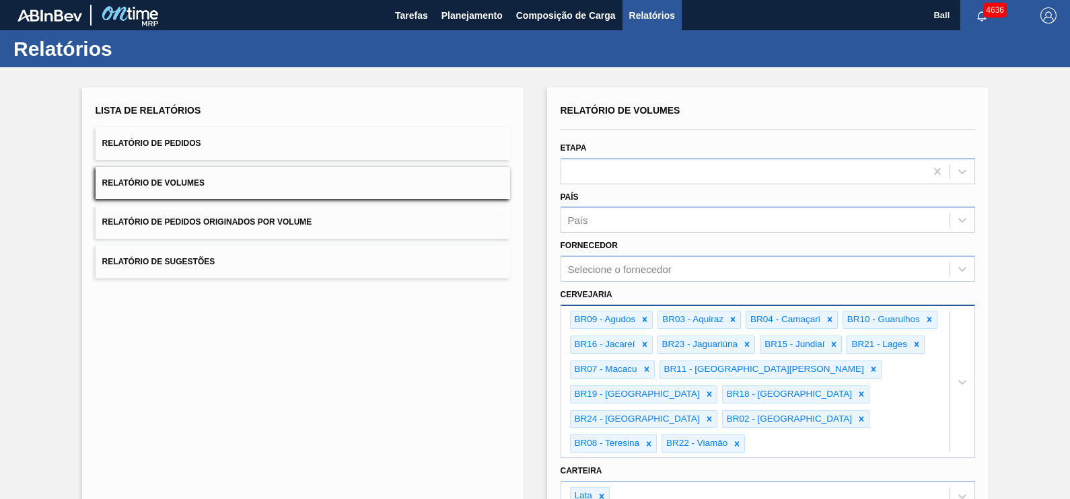
click at [230, 141] on button "Relatório de Pedidos" at bounding box center [303, 143] width 414 height 33
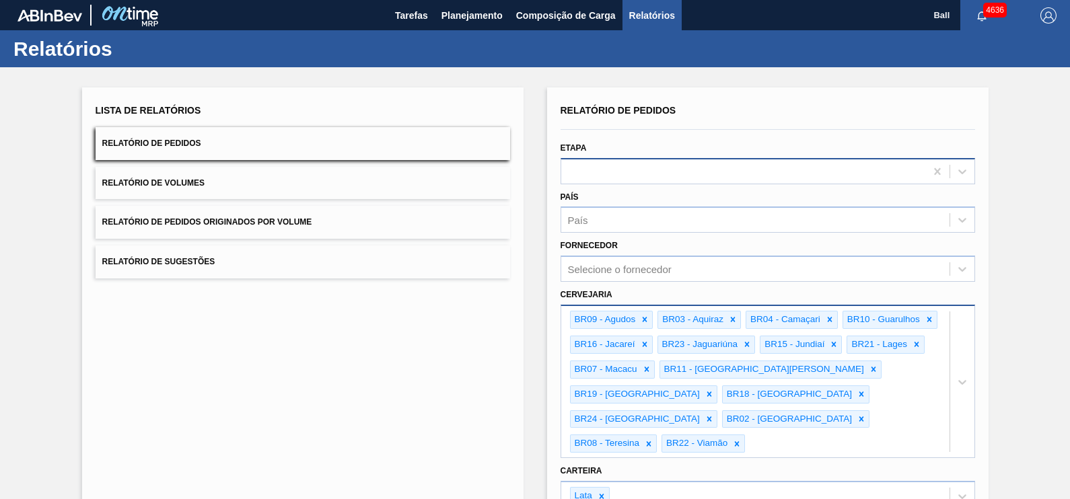
click at [635, 166] on div at bounding box center [743, 171] width 364 height 20
click at [471, 18] on span "Planejamento" at bounding box center [471, 15] width 61 height 16
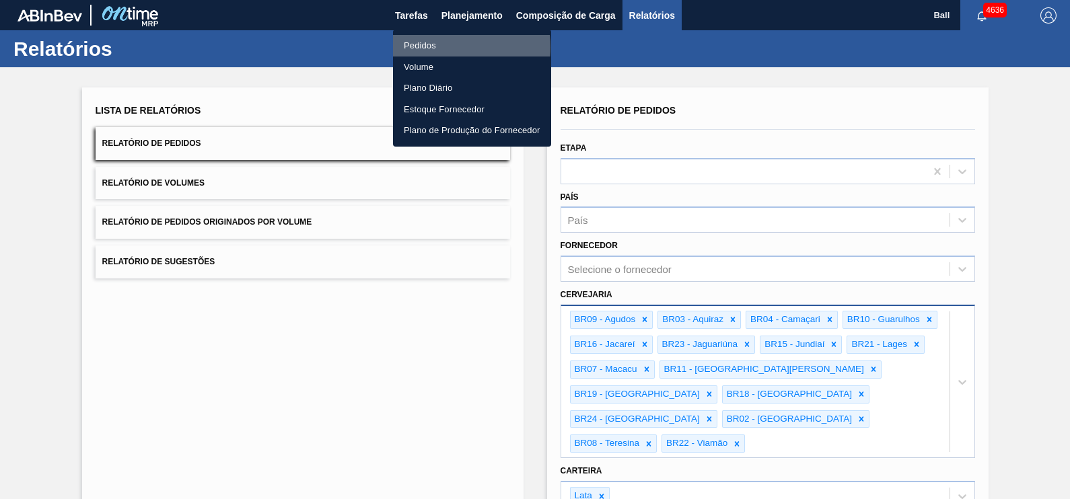
click at [433, 47] on li "Pedidos" at bounding box center [472, 46] width 158 height 22
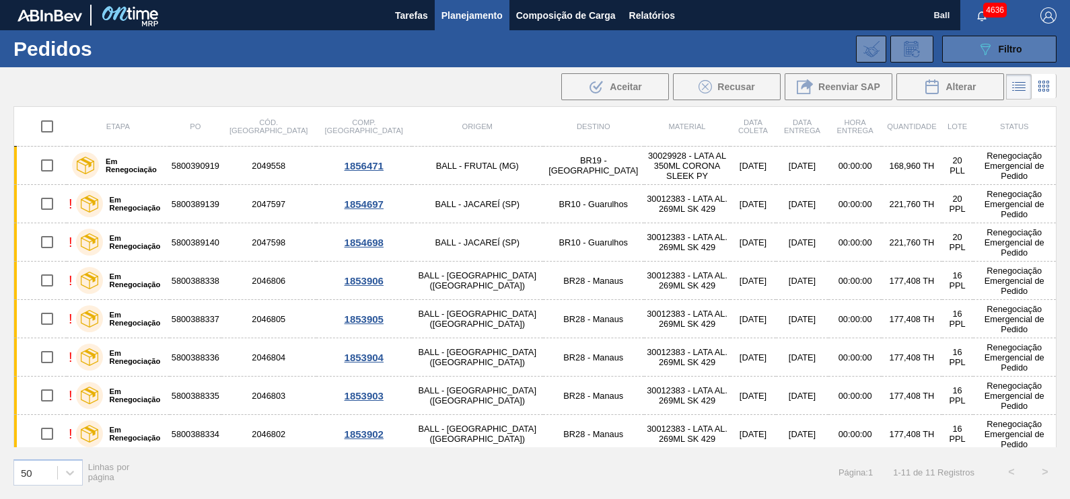
click at [1016, 38] on button "089F7B8B-B2A5-4AFE-B5C0-19BA573D28AC Filtro" at bounding box center [999, 49] width 114 height 27
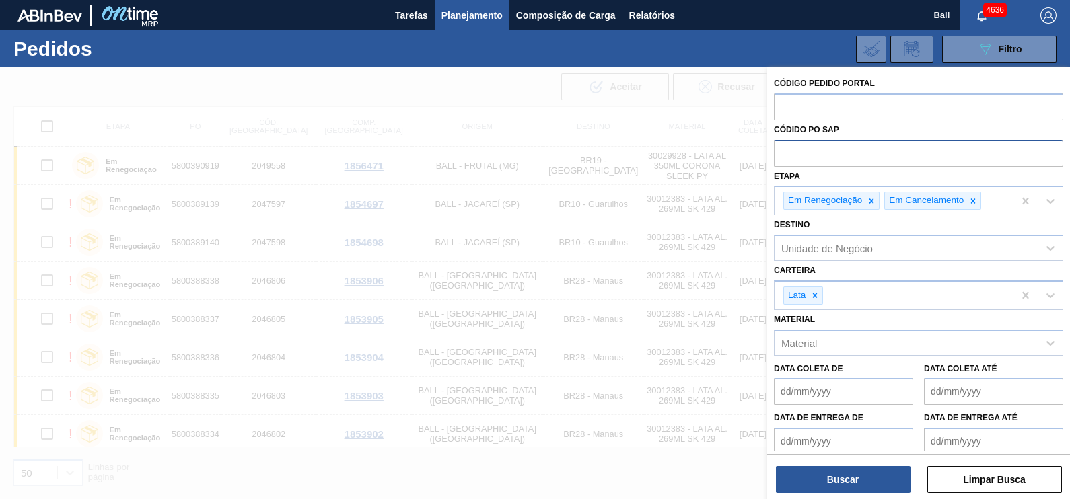
click at [818, 155] on input "text" at bounding box center [918, 153] width 289 height 26
paste input "5800389876"
type input "5800389876"
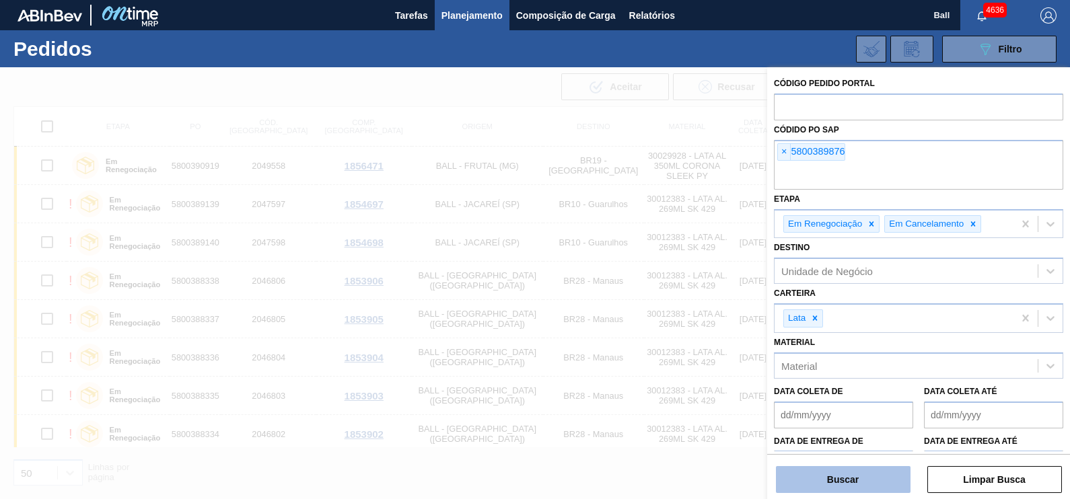
click at [858, 472] on button "Buscar" at bounding box center [843, 479] width 135 height 27
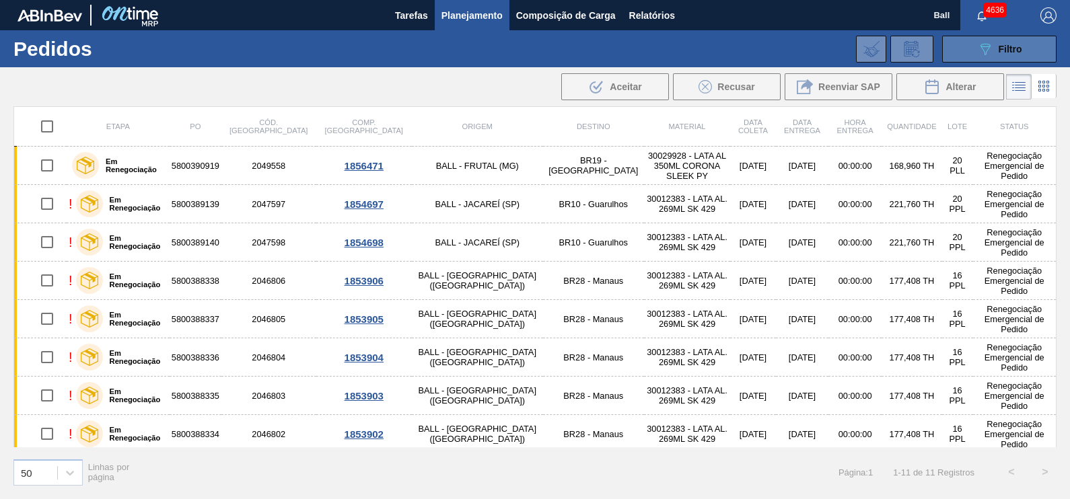
click at [994, 60] on button "089F7B8B-B2A5-4AFE-B5C0-19BA573D28AC Filtro" at bounding box center [999, 49] width 114 height 27
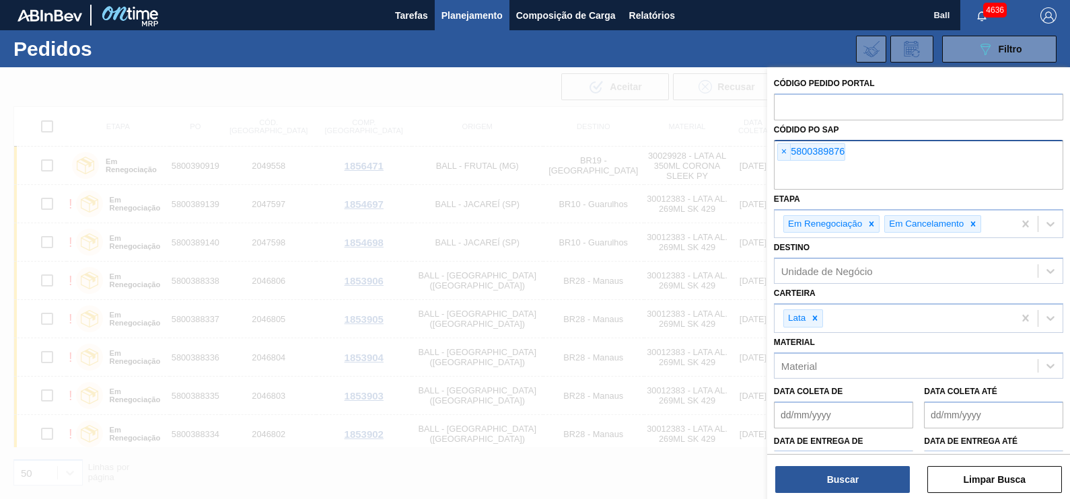
click at [903, 166] on input "text" at bounding box center [918, 177] width 289 height 26
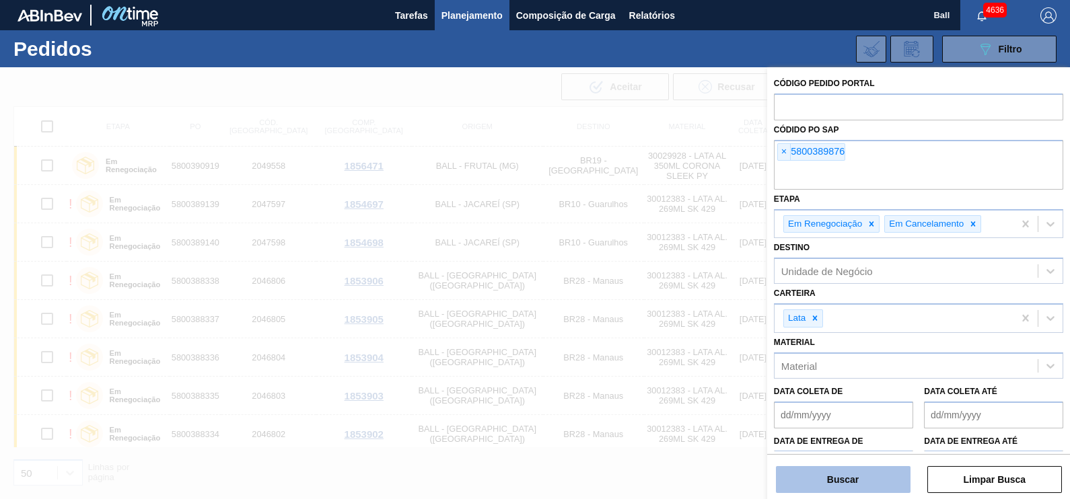
click at [872, 484] on button "Buscar" at bounding box center [843, 479] width 135 height 27
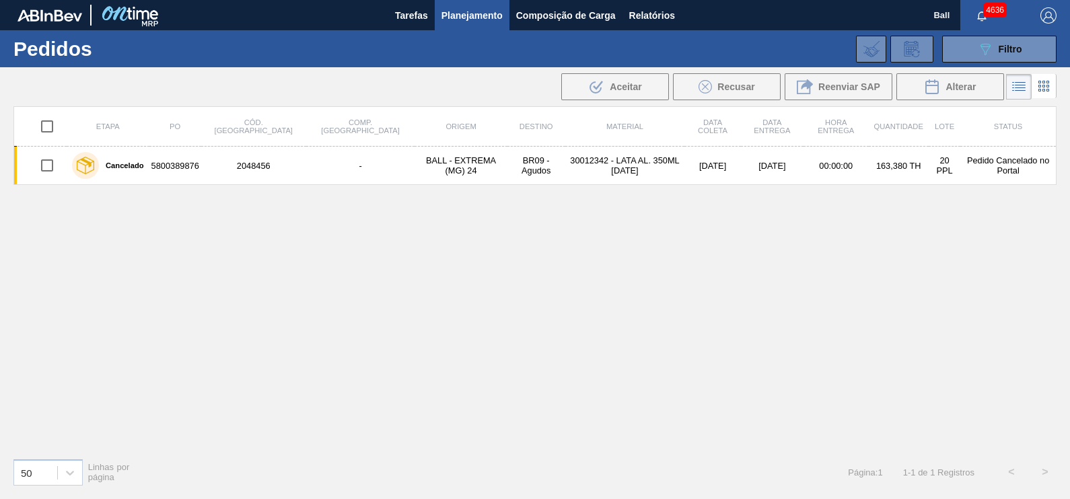
drag, startPoint x: 1006, startPoint y: 48, endPoint x: 962, endPoint y: 74, distance: 50.7
click at [1004, 48] on span "Filtro" at bounding box center [1010, 49] width 24 height 11
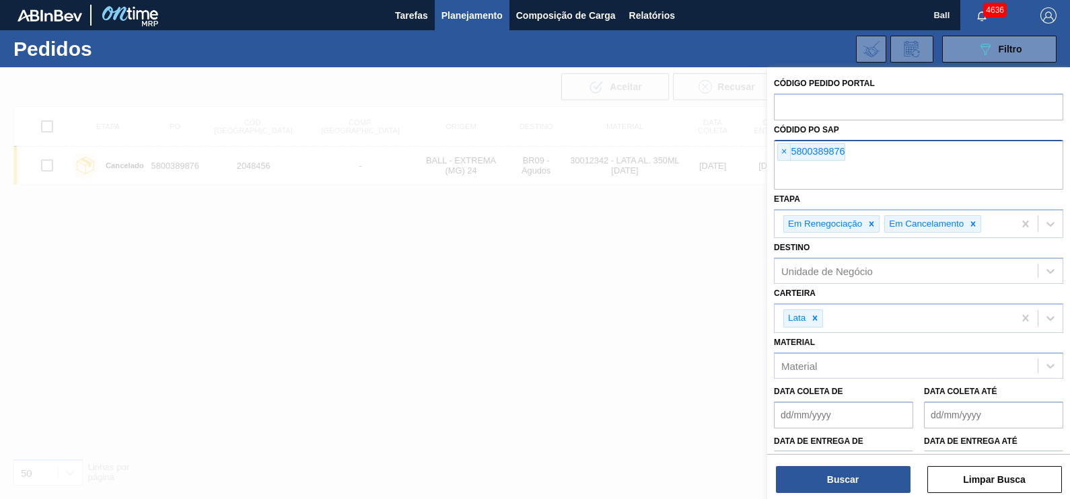
click at [878, 145] on div "× 5800389876" at bounding box center [918, 165] width 289 height 50
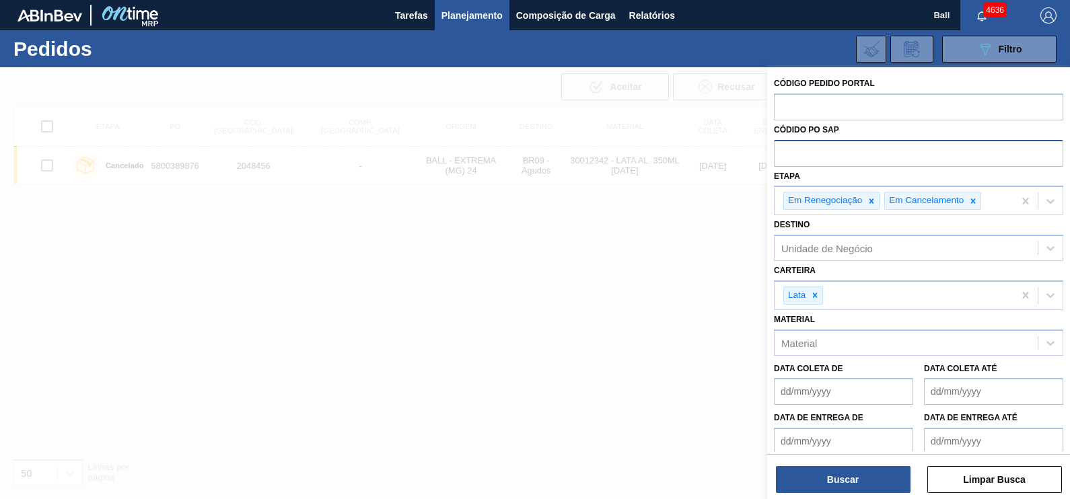
paste input "text"
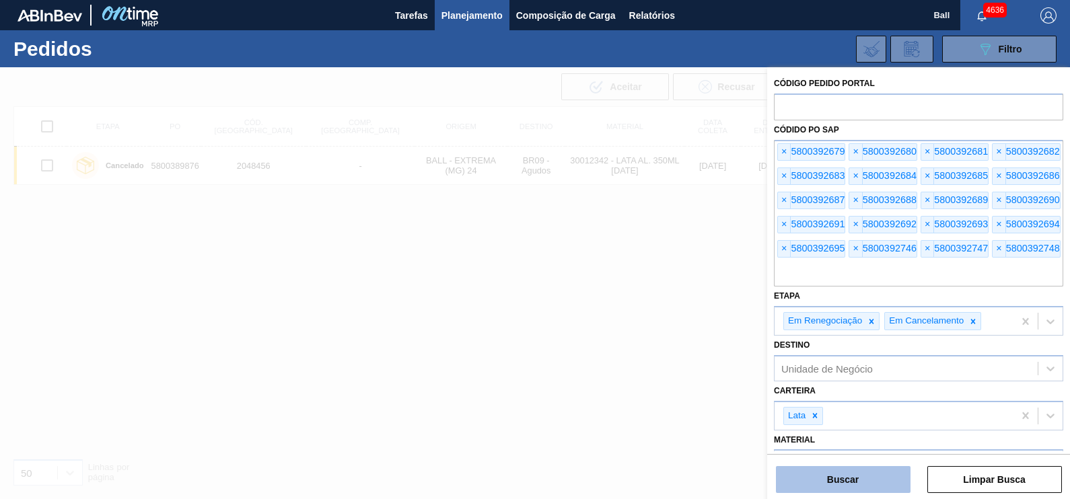
click at [892, 476] on button "Buscar" at bounding box center [843, 479] width 135 height 27
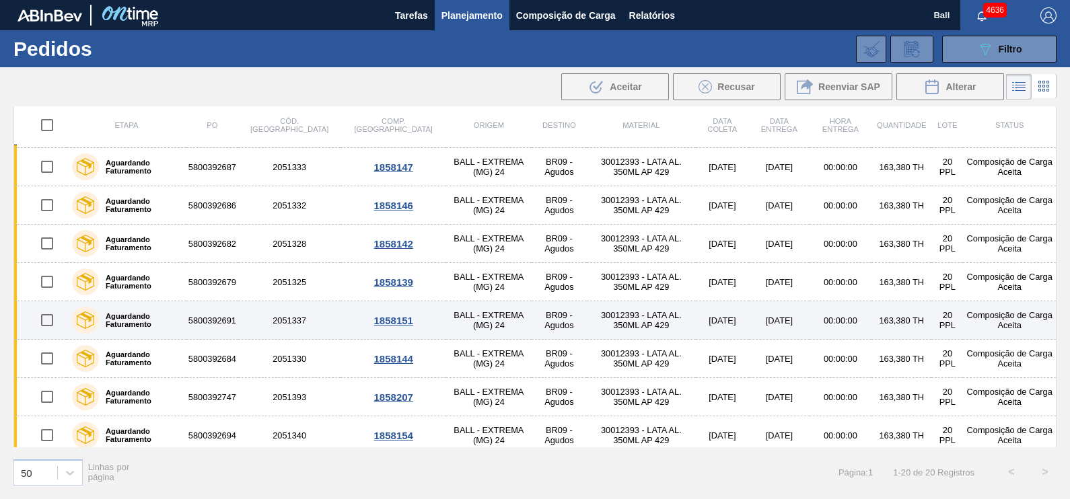
scroll to position [463, 0]
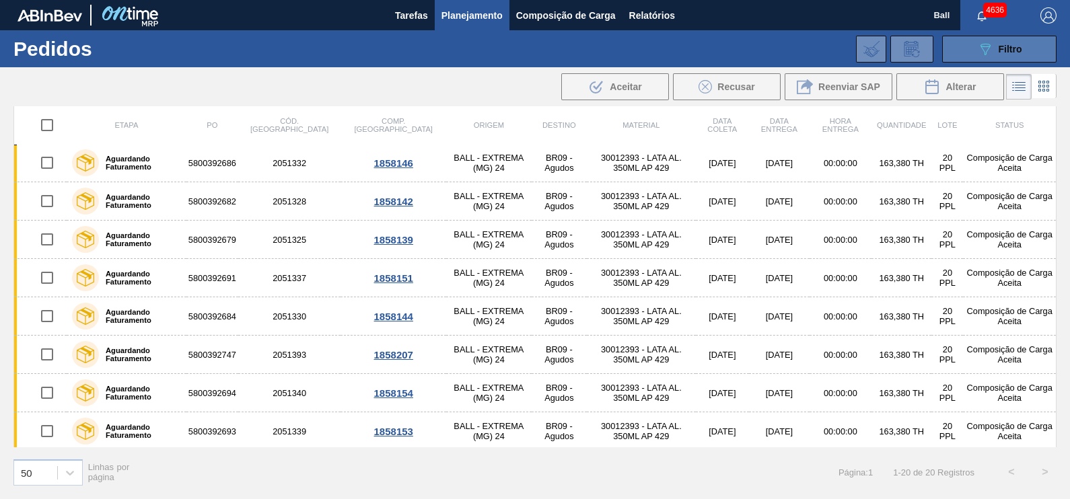
click at [1033, 40] on button "089F7B8B-B2A5-4AFE-B5C0-19BA573D28AC Filtro" at bounding box center [999, 49] width 114 height 27
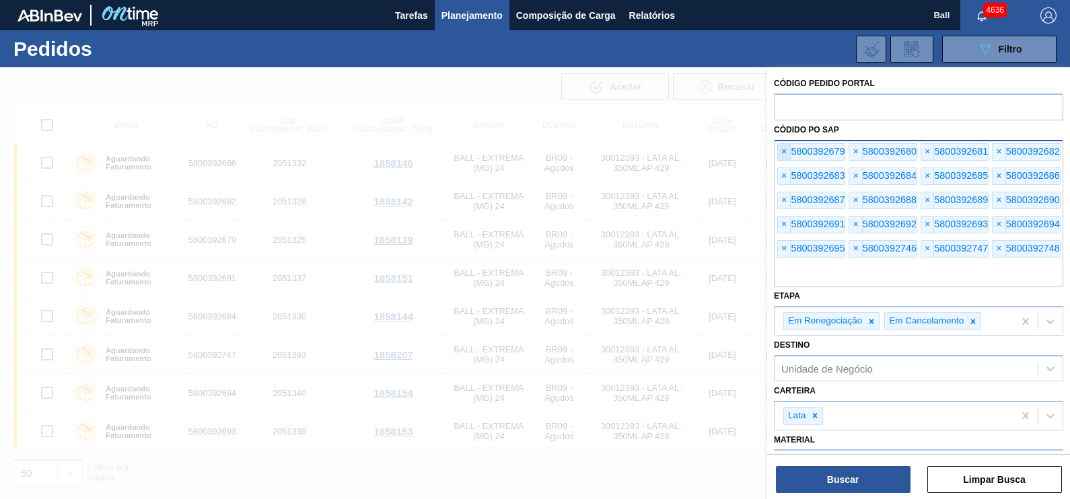
click at [782, 149] on span "×" at bounding box center [784, 152] width 13 height 16
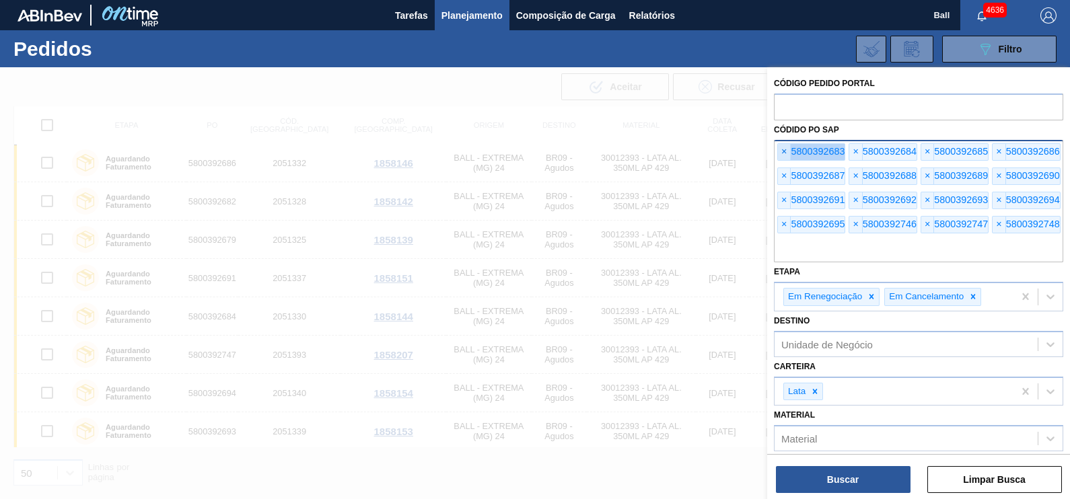
click at [782, 149] on span "×" at bounding box center [784, 152] width 13 height 16
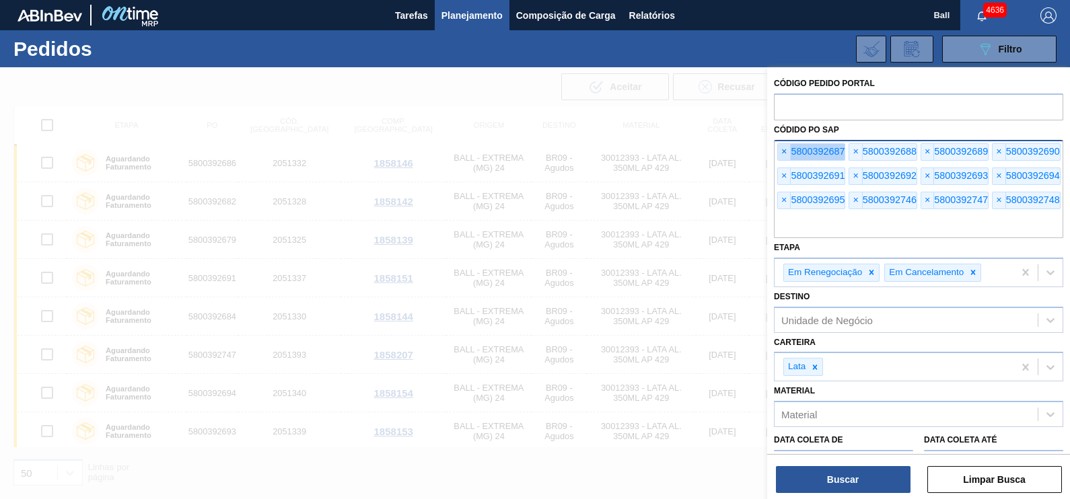
click at [782, 149] on span "×" at bounding box center [784, 152] width 13 height 16
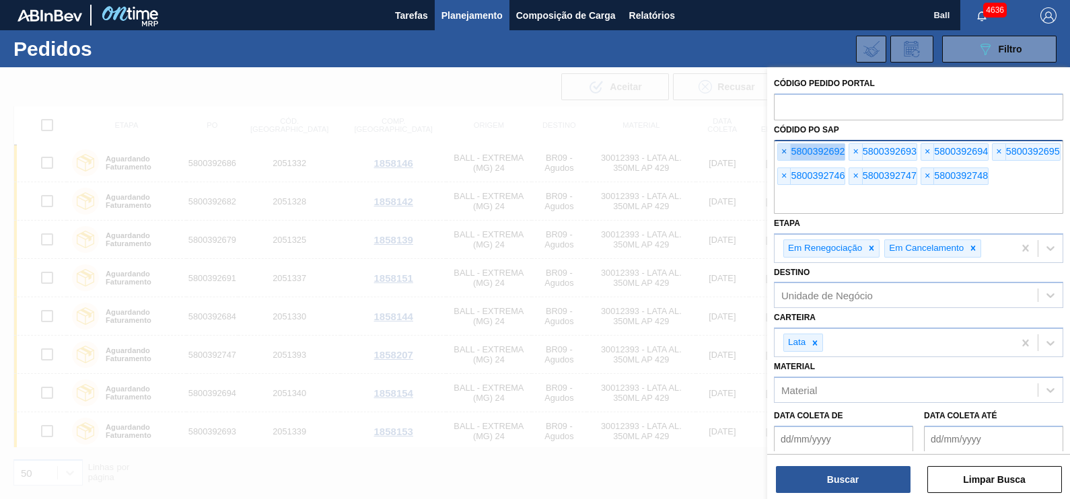
click at [782, 149] on span "×" at bounding box center [784, 152] width 13 height 16
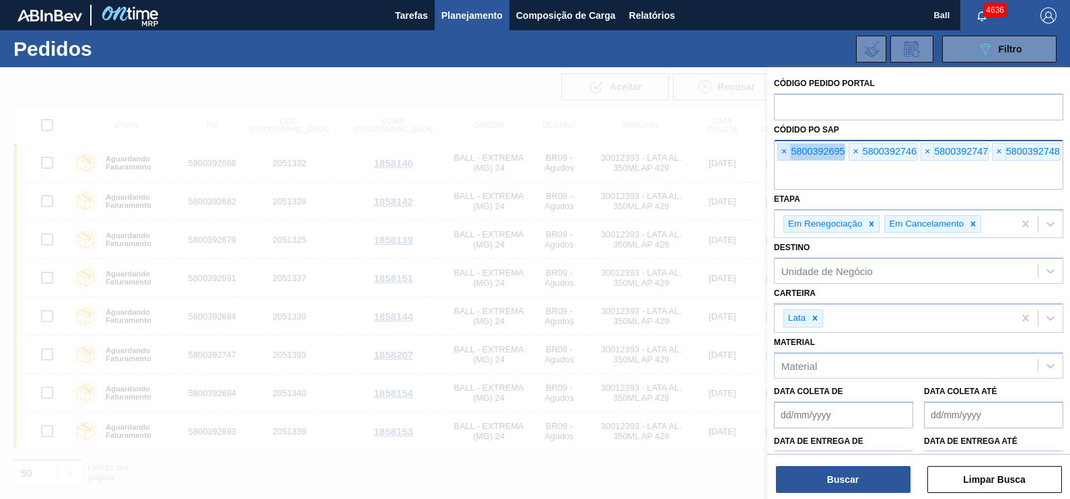
click at [782, 149] on span "×" at bounding box center [784, 152] width 13 height 16
click at [782, 164] on input "text" at bounding box center [918, 177] width 289 height 26
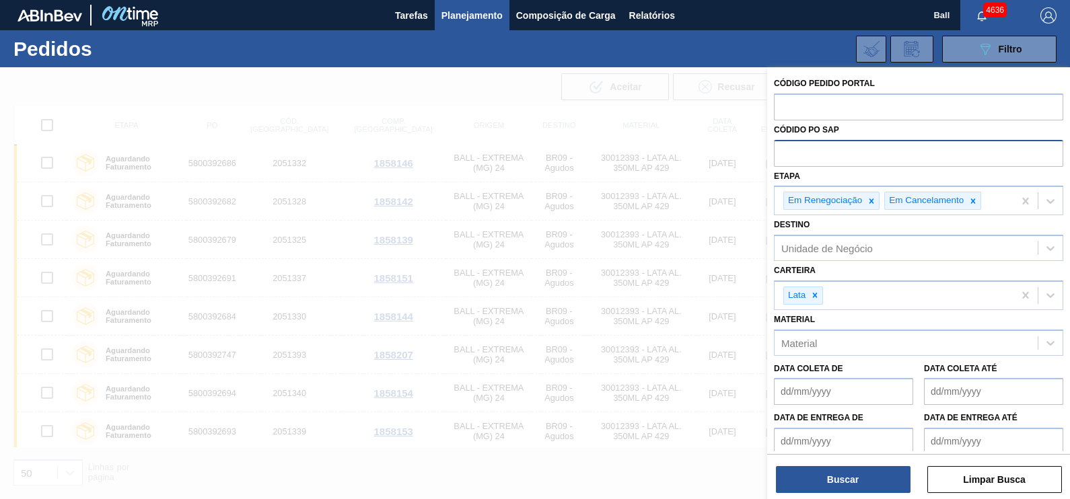
paste input "text"
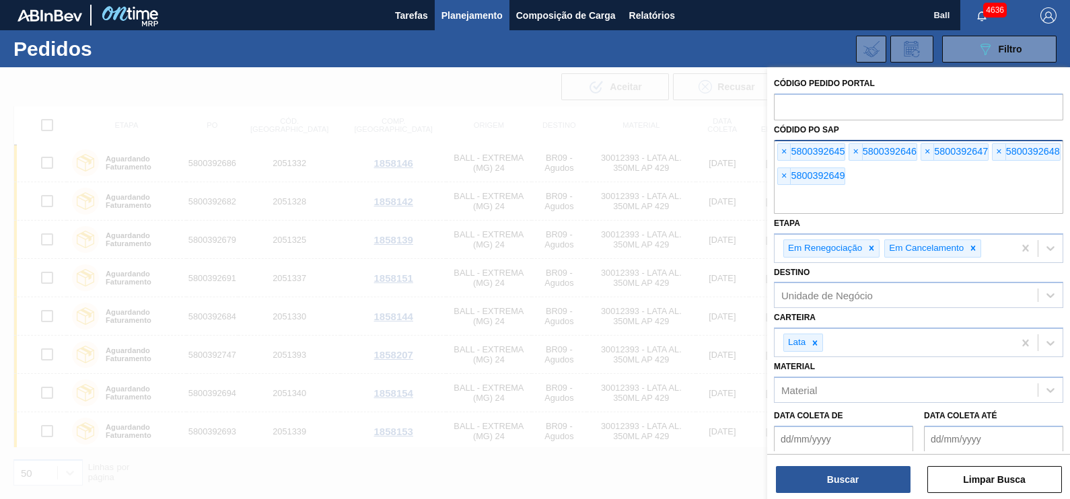
click at [863, 494] on div "Código Pedido Portal Códido PO SAP × 5800392645 × 5800392646 × 5800392647 × 580…" at bounding box center [918, 284] width 303 height 435
click at [862, 490] on button "Buscar" at bounding box center [843, 479] width 135 height 27
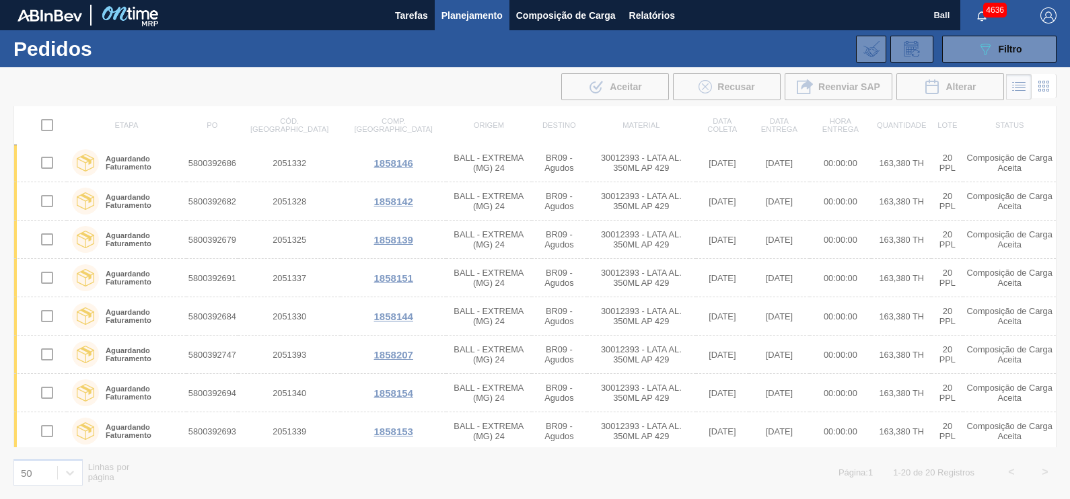
scroll to position [0, 0]
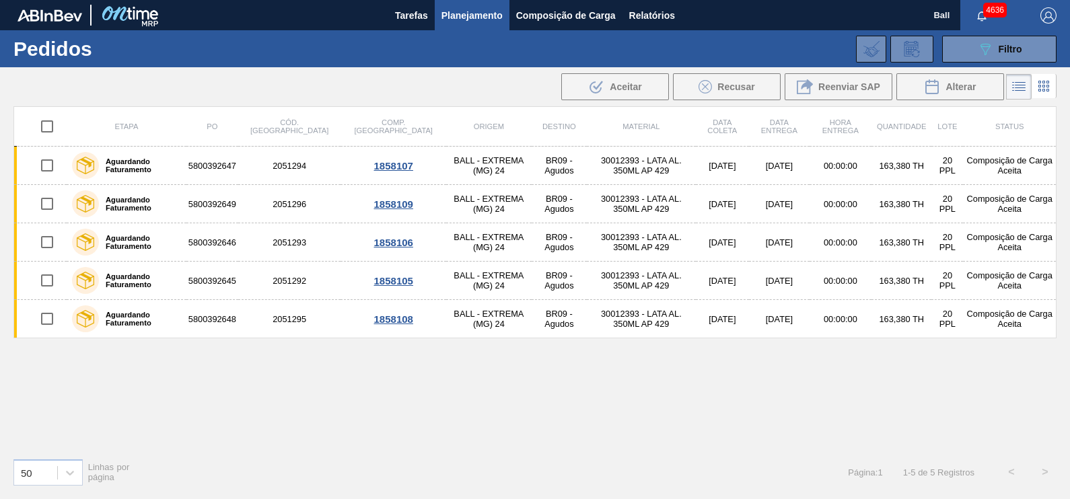
click at [1012, 65] on div "089F7B8B-B2A5-4AFE-B5C0-19BA573D28AC Filtro Código Pedido Portal Códido PO SAP …" at bounding box center [635, 49] width 855 height 40
click at [1012, 52] on span "Filtro" at bounding box center [1010, 49] width 24 height 11
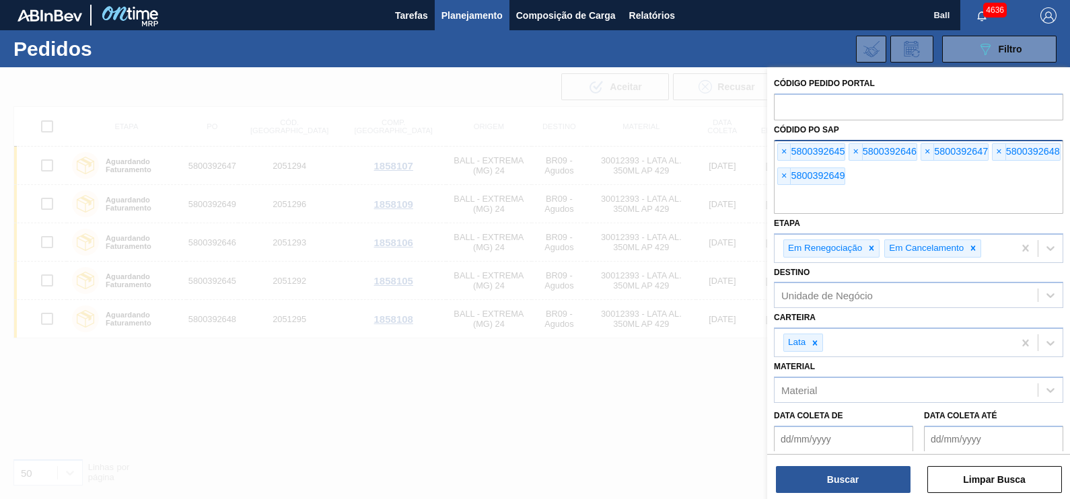
click at [925, 188] on input "text" at bounding box center [918, 201] width 289 height 26
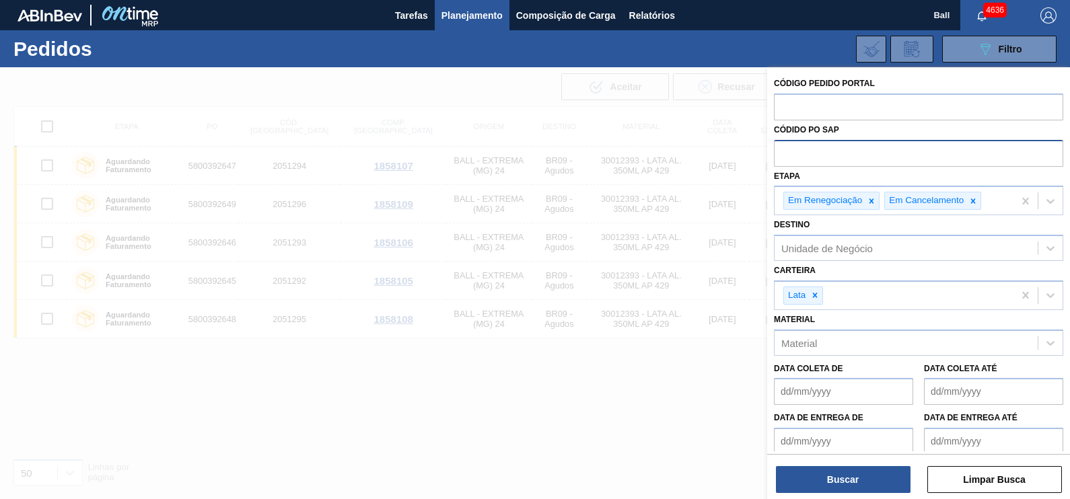
paste input "5800389877"
type input "5800389877"
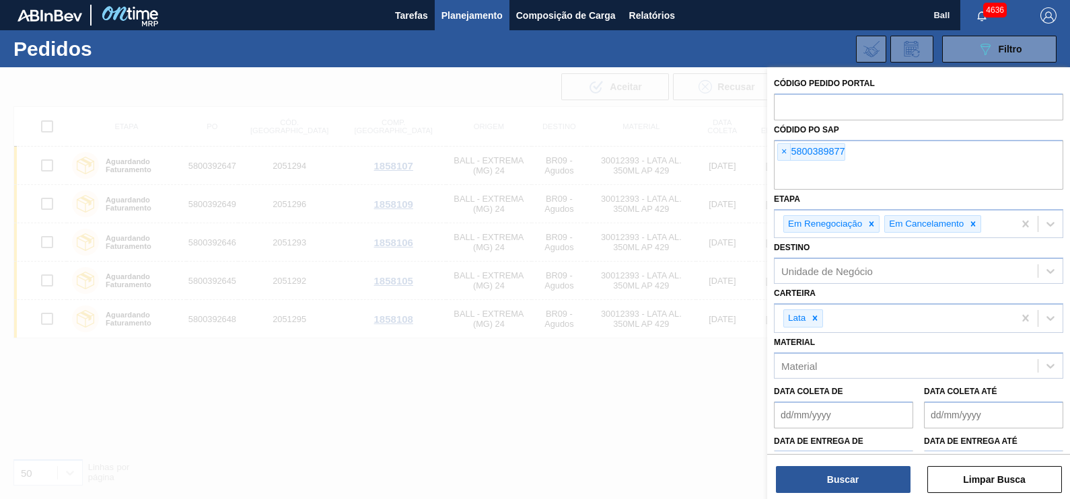
paste input "5800389876"
type input "5800389876"
paste input "5800389878"
type input "5800389878"
paste input "5800389879"
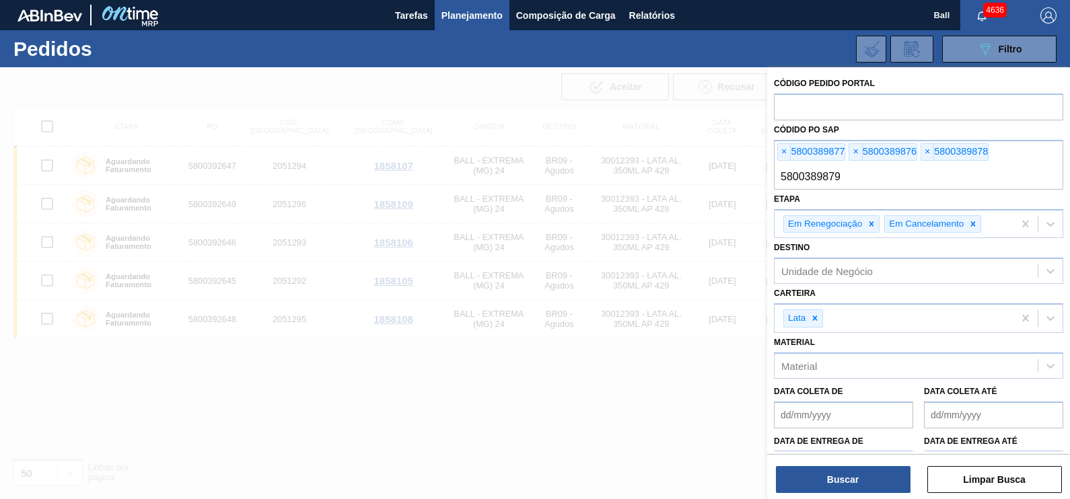
type input "5800389879"
paste input "5800389880"
type input "5800389880"
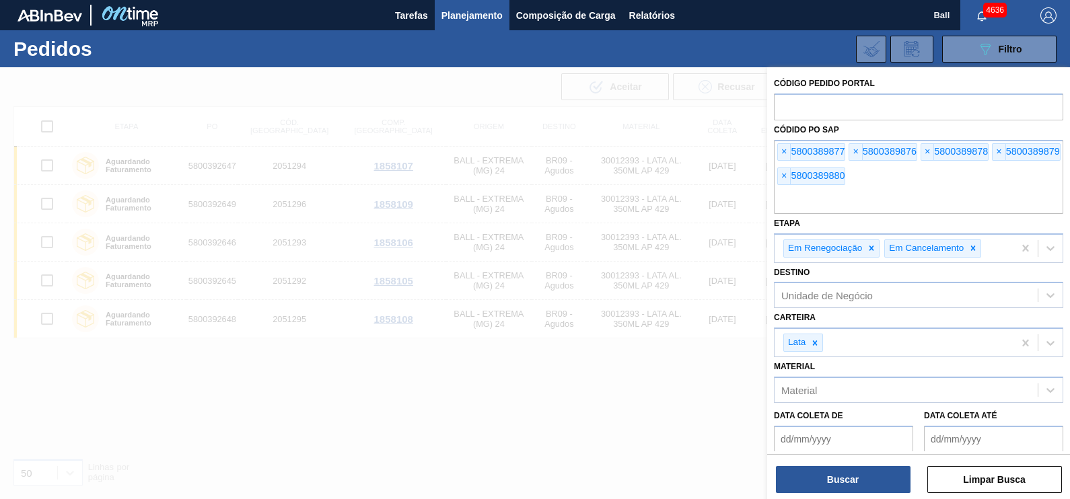
paste input "5800389881"
type input "5800389881"
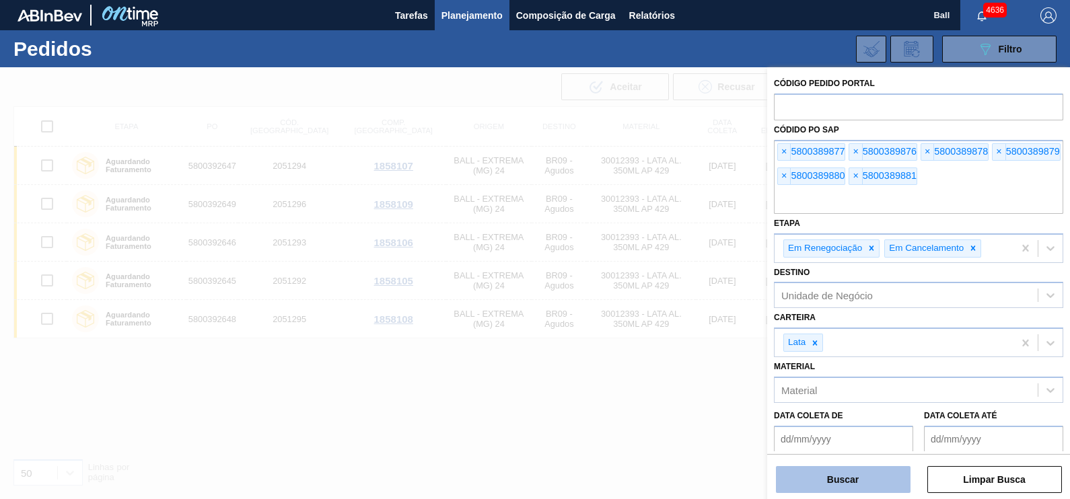
click at [860, 480] on button "Buscar" at bounding box center [843, 479] width 135 height 27
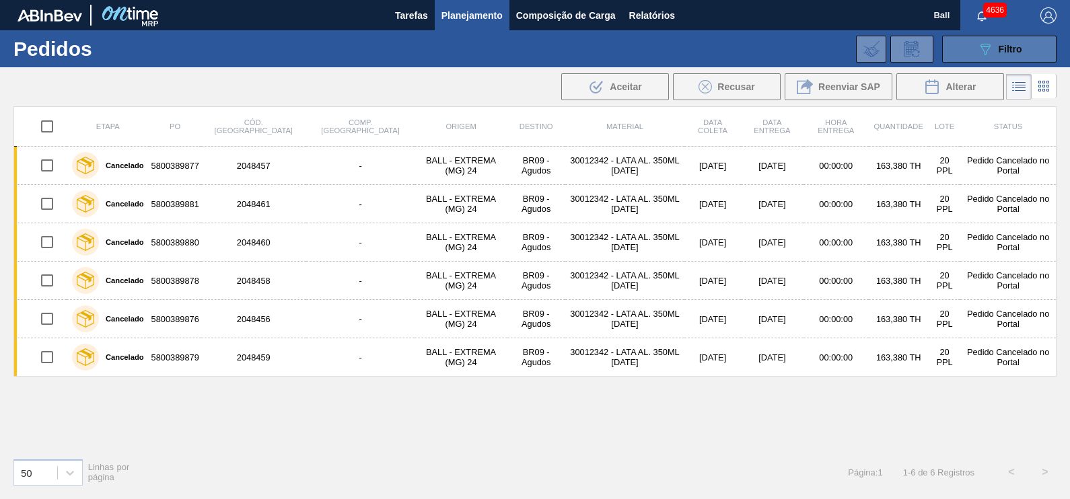
click at [1000, 47] on span "Filtro" at bounding box center [1010, 49] width 24 height 11
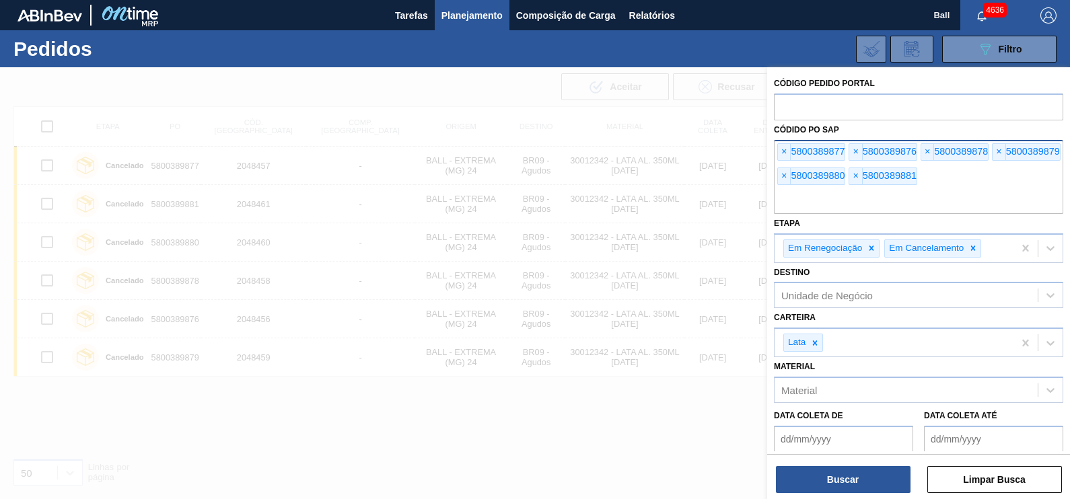
click at [887, 196] on input "text" at bounding box center [918, 201] width 289 height 26
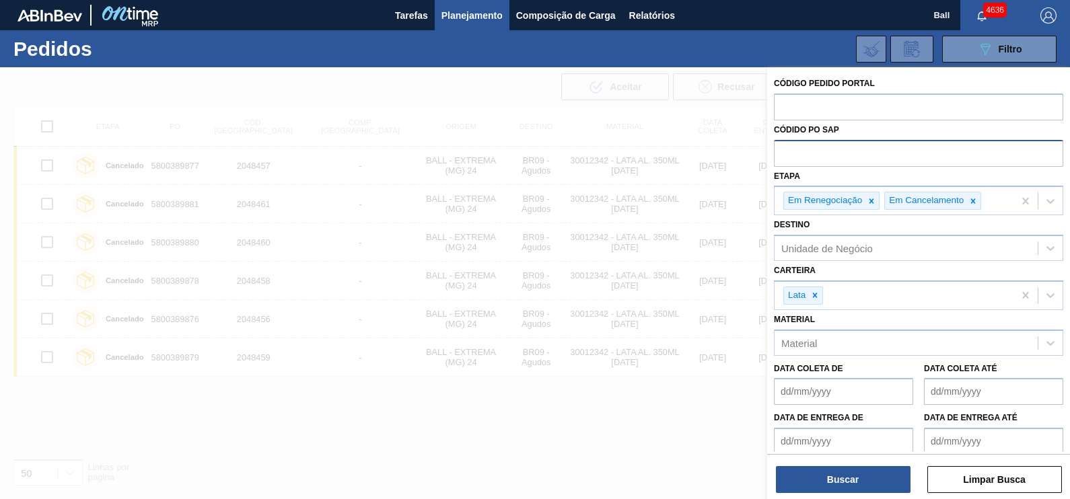
paste input "text"
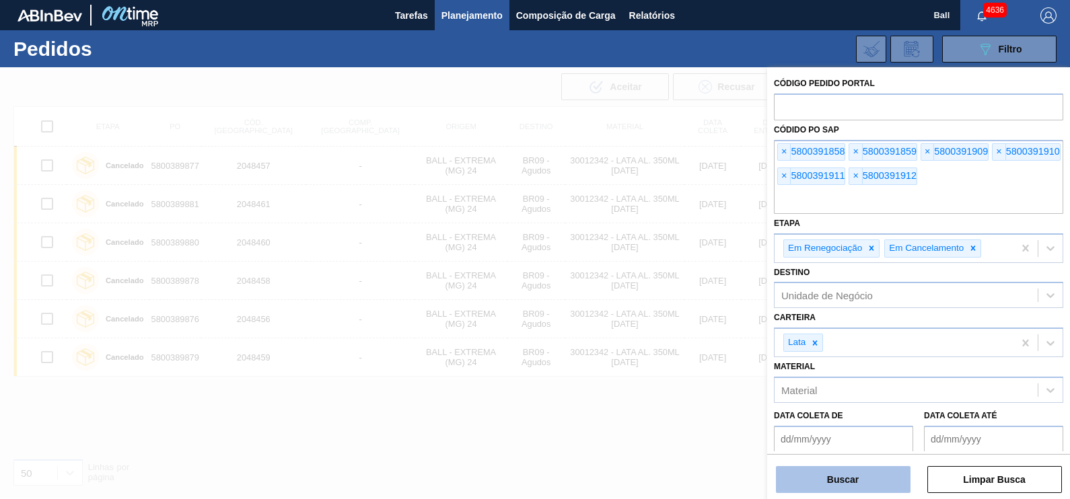
click at [864, 476] on button "Buscar" at bounding box center [843, 479] width 135 height 27
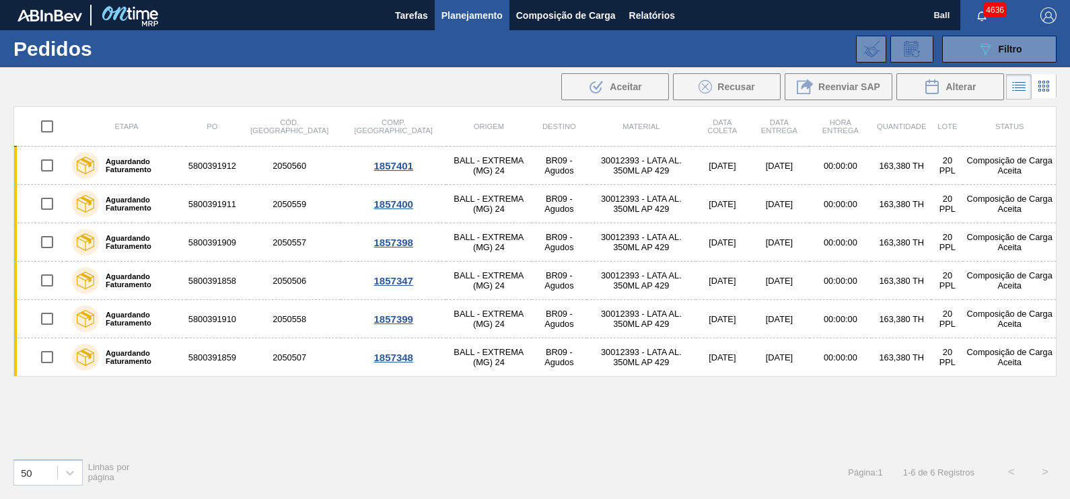
click at [50, 124] on input "checkbox" at bounding box center [47, 126] width 28 height 28
checkbox input "true"
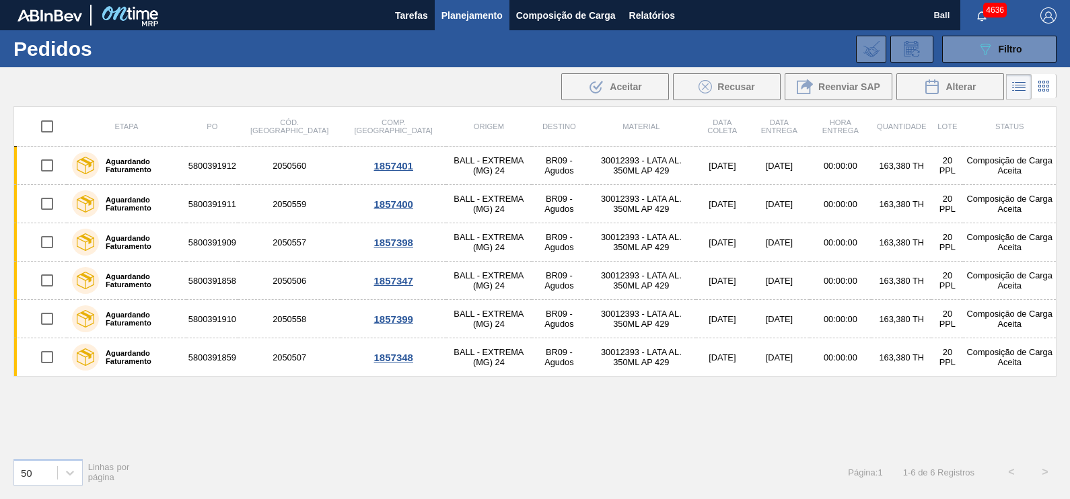
checkbox input "true"
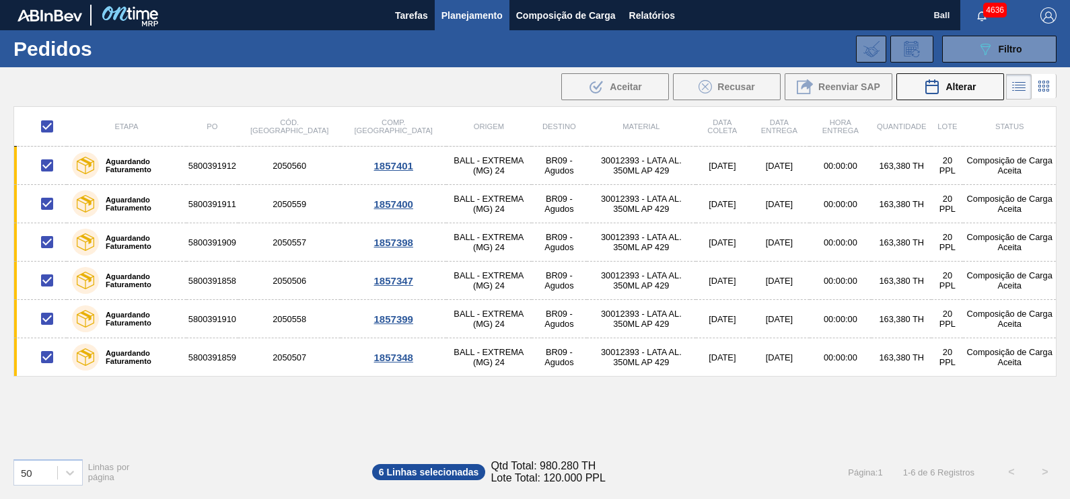
click at [48, 131] on input "checkbox" at bounding box center [47, 126] width 28 height 28
checkbox input "false"
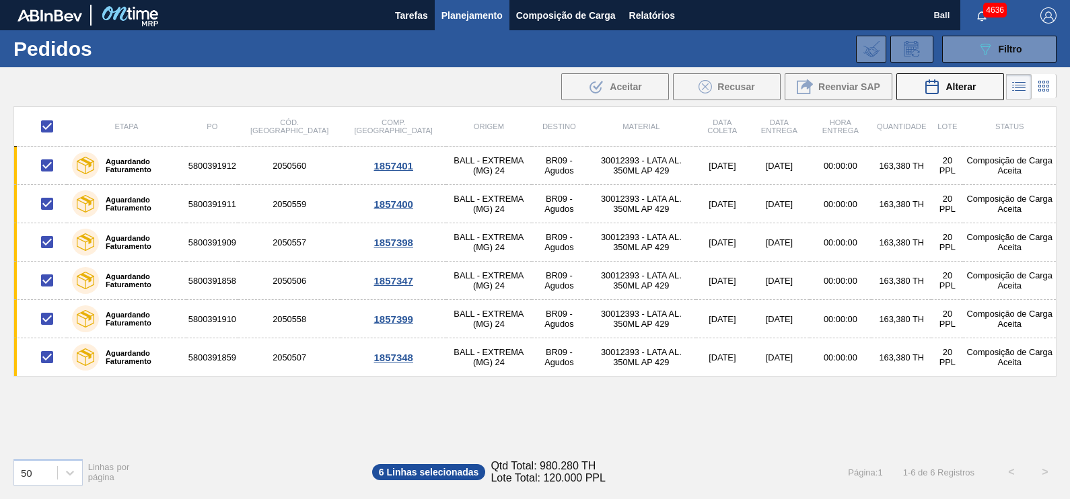
checkbox input "false"
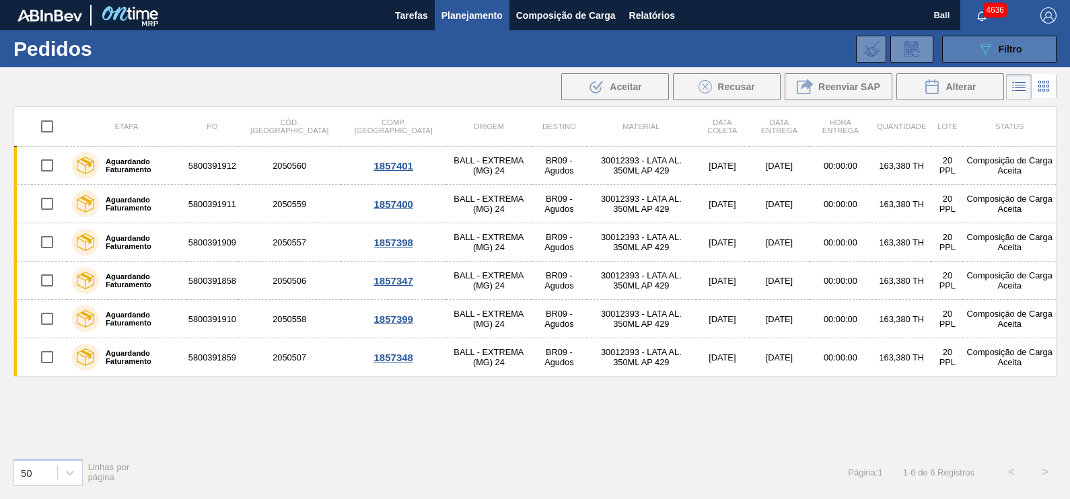
click at [1015, 42] on div "089F7B8B-B2A5-4AFE-B5C0-19BA573D28AC Filtro" at bounding box center [999, 49] width 45 height 16
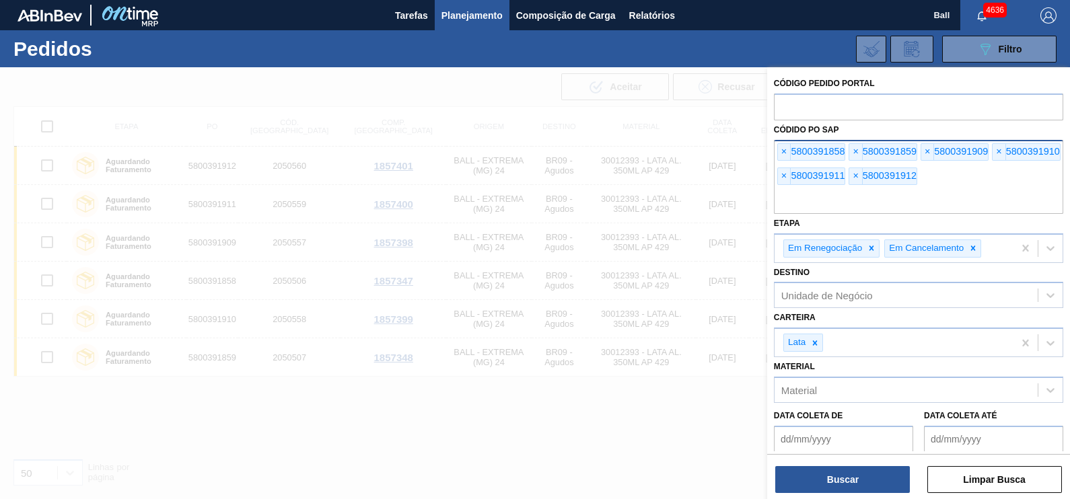
click at [833, 194] on input "text" at bounding box center [918, 201] width 289 height 26
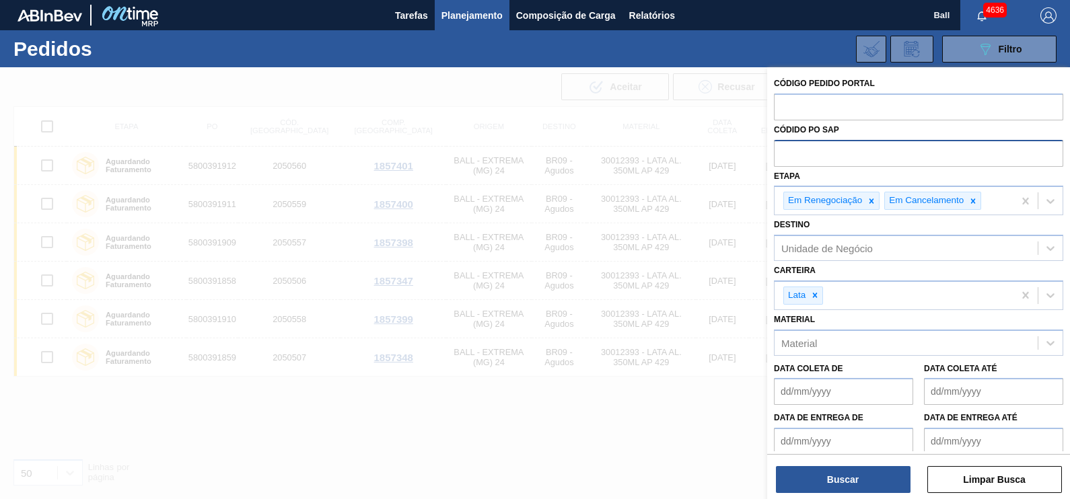
paste input "text"
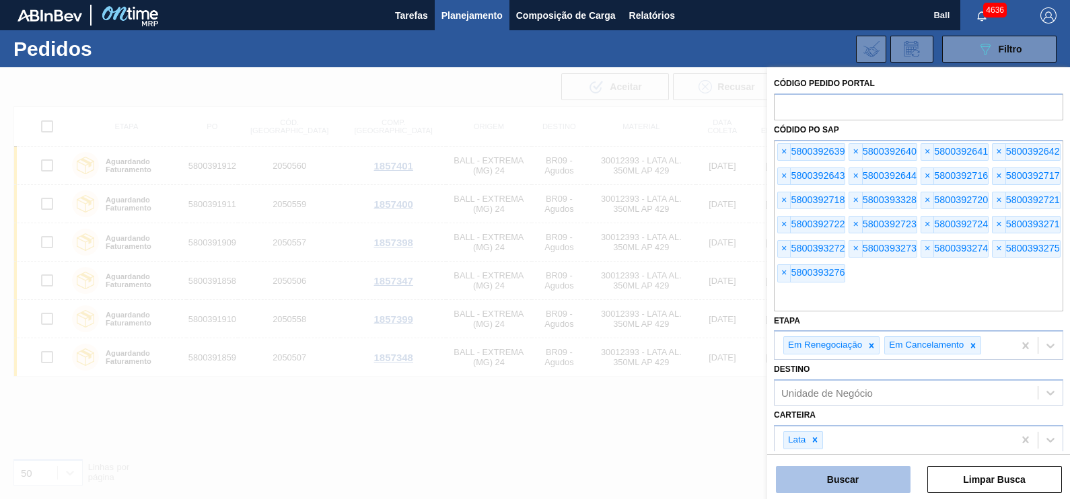
click at [822, 491] on button "Buscar" at bounding box center [843, 479] width 135 height 27
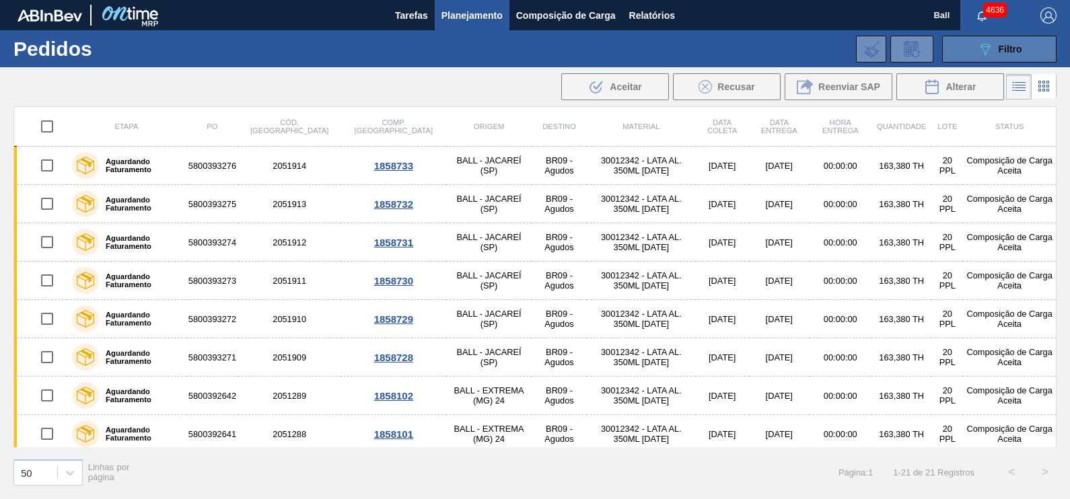
click at [1009, 41] on div "089F7B8B-B2A5-4AFE-B5C0-19BA573D28AC Filtro" at bounding box center [999, 49] width 45 height 16
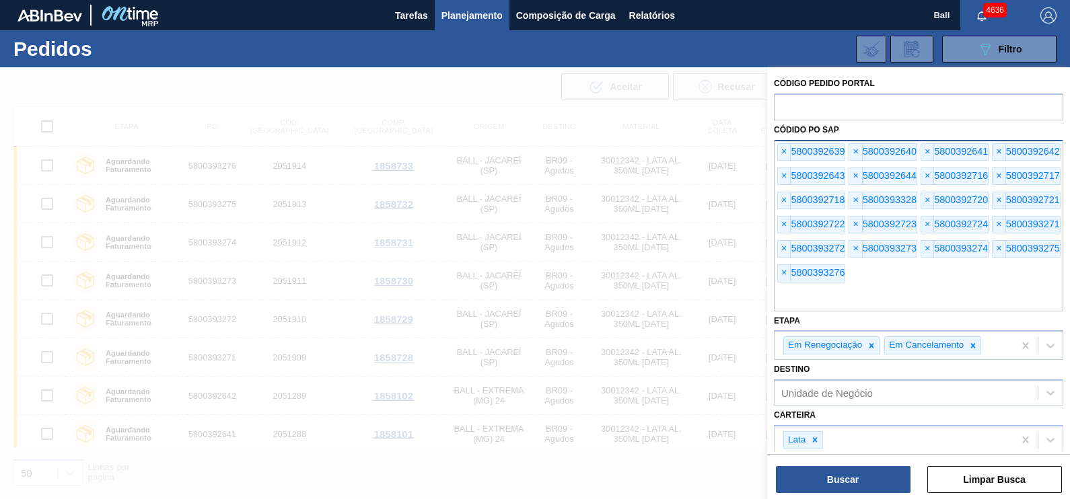
click at [887, 289] on input "text" at bounding box center [918, 299] width 289 height 26
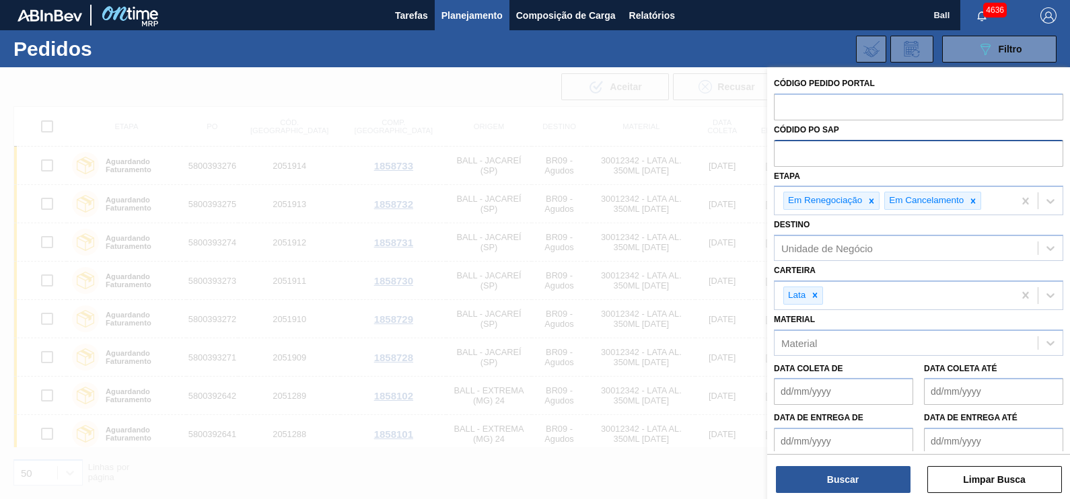
paste input "5800391860"
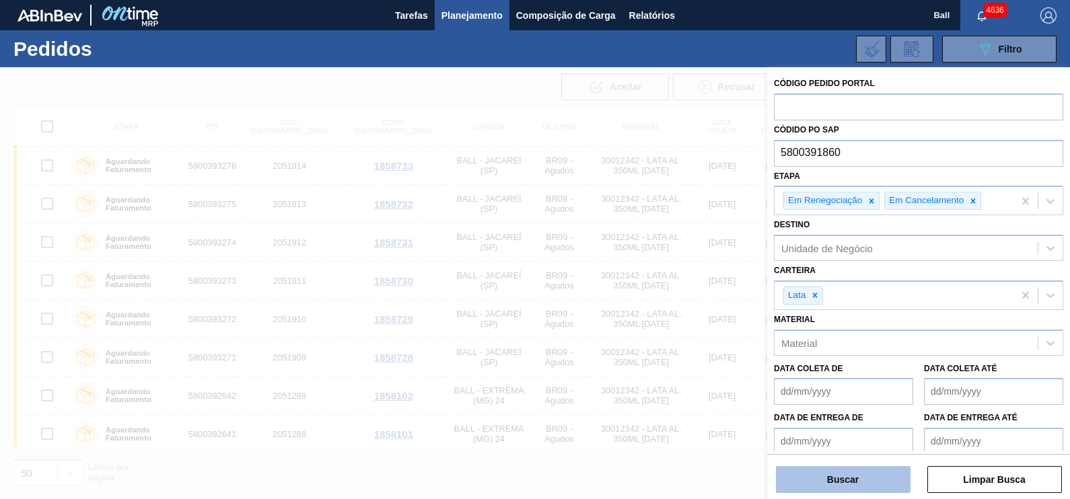
type input "5800391860"
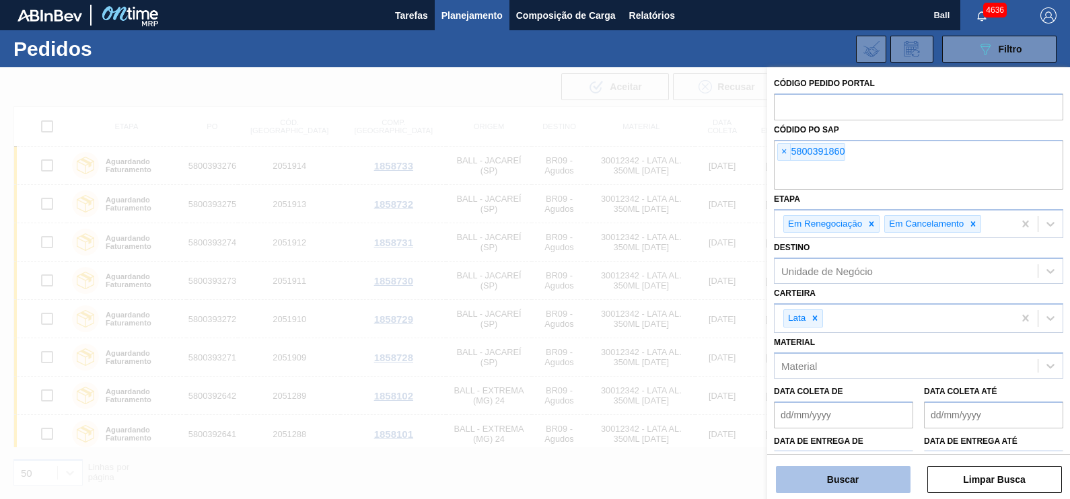
click at [806, 476] on button "Buscar" at bounding box center [843, 479] width 135 height 27
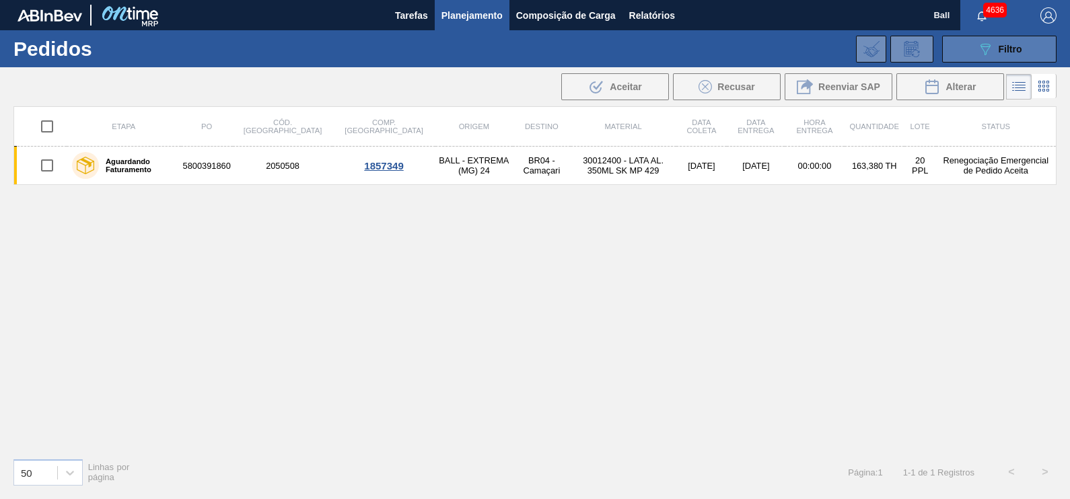
click at [989, 56] on icon "089F7B8B-B2A5-4AFE-B5C0-19BA573D28AC" at bounding box center [985, 49] width 16 height 16
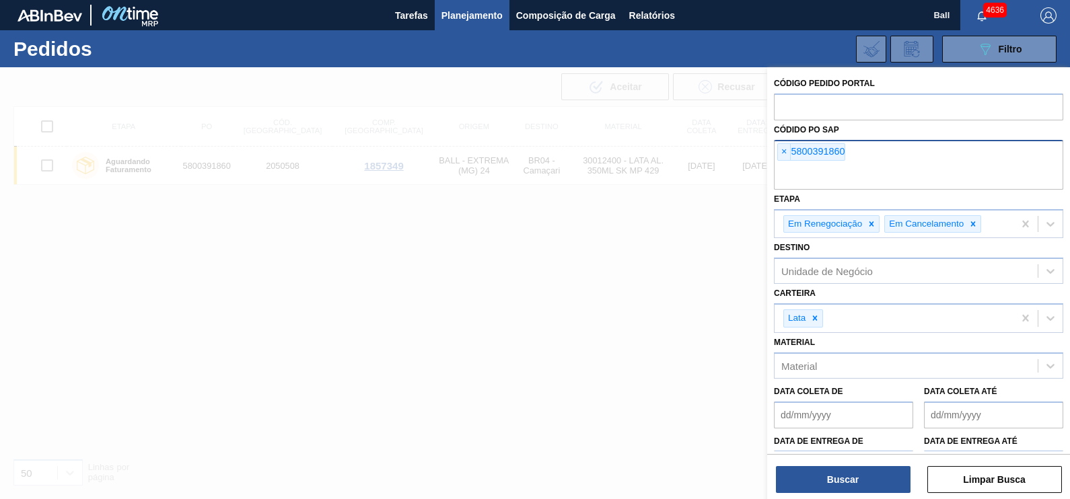
click at [857, 158] on div "× 5800391860" at bounding box center [918, 165] width 289 height 50
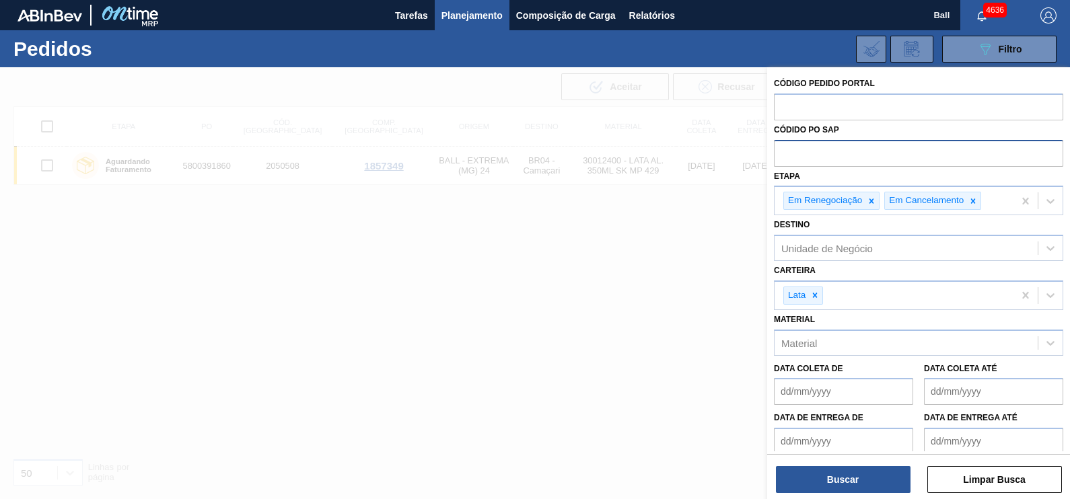
paste input "5800391488"
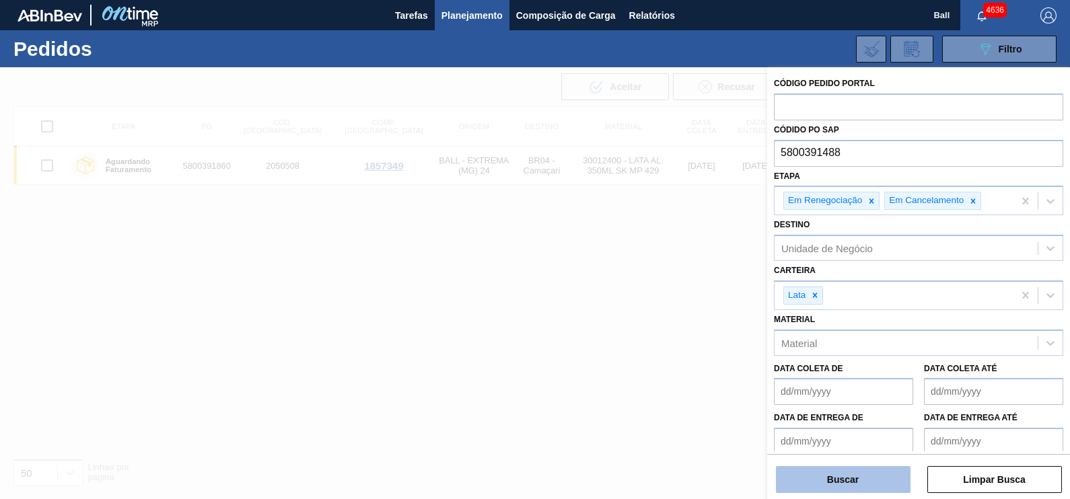
type input "5800391488"
click at [856, 475] on button "Buscar" at bounding box center [843, 479] width 135 height 27
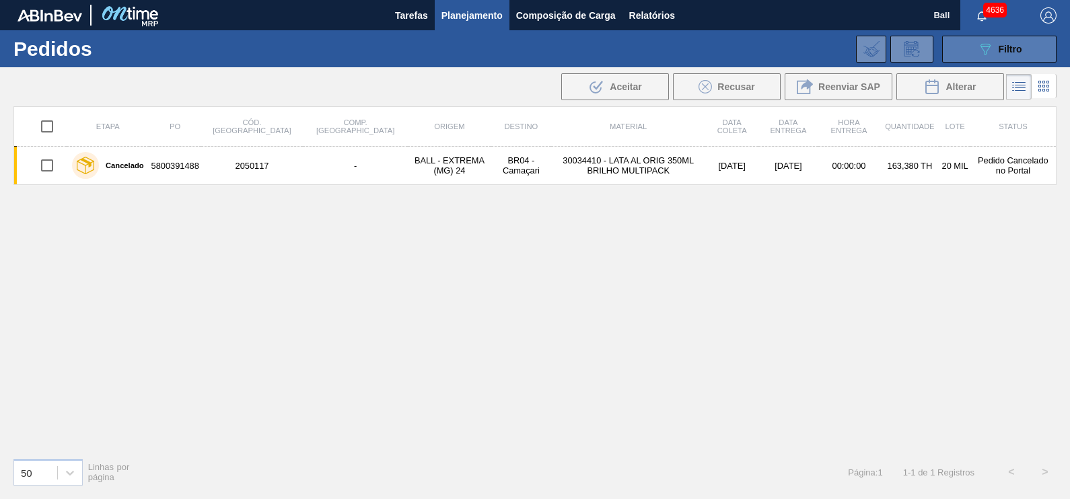
click at [996, 46] on div "089F7B8B-B2A5-4AFE-B5C0-19BA573D28AC Filtro" at bounding box center [999, 49] width 45 height 16
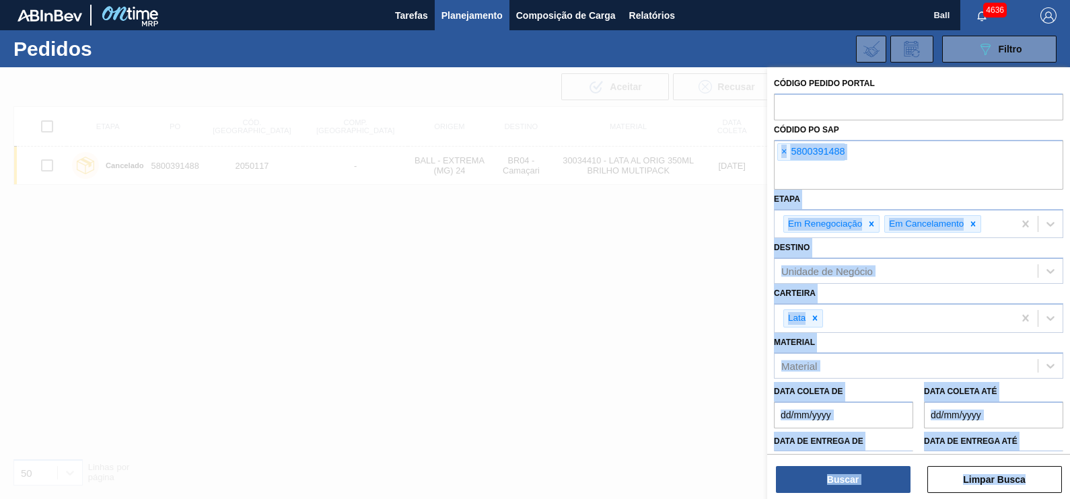
drag, startPoint x: 868, startPoint y: 163, endPoint x: 630, endPoint y: 139, distance: 240.1
click at [767, 139] on div "Código Pedido Portal Códido PO SAP × 5800391488 Etapa Em Renegociação Em Cancel…" at bounding box center [918, 316] width 303 height 499
drag, startPoint x: 630, startPoint y: 139, endPoint x: 836, endPoint y: 165, distance: 208.3
click at [836, 165] on input "text" at bounding box center [918, 177] width 289 height 26
click at [847, 165] on input "text" at bounding box center [918, 177] width 289 height 26
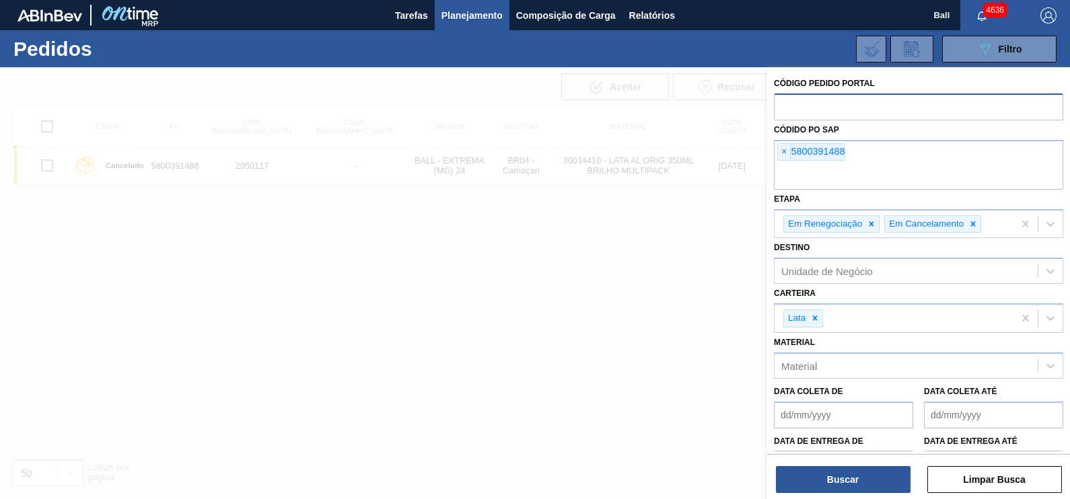
click at [872, 105] on input "text" at bounding box center [918, 107] width 289 height 26
click at [862, 163] on div "× 5800391488" at bounding box center [918, 165] width 289 height 50
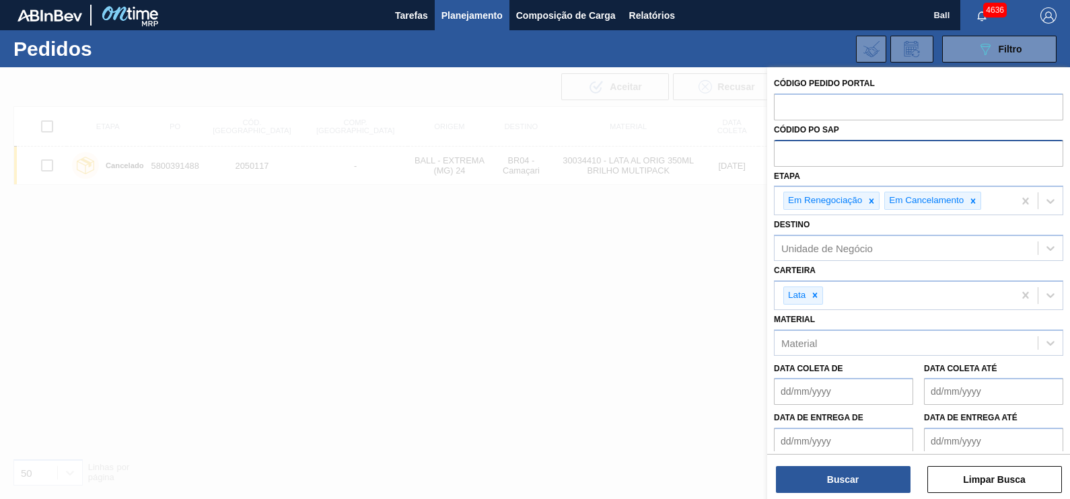
paste input "text"
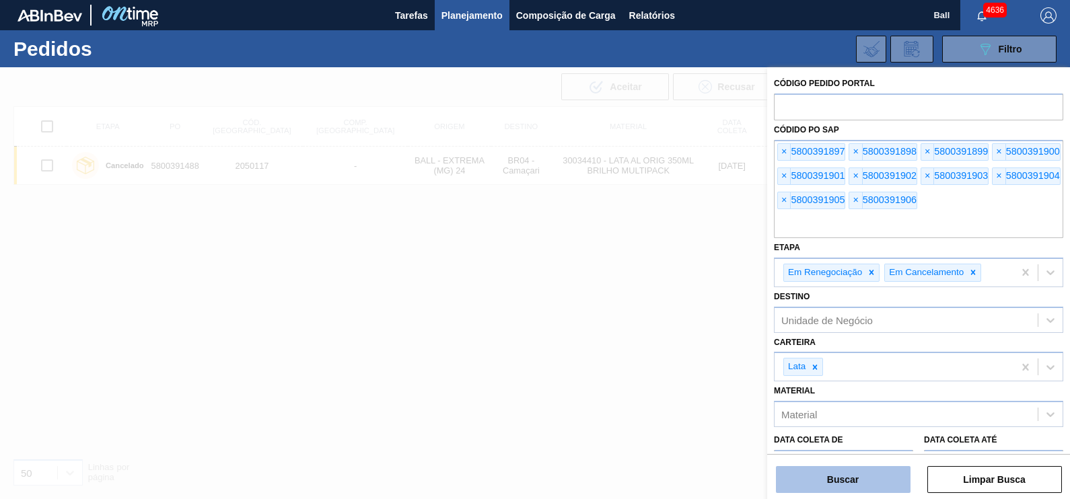
click at [870, 487] on button "Buscar" at bounding box center [843, 479] width 135 height 27
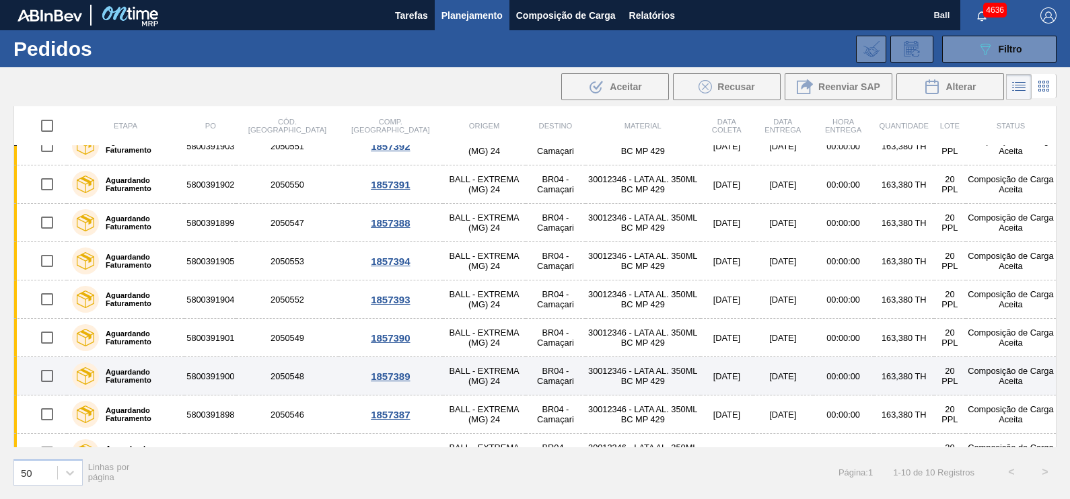
scroll to position [80, 0]
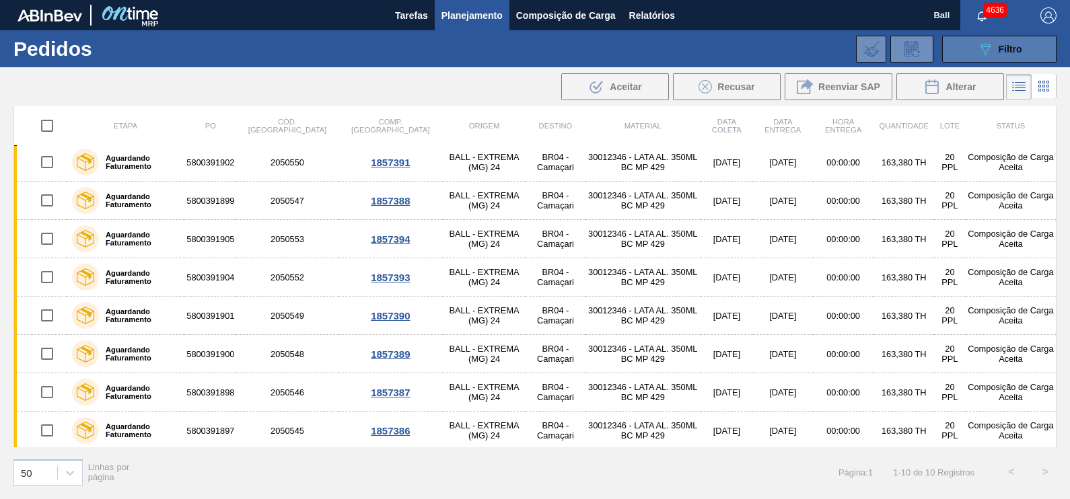
click at [1017, 41] on div "089F7B8B-B2A5-4AFE-B5C0-19BA573D28AC Filtro" at bounding box center [999, 49] width 45 height 16
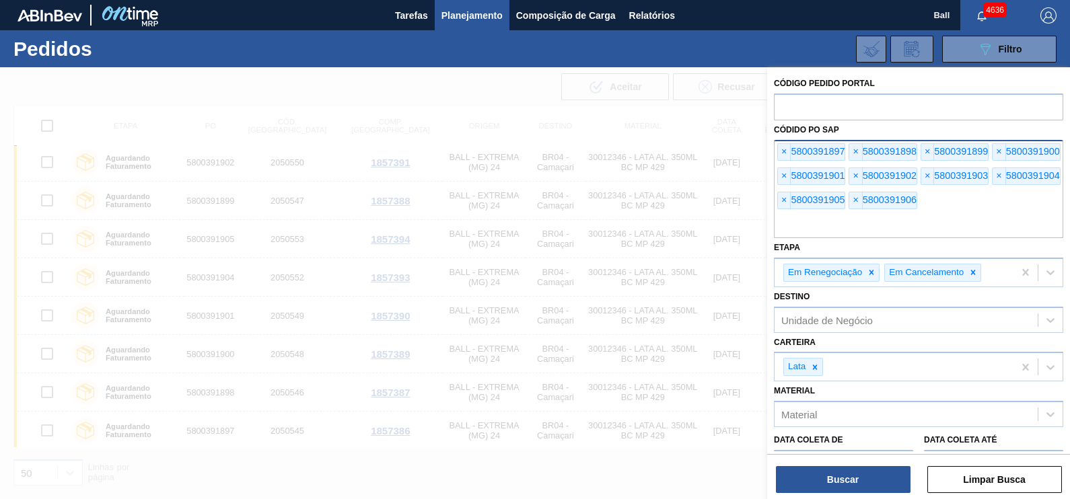
click at [885, 223] on input "text" at bounding box center [918, 226] width 289 height 26
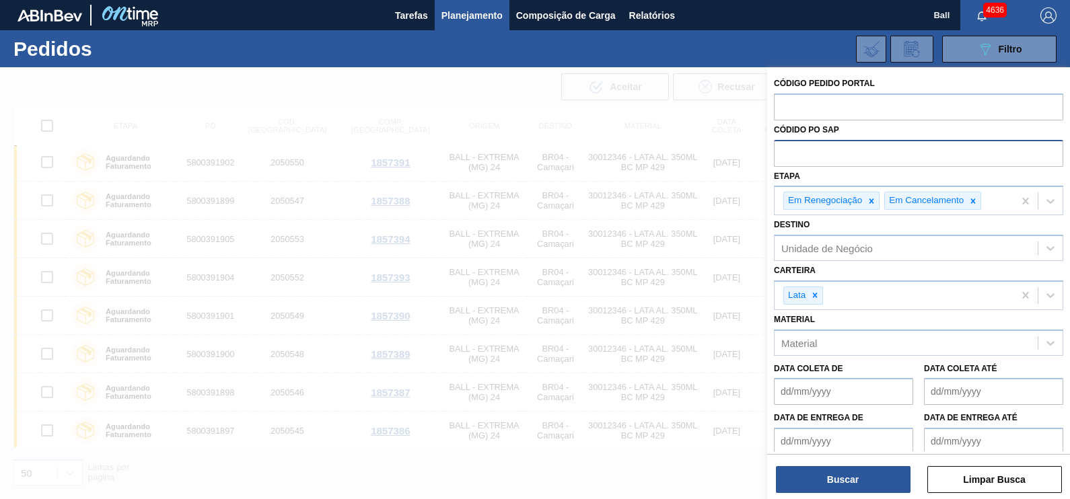
paste input "text"
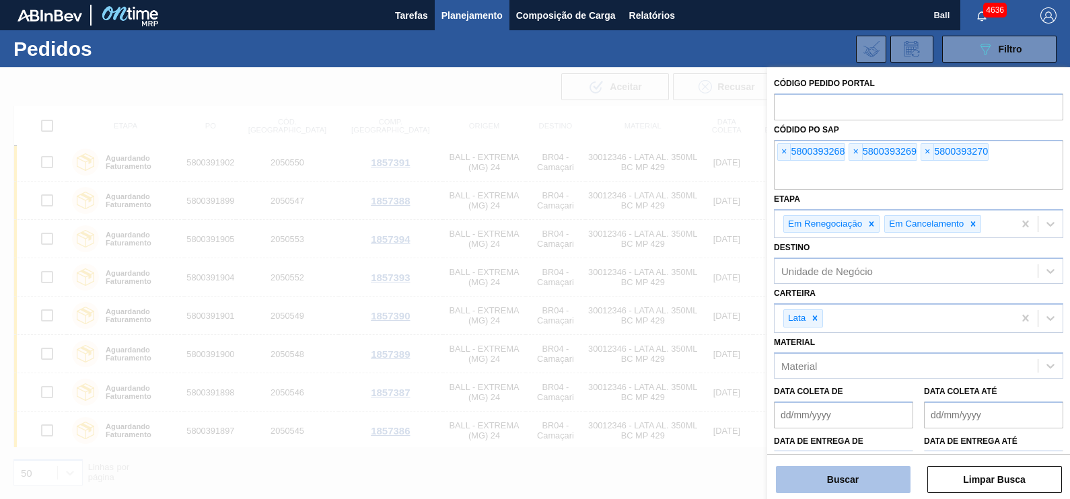
drag, startPoint x: 864, startPoint y: 460, endPoint x: 864, endPoint y: 471, distance: 10.8
click at [864, 463] on div "Buscar Limpar Busca" at bounding box center [918, 473] width 303 height 38
click at [864, 471] on button "Buscar" at bounding box center [843, 479] width 135 height 27
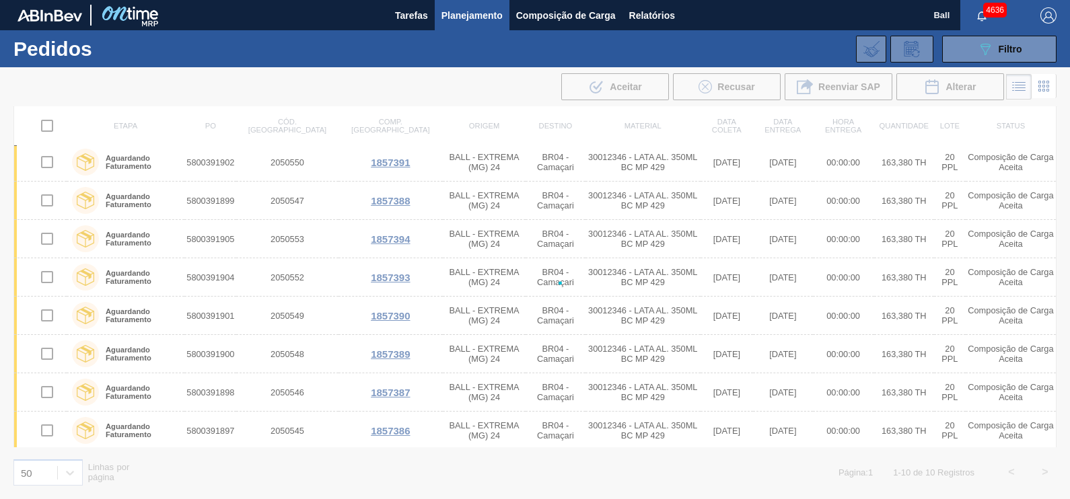
scroll to position [0, 0]
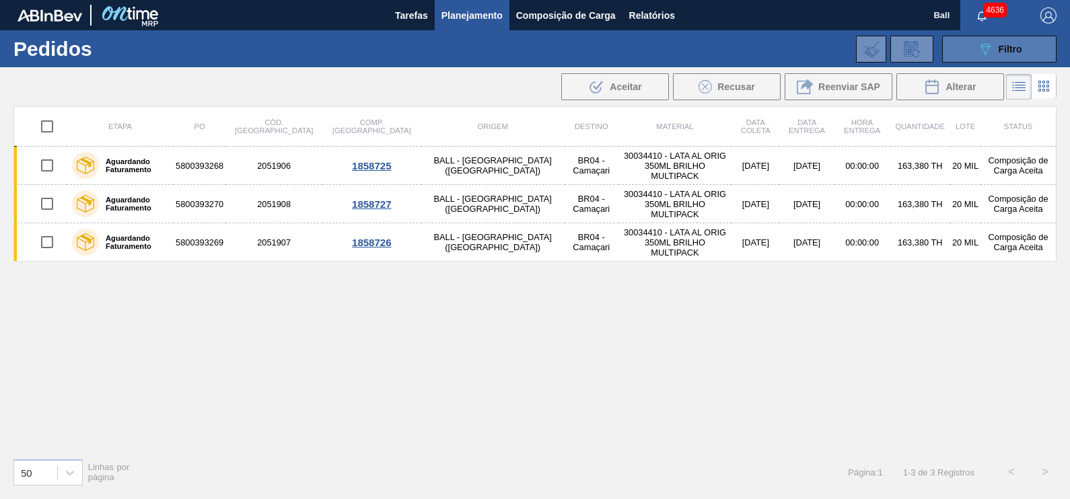
click at [999, 44] on span "Filtro" at bounding box center [1010, 49] width 24 height 11
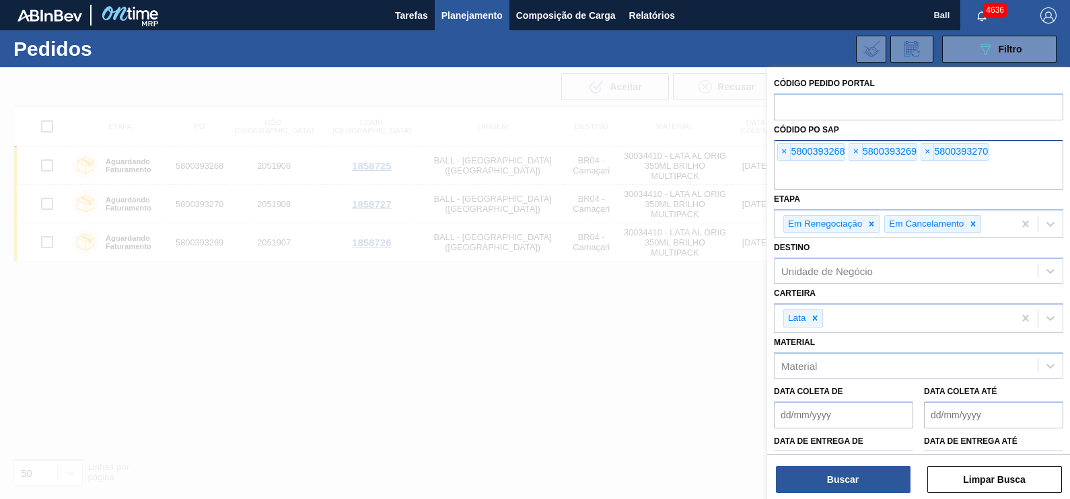
click at [902, 182] on input "text" at bounding box center [918, 177] width 289 height 26
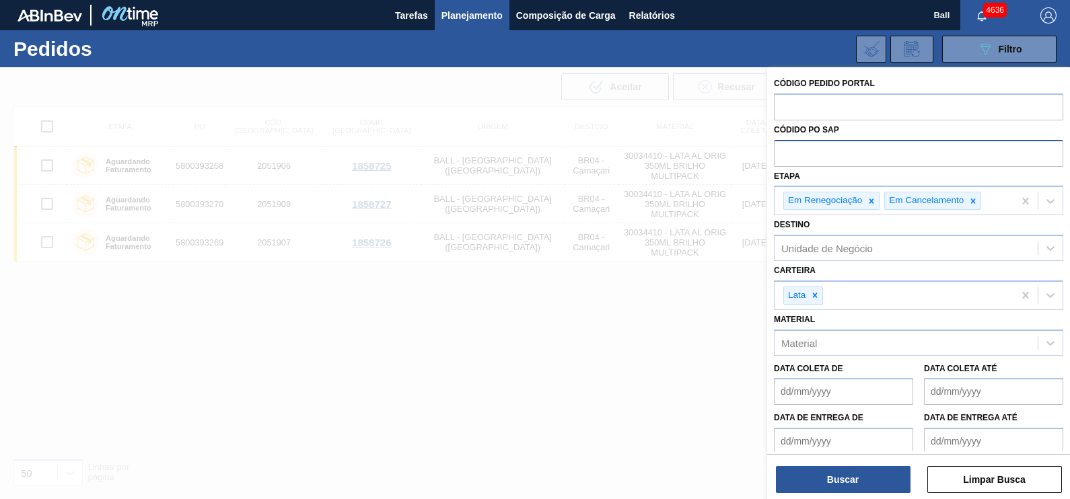
paste input "text"
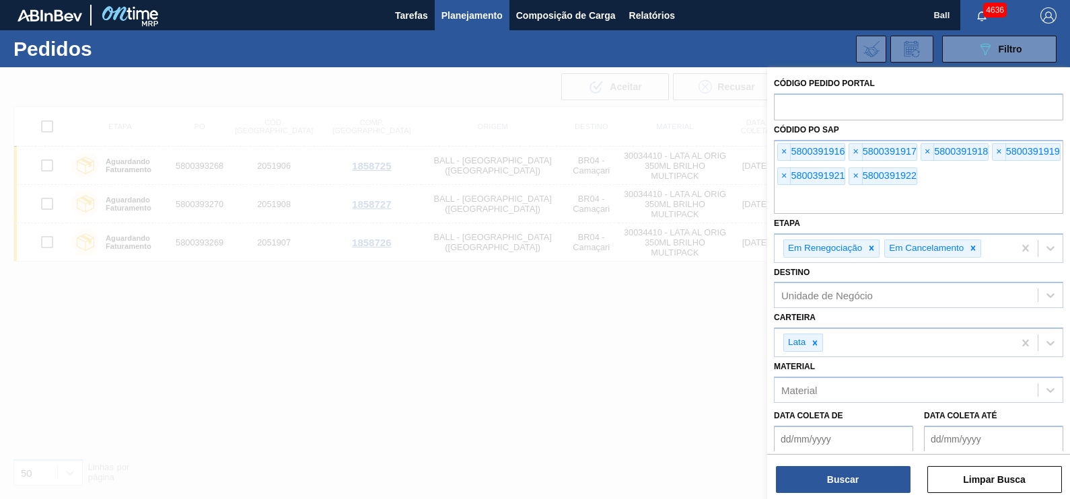
click at [880, 496] on div "Código Pedido Portal Códido PO SAP × 5800391916 × 5800391917 × 5800391918 × 580…" at bounding box center [918, 284] width 303 height 435
click at [881, 479] on button "Buscar" at bounding box center [843, 479] width 135 height 27
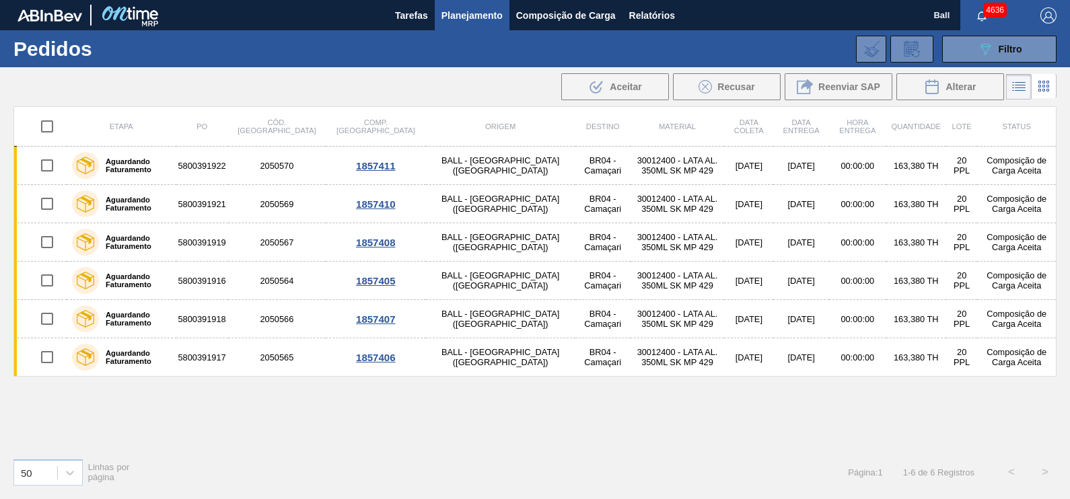
click at [985, 34] on div "089F7B8B-B2A5-4AFE-B5C0-19BA573D28AC Filtro Código Pedido Portal Códido PO SAP …" at bounding box center [635, 49] width 855 height 40
click at [986, 37] on button "089F7B8B-B2A5-4AFE-B5C0-19BA573D28AC Filtro" at bounding box center [999, 49] width 114 height 27
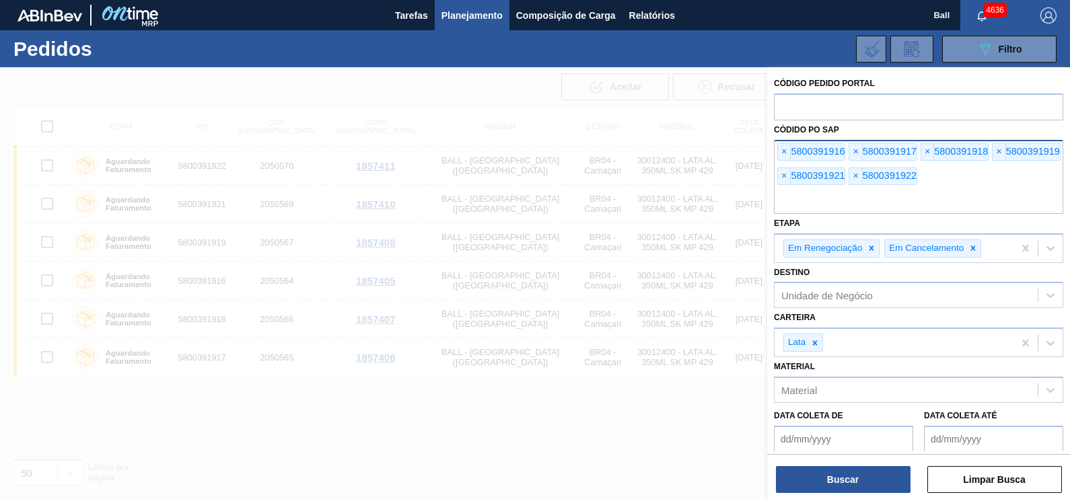
click at [918, 178] on div "× 5800391916 × 5800391917 × 5800391918 × 5800391919 × 5800391921 × 5800391922" at bounding box center [918, 177] width 289 height 74
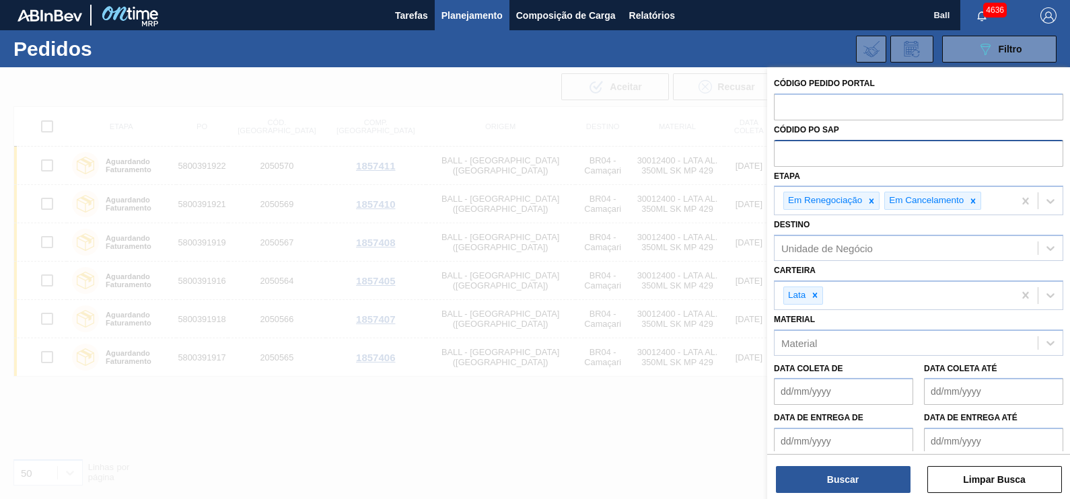
paste input "5800388722"
type input "5800388722"
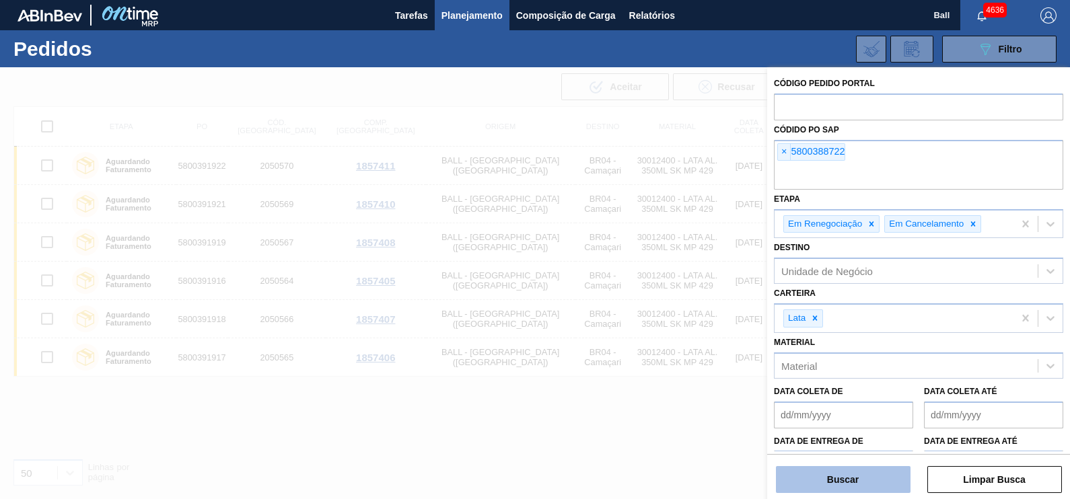
click at [818, 485] on button "Buscar" at bounding box center [843, 479] width 135 height 27
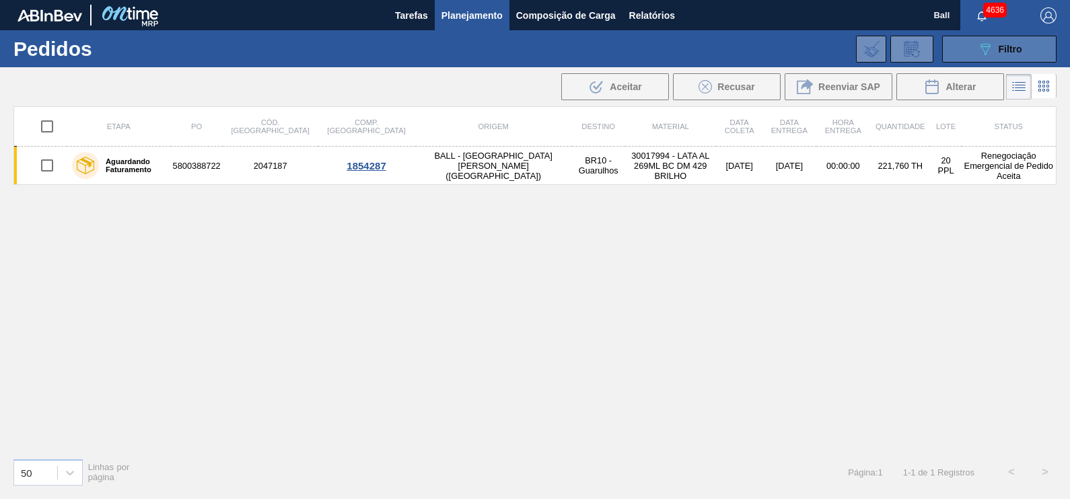
click at [1006, 52] on span "Filtro" at bounding box center [1010, 49] width 24 height 11
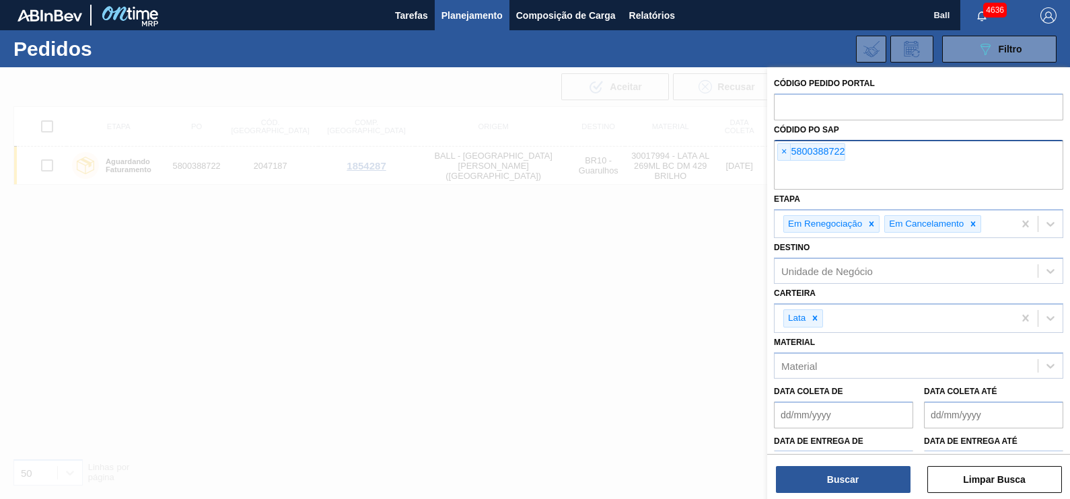
click at [930, 167] on input "text" at bounding box center [918, 177] width 289 height 26
click at [930, 166] on input "text" at bounding box center [918, 177] width 289 height 26
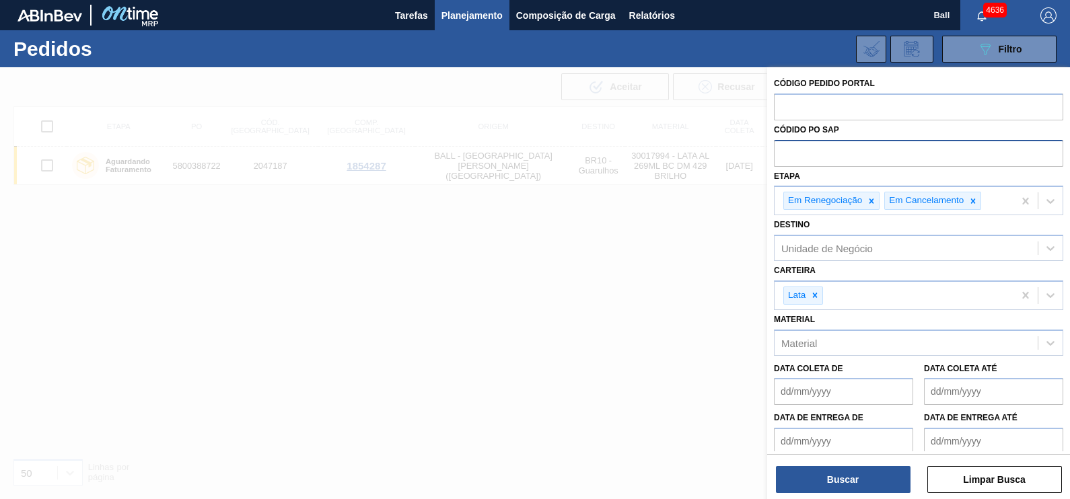
paste input "5800389091"
type input "5800389091"
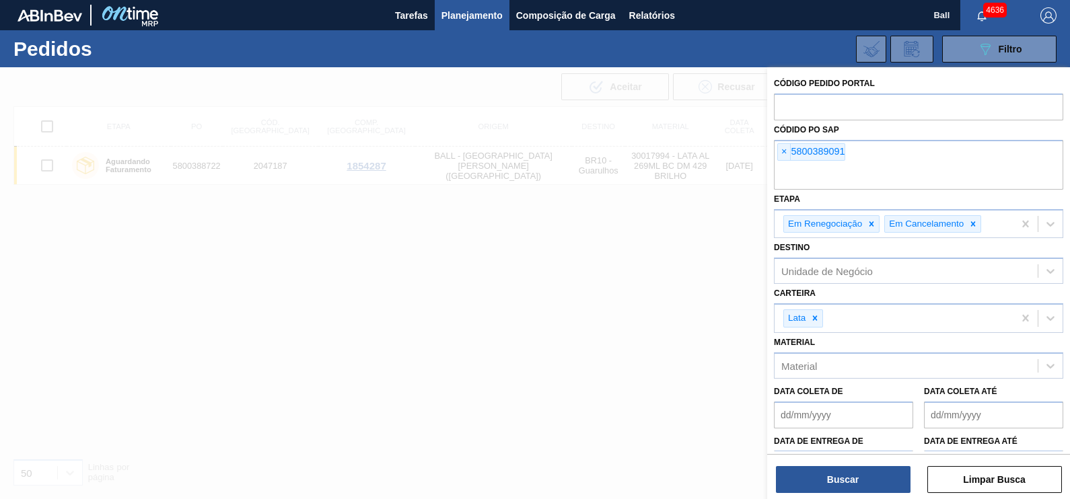
paste input "5800388645"
type input "5800388645"
paste input "5800388644"
type input "5800388644"
paste input "5800389140"
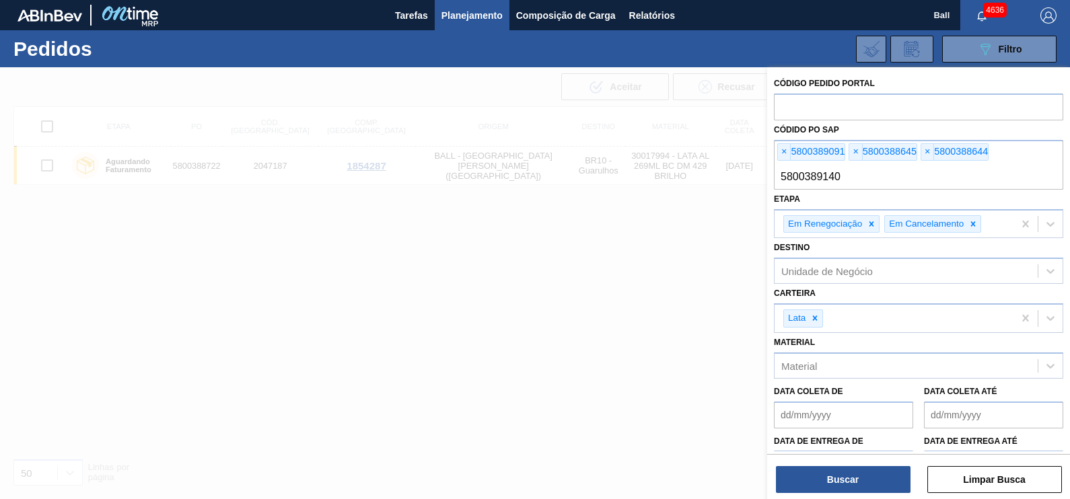
type input "5800389140"
paste input "5800389139"
type input "5800389139"
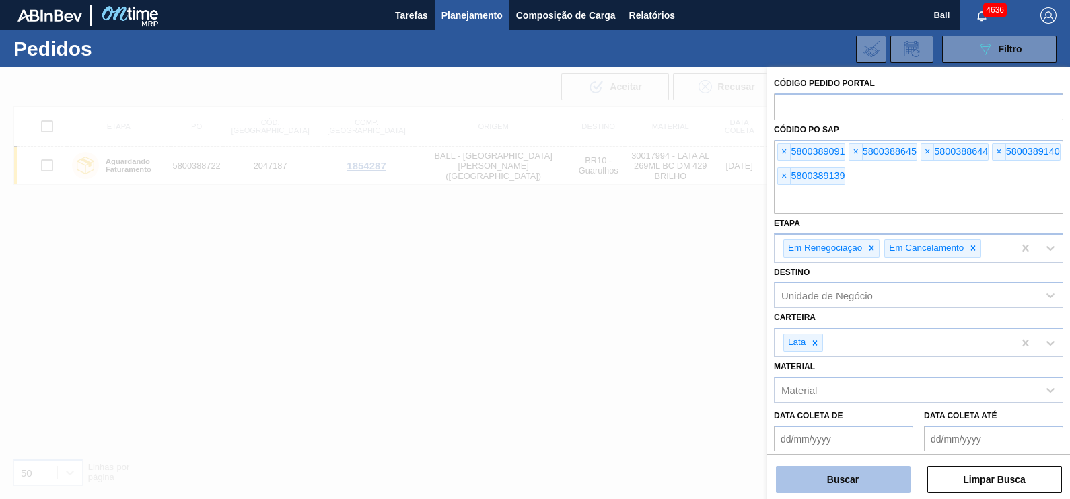
click at [823, 473] on button "Buscar" at bounding box center [843, 479] width 135 height 27
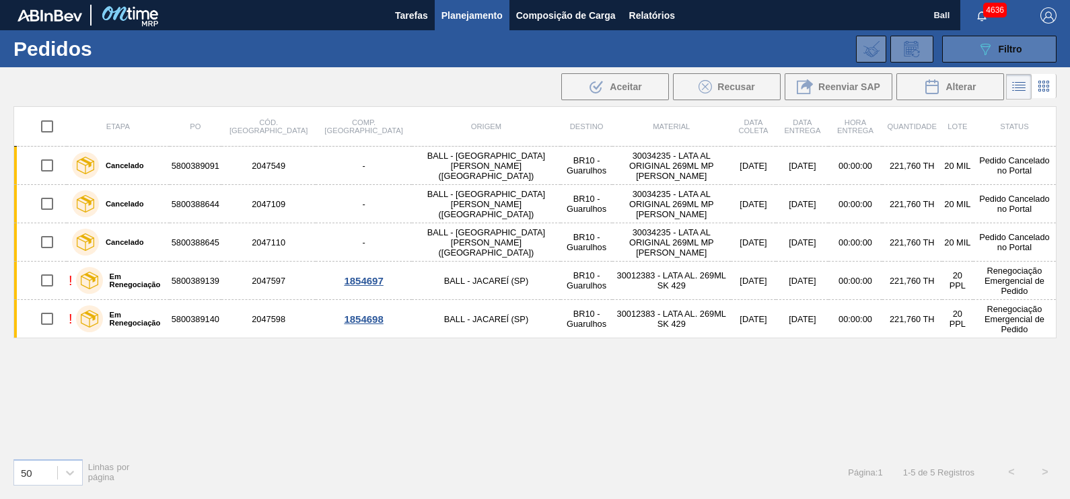
click at [1006, 51] on span "Filtro" at bounding box center [1010, 49] width 24 height 11
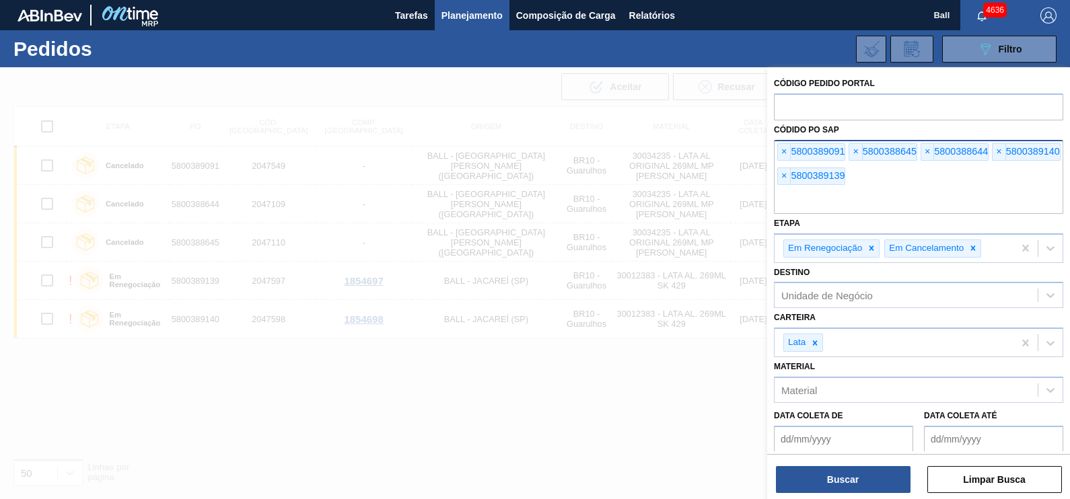
click at [911, 202] on input "text" at bounding box center [918, 201] width 289 height 26
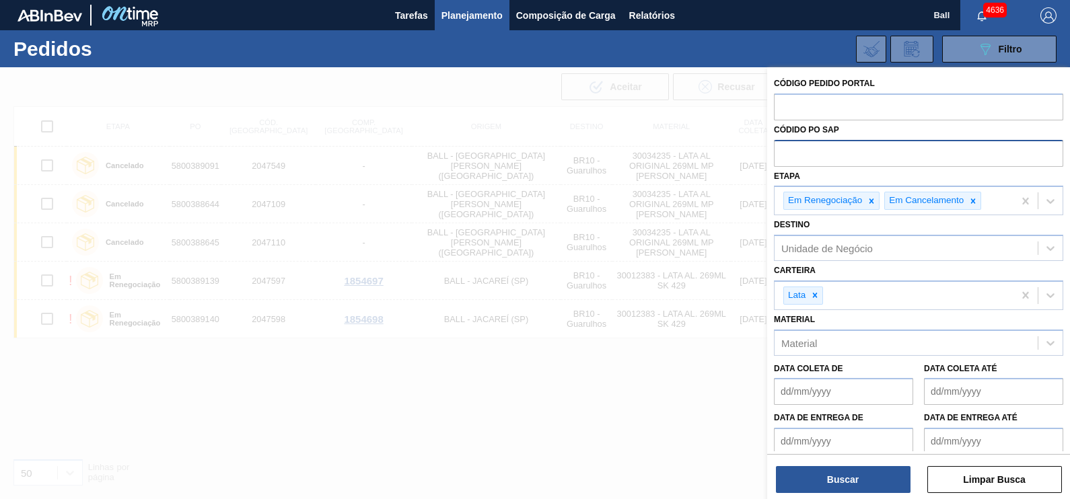
paste input "5800391235"
type input "5800391235"
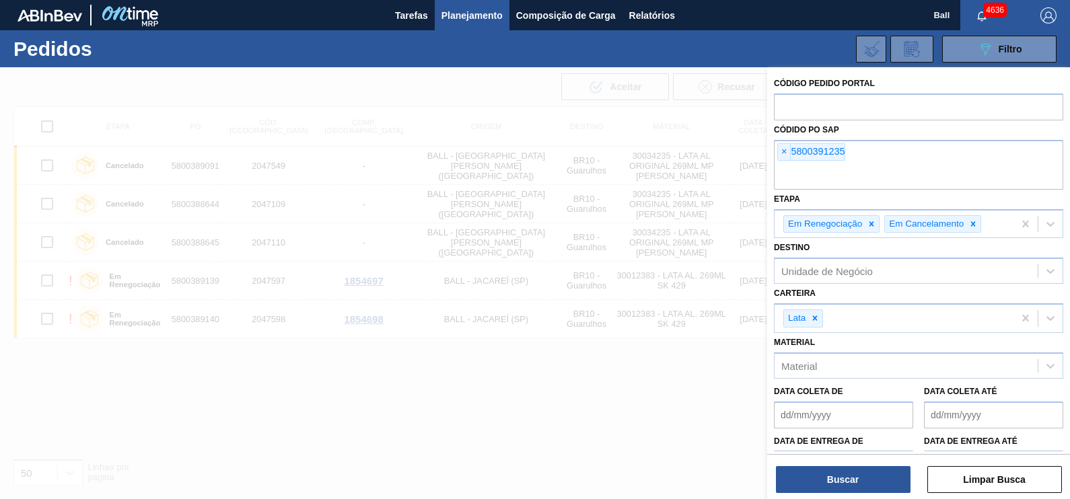
paste input "5800391236"
type input "5800391236"
paste input "5800391237"
type input "5800391237"
paste input "5800391238"
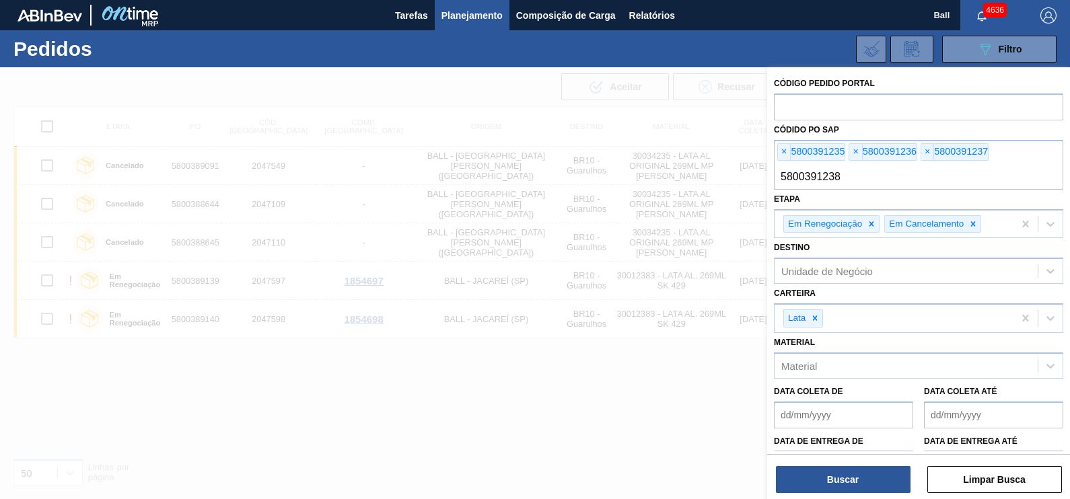
type input "5800391238"
paste input "5800391239"
type input "5800391239"
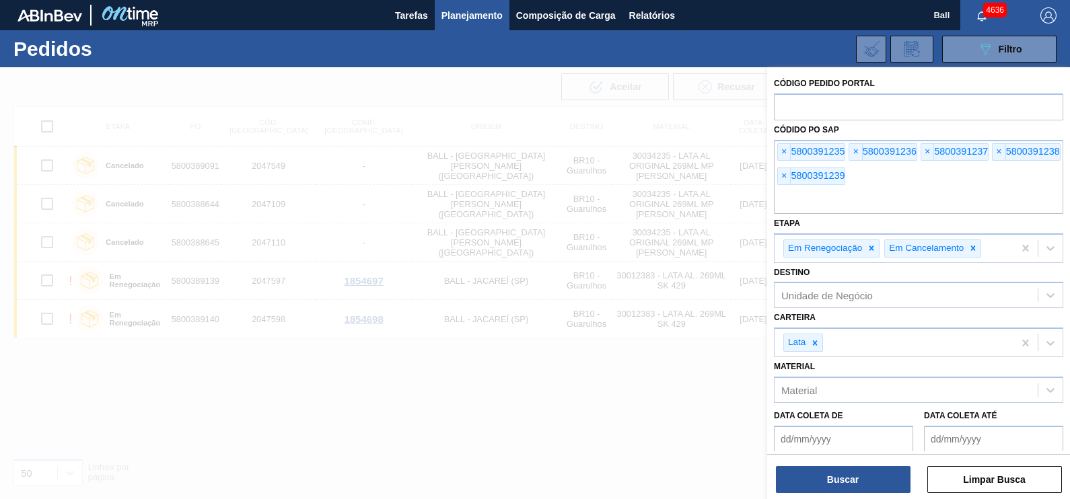
paste input "5800391240"
type input "5800391240"
paste input "5800391241"
type input "5800391241"
paste input "5800391242"
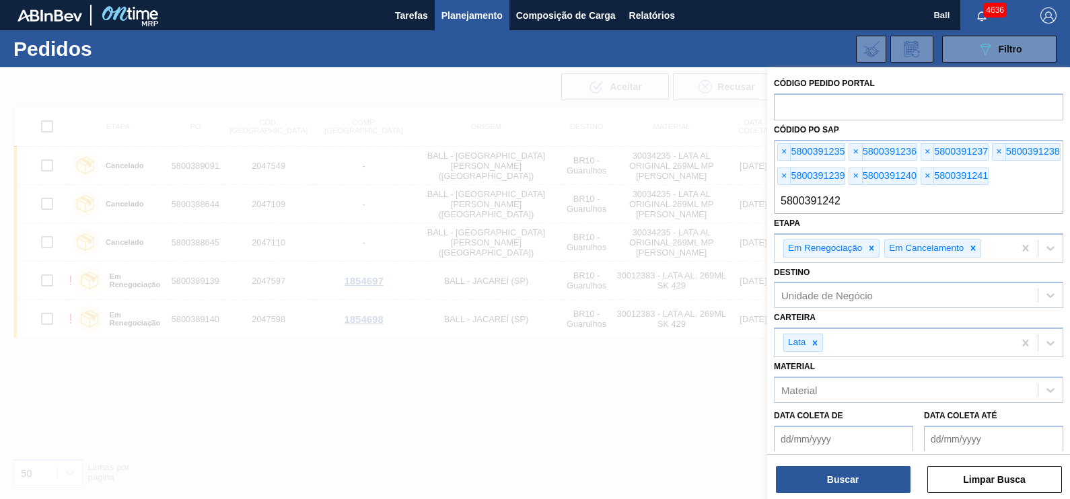
type input "5800391242"
paste input "5800391243"
type input "5800391243"
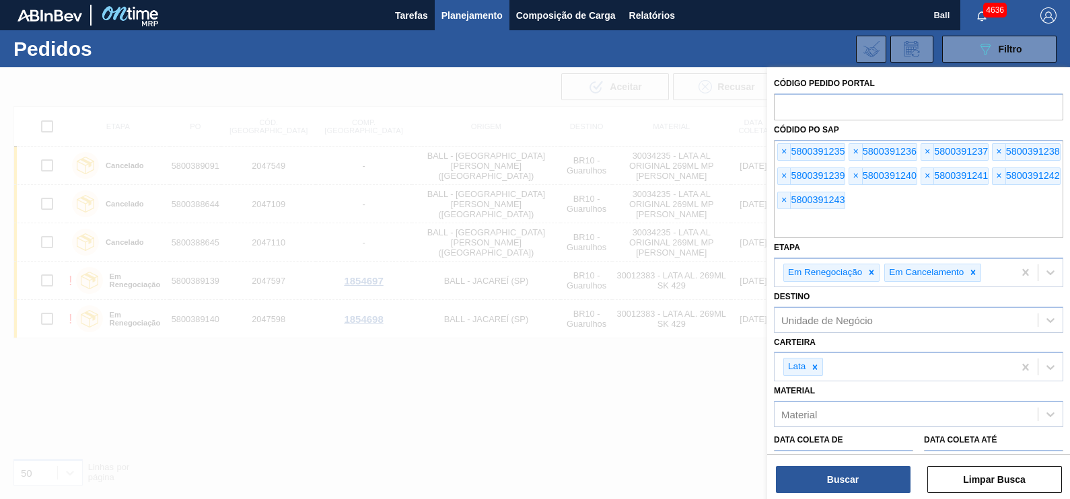
paste input "5800391245"
type input "5800391245"
paste input "5800391247"
type input "5800391247"
paste input "5800391248"
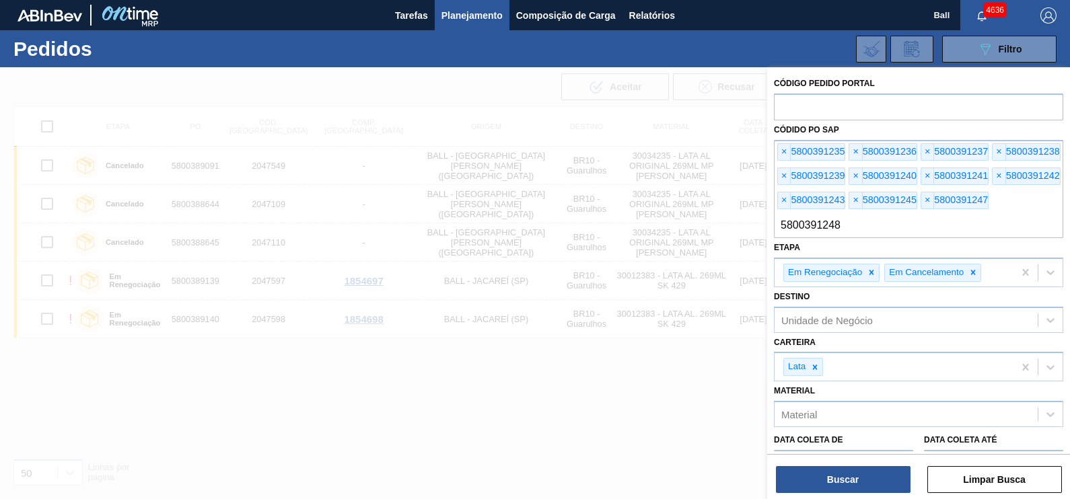
type input "5800391248"
paste input "5800391251"
type input "5800391251"
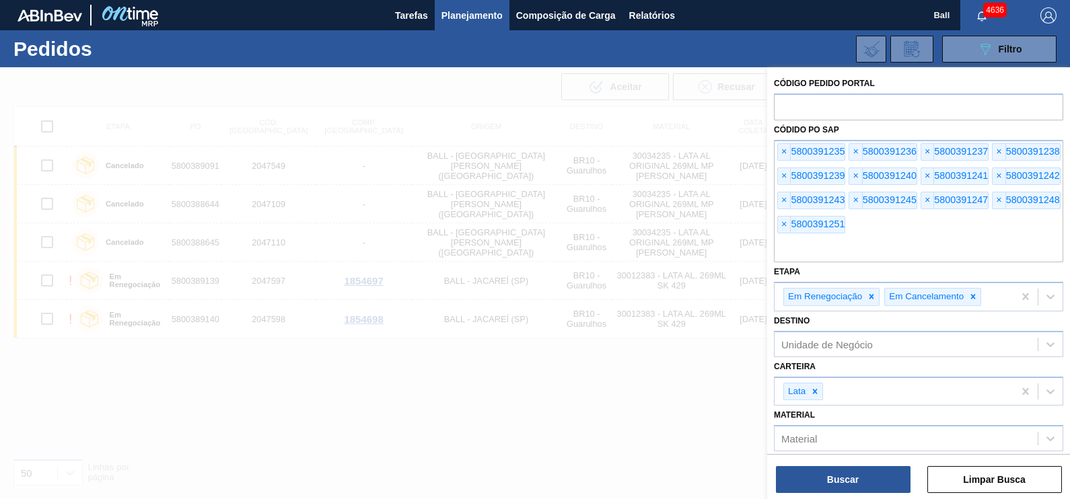
paste input "5800391252"
type input "5800391252"
paste input "5800391253"
type input "5800391253"
paste input "5800391271"
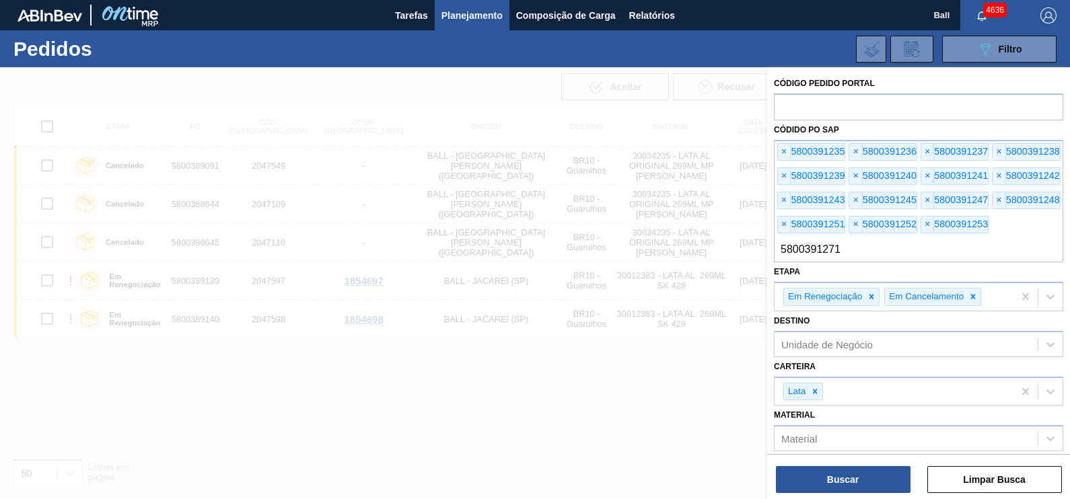
type input "5800391271"
paste input "5800391272"
type input "5800391272"
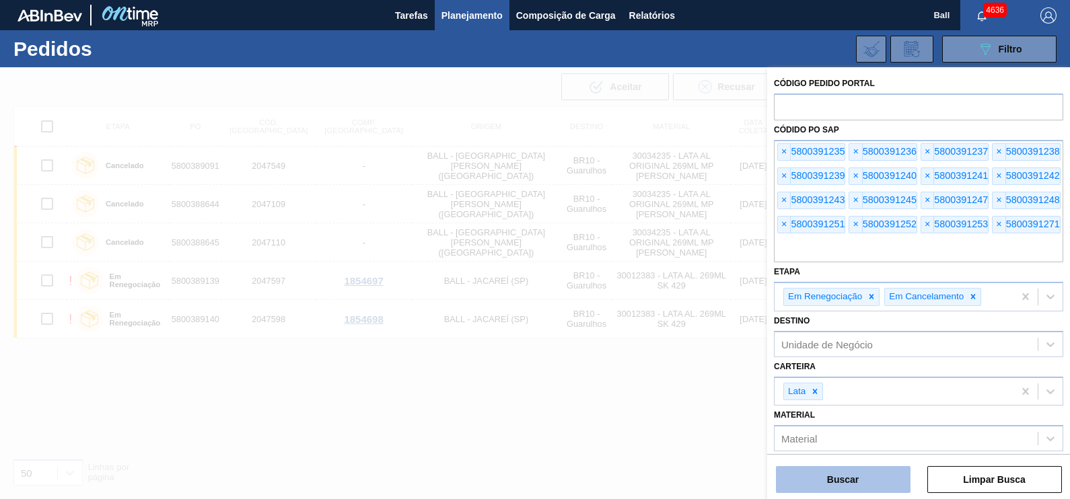
click at [809, 483] on button "Buscar" at bounding box center [843, 479] width 135 height 27
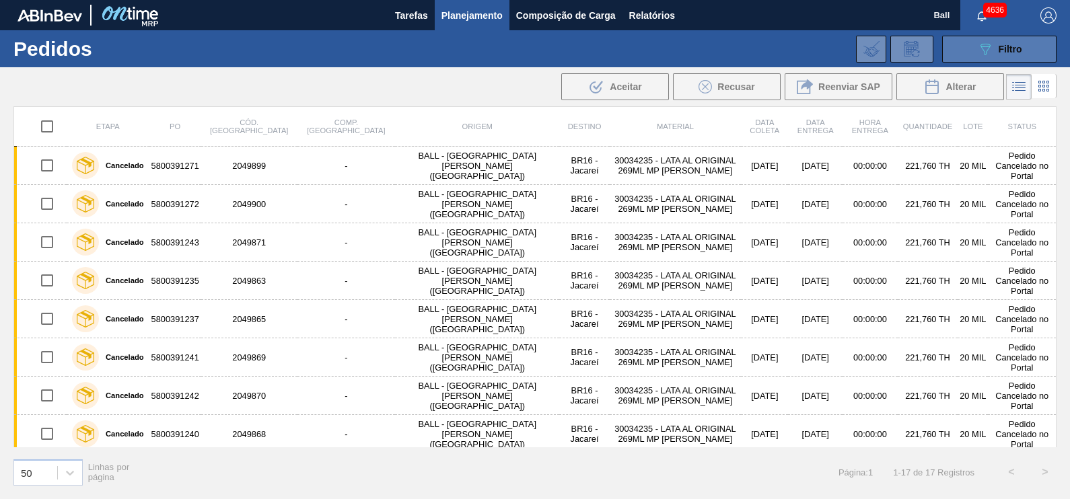
click at [999, 44] on span "Filtro" at bounding box center [1010, 49] width 24 height 11
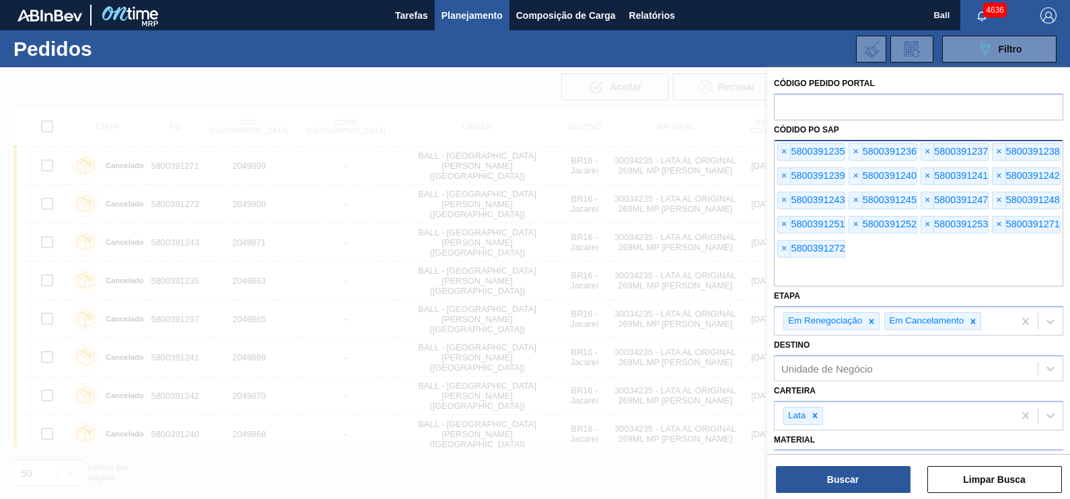
click at [863, 258] on div "× 5800391235 × 5800391236 × 5800391237 × 5800391238 × 5800391239 × 5800391240 ×…" at bounding box center [918, 213] width 289 height 147
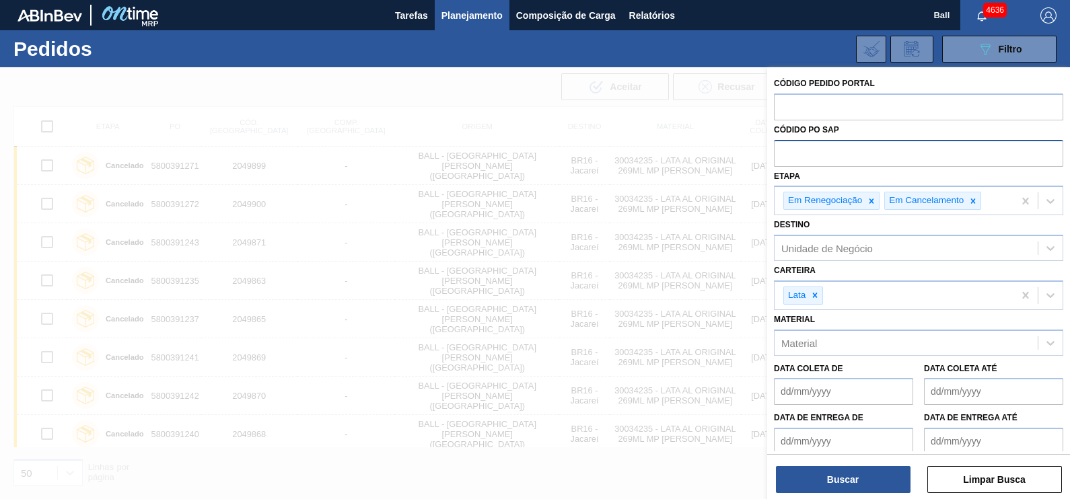
paste input "5800385847"
type input "5800385847"
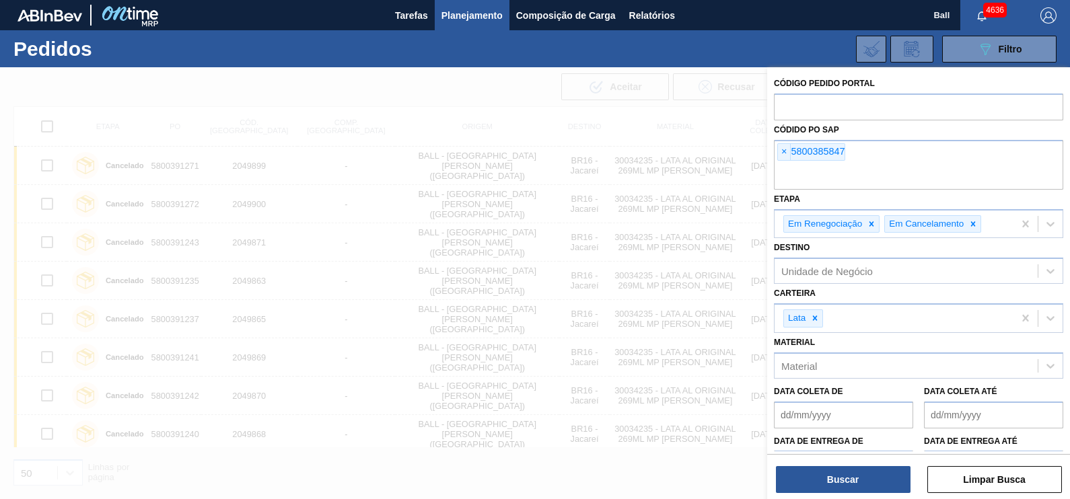
paste input "5800385848"
type input "5800385848"
paste input "5800385834"
type input "5800385834"
paste input "5800385835"
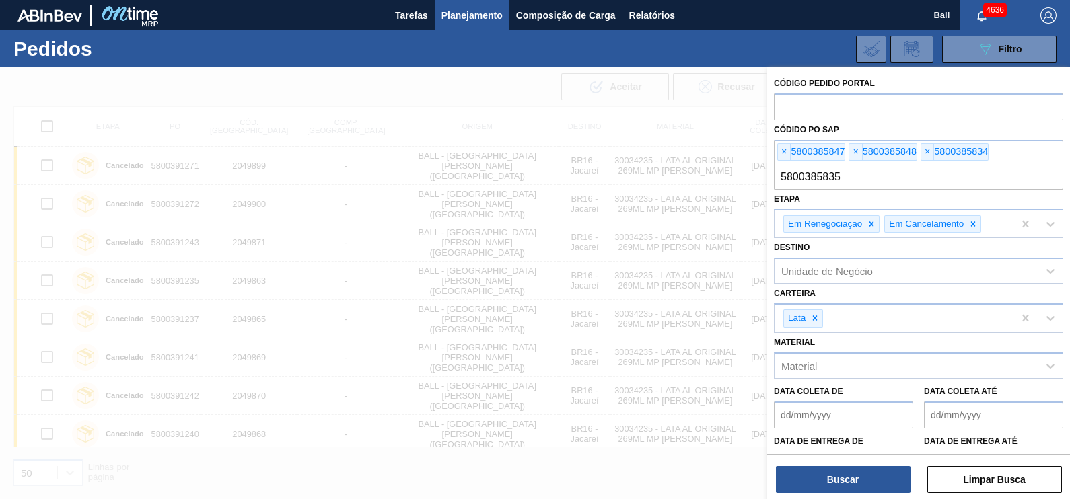
type input "5800385835"
paste input "5800385837"
type input "5800385837"
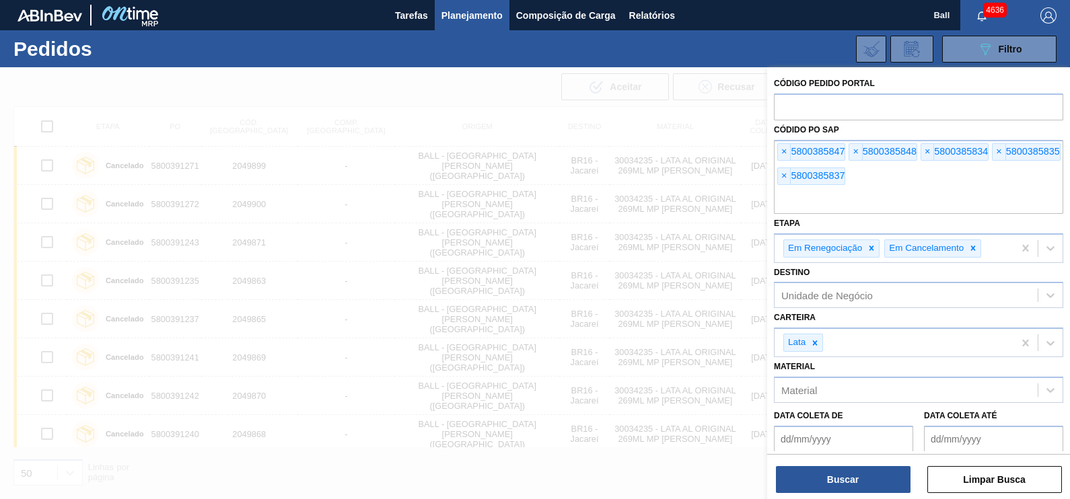
paste input "5800385839"
type input "5800385839"
paste input "5800385840"
type input "5800385840"
paste input "5800386001"
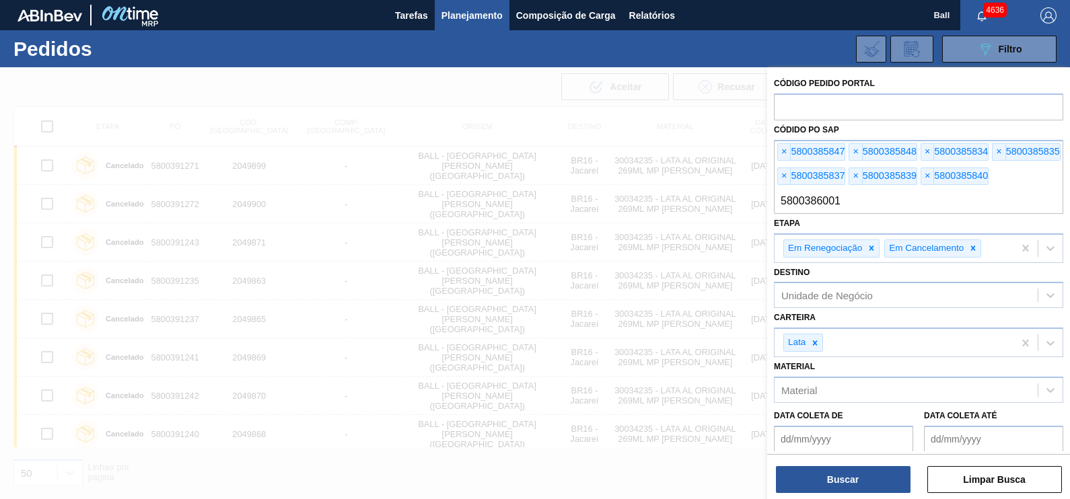
type input "5800386001"
paste input "5800391140"
type input "5800391140"
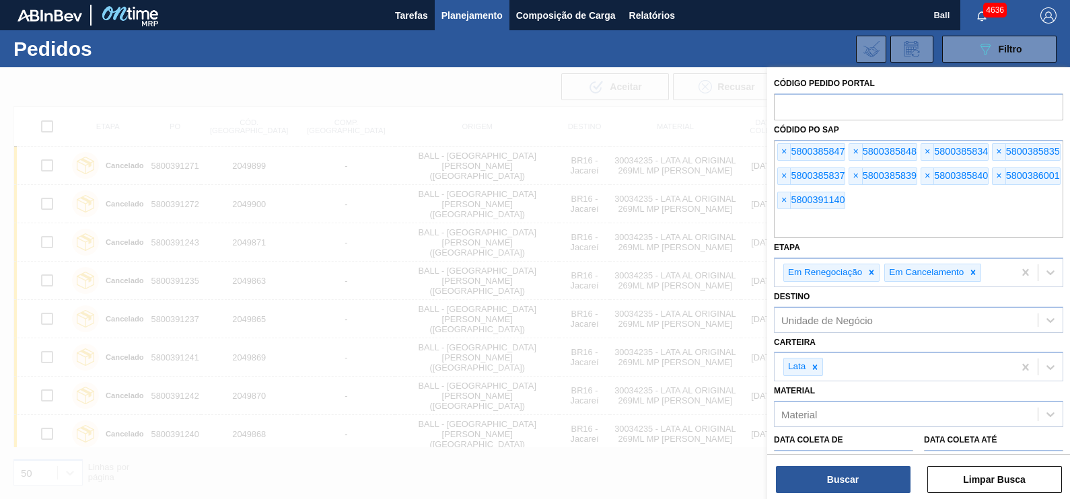
paste input "5800391141"
type input "5800391141"
paste input "5800391142"
type input "5800391142"
paste input "5800391143"
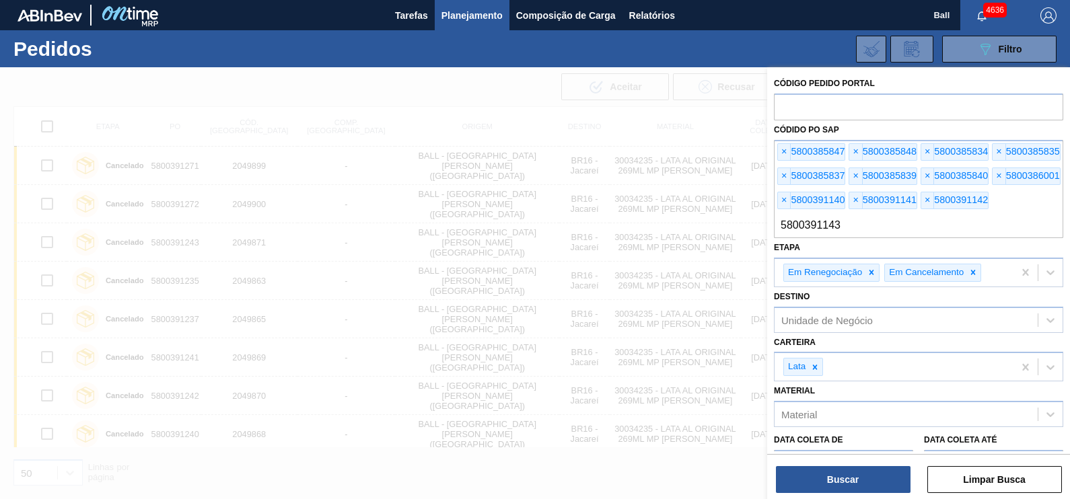
type input "5800391143"
paste input "5800391144"
type input "5800391144"
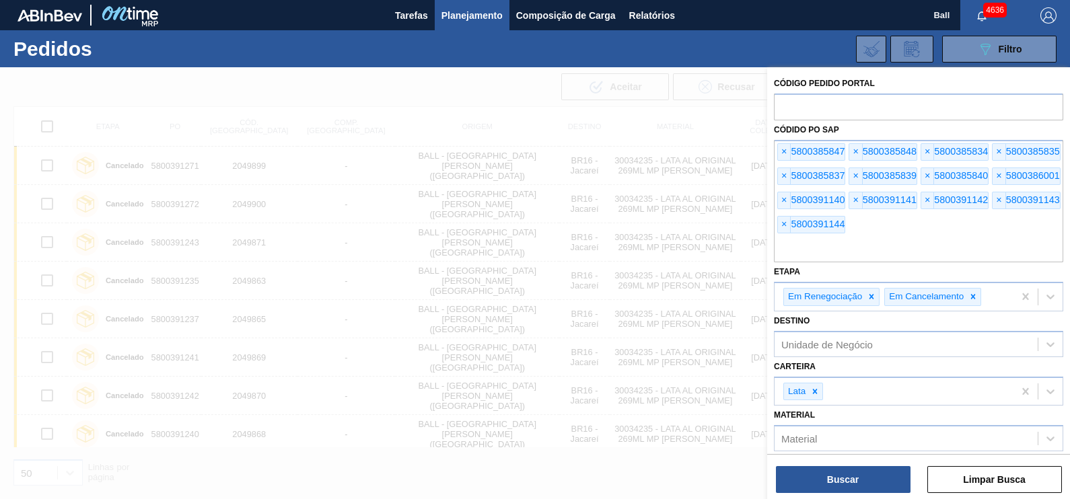
paste input "5800391145"
type input "5800391145"
paste input "5800391146"
type input "5800391146"
paste input "5800391147"
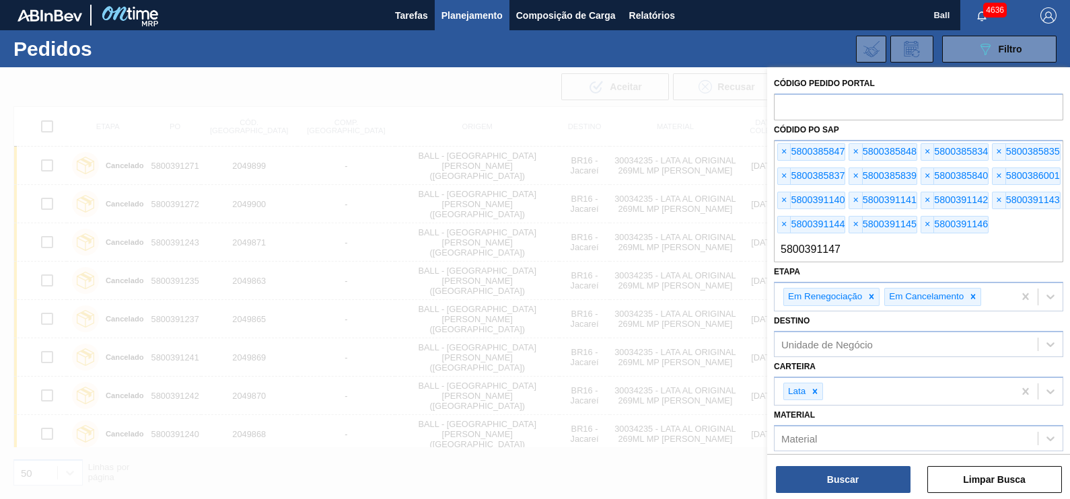
type input "5800391147"
click at [823, 466] on div "Buscar Limpar Busca" at bounding box center [918, 473] width 303 height 38
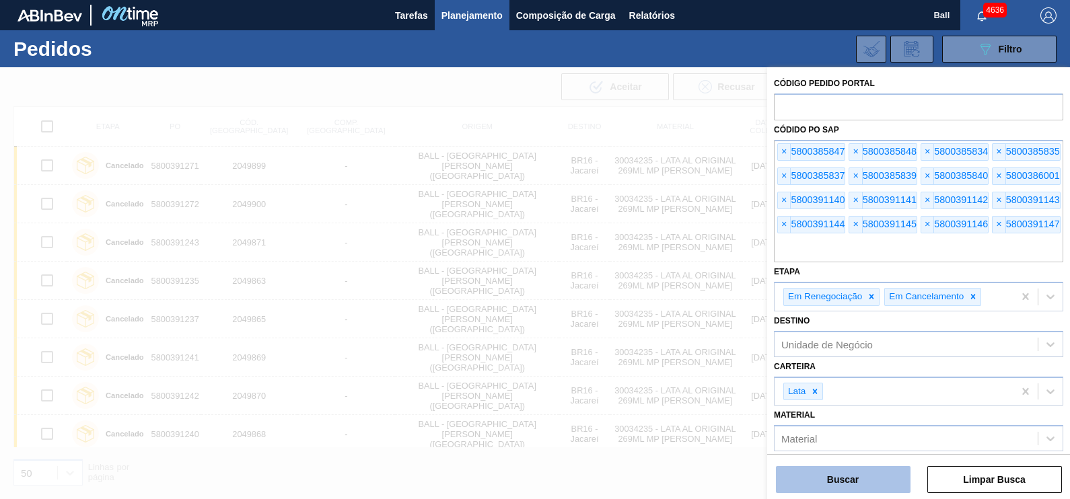
click at [825, 472] on button "Buscar" at bounding box center [843, 479] width 135 height 27
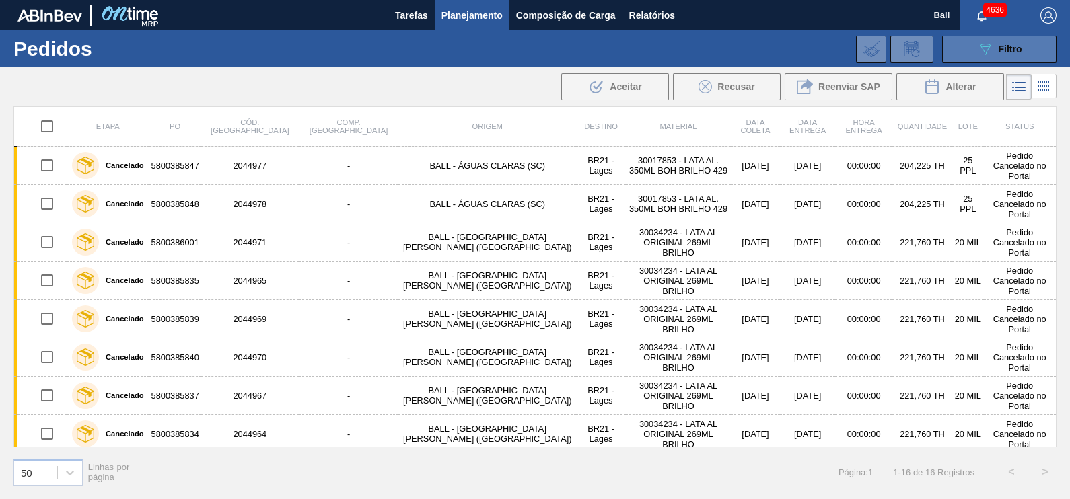
click at [1012, 57] on div "089F7B8B-B2A5-4AFE-B5C0-19BA573D28AC Filtro" at bounding box center [999, 49] width 45 height 16
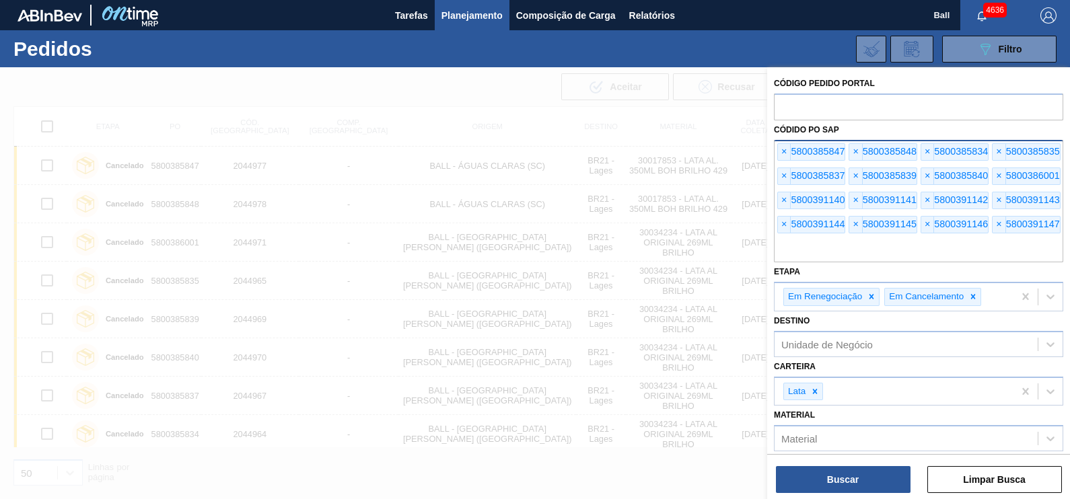
click at [921, 260] on input "text" at bounding box center [918, 250] width 289 height 26
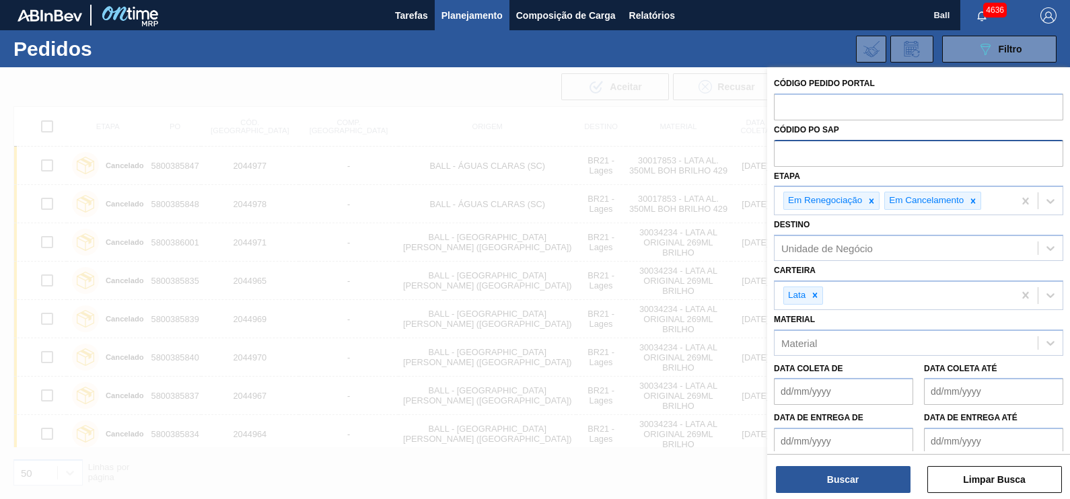
paste input "5800388696"
type input "5800388696"
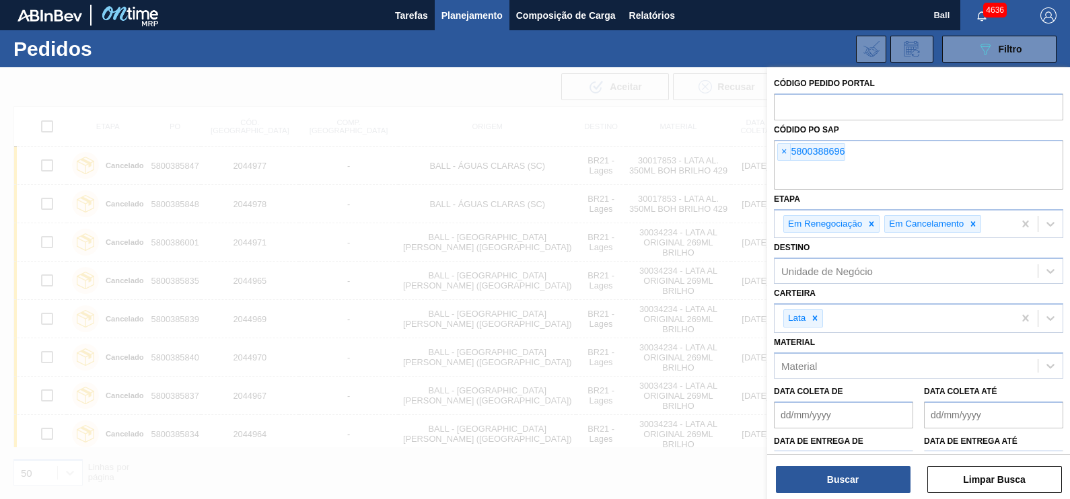
paste input "5800388694"
type input "5800388694"
paste input "5800388693"
type input "5800388693"
paste input "5800388690"
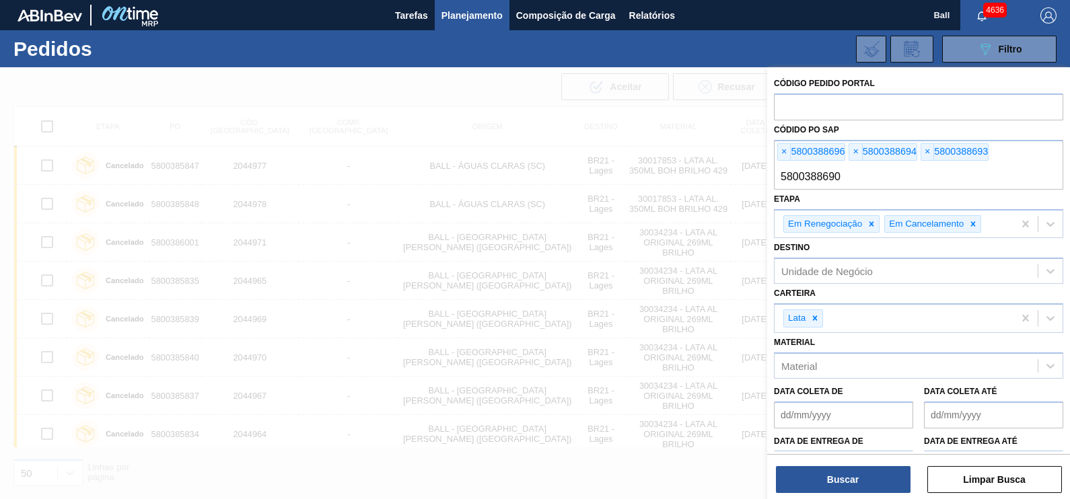
type input "5800388690"
paste input "5800388688"
type input "5800388688"
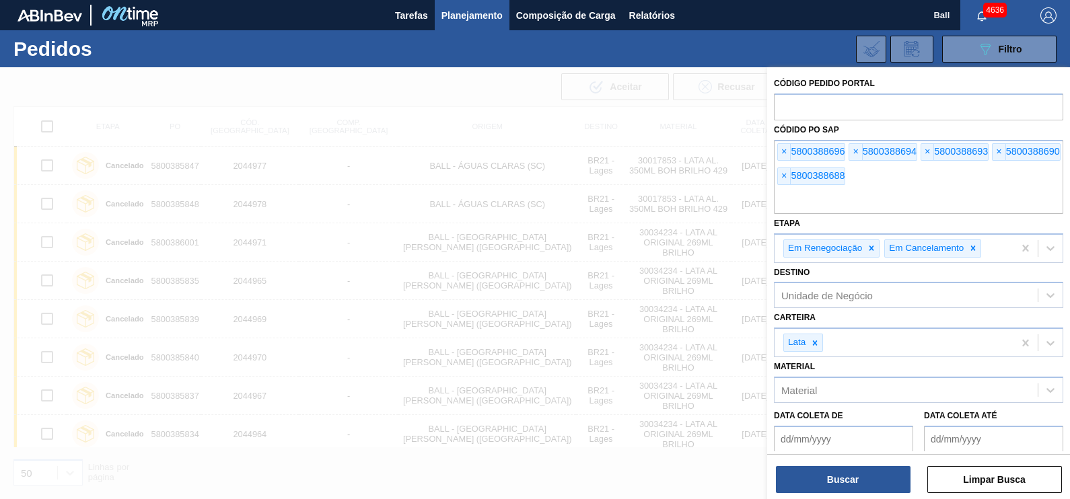
paste input "5800388689"
type input "5800388689"
paste input "5800388687"
type input "5800388687"
paste input "5800389138"
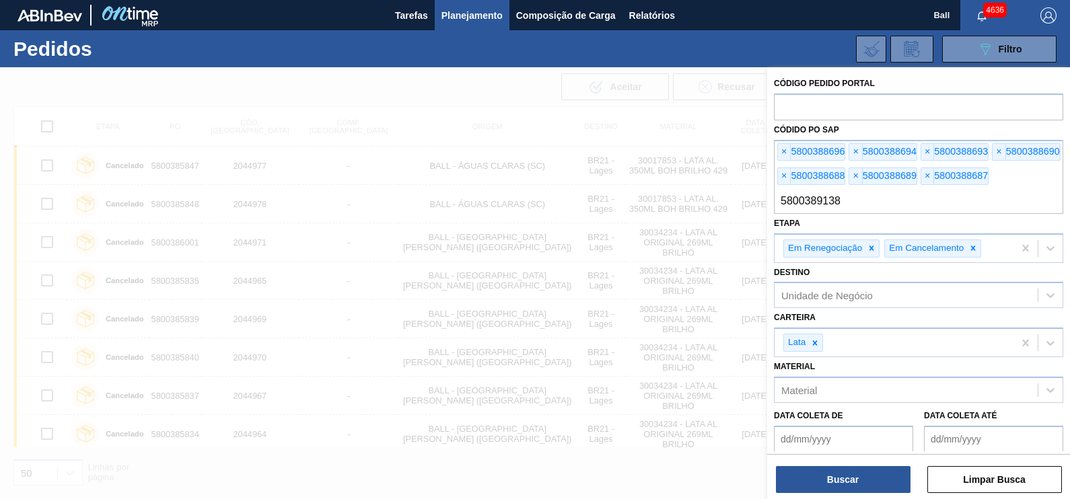
type input "5800389138"
paste input "5800389137"
type input "5800389137"
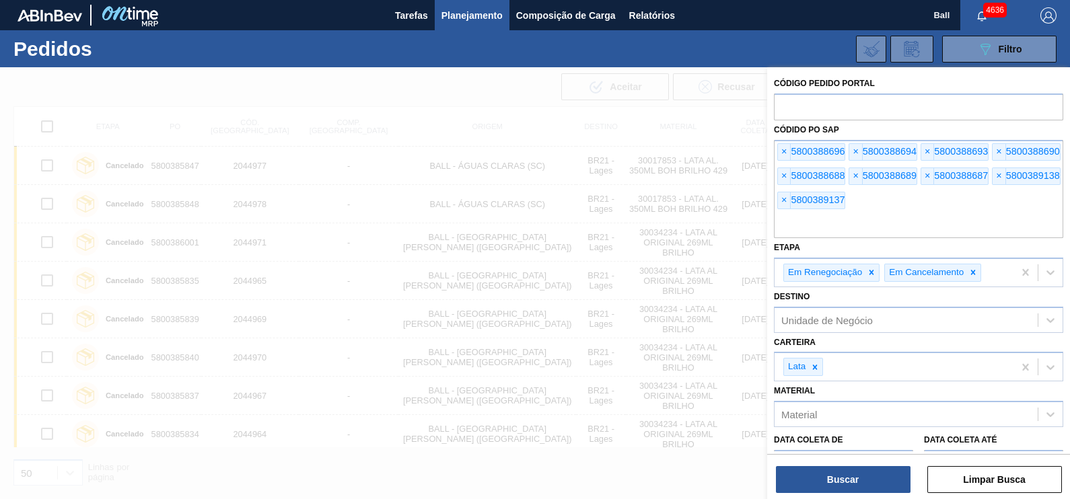
paste input "5800389136"
type input "5800389136"
paste input "5800389135"
type input "5800389135"
paste input "5800389134"
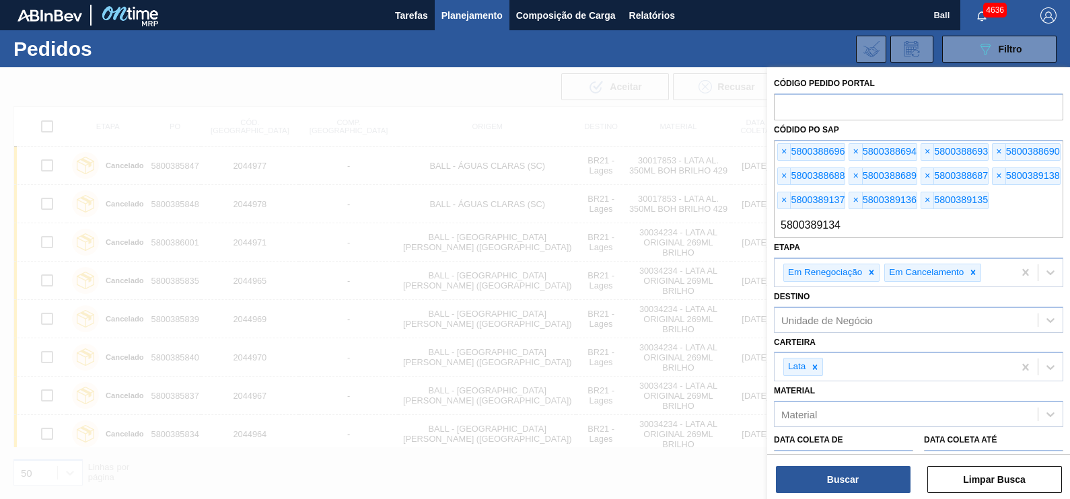
type input "5800389134"
paste input "5800389133"
type input "5800389133"
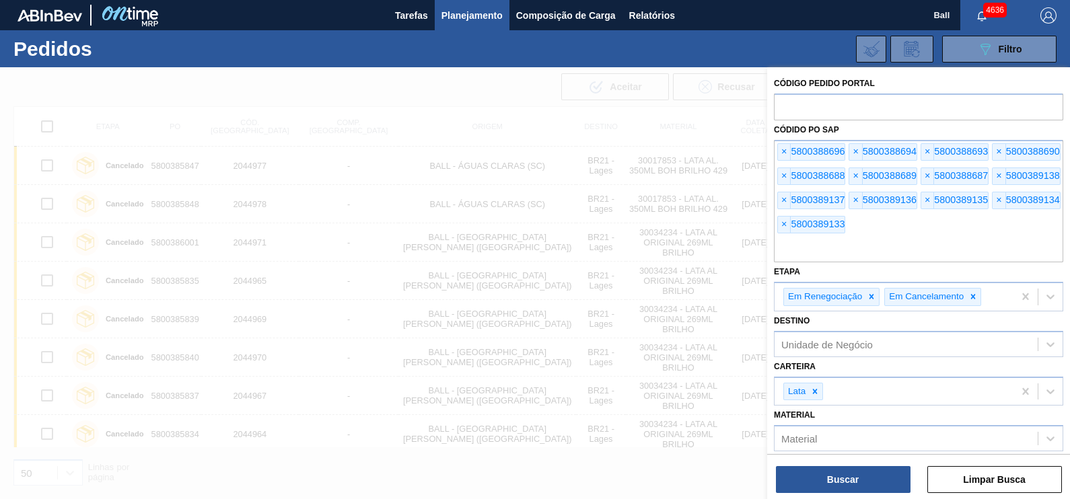
paste
type input "5800389132"
type input "5800390926"
type input "5800389131"
type input "5800390927"
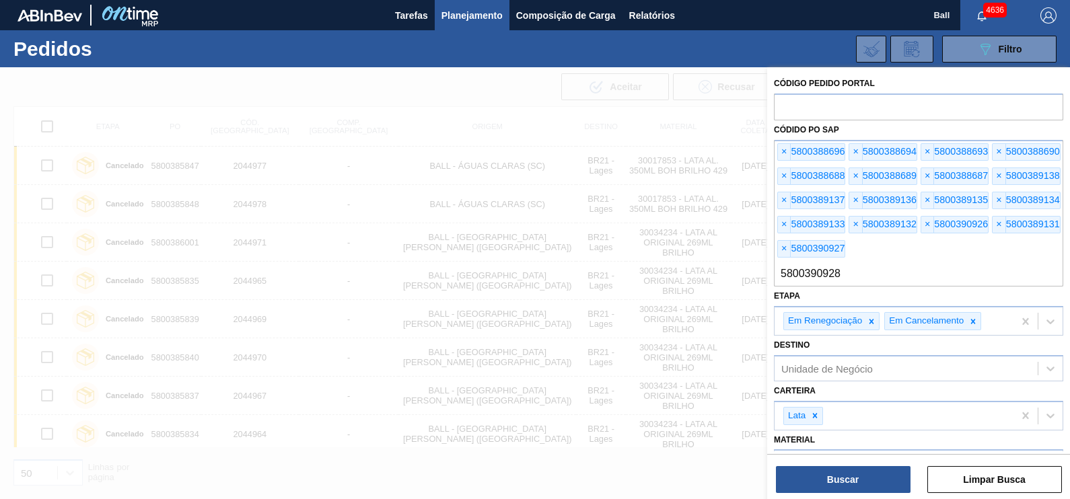
type input "5800390928"
type input "5800390929"
type input "5800390931"
type input "5800390932"
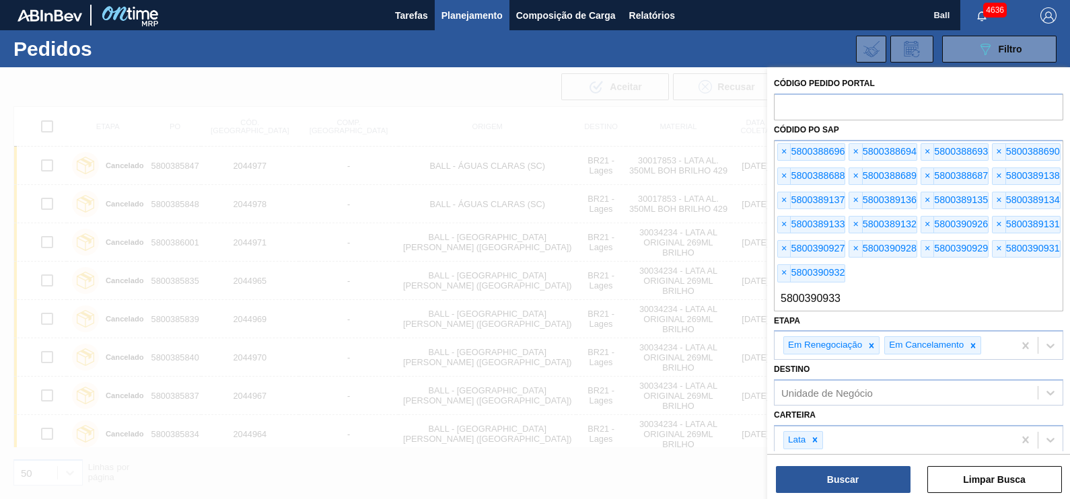
type input "5800390933"
type input "5800390934"
type input "5800390935"
type input "5800390936"
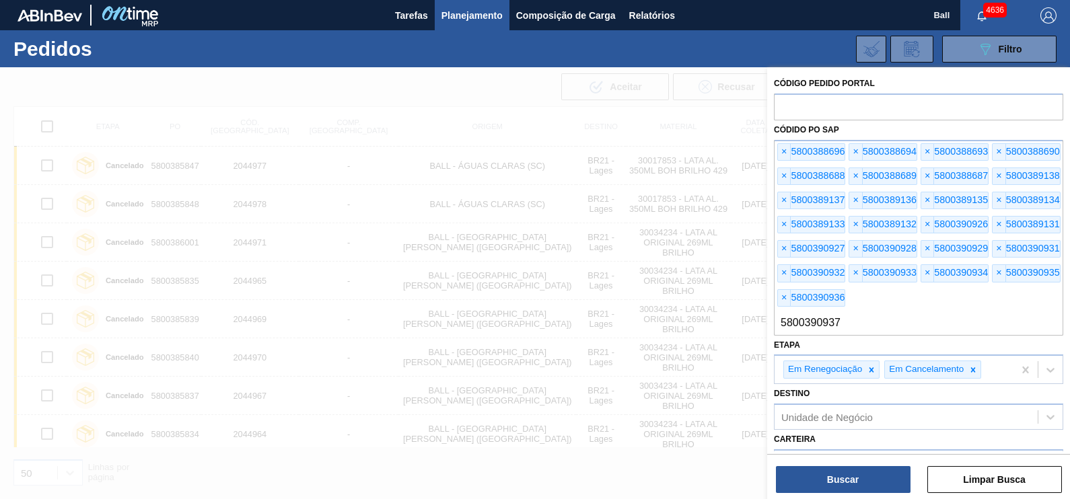
type input "5800390937"
type input "5800390938"
type input "5800390939"
type input "5800390941"
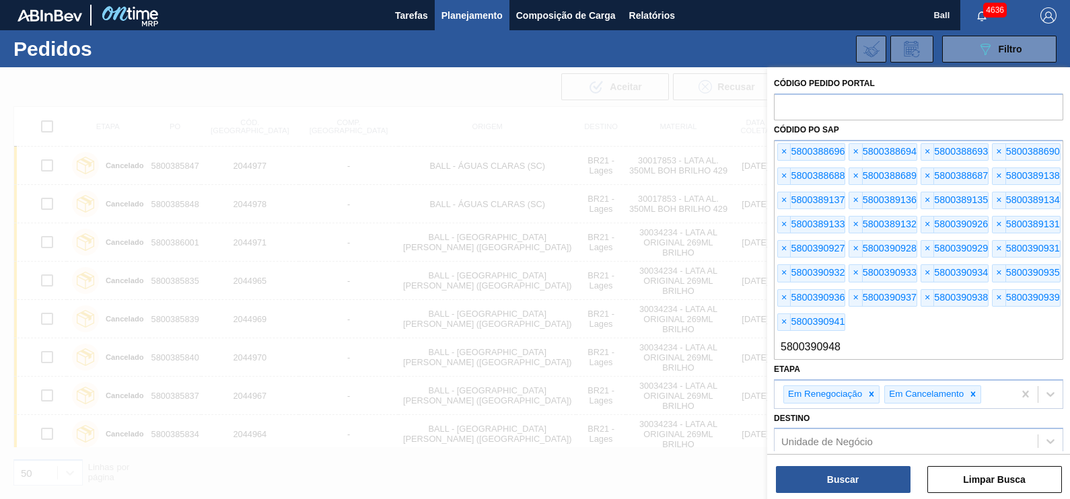
type input "5800390948"
type input "5800390949"
type input "5800390950"
type input "5800390952"
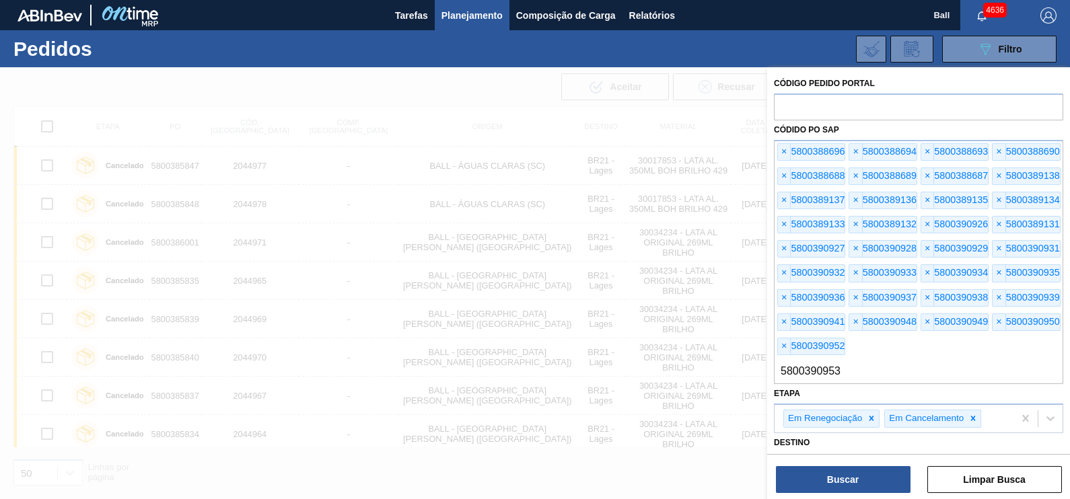
type input "5800390953"
type input "5800390957"
type input "5800390959"
type input "5800390899"
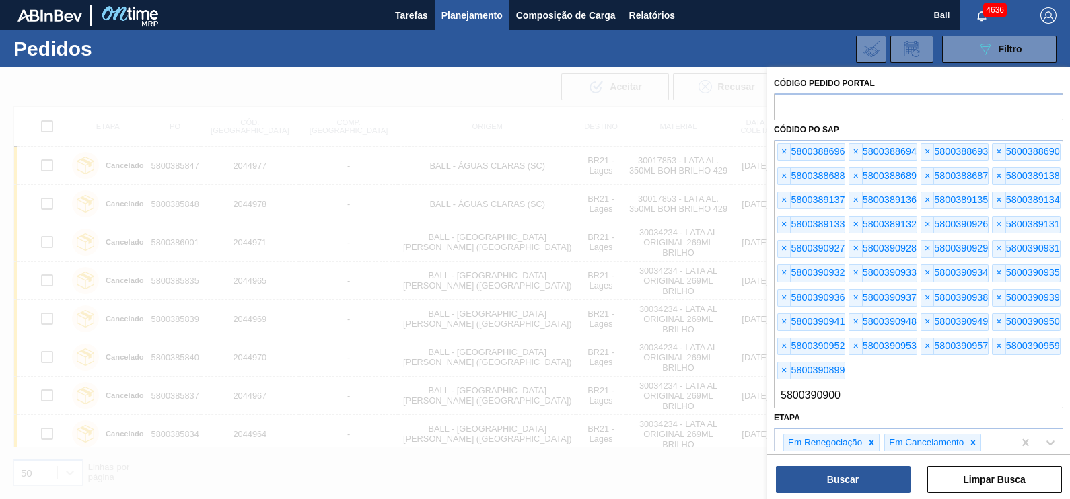
type input "5800390900"
type input "5800390903"
type input "5800390908"
type input "5800390910"
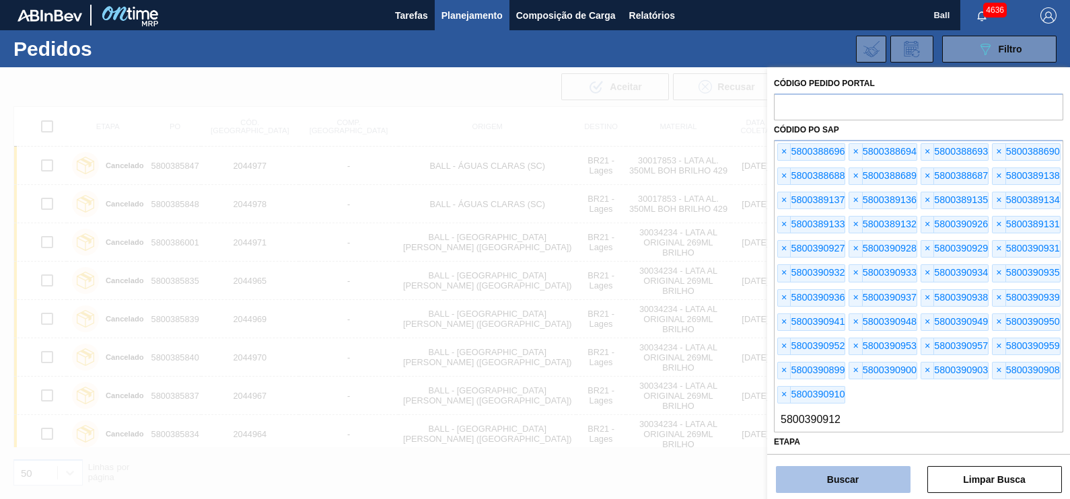
type input "5800390912"
click at [835, 489] on button "Buscar" at bounding box center [843, 479] width 135 height 27
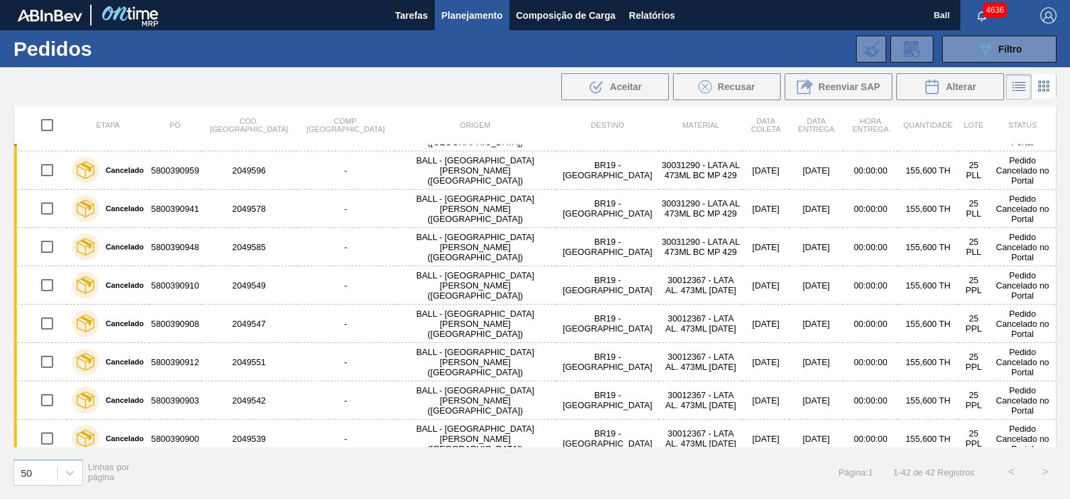
scroll to position [1304, 0]
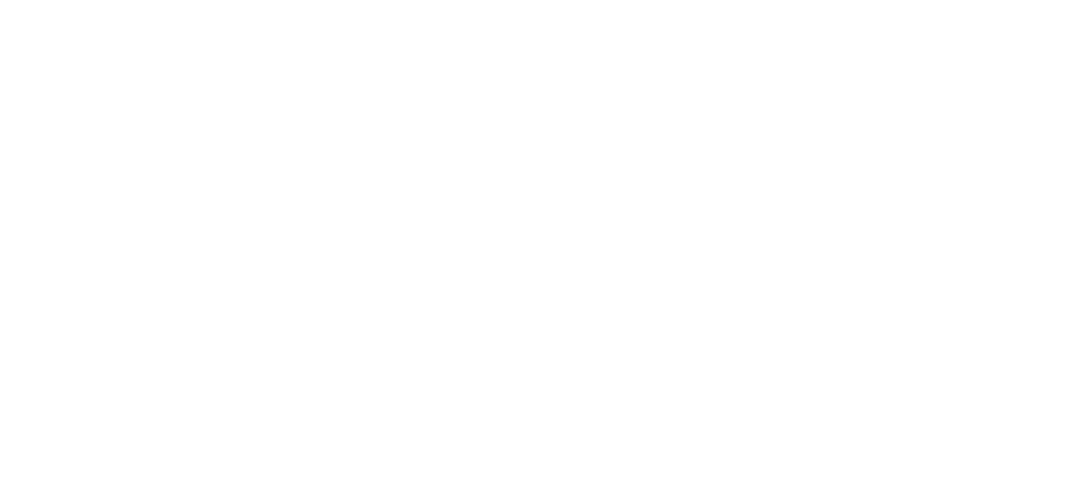
click at [402, 0] on html at bounding box center [535, 0] width 1070 height 0
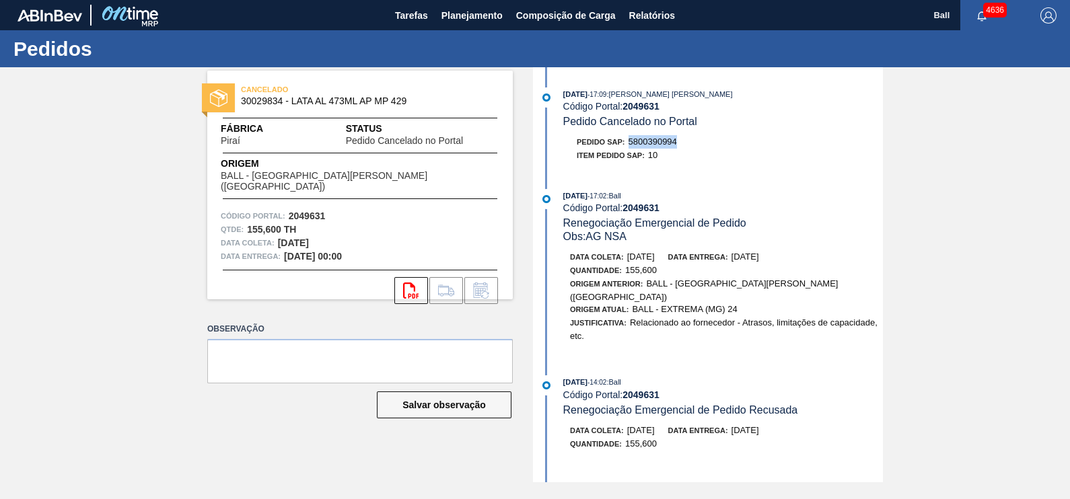
drag, startPoint x: 630, startPoint y: 141, endPoint x: 676, endPoint y: 141, distance: 46.4
click at [676, 141] on span "5800390994" at bounding box center [652, 142] width 48 height 10
copy span "5800390994"
click at [749, 147] on div "Pedido SAP: 5800390994" at bounding box center [723, 141] width 320 height 13
